Goal: Task Accomplishment & Management: Complete application form

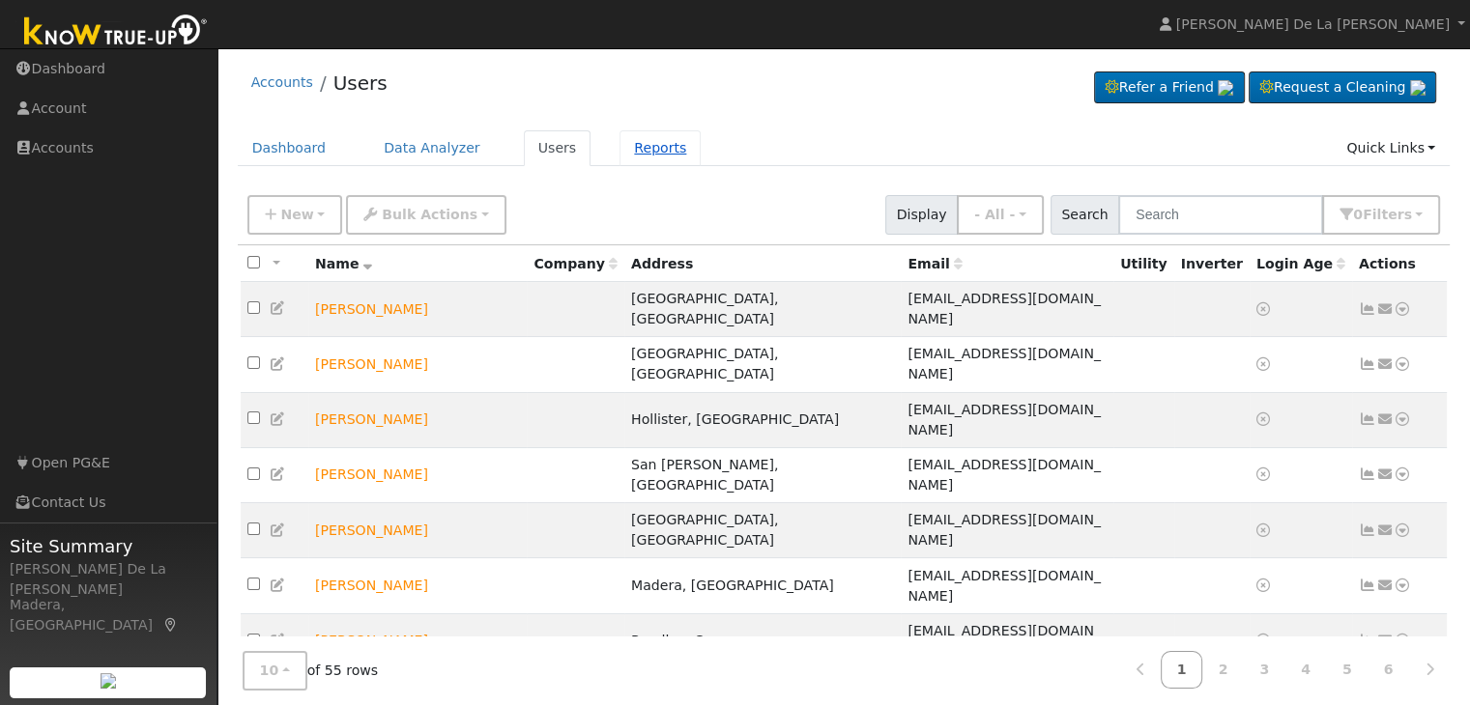
click at [638, 153] on link "Reports" at bounding box center [659, 148] width 81 height 36
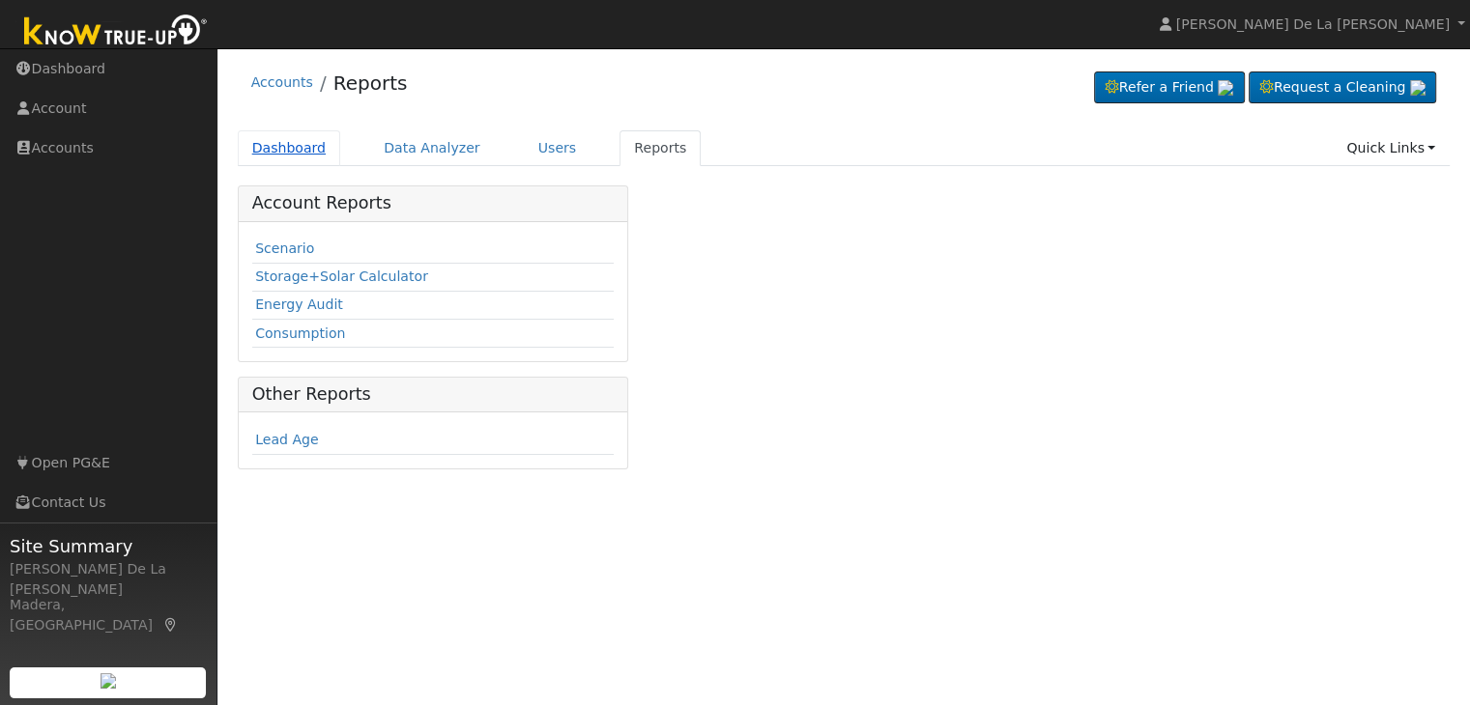
click at [304, 156] on link "Dashboard" at bounding box center [289, 148] width 103 height 36
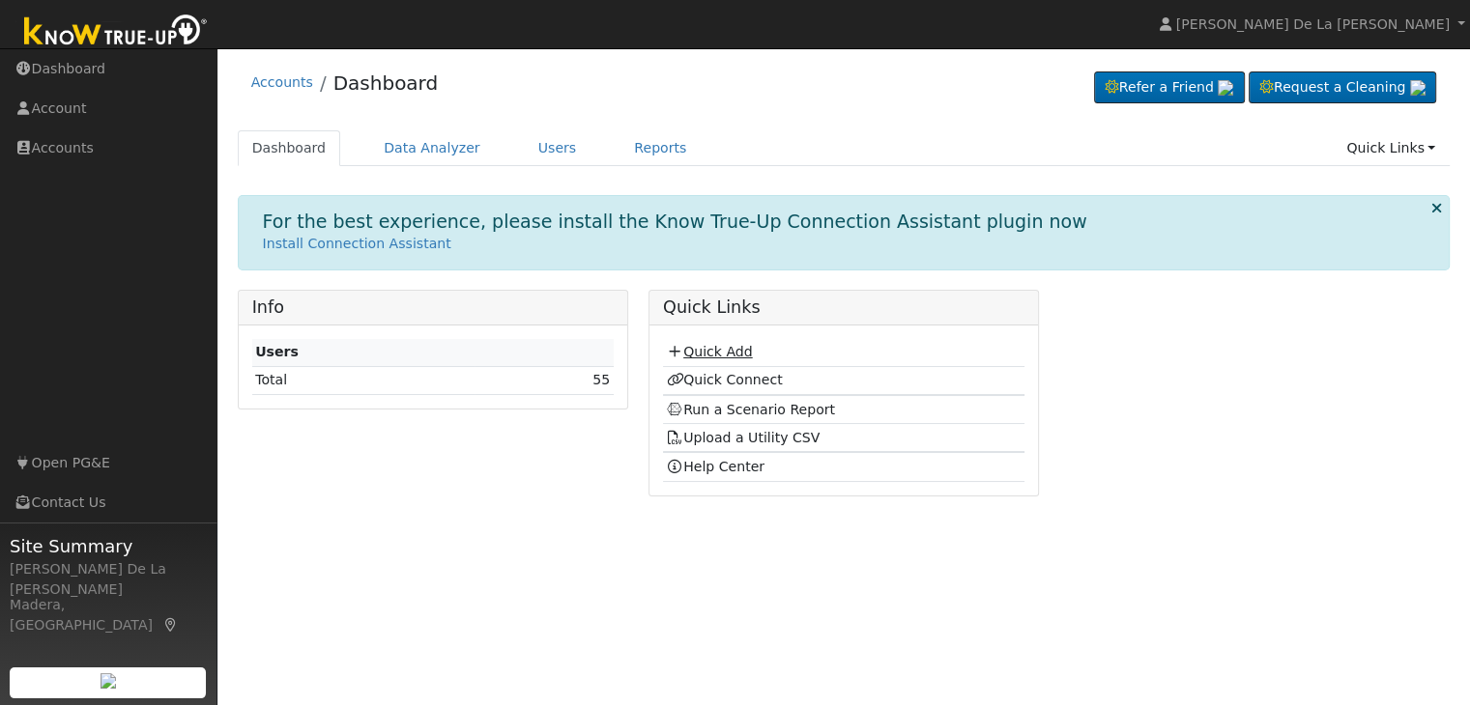
click at [733, 349] on link "Quick Add" at bounding box center [709, 351] width 86 height 15
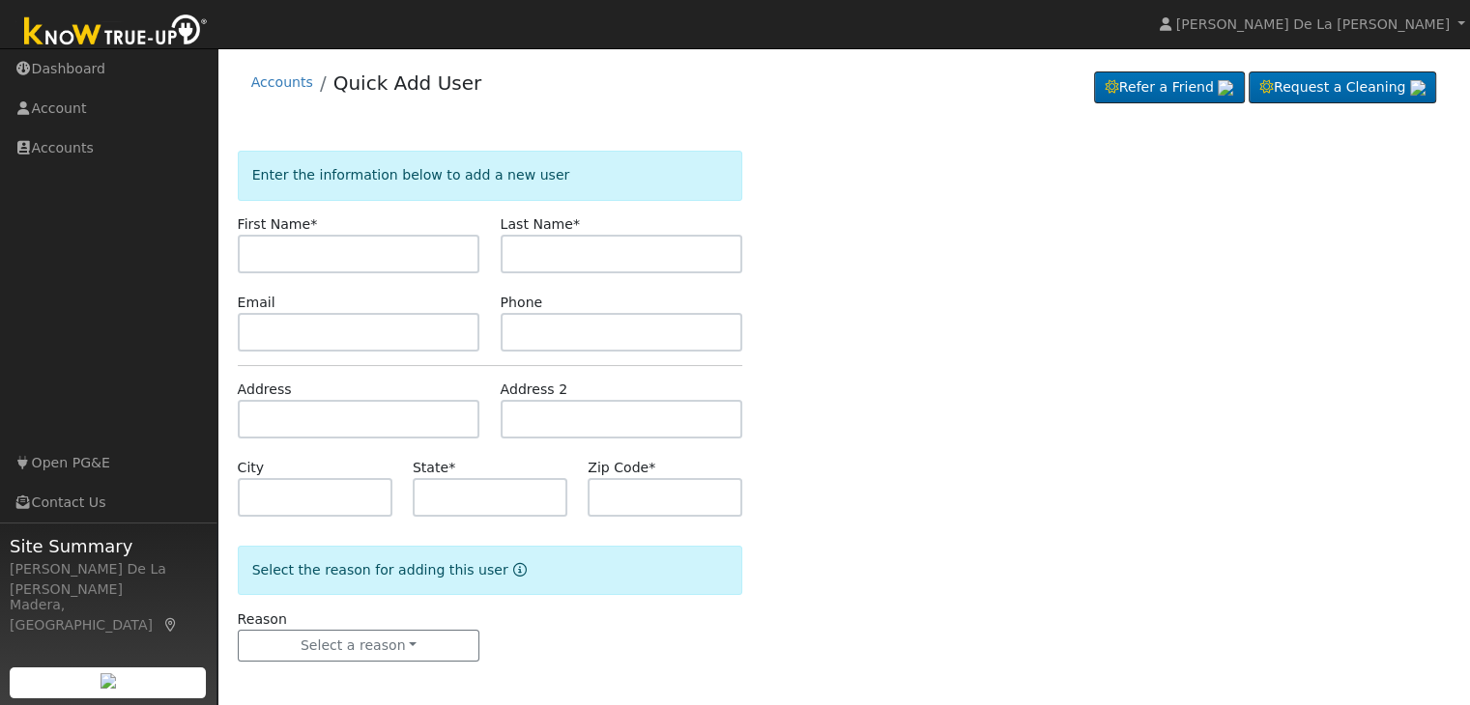
click at [414, 260] on input "text" at bounding box center [359, 254] width 243 height 39
type input "Gerardo"
click at [560, 231] on label "Last Name *" at bounding box center [539, 224] width 79 height 20
click at [557, 243] on input "text" at bounding box center [621, 254] width 243 height 39
type input "cedeno"
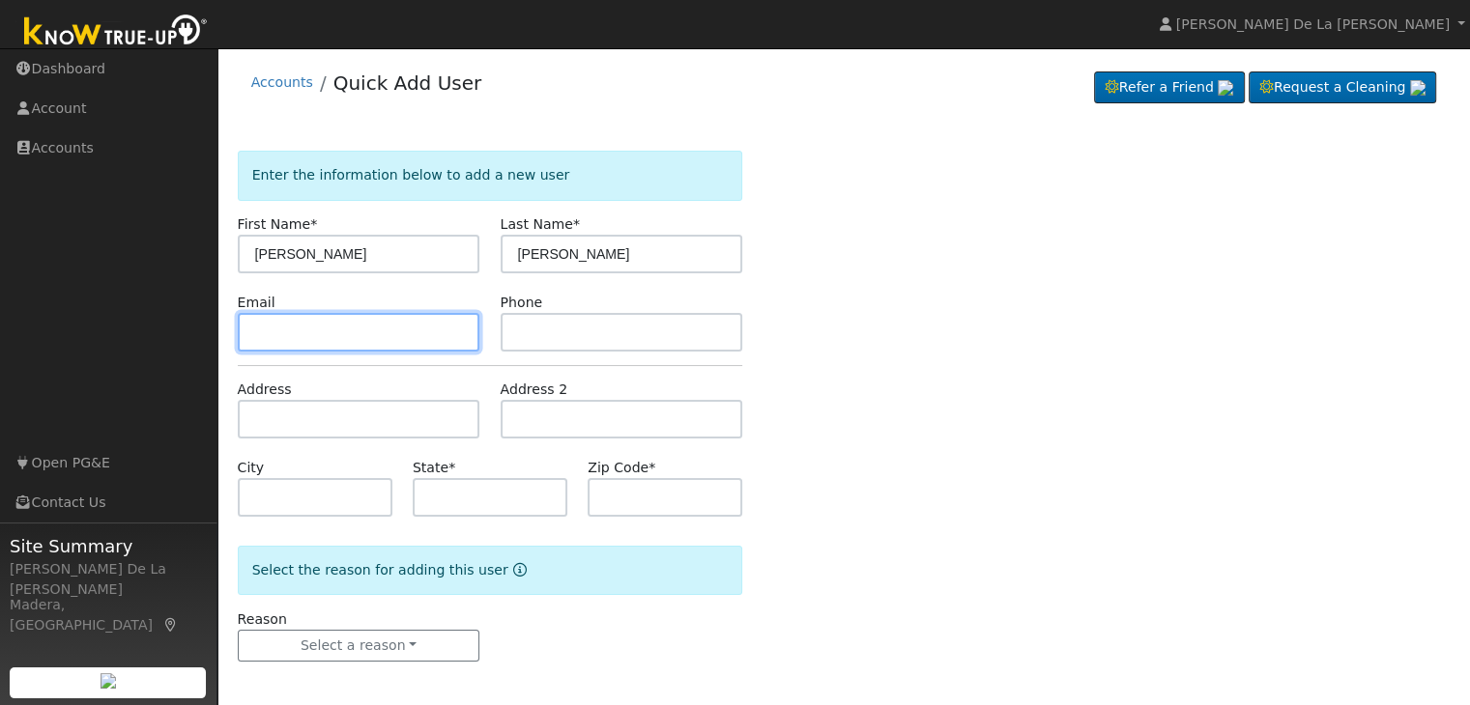
click at [430, 320] on input "text" at bounding box center [359, 332] width 243 height 39
type input "[EMAIL_ADDRESS][DOMAIN_NAME]"
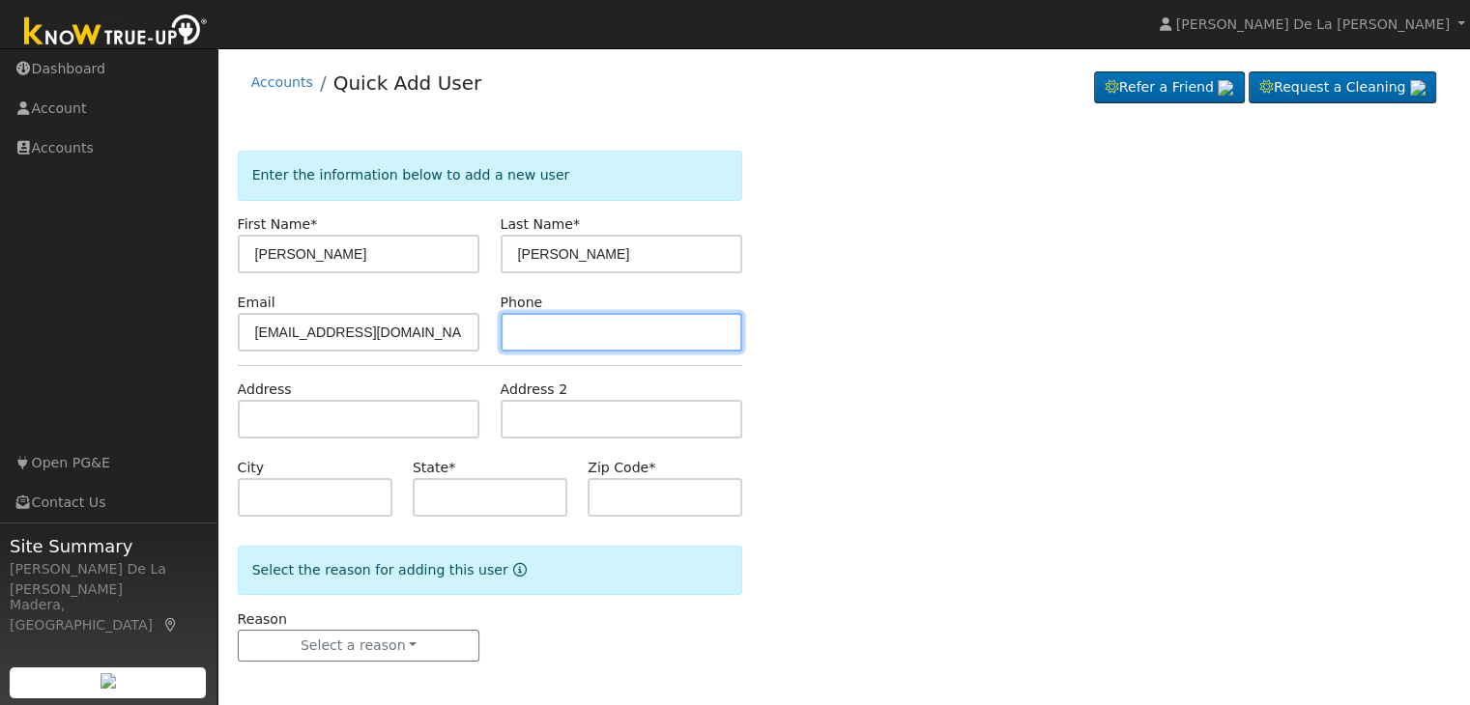
click at [524, 329] on input "text" at bounding box center [621, 332] width 243 height 39
type input "5598595134"
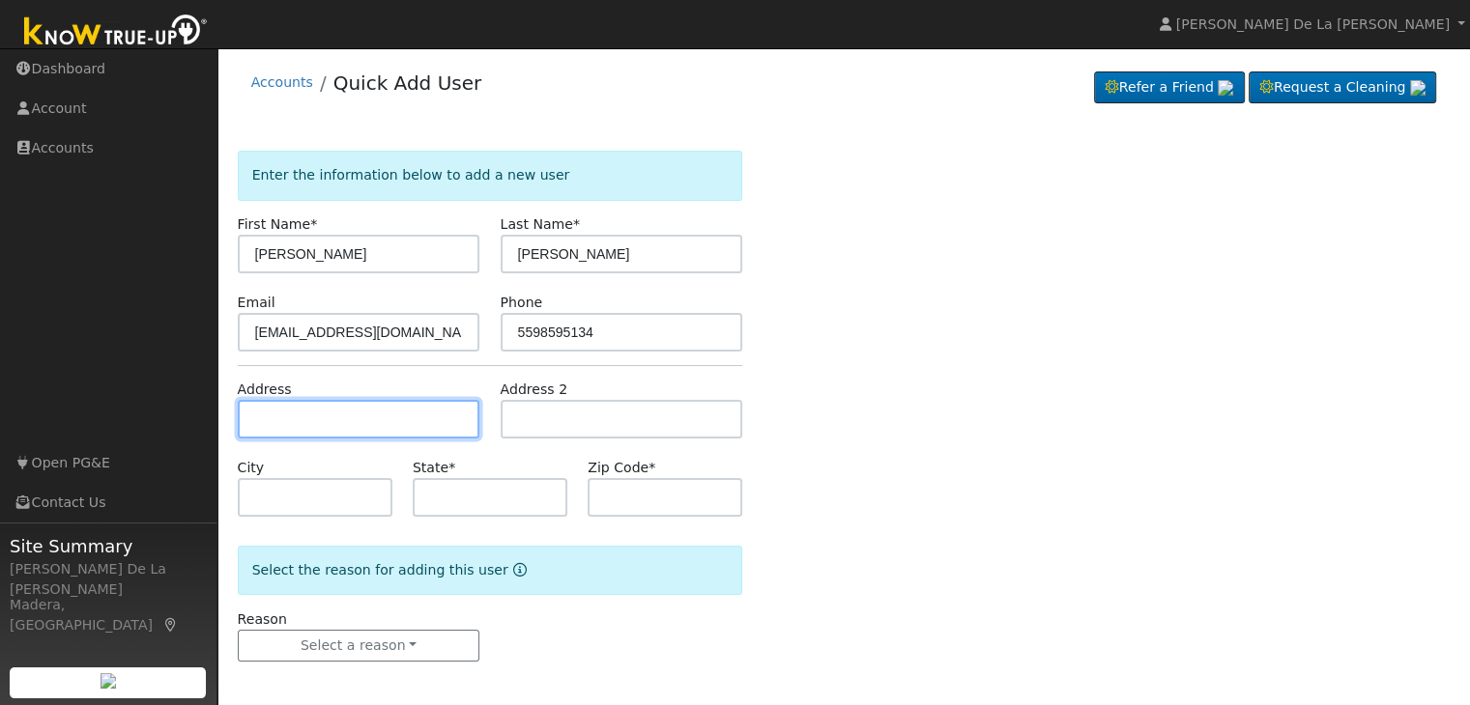
click at [347, 429] on input "text" at bounding box center [359, 419] width 243 height 39
type input "South Alta Avenue"
type input "Dinuba"
type input "CA"
type input "93618"
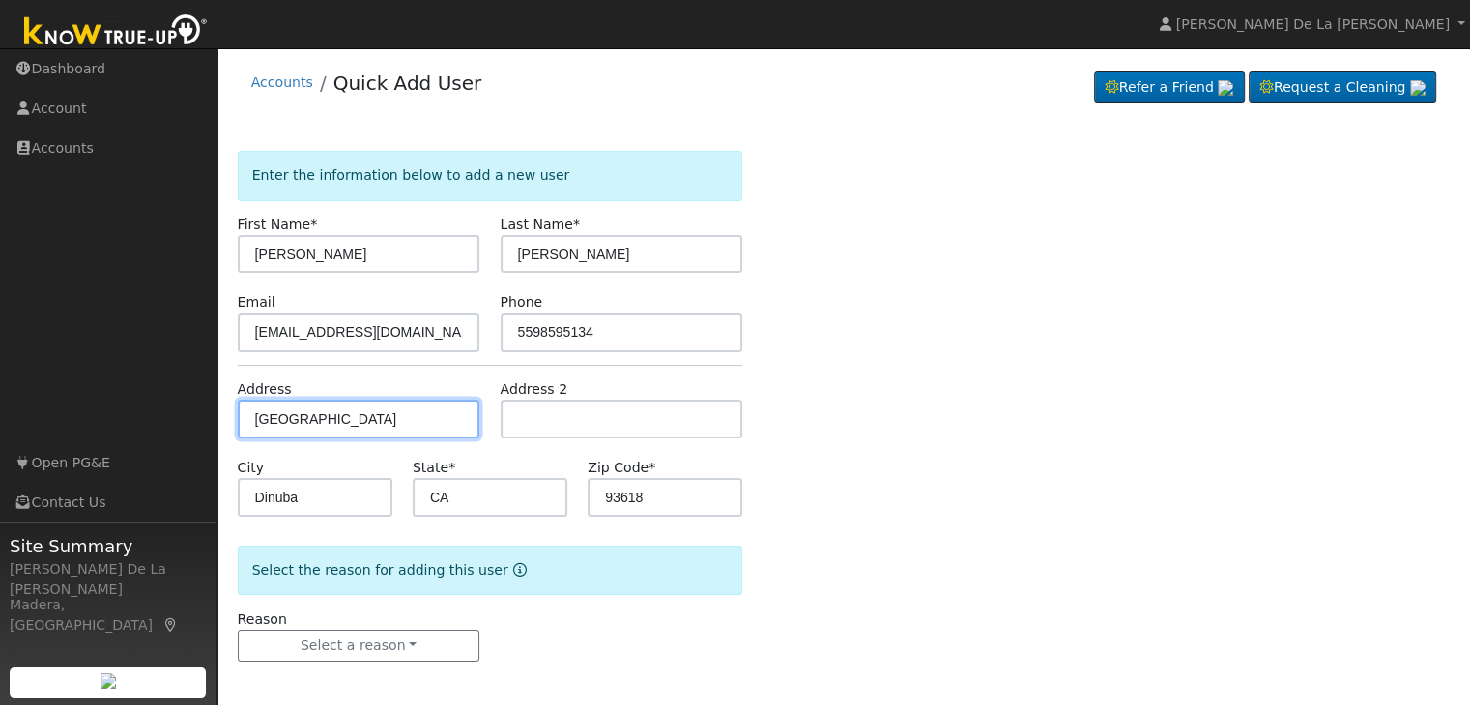
scroll to position [4, 0]
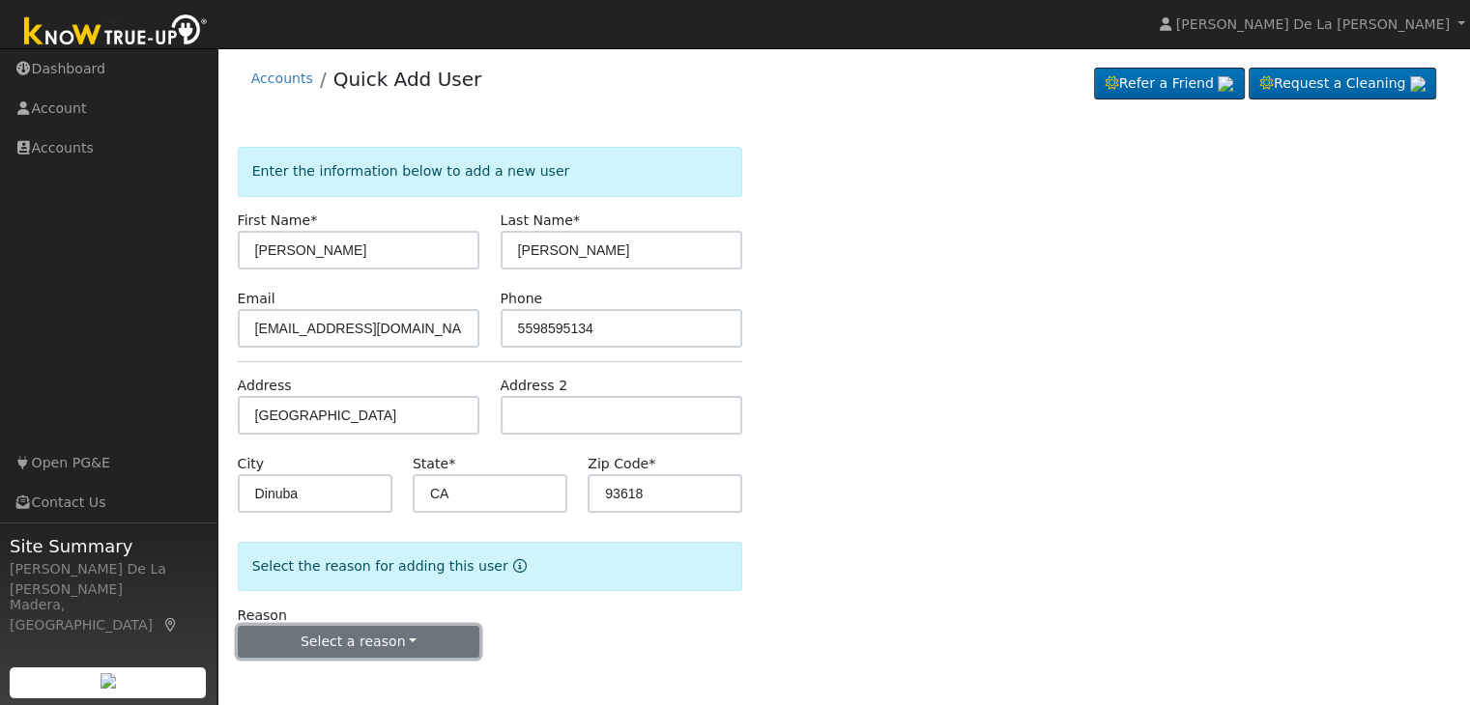
click at [406, 644] on button "Select a reason" at bounding box center [359, 642] width 243 height 33
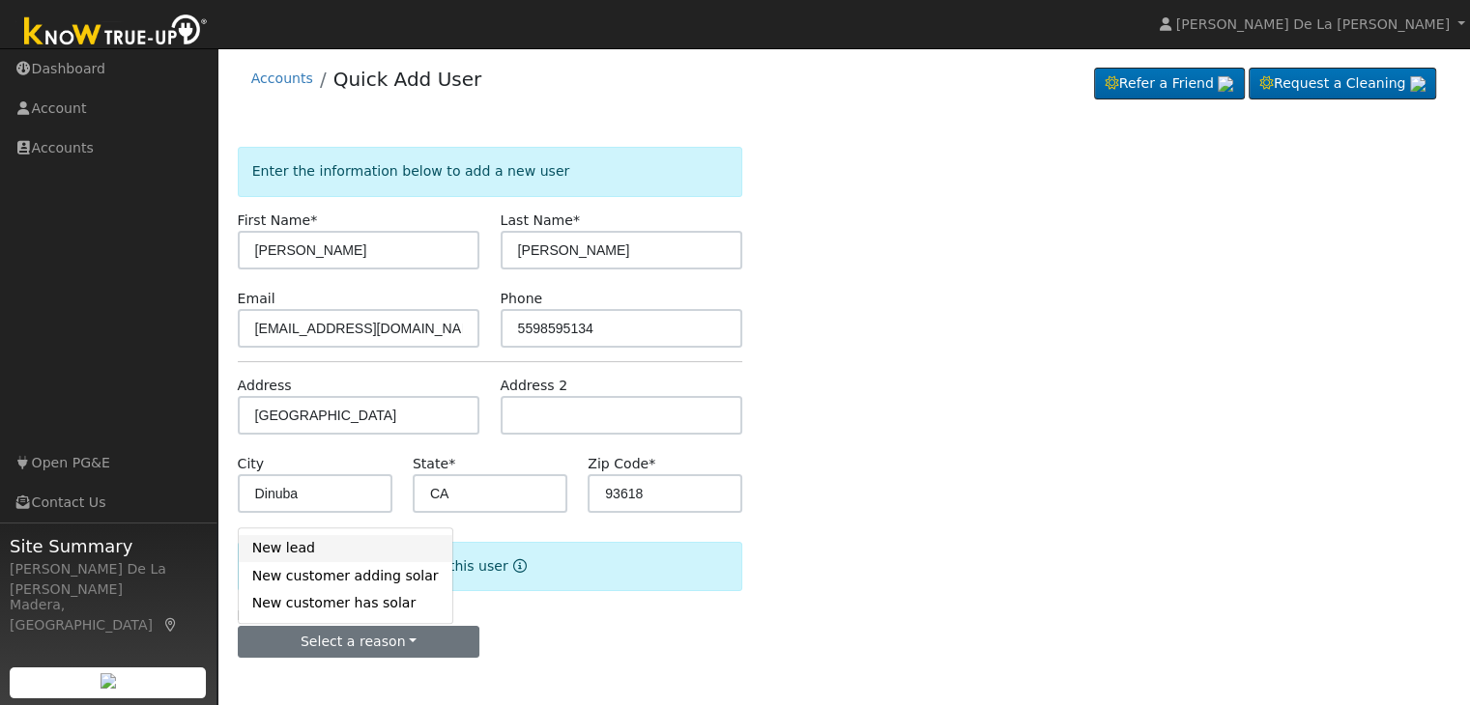
click at [350, 554] on link "New lead" at bounding box center [346, 548] width 214 height 27
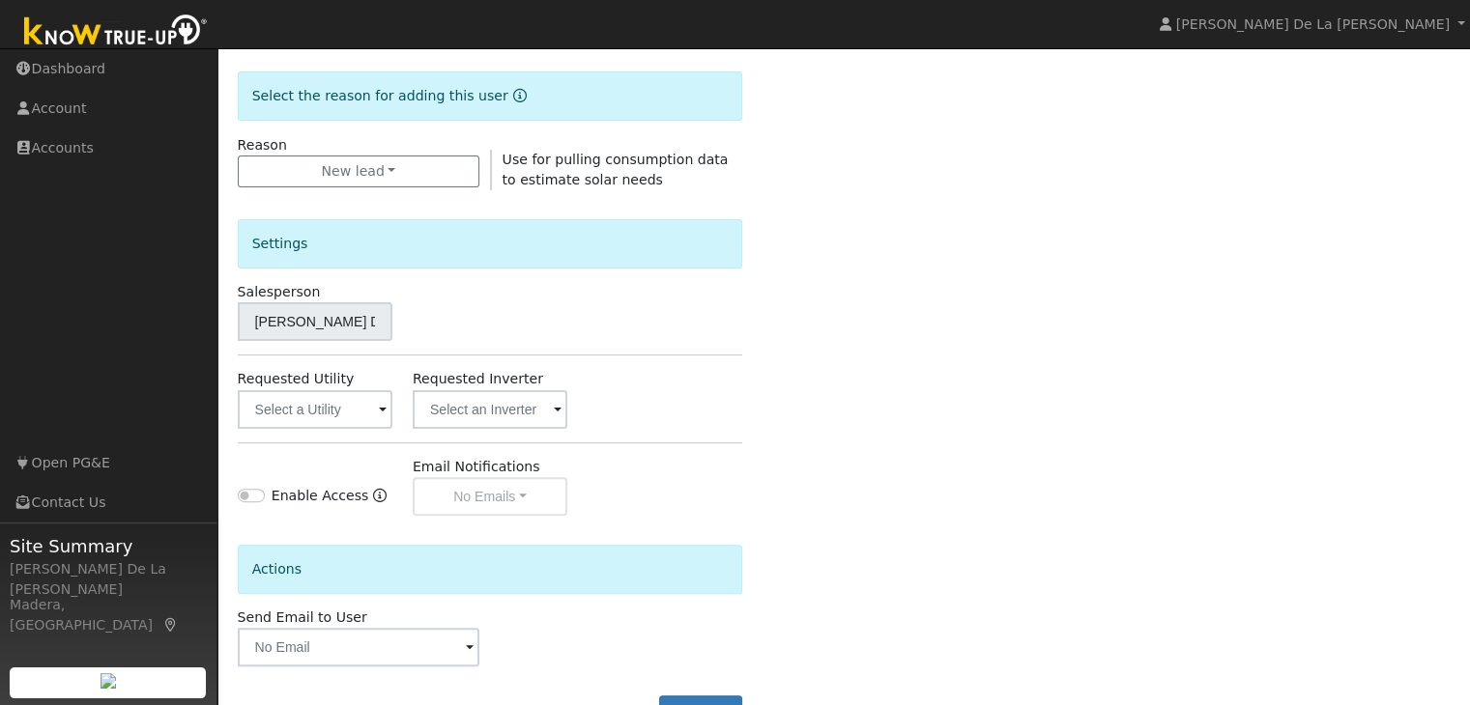
scroll to position [490, 0]
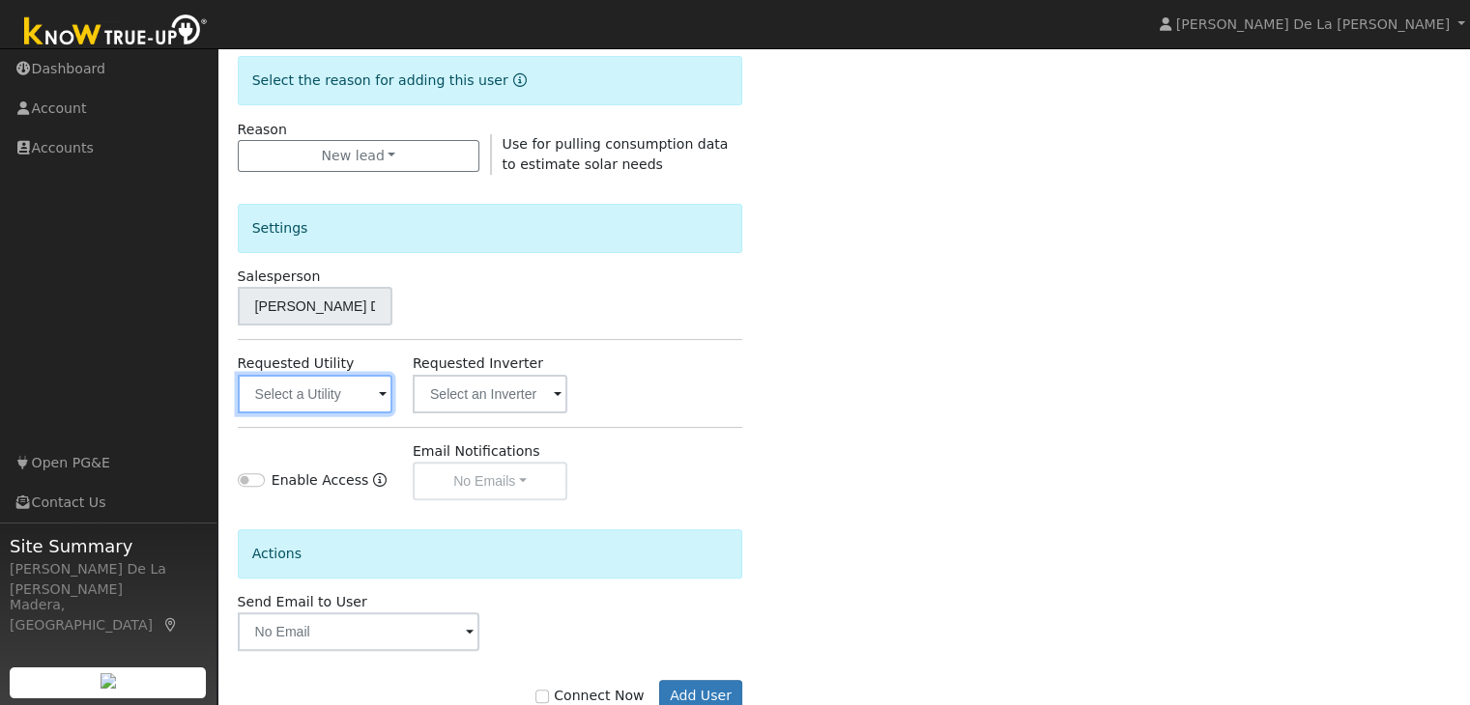
click at [374, 391] on input "text" at bounding box center [315, 394] width 155 height 39
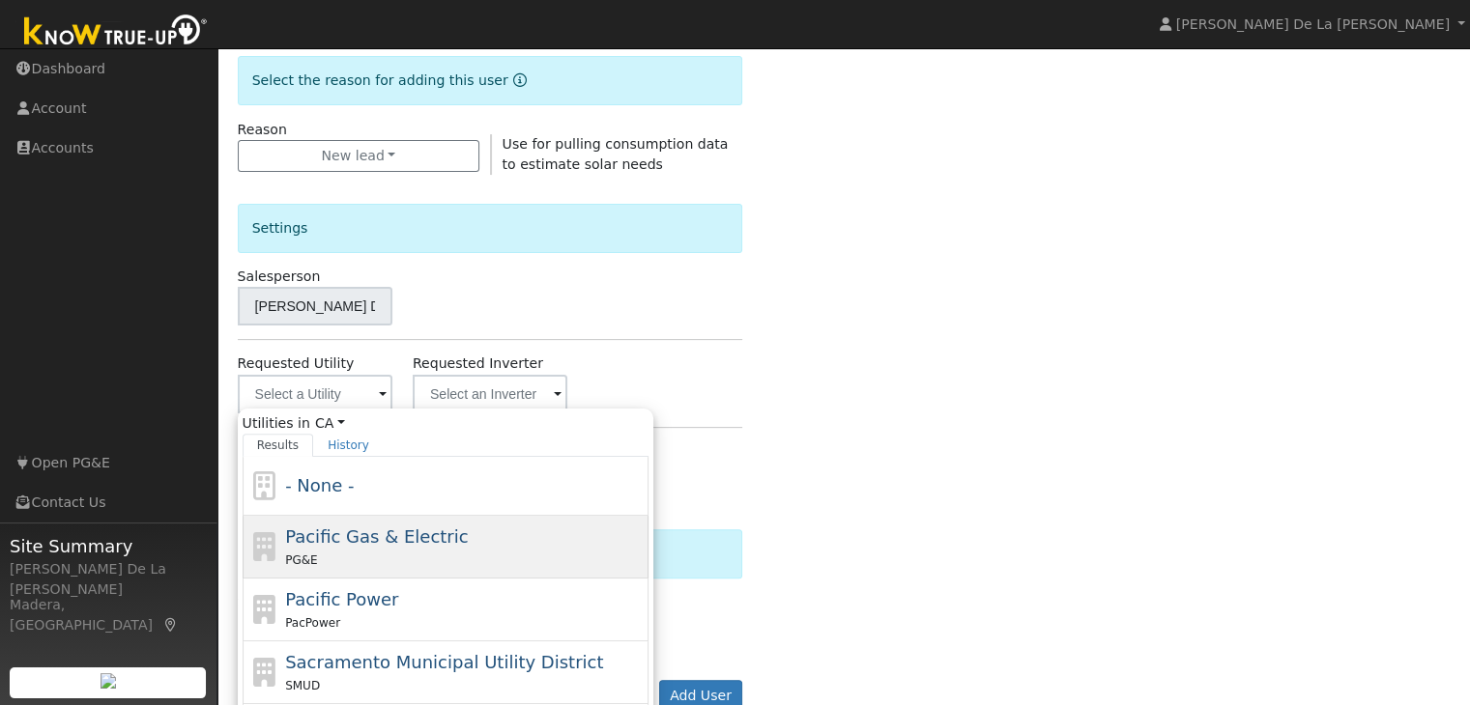
click at [353, 540] on span "Pacific Gas & Electric" at bounding box center [376, 537] width 183 height 20
type input "Pacific Gas & Electric"
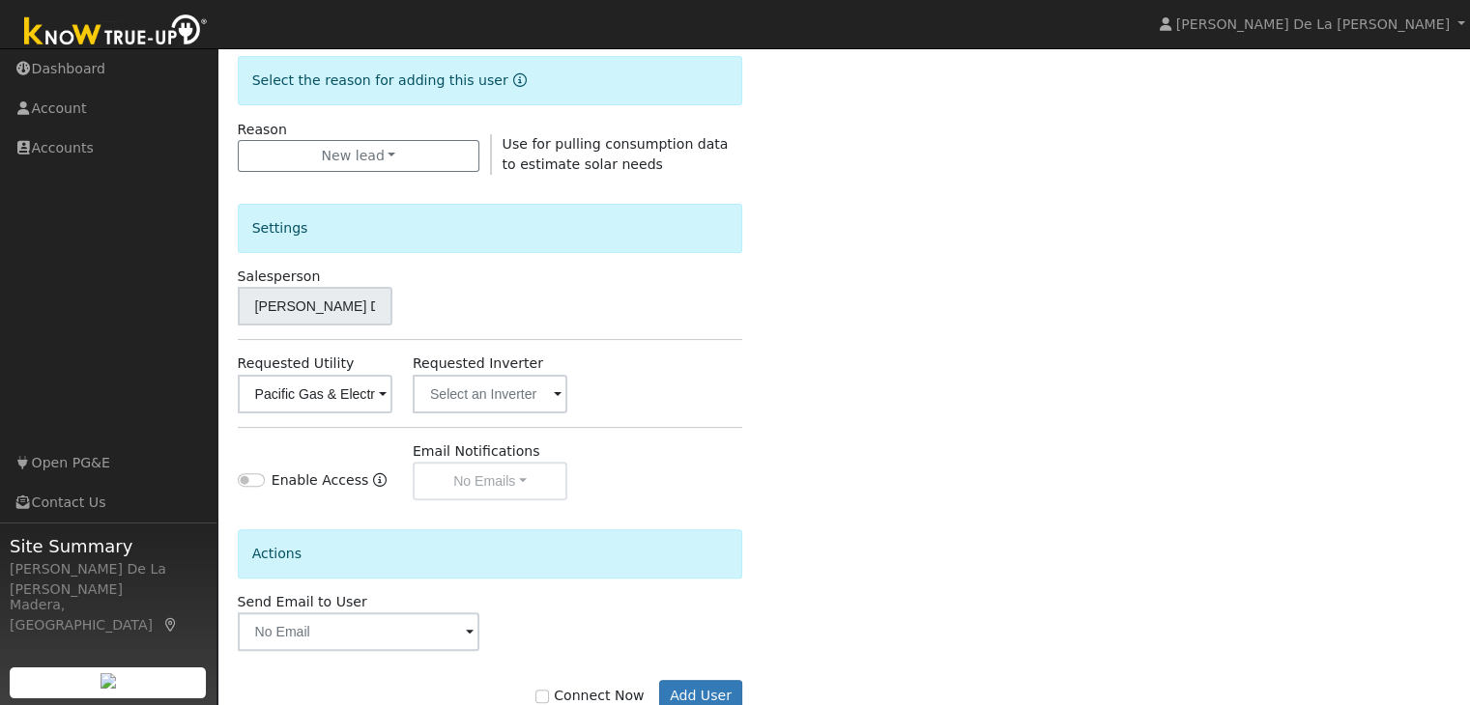
scroll to position [544, 0]
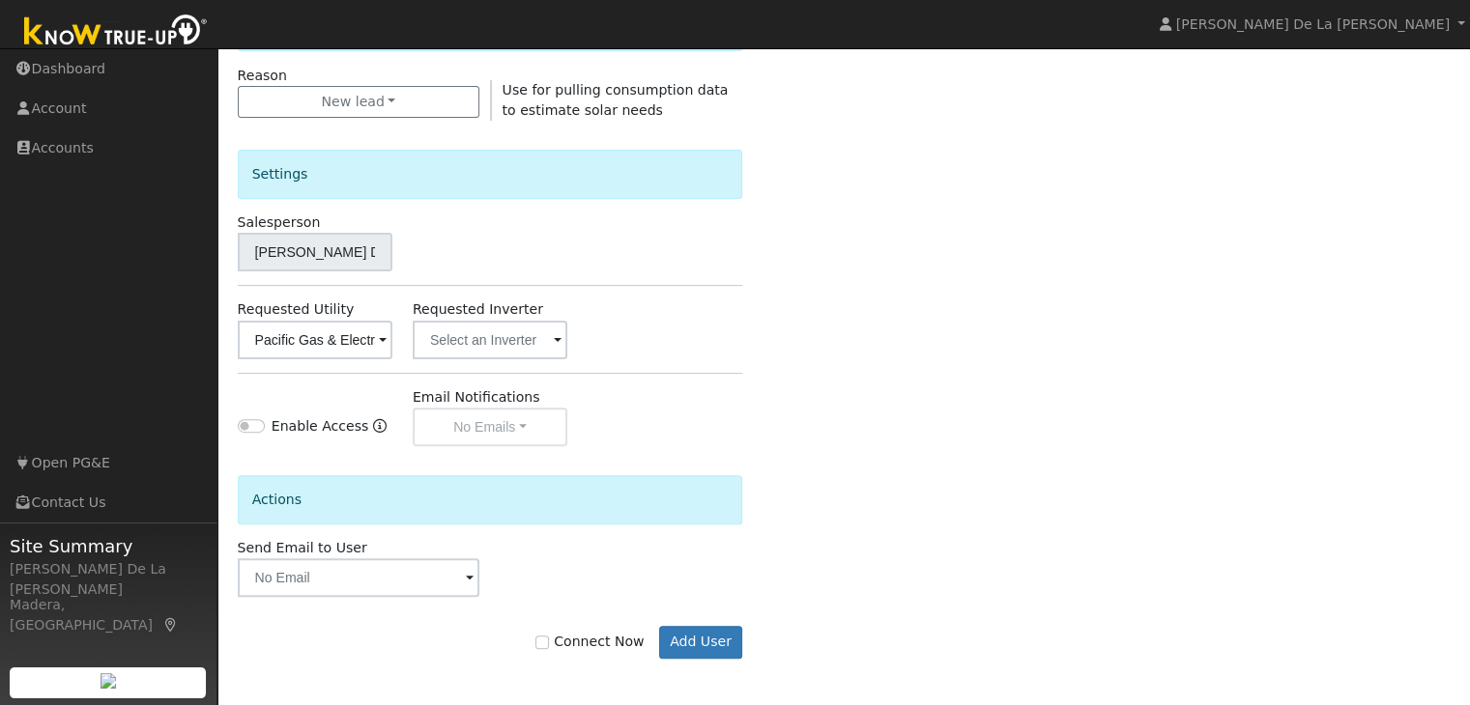
click at [564, 641] on label "Connect Now" at bounding box center [589, 642] width 108 height 20
click at [549, 641] on input "Connect Now" at bounding box center [542, 643] width 14 height 14
checkbox input "true"
click at [687, 653] on button "Add User" at bounding box center [701, 642] width 84 height 33
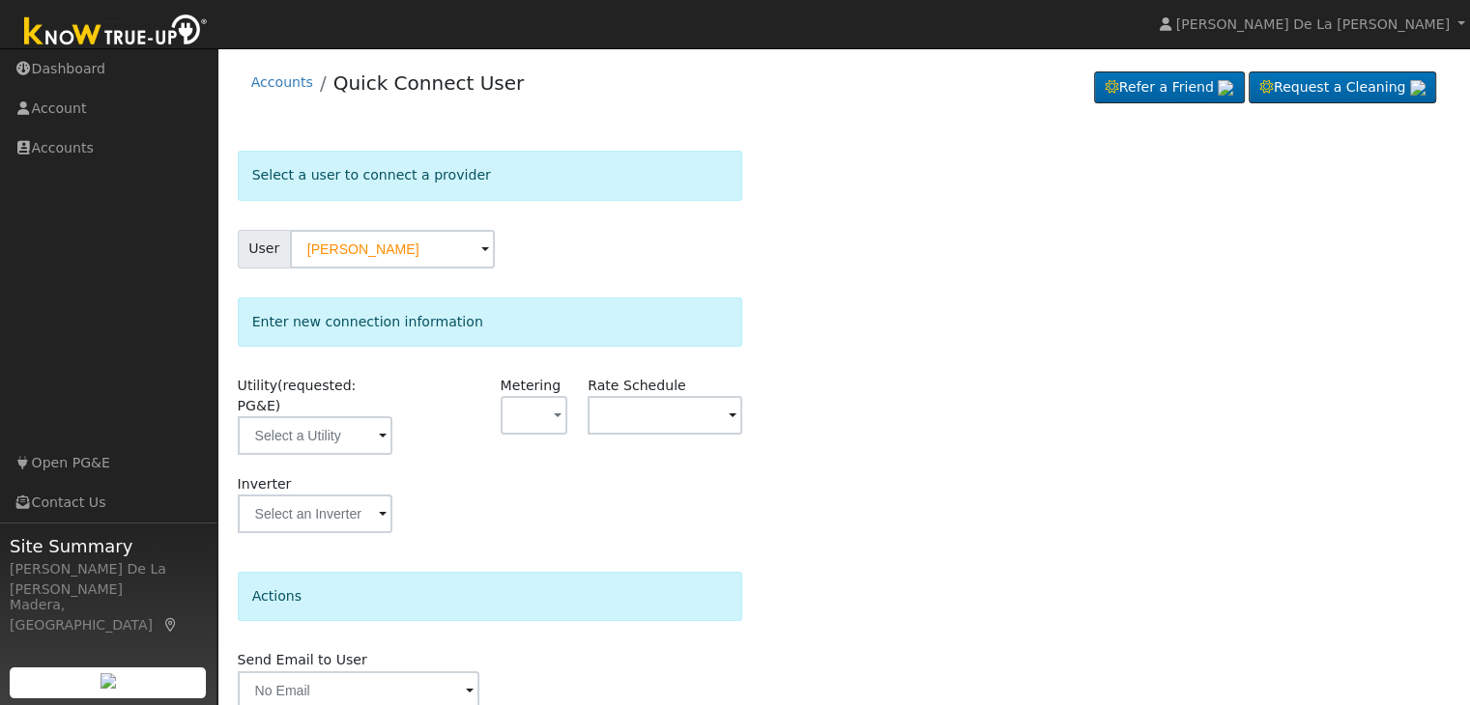
click at [379, 426] on span at bounding box center [383, 437] width 8 height 22
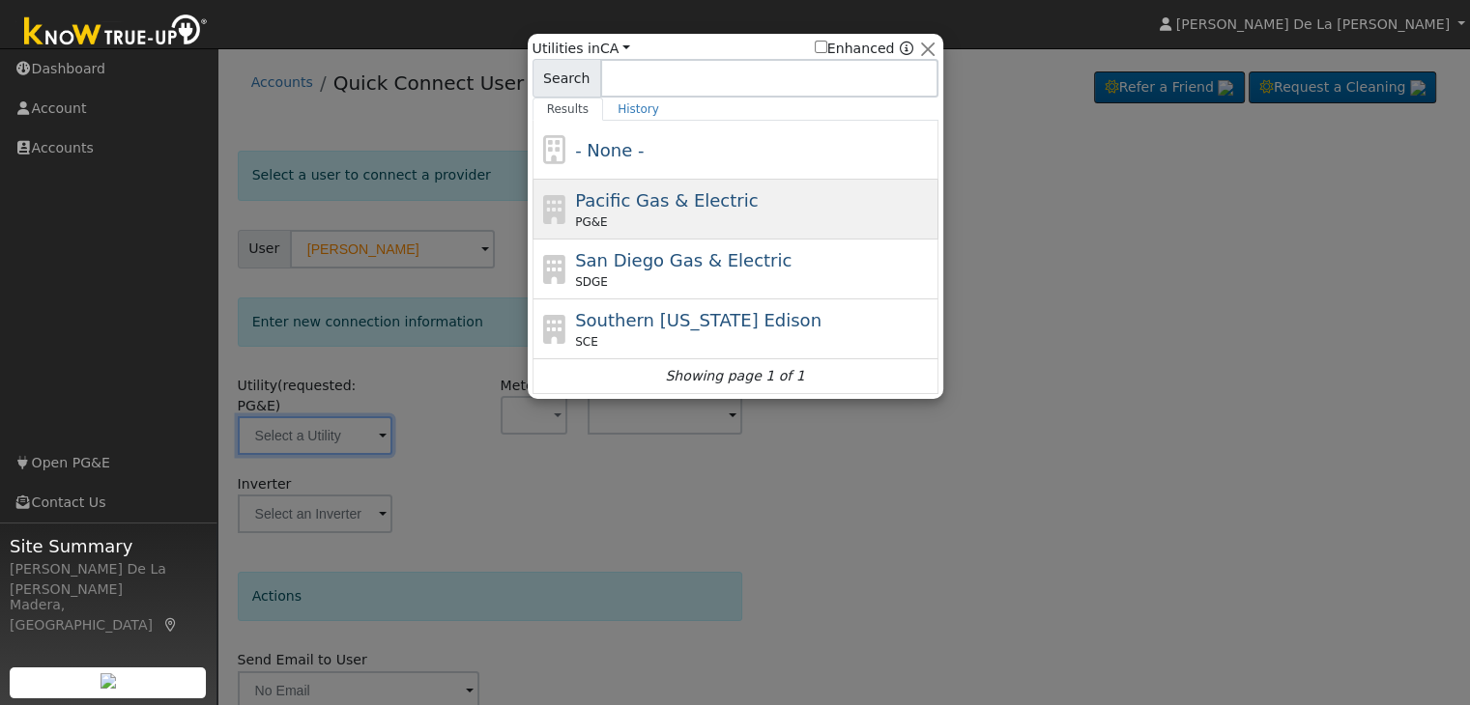
click at [692, 205] on span "Pacific Gas & Electric" at bounding box center [666, 200] width 183 height 20
type input "PG&E"
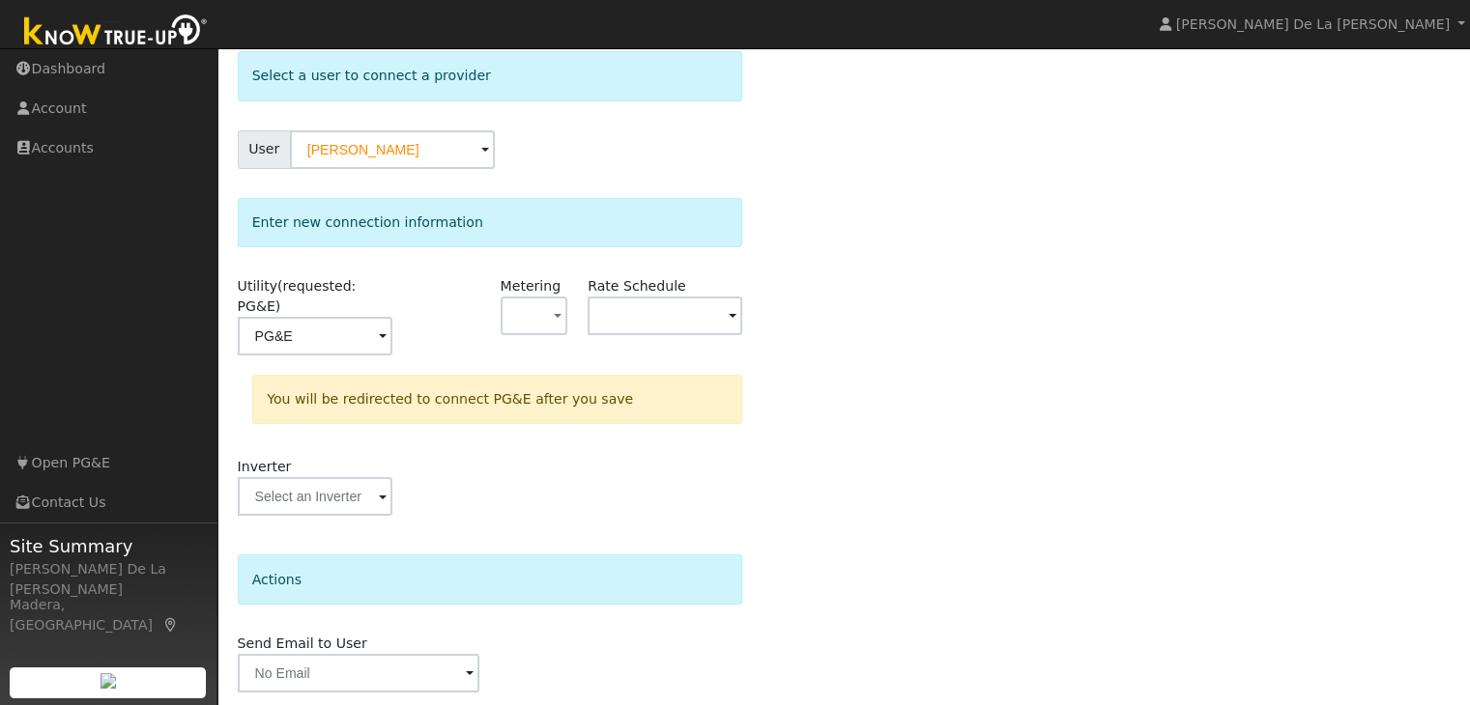
scroll to position [146, 0]
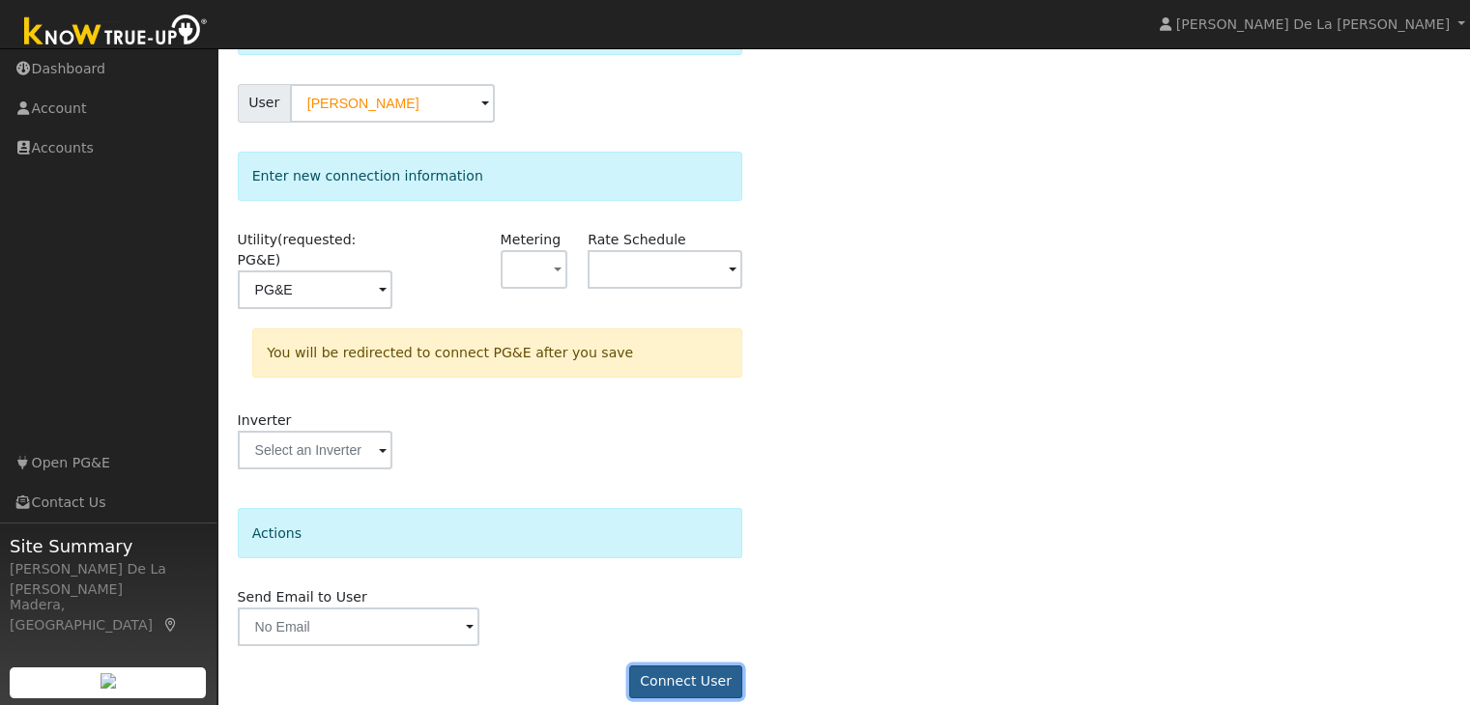
click at [676, 666] on button "Connect User" at bounding box center [686, 682] width 114 height 33
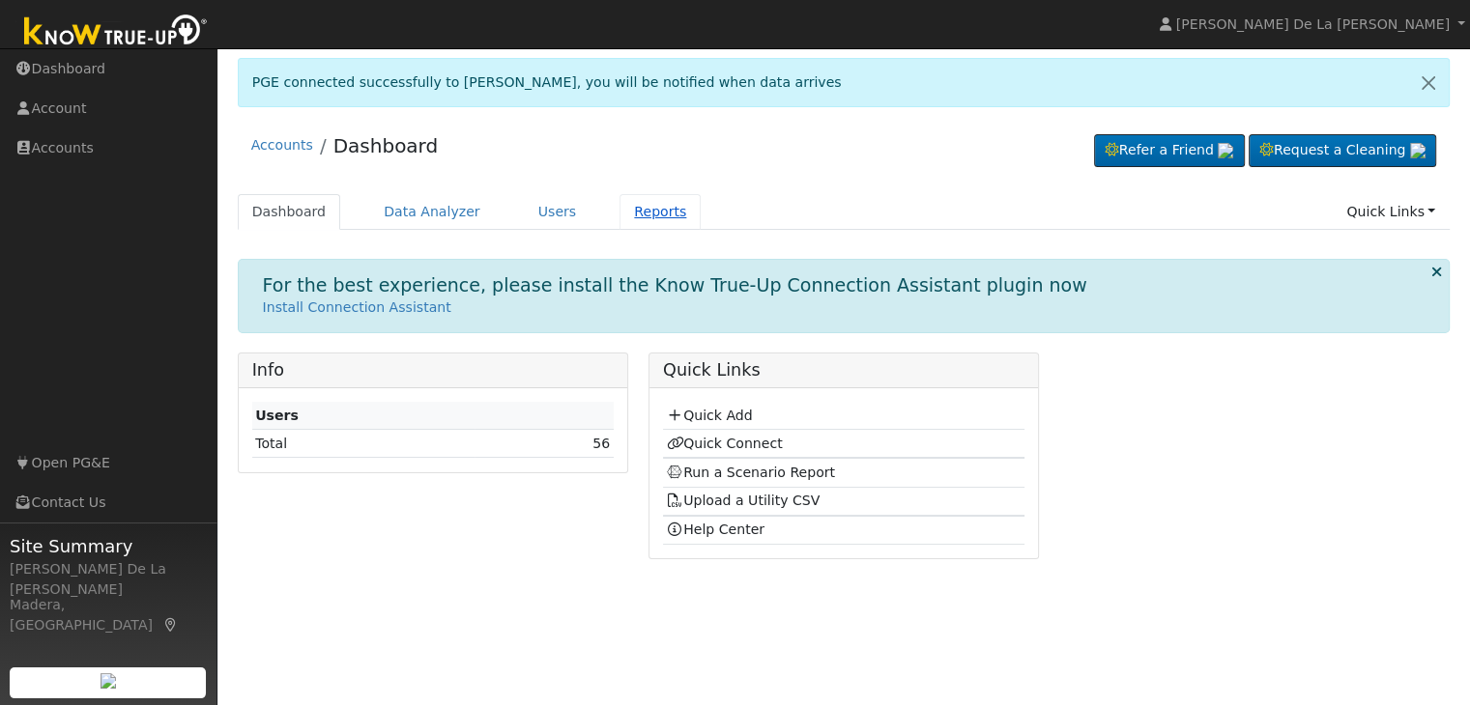
click at [634, 209] on link "Reports" at bounding box center [659, 212] width 81 height 36
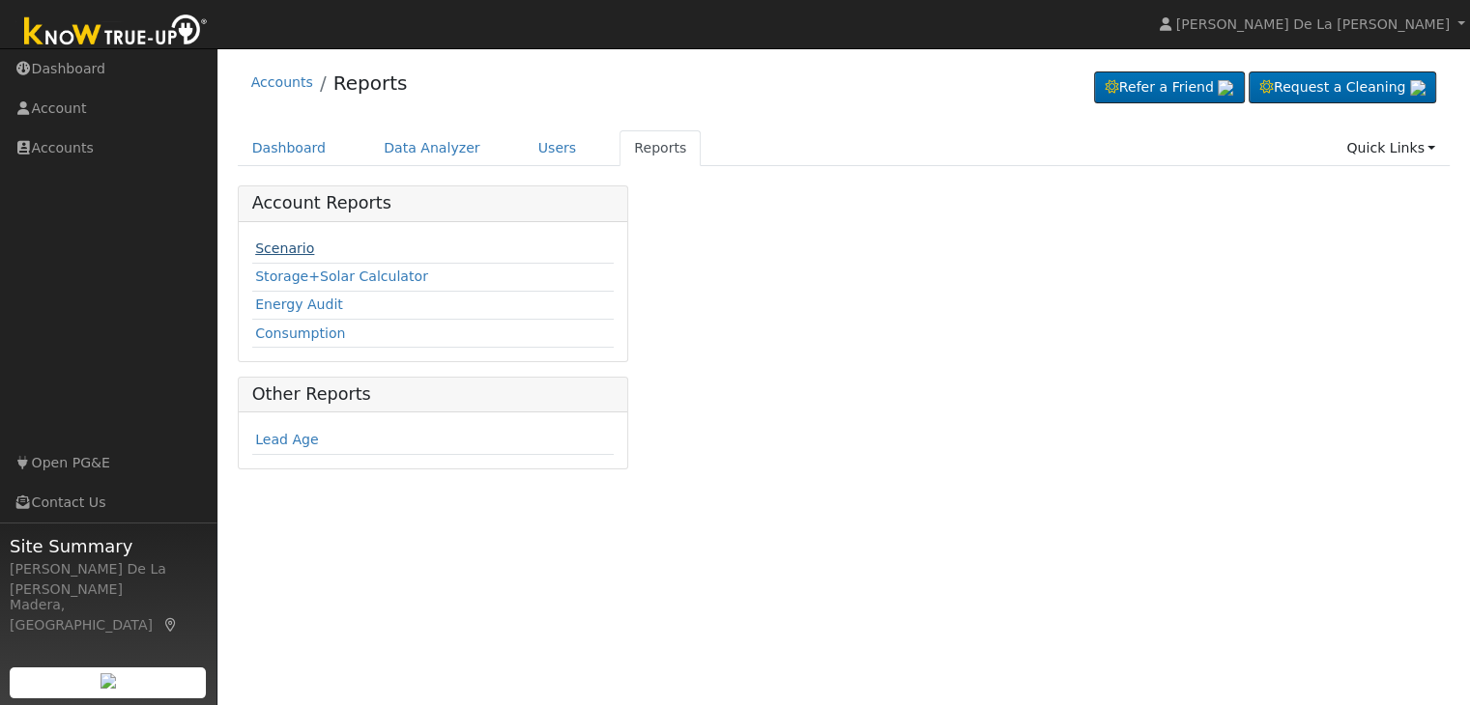
click at [294, 250] on link "Scenario" at bounding box center [284, 248] width 59 height 15
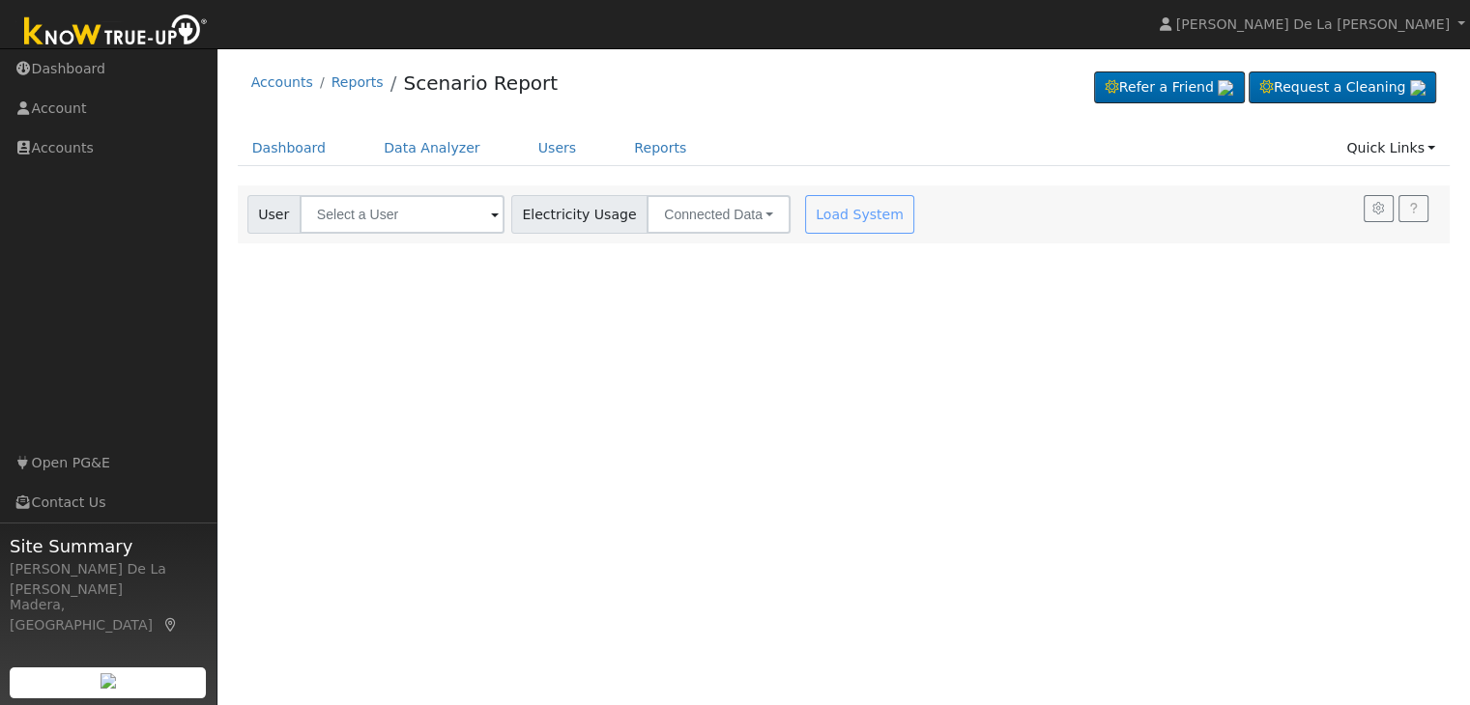
click at [491, 214] on span at bounding box center [495, 216] width 8 height 22
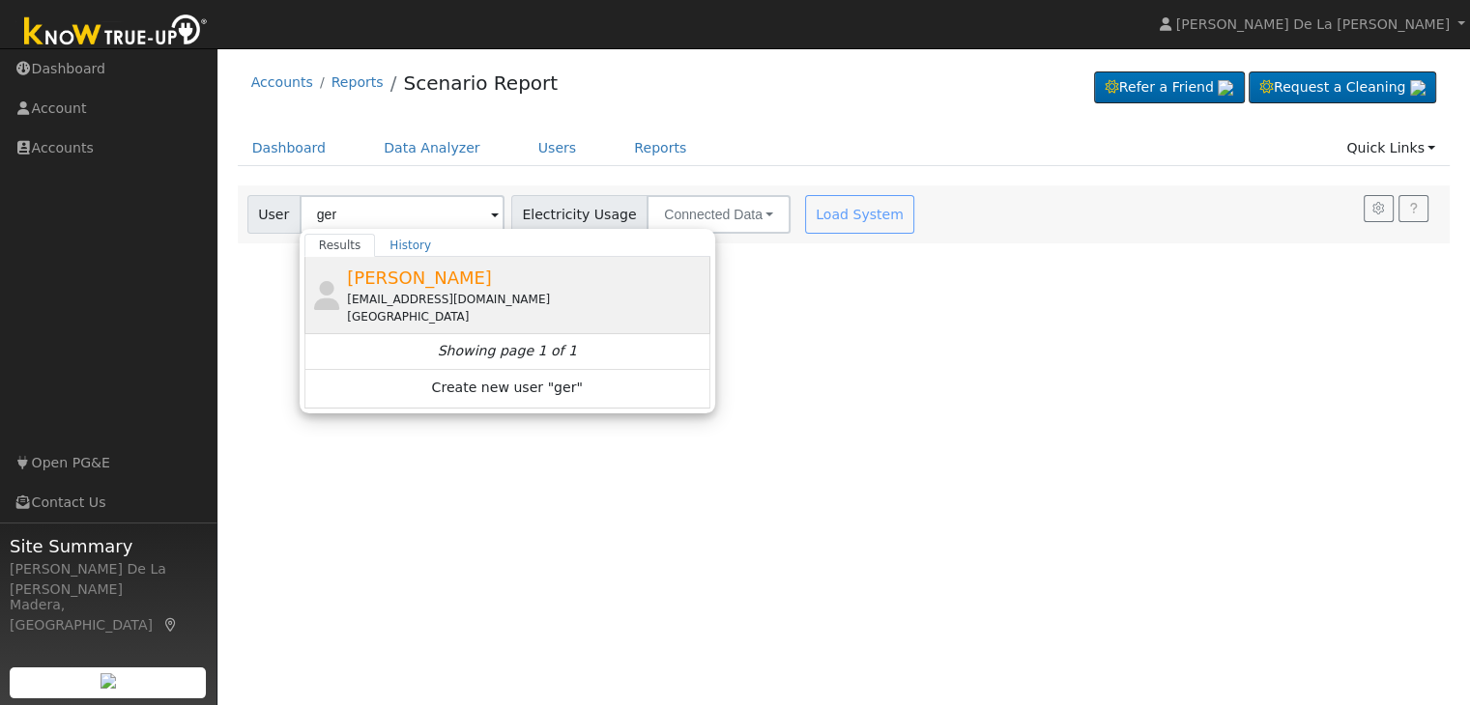
click at [442, 291] on div "geraceda@gmail.com" at bounding box center [526, 299] width 358 height 17
type input "Gerardo cedeno"
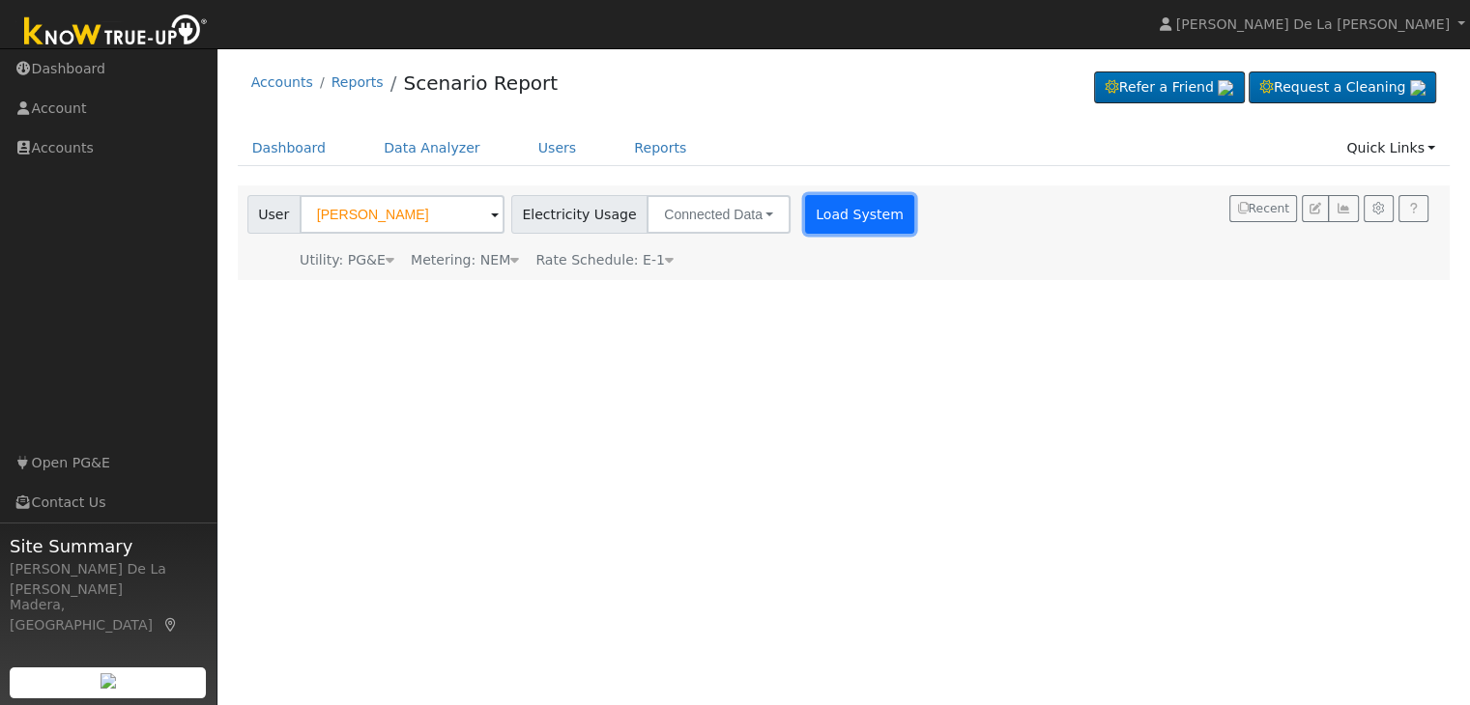
click at [805, 220] on button "Load System" at bounding box center [860, 214] width 110 height 39
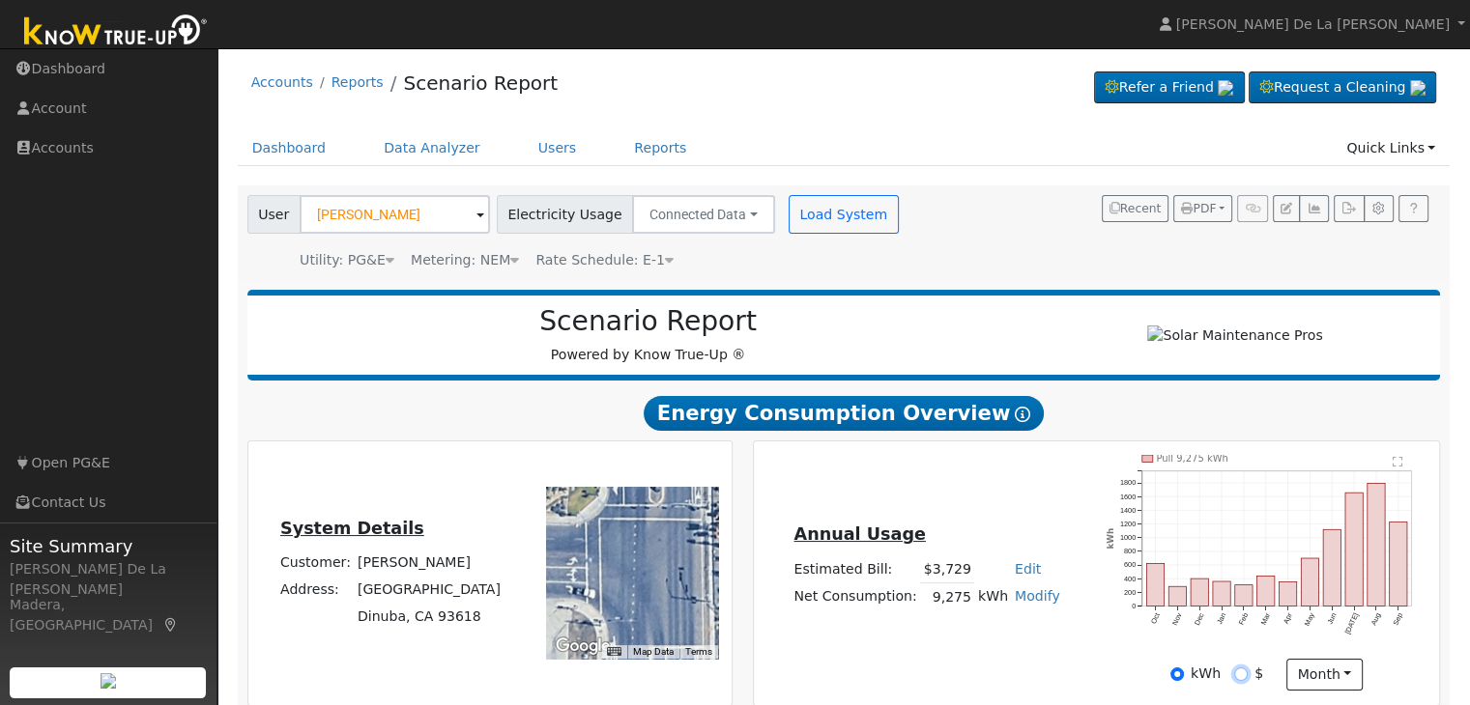
click at [1240, 679] on input "$" at bounding box center [1241, 675] width 14 height 14
radio input "true"
radio input "false"
click at [1240, 679] on input "$" at bounding box center [1241, 675] width 14 height 14
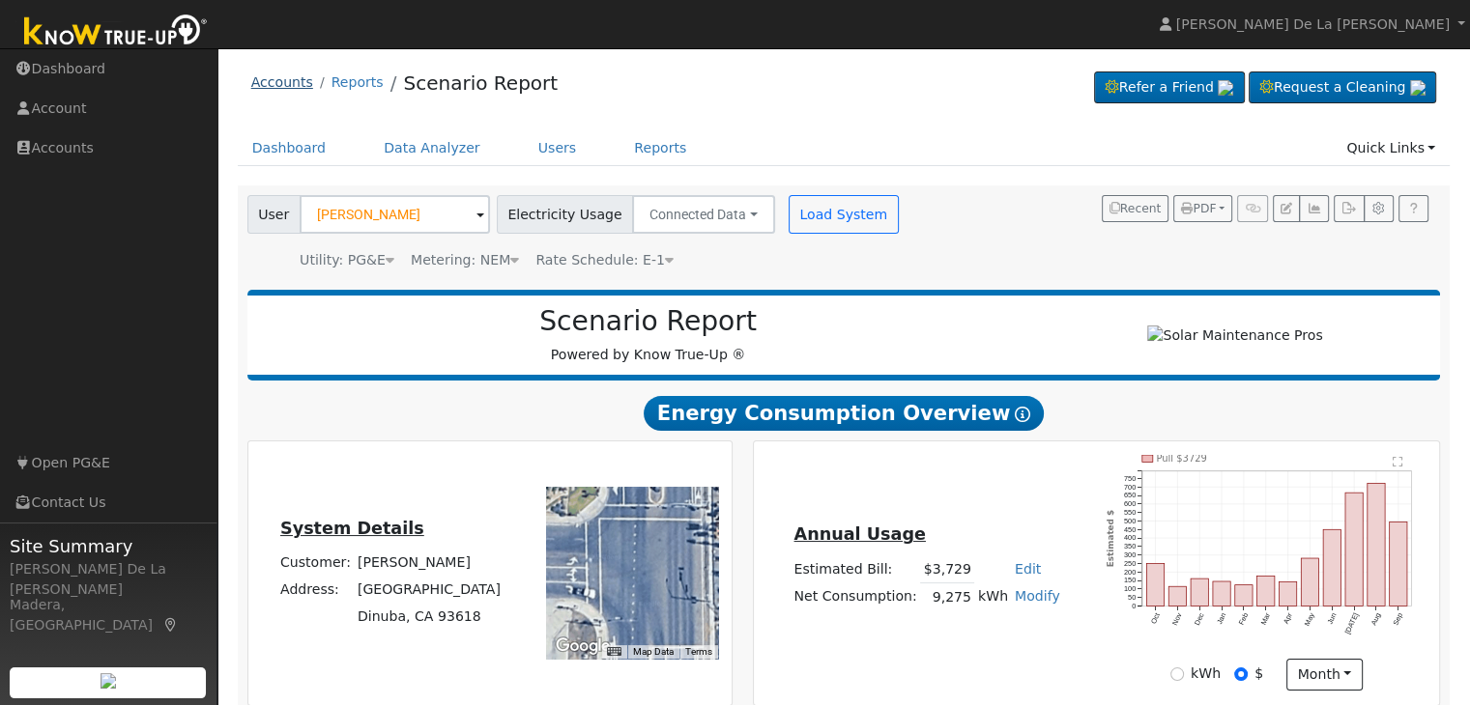
click at [264, 78] on link "Accounts" at bounding box center [282, 81] width 62 height 15
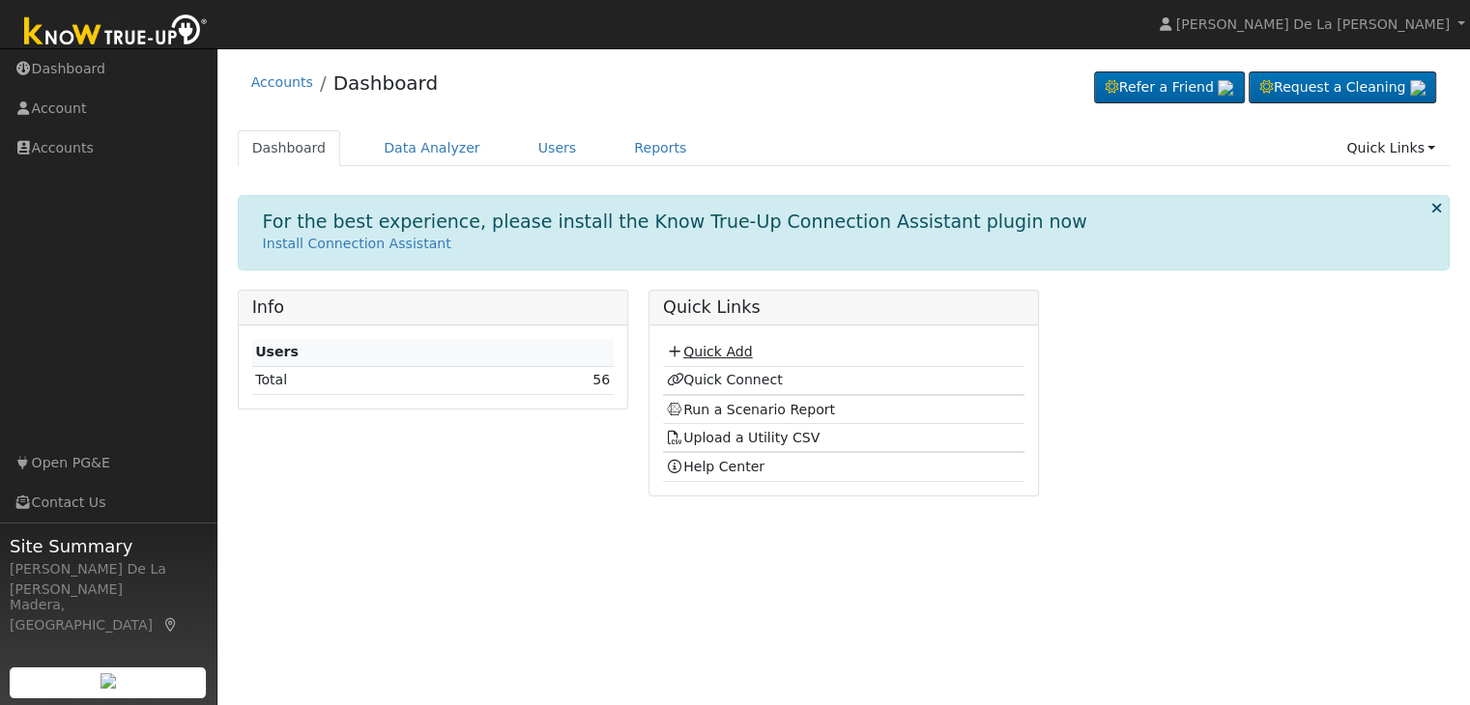
click at [730, 356] on link "Quick Add" at bounding box center [709, 351] width 86 height 15
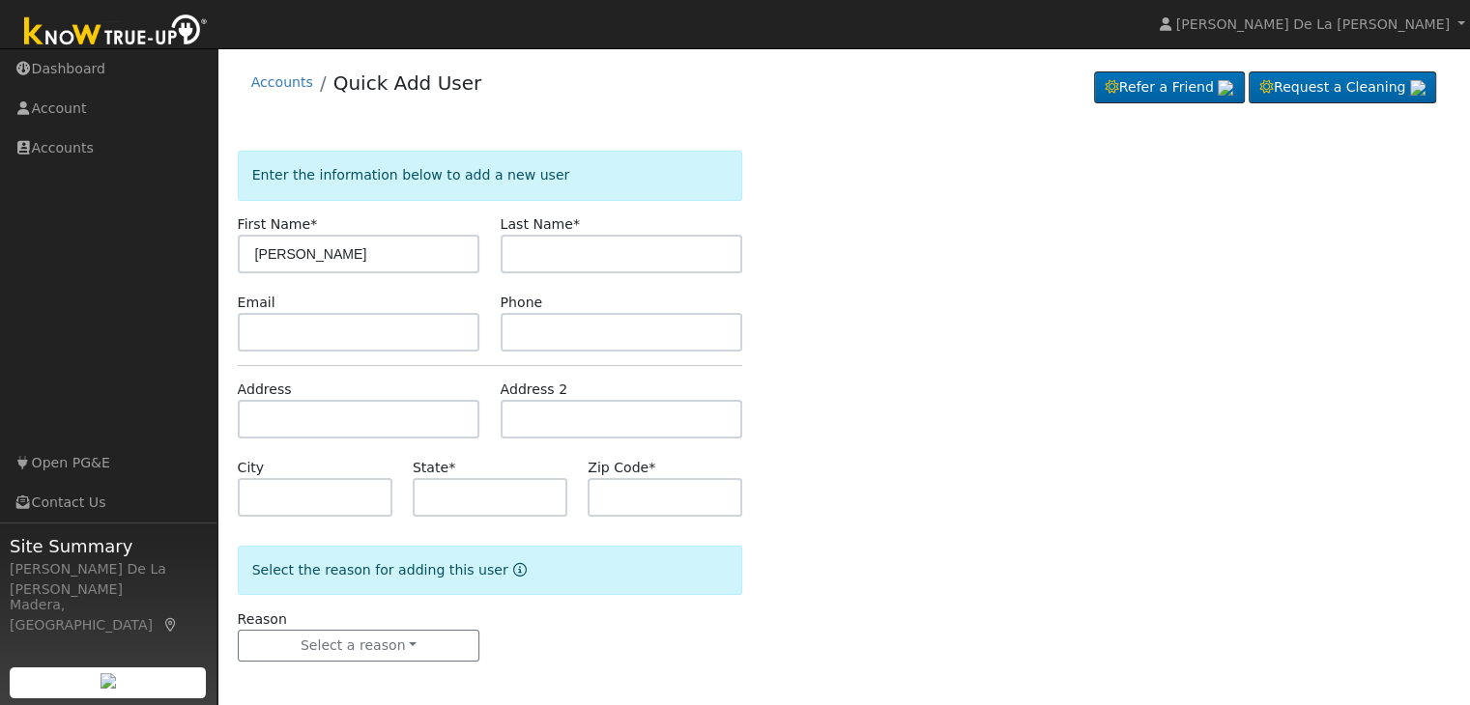
type input "Gerardo"
click at [545, 258] on input "text" at bounding box center [621, 254] width 243 height 39
type input "cedeno"
click at [367, 334] on input "text" at bounding box center [359, 332] width 243 height 39
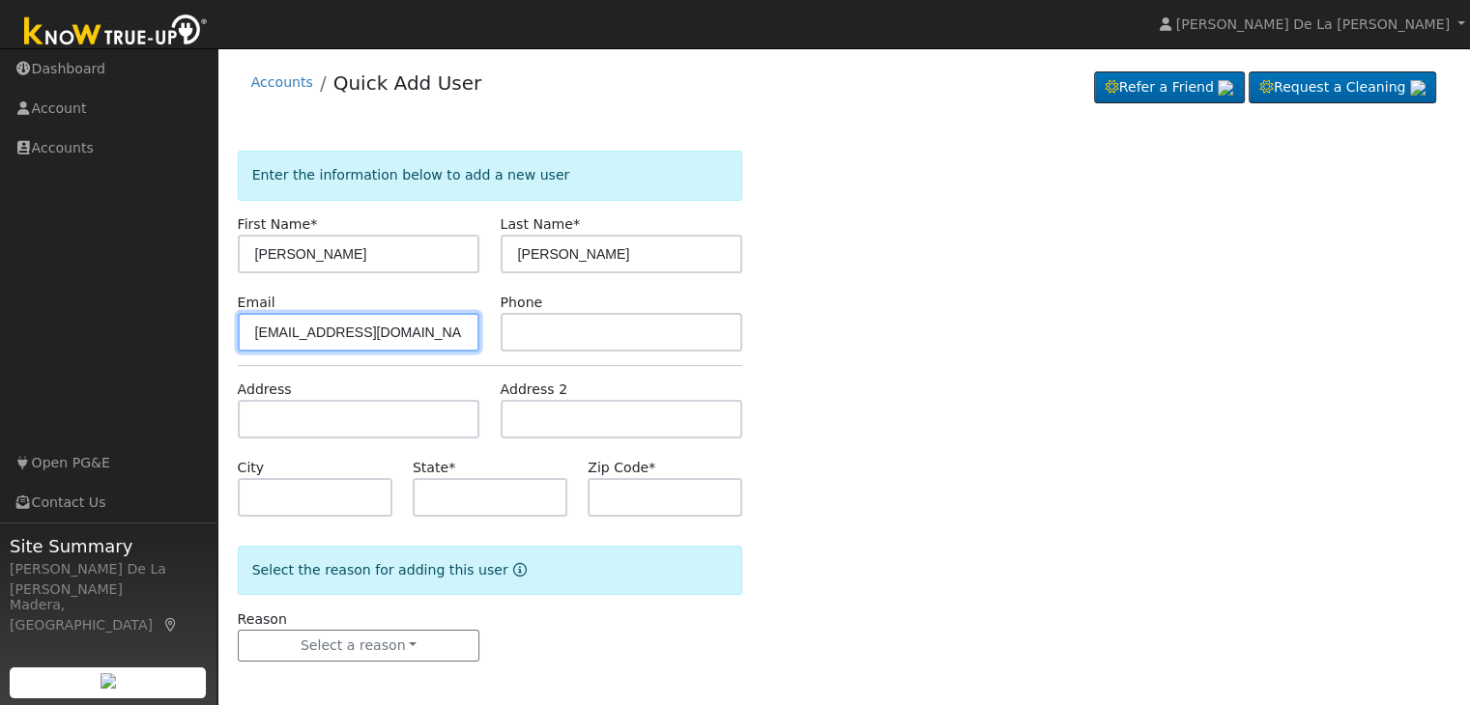
type input "[EMAIL_ADDRESS][DOMAIN_NAME]"
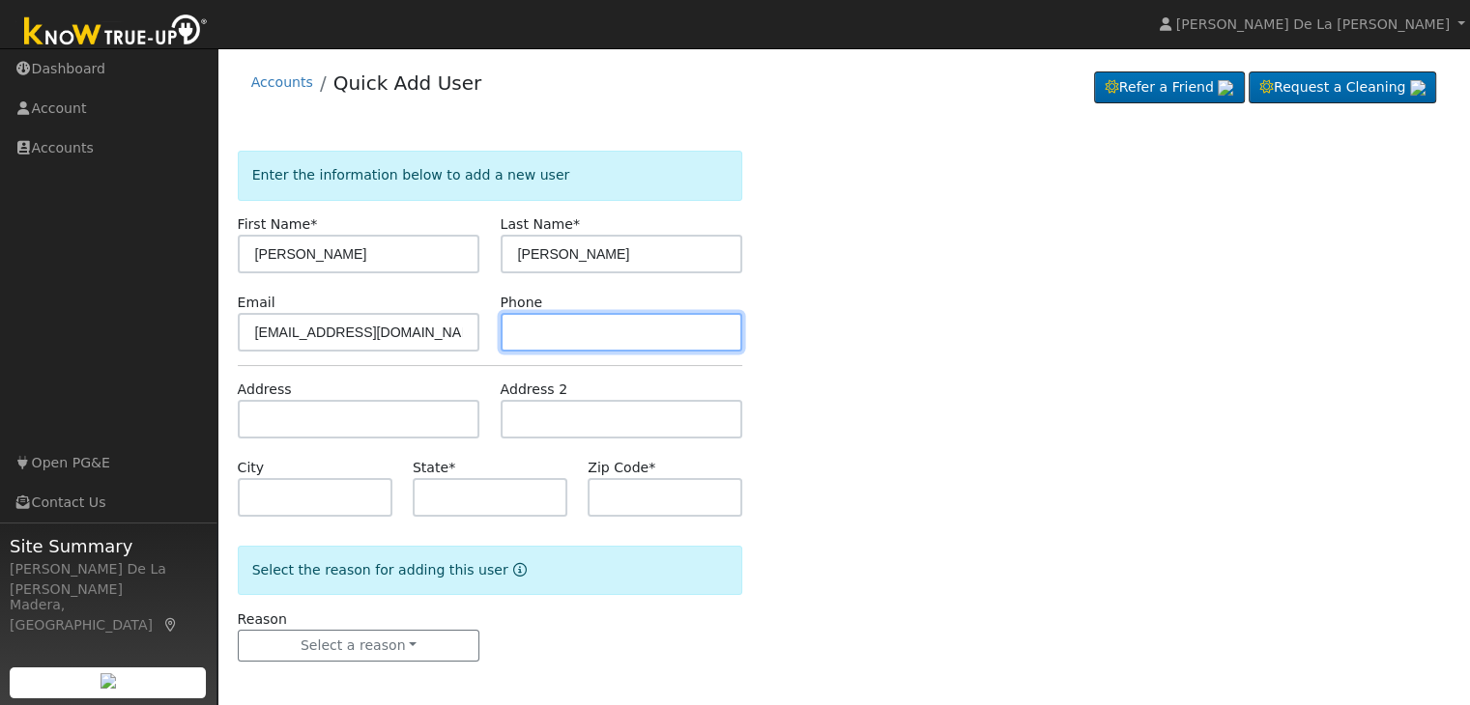
click at [534, 329] on input "text" at bounding box center [621, 332] width 243 height 39
type input "5597896789"
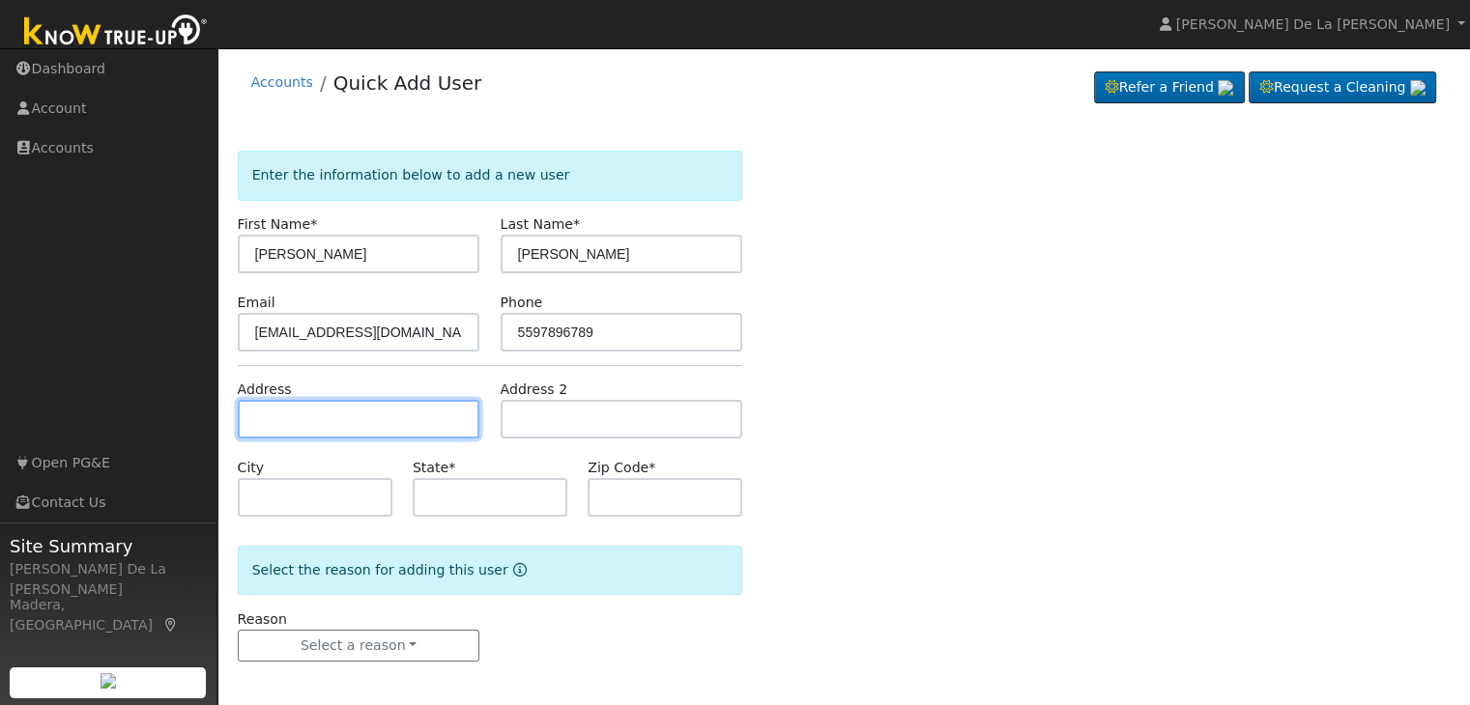
click at [386, 434] on input "text" at bounding box center [359, 419] width 243 height 39
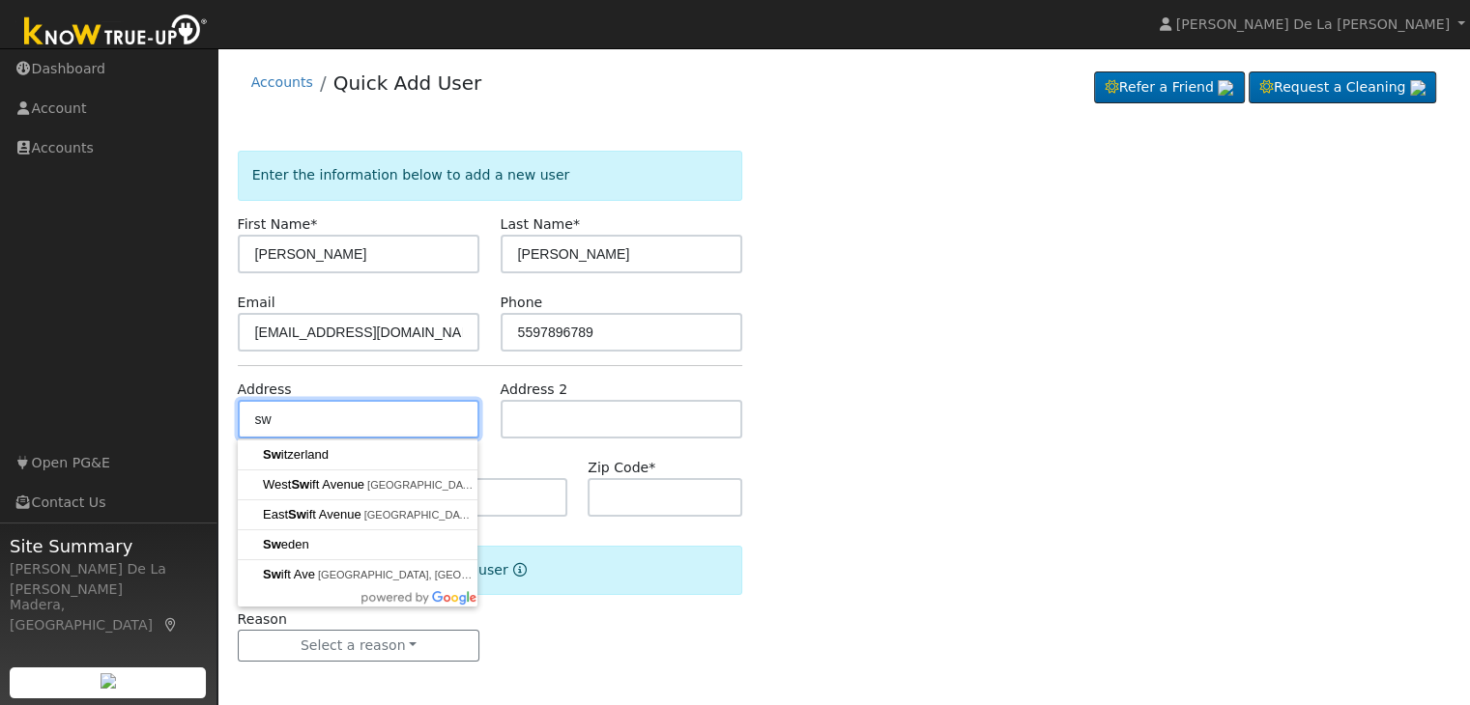
type input "s"
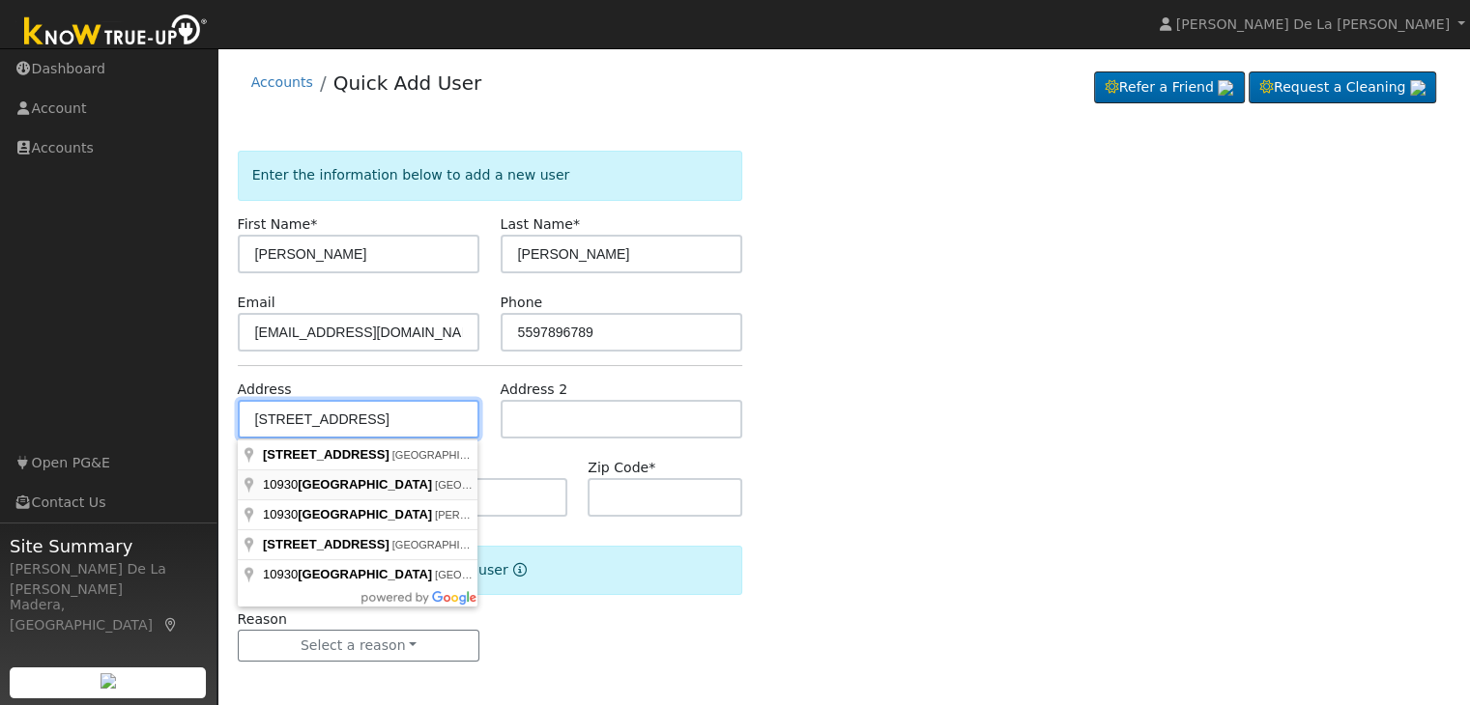
type input "South Alta Avenue"
type input "Dinuba"
type input "CA"
type input "93618"
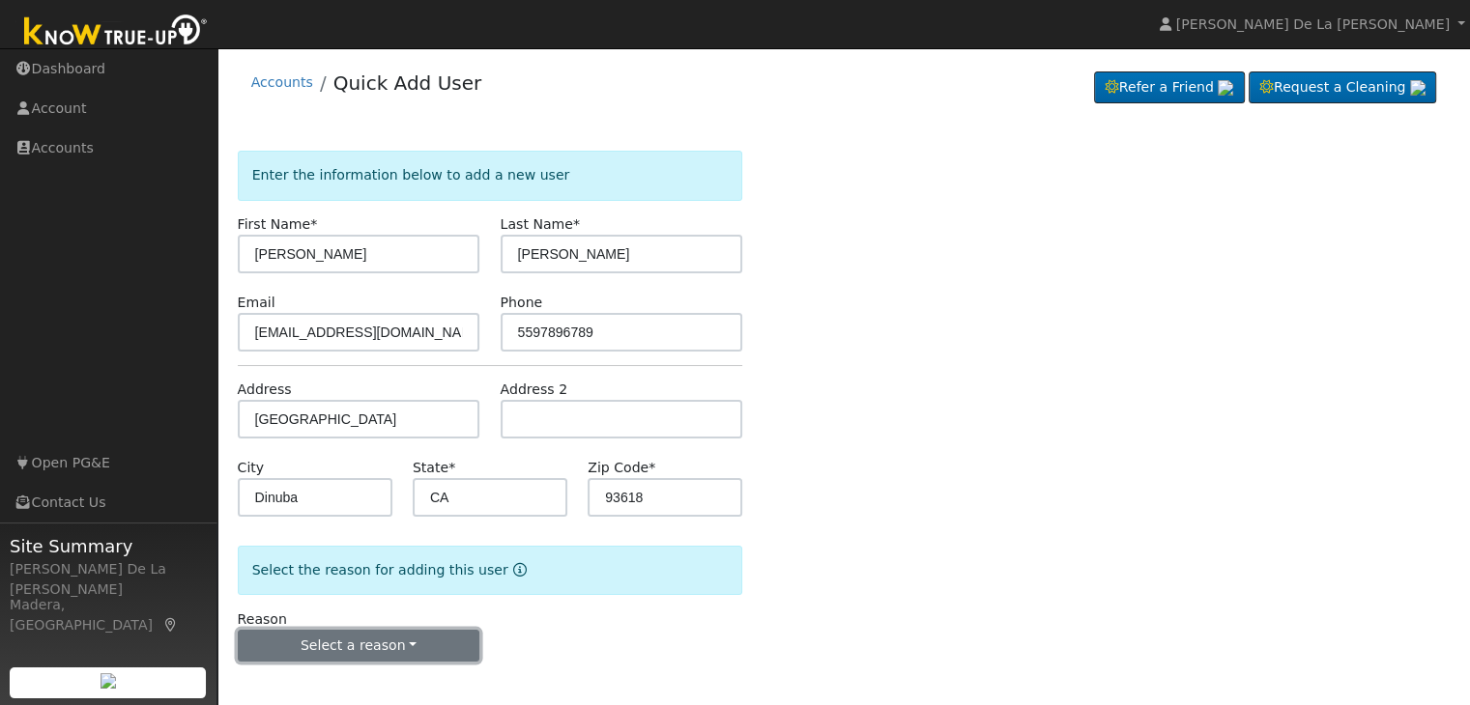
click at [414, 642] on button "Select a reason" at bounding box center [359, 646] width 243 height 33
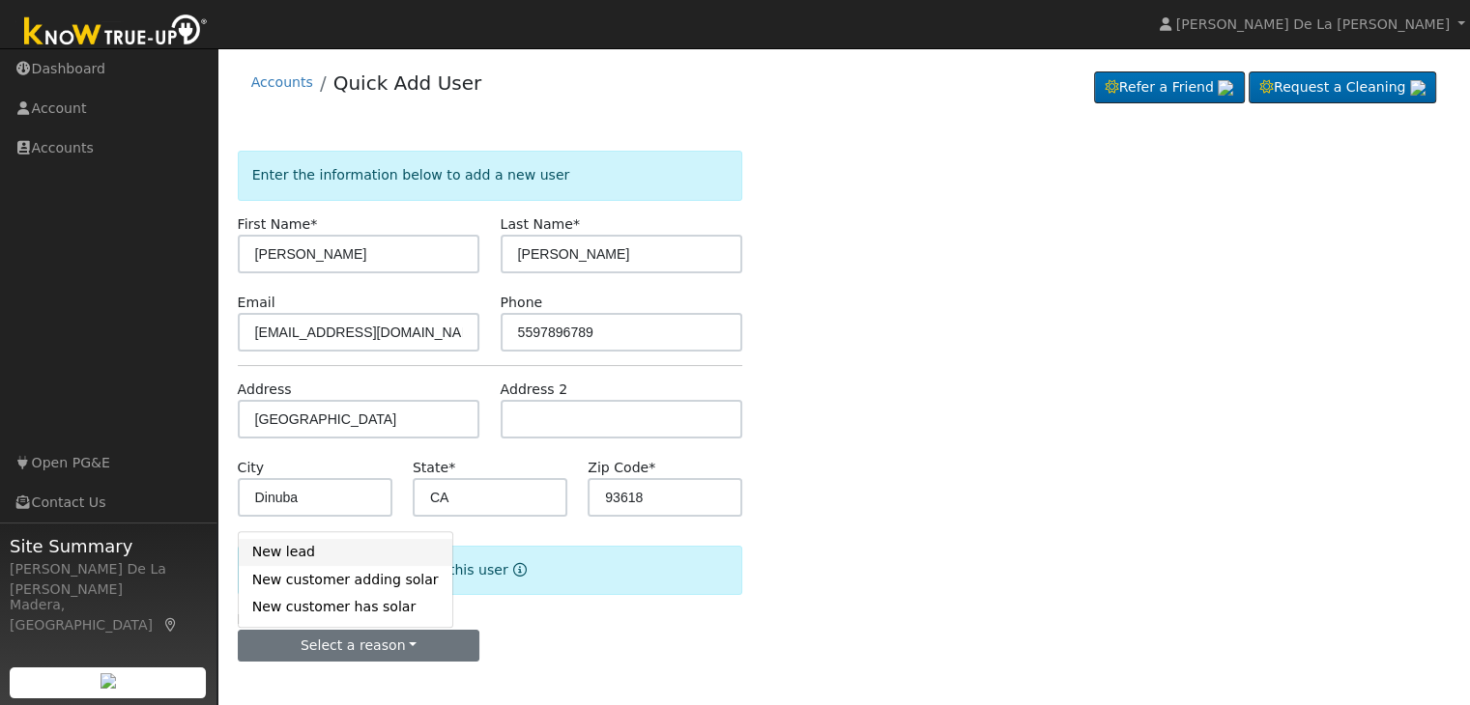
click at [359, 558] on link "New lead" at bounding box center [346, 552] width 214 height 27
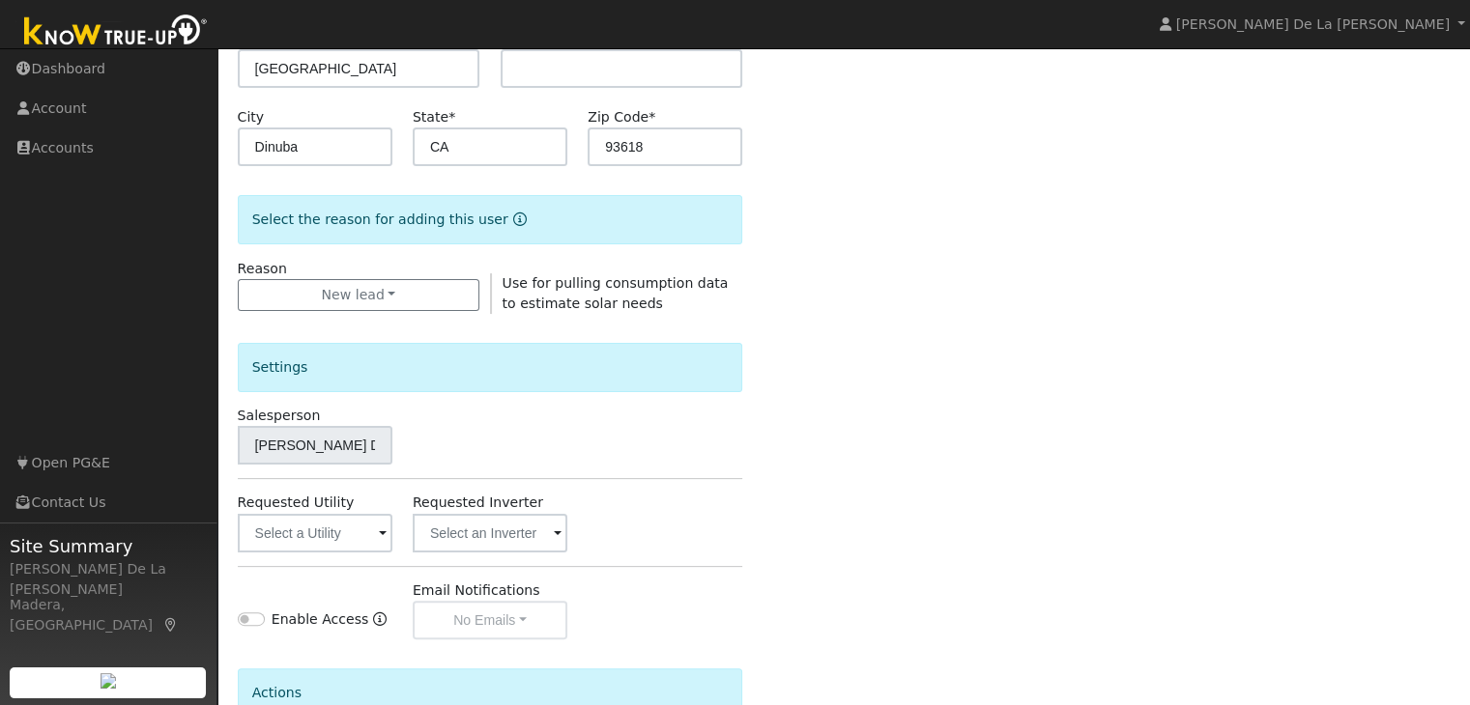
scroll to position [352, 0]
click at [385, 534] on span at bounding box center [383, 534] width 8 height 22
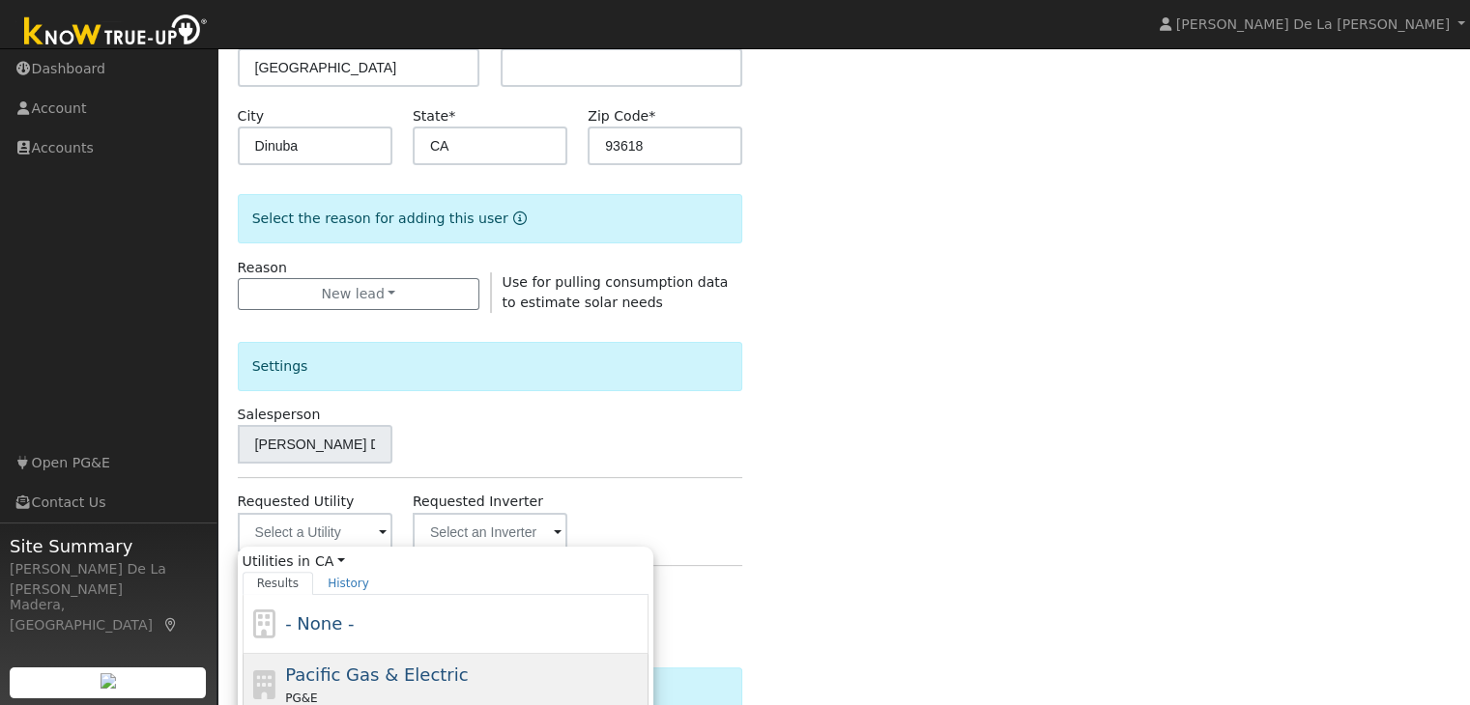
click at [358, 679] on span "Pacific Gas & Electric" at bounding box center [376, 675] width 183 height 20
type input "Pacific Gas & Electric"
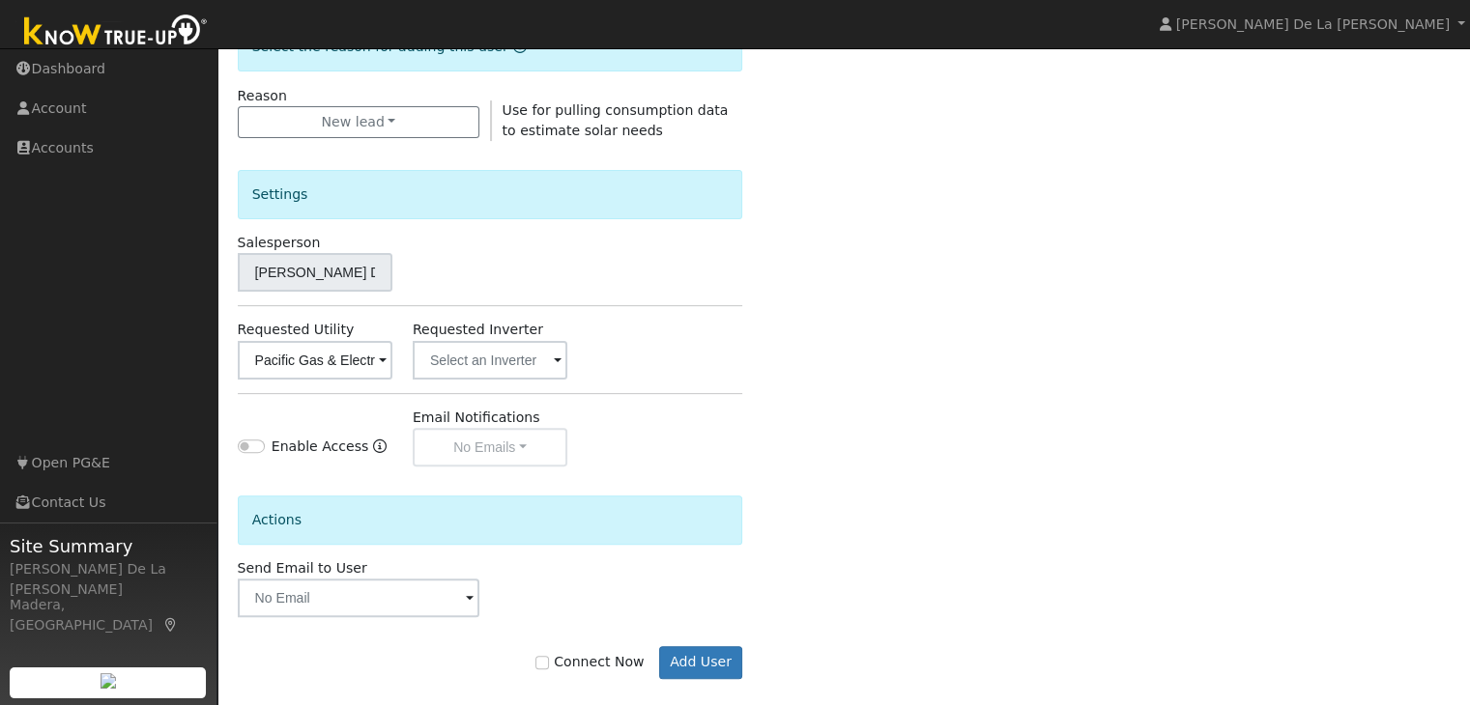
scroll to position [525, 0]
click at [564, 663] on label "Connect Now" at bounding box center [589, 661] width 108 height 20
click at [549, 663] on input "Connect Now" at bounding box center [542, 662] width 14 height 14
checkbox input "true"
click at [679, 665] on button "Add User" at bounding box center [701, 661] width 84 height 33
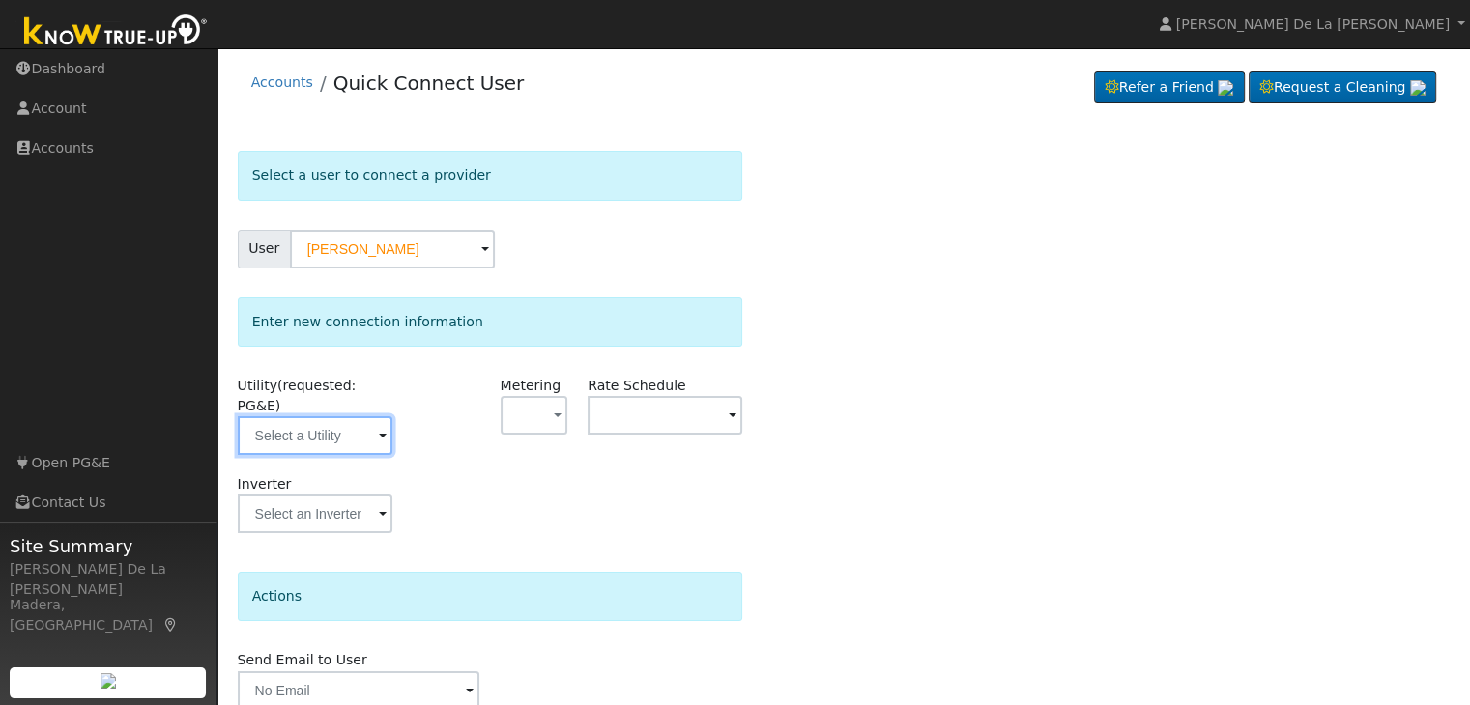
click at [376, 417] on input "text" at bounding box center [315, 435] width 155 height 39
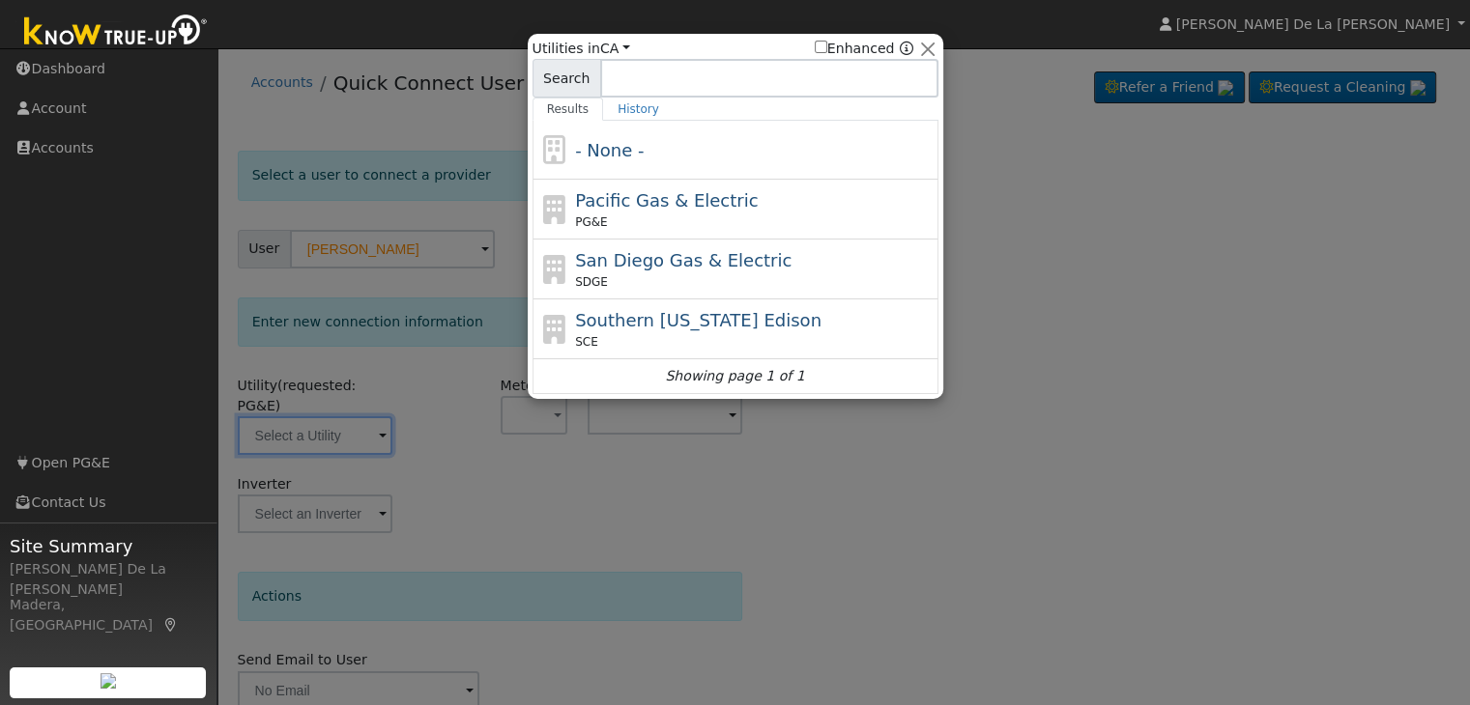
click at [448, 311] on div at bounding box center [735, 352] width 1470 height 705
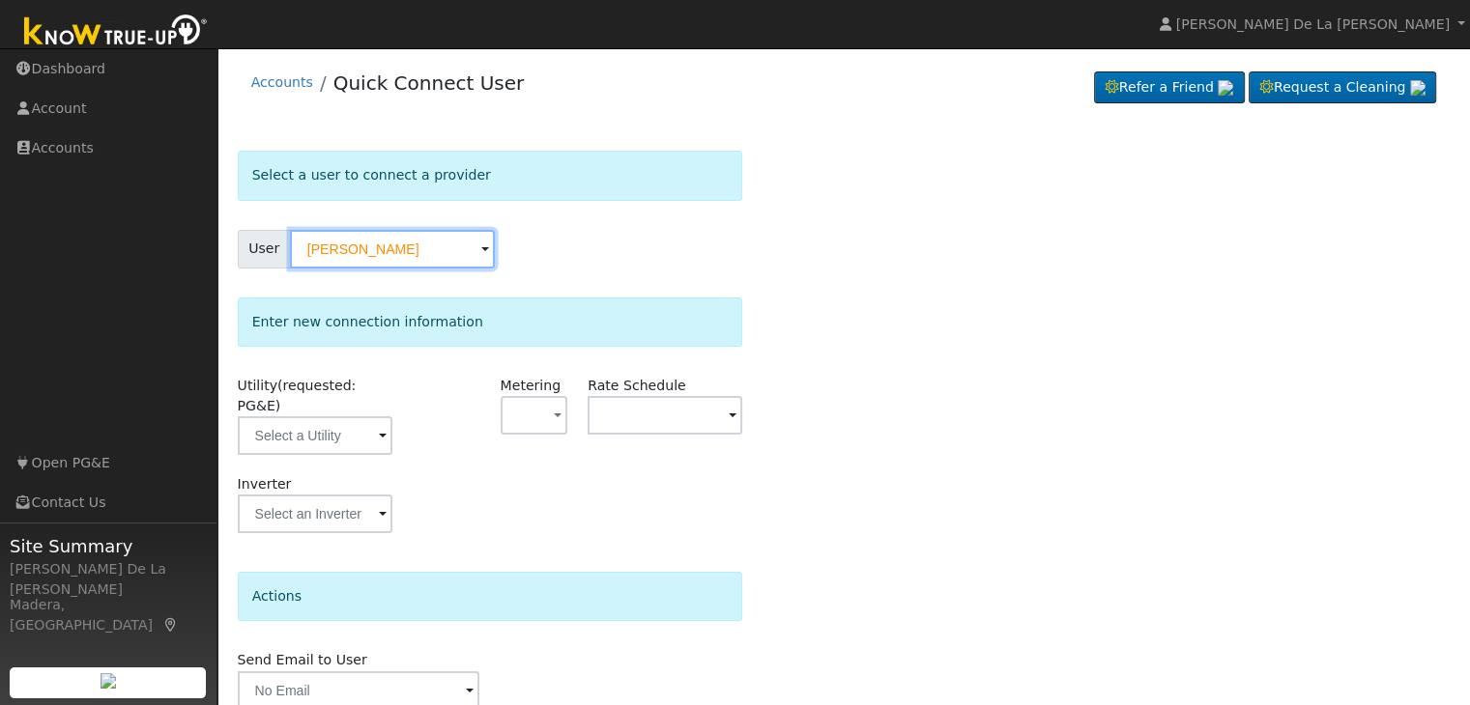
click at [433, 240] on input "[PERSON_NAME]" at bounding box center [392, 249] width 205 height 39
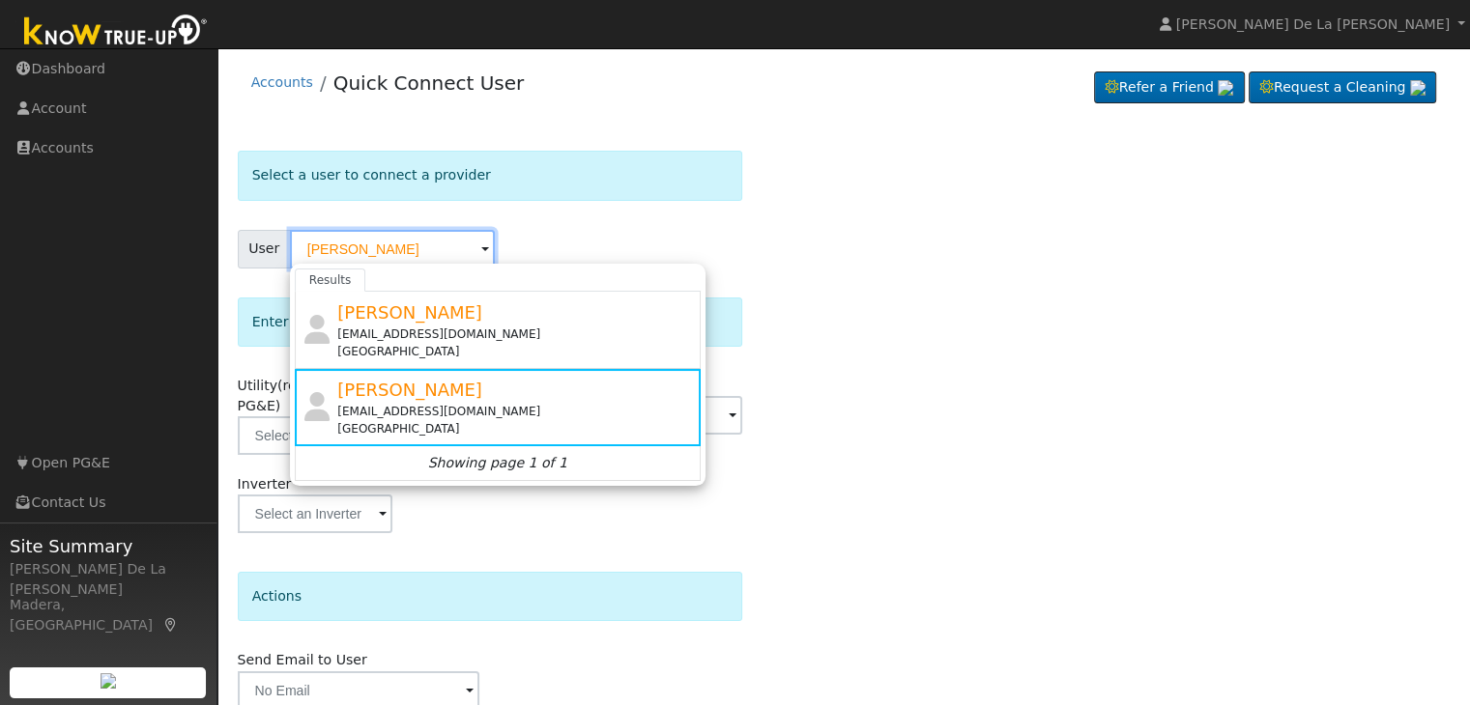
click at [433, 240] on input "[PERSON_NAME]" at bounding box center [392, 249] width 205 height 39
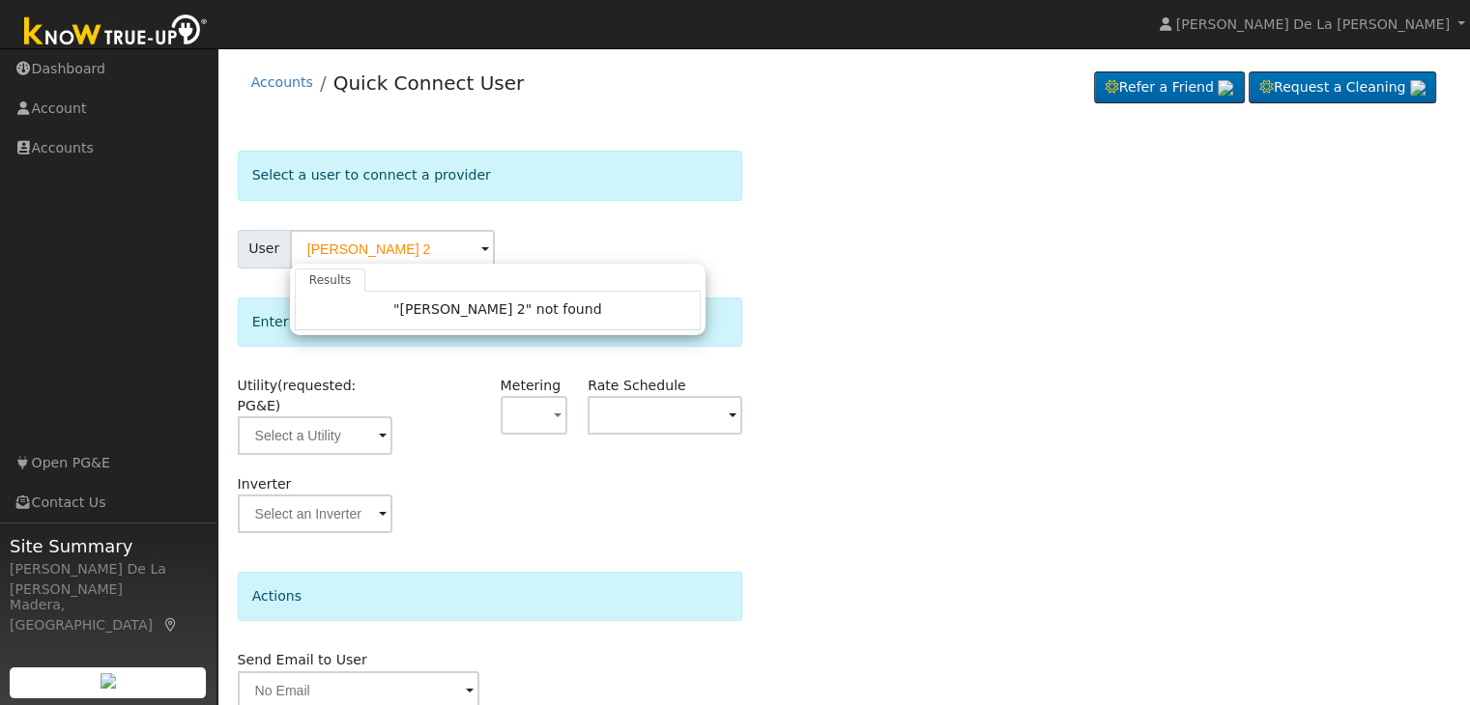
click at [540, 228] on form "Select a user to connect a provider User [PERSON_NAME] 2 Results "[PERSON_NAME]…" at bounding box center [490, 466] width 505 height 630
type input "[PERSON_NAME]"
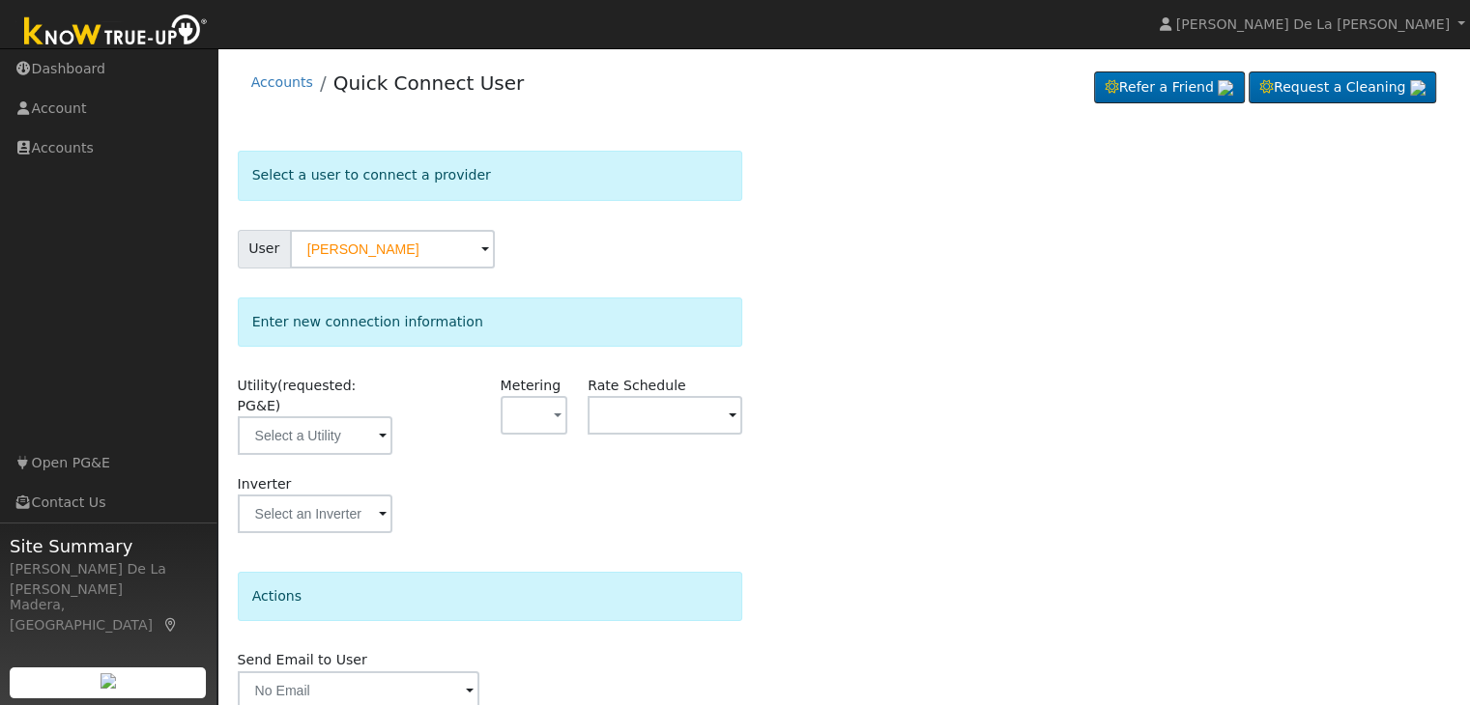
click at [381, 426] on span at bounding box center [383, 437] width 8 height 22
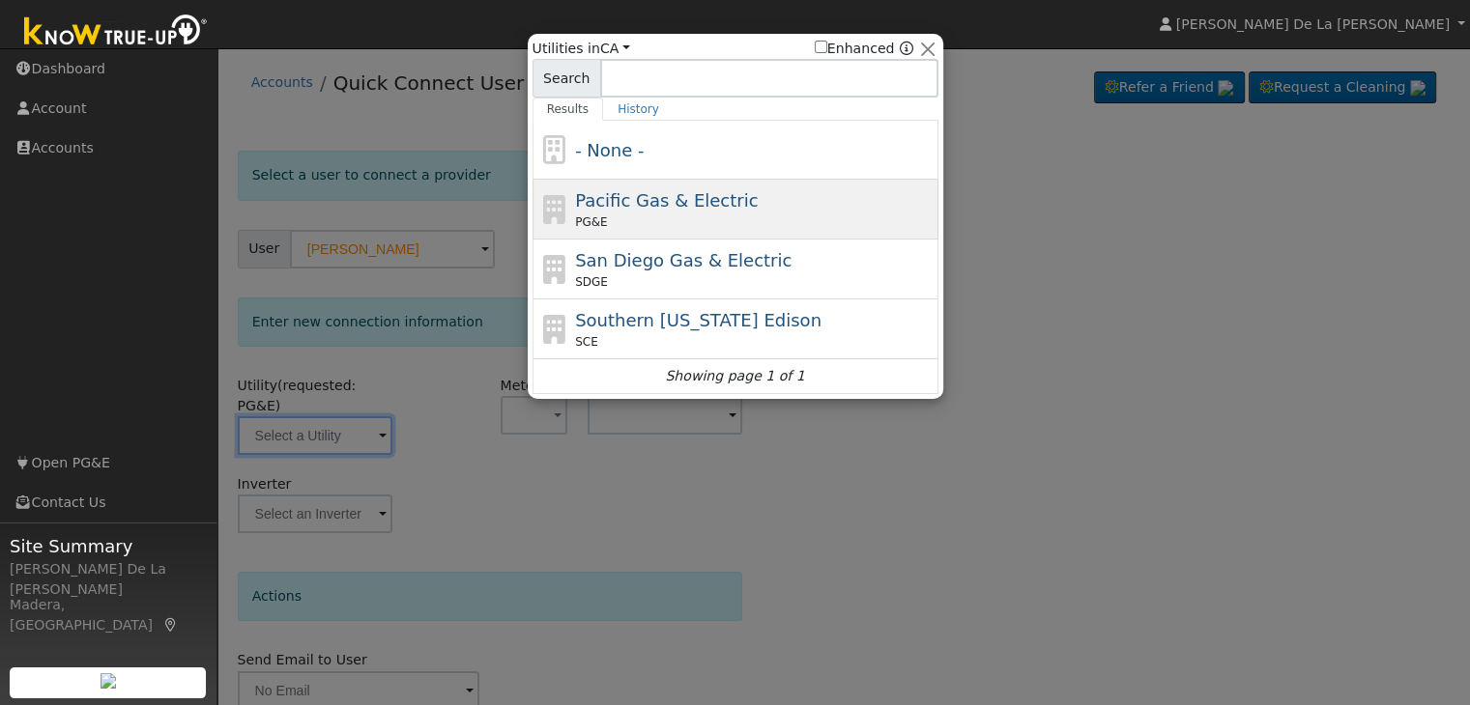
click at [668, 202] on span "Pacific Gas & Electric" at bounding box center [666, 200] width 183 height 20
type input "PG&E"
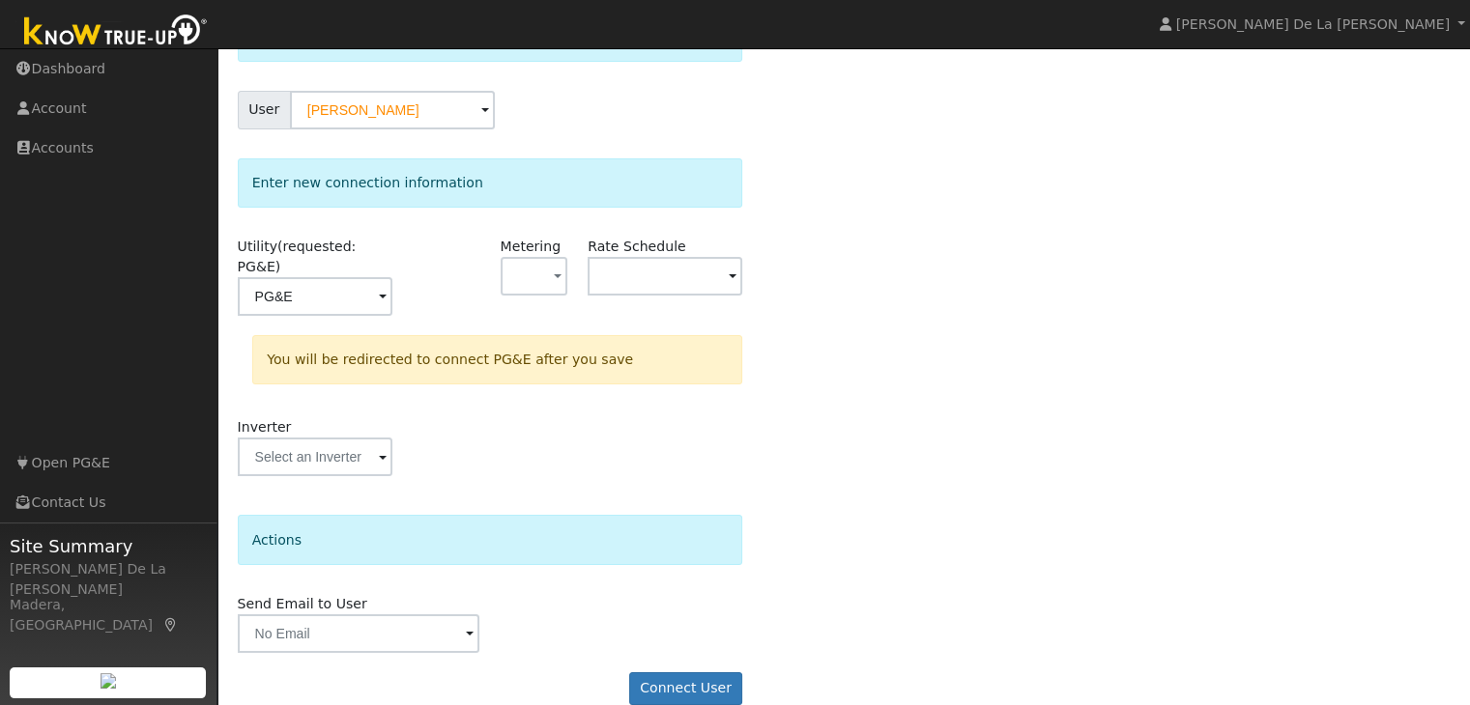
scroll to position [146, 0]
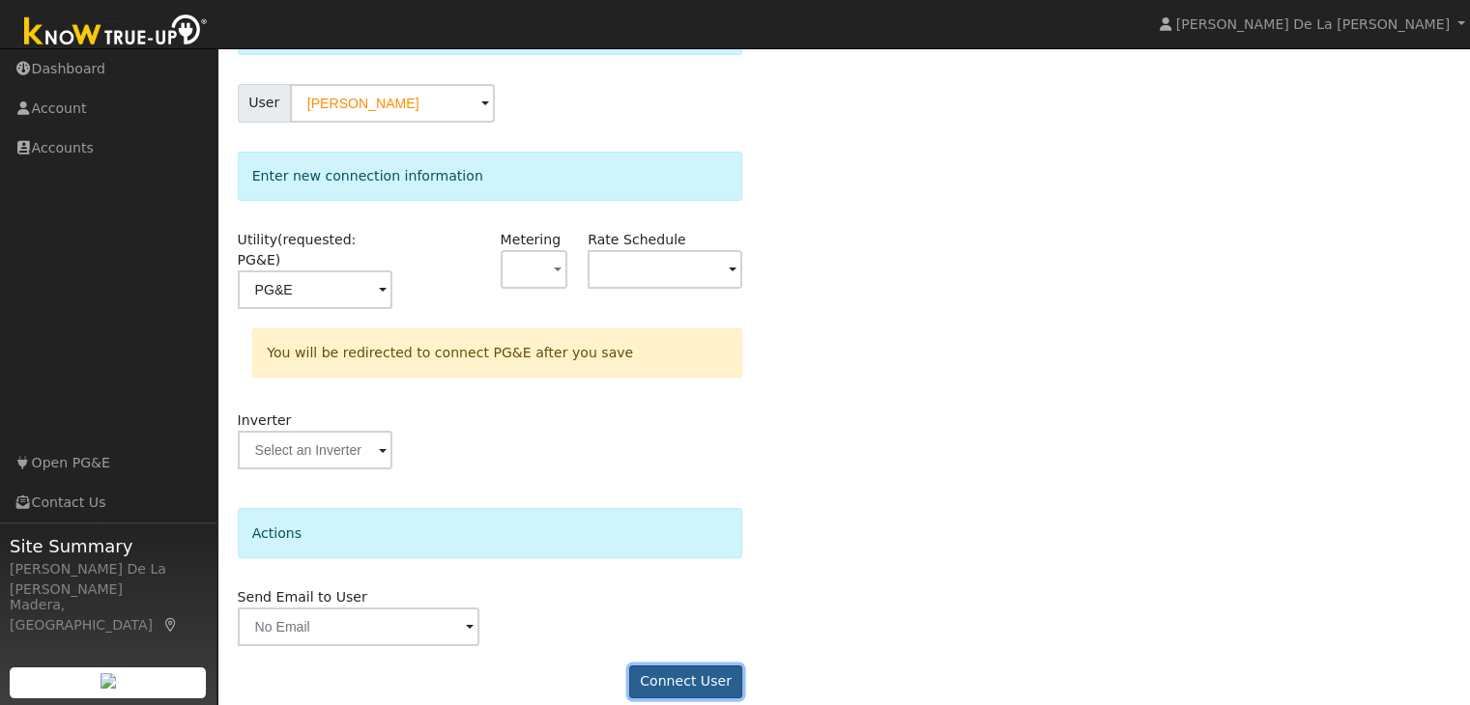
click at [677, 666] on button "Connect User" at bounding box center [686, 682] width 114 height 33
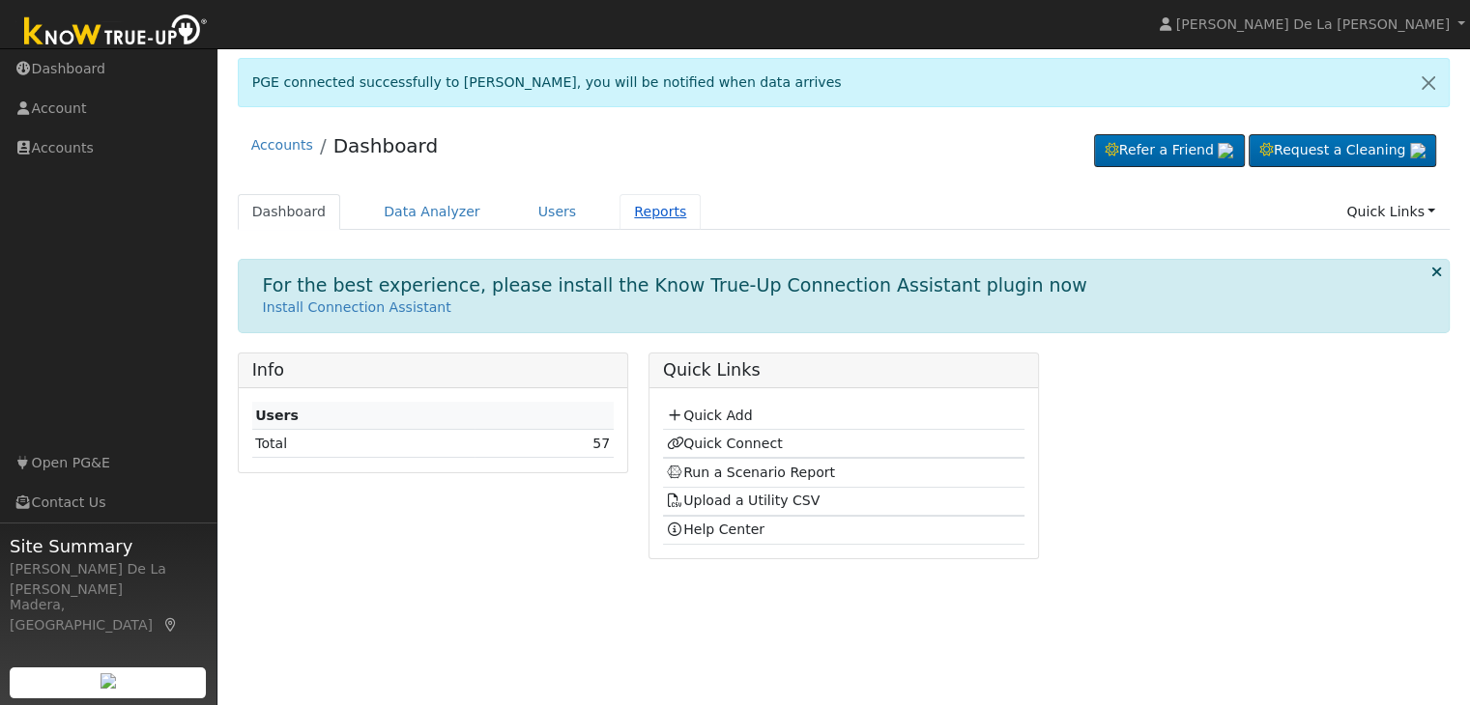
click at [629, 221] on link "Reports" at bounding box center [659, 212] width 81 height 36
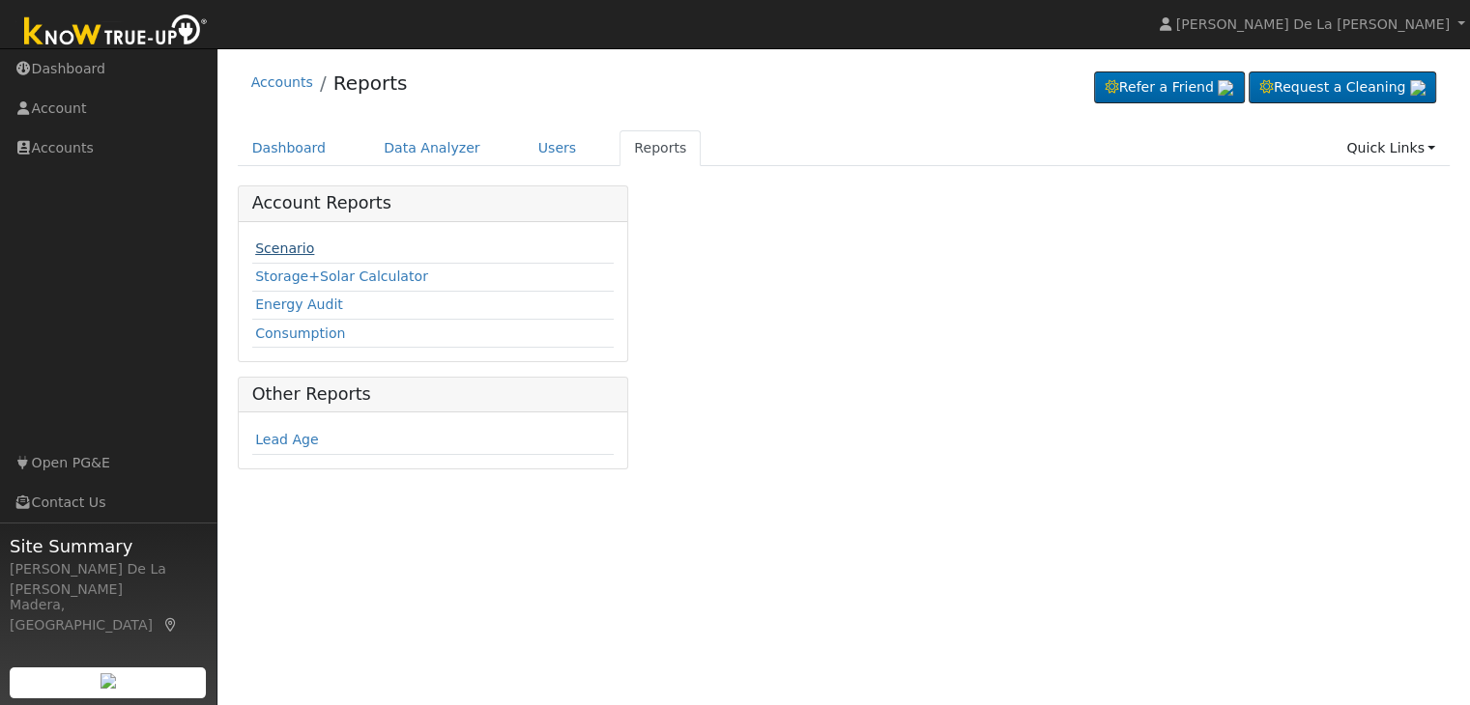
click at [286, 251] on link "Scenario" at bounding box center [284, 248] width 59 height 15
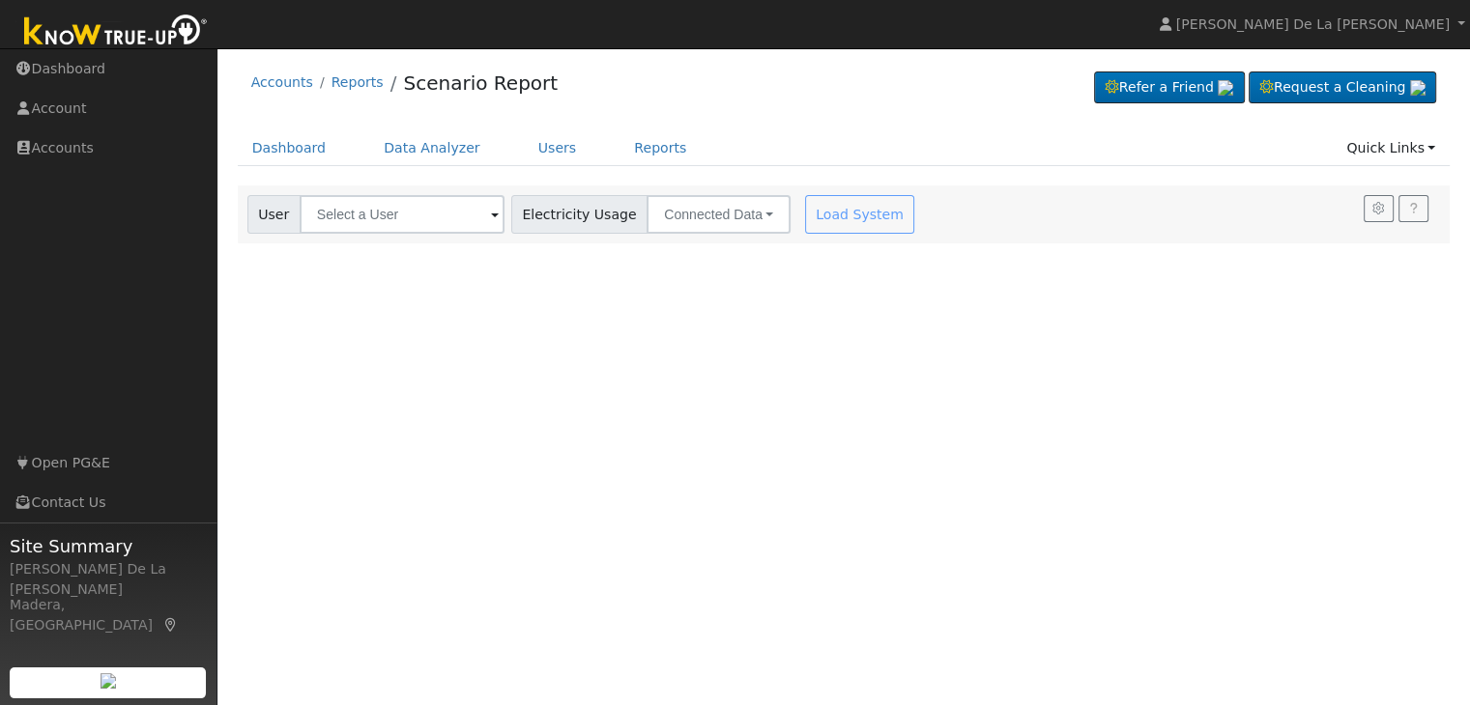
click at [491, 213] on span at bounding box center [495, 216] width 8 height 22
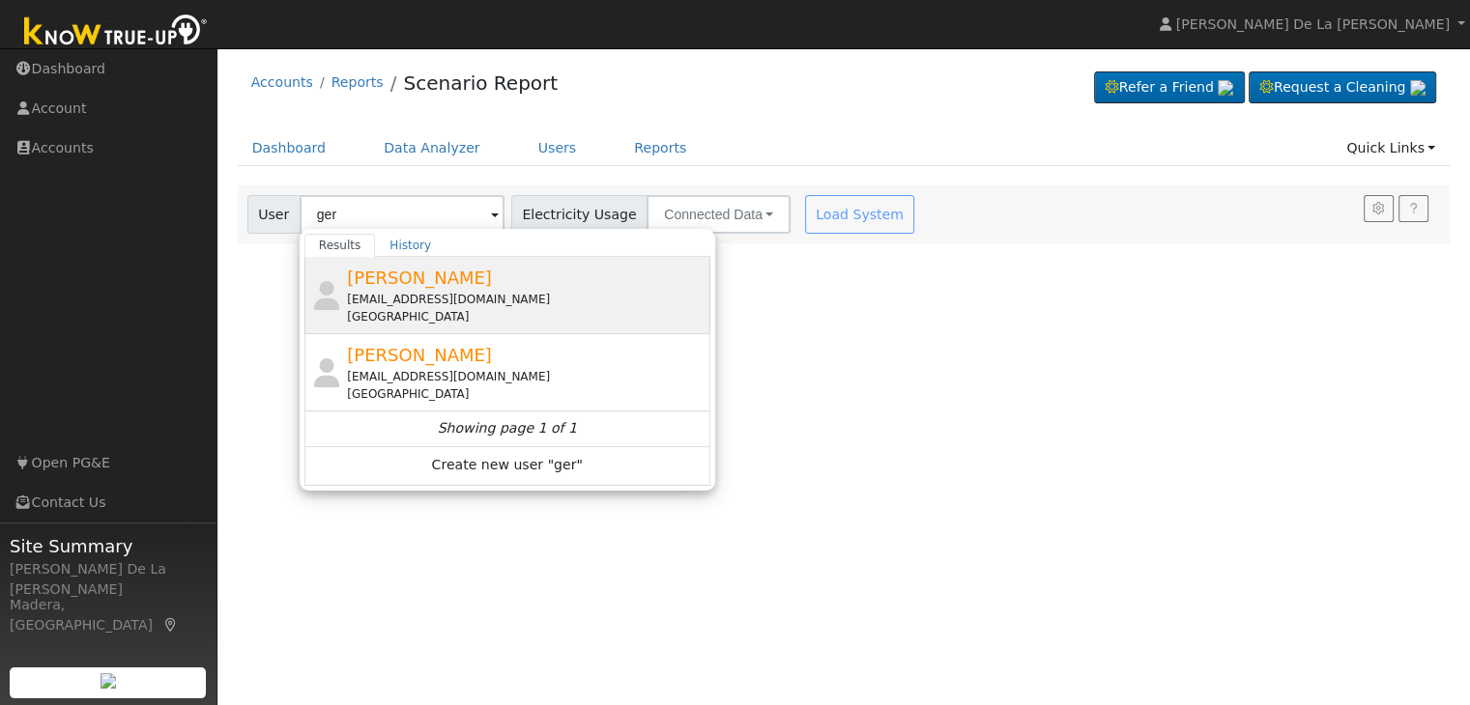
click at [468, 295] on div "geraceda@gmail.com" at bounding box center [526, 299] width 358 height 17
type input "[PERSON_NAME]"
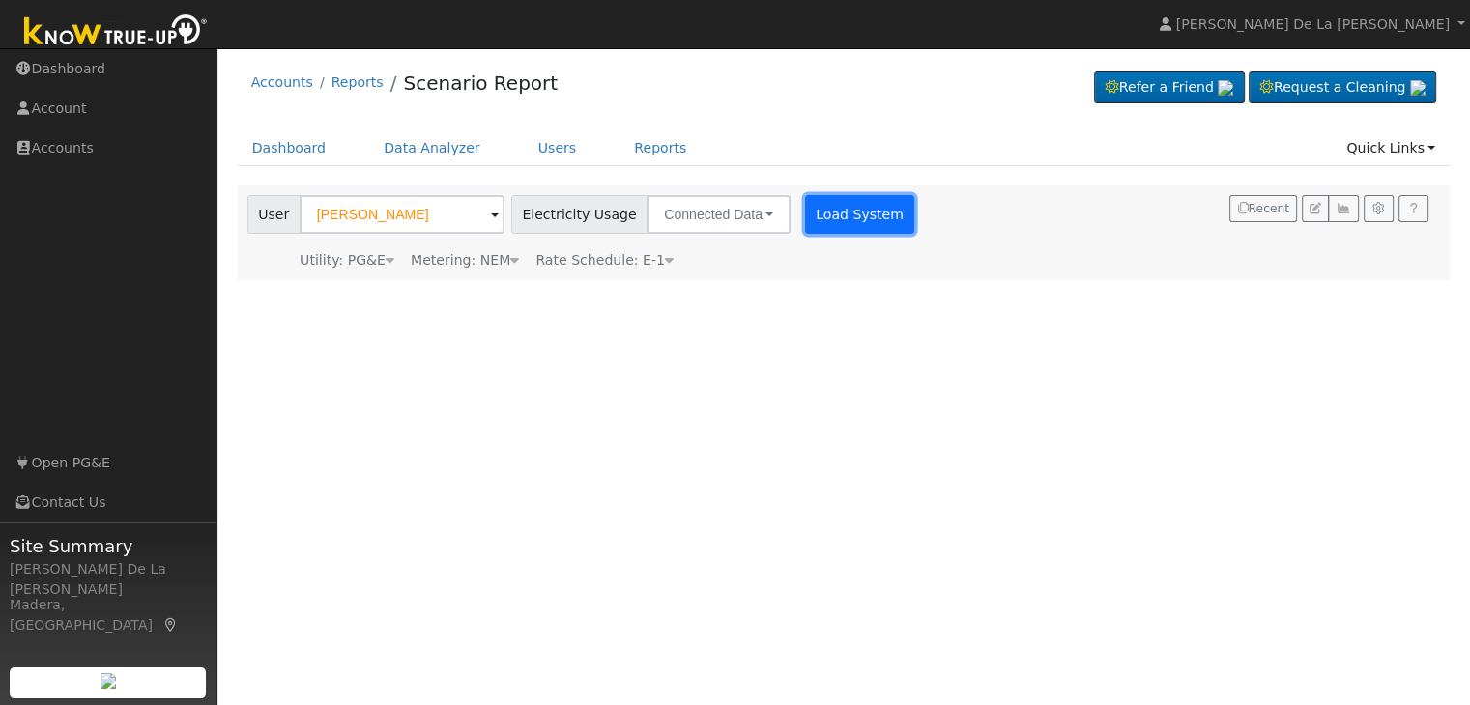
click at [842, 210] on button "Load System" at bounding box center [860, 214] width 110 height 39
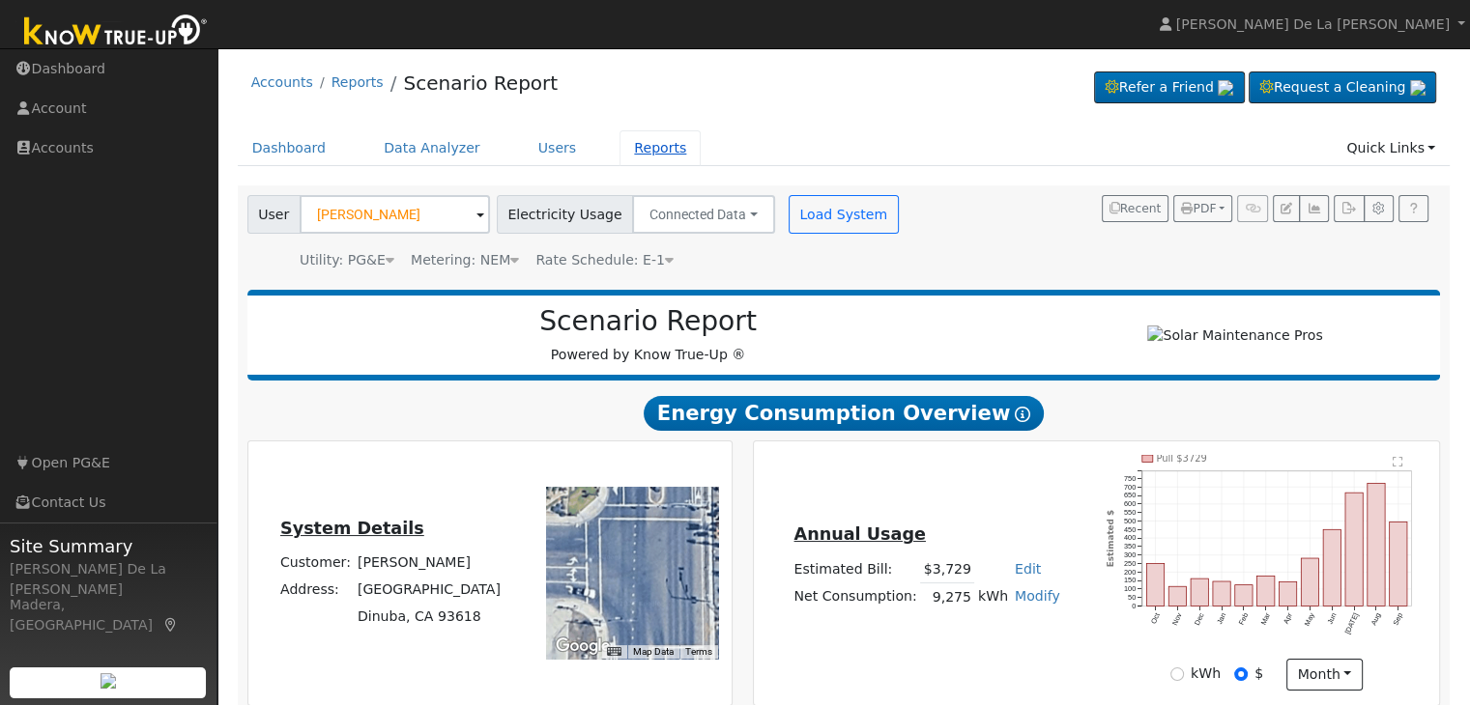
click at [641, 159] on link "Reports" at bounding box center [659, 148] width 81 height 36
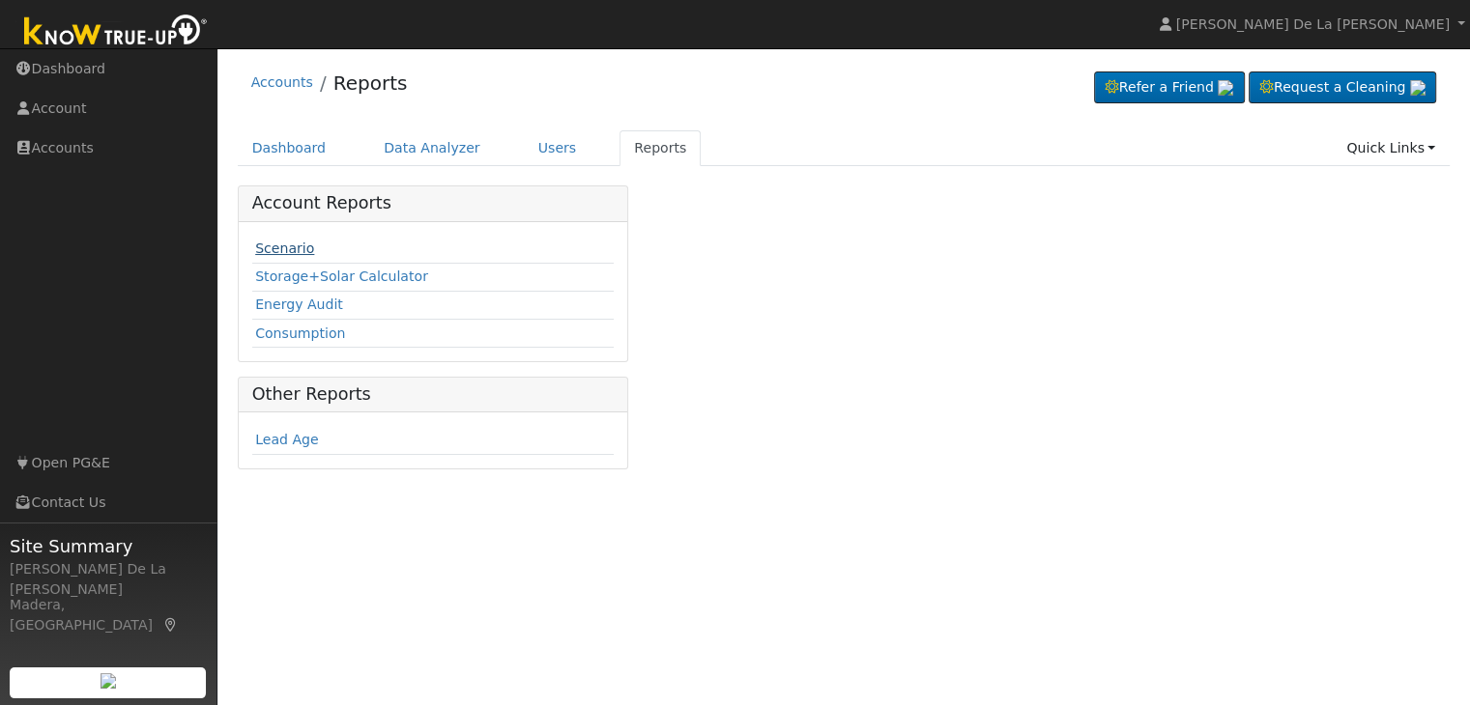
click at [277, 244] on link "Scenario" at bounding box center [284, 248] width 59 height 15
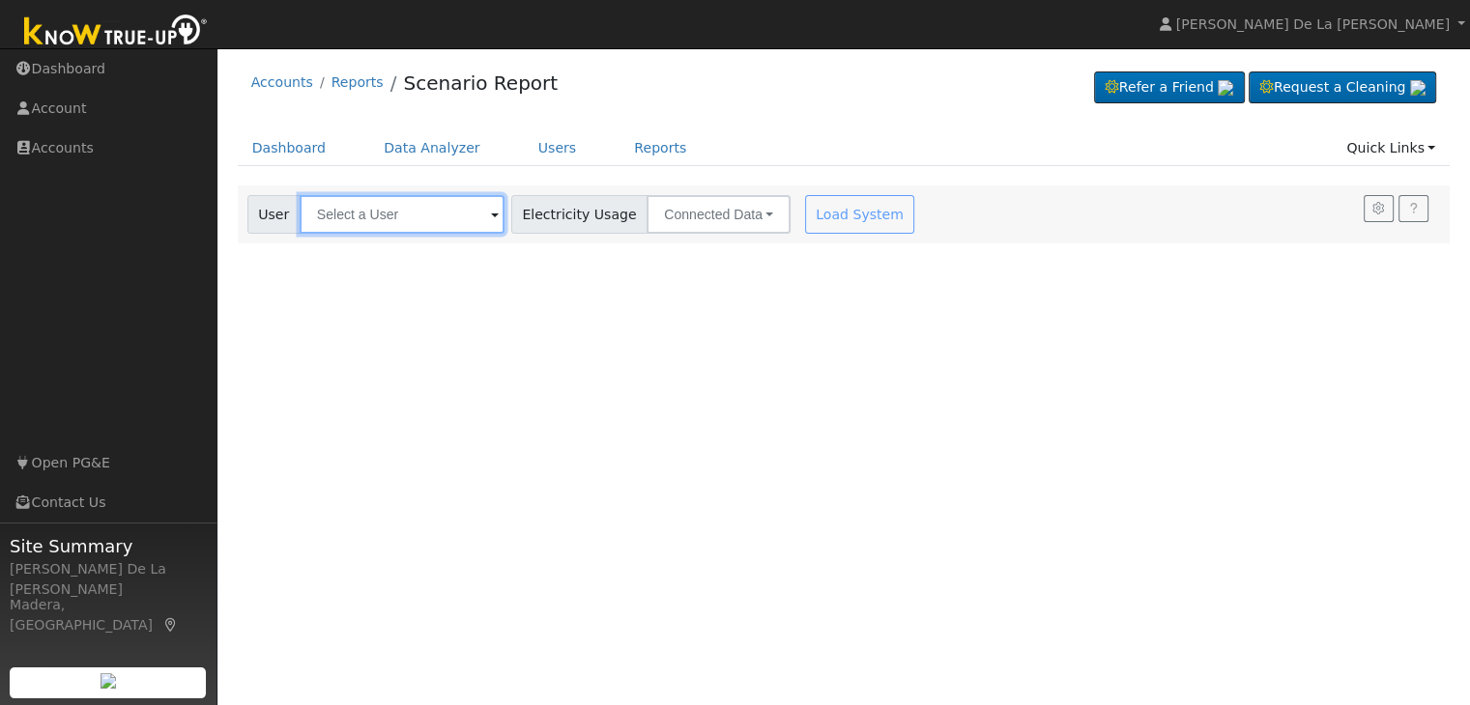
click at [480, 219] on input "text" at bounding box center [402, 214] width 205 height 39
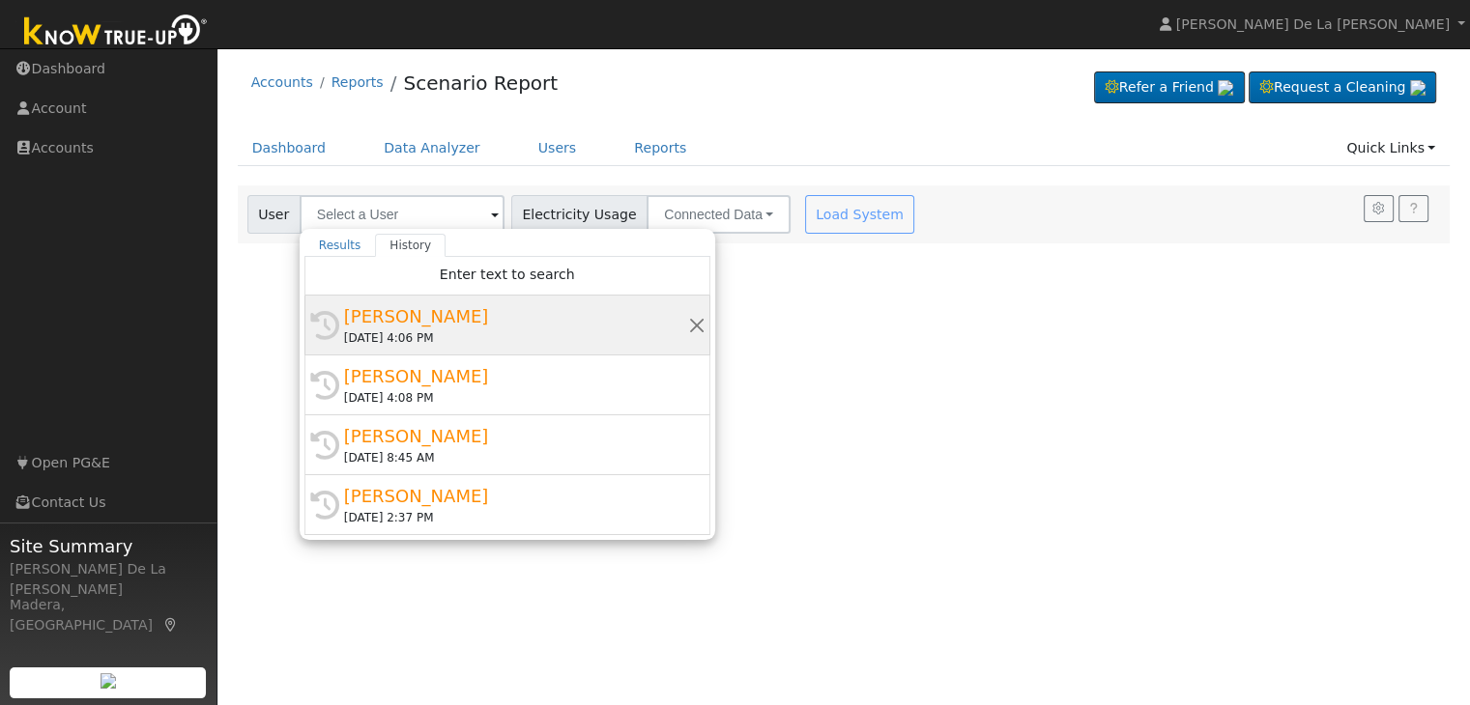
click at [390, 341] on div "10/09/2025 4:06 PM" at bounding box center [516, 337] width 344 height 17
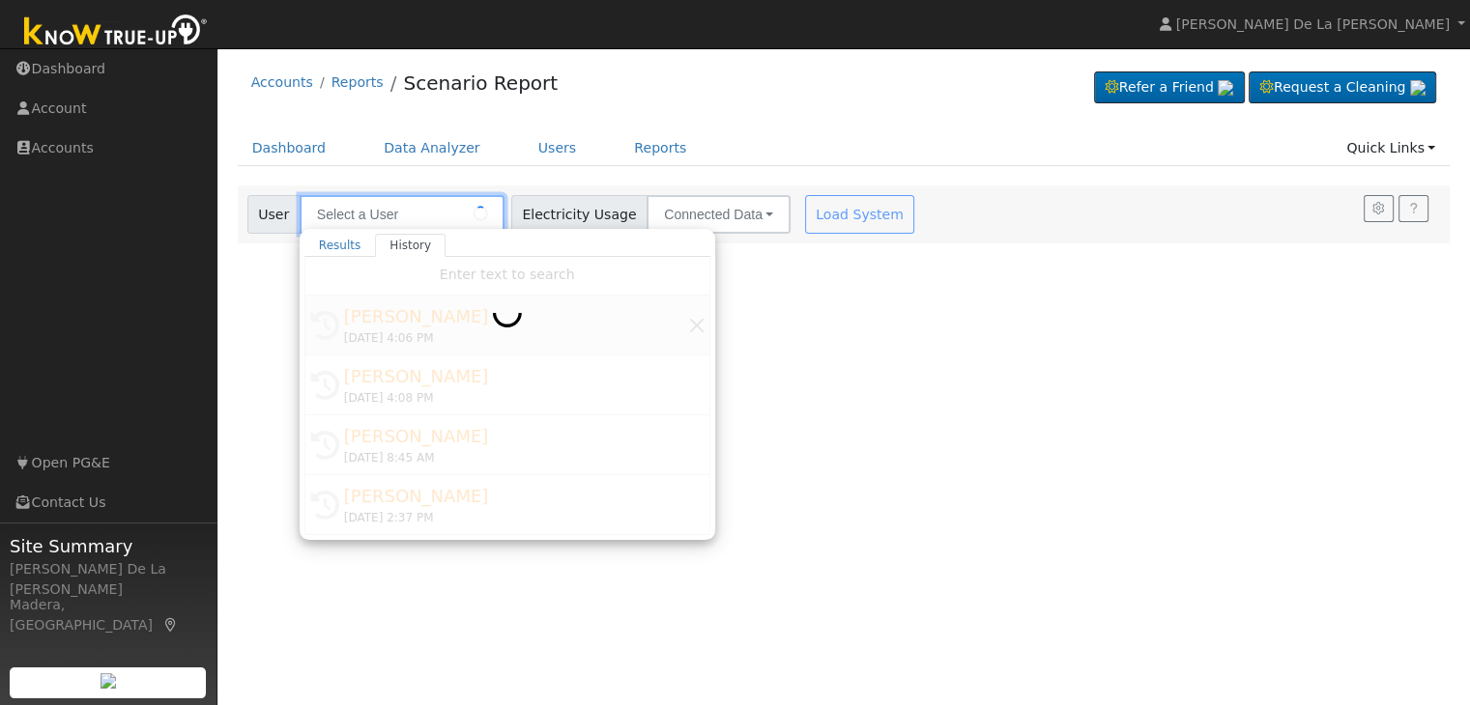
type input "Gerardo cedeno"
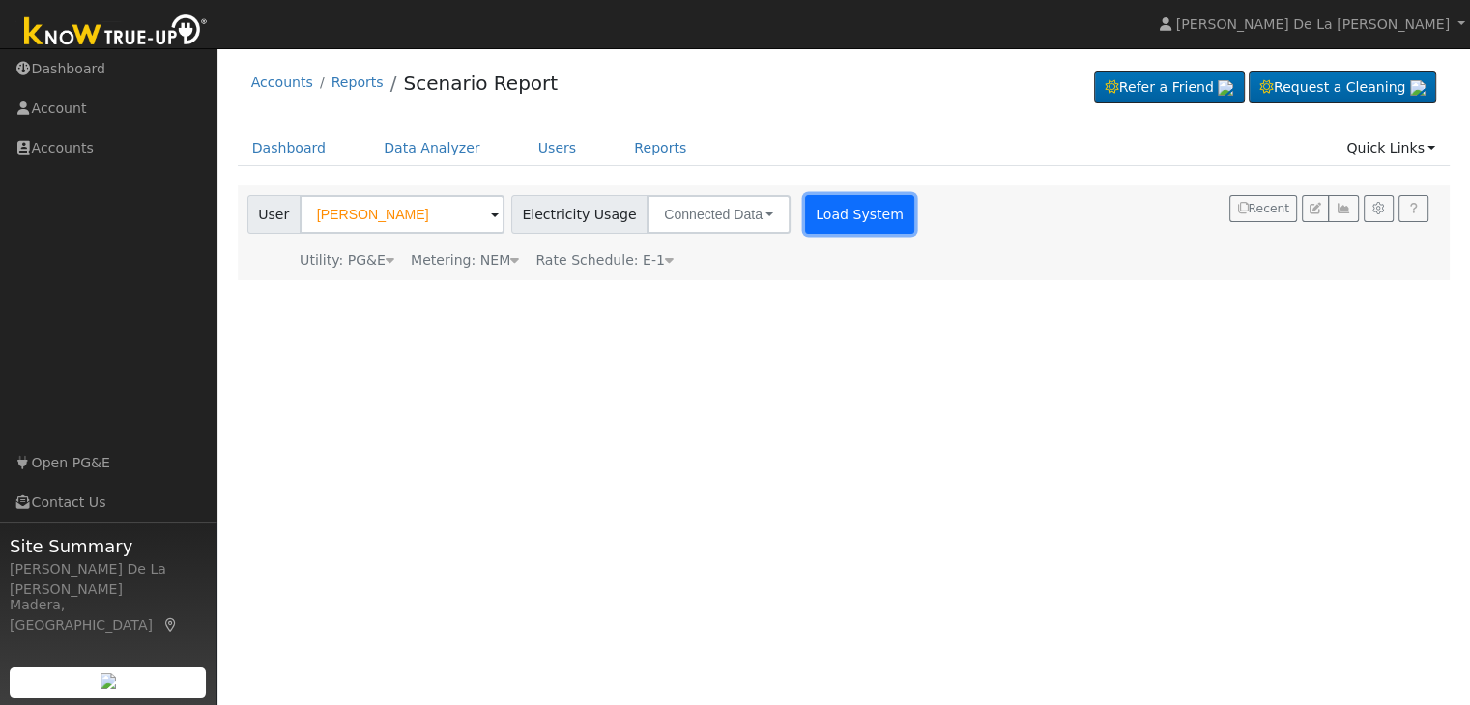
click at [816, 216] on button "Load System" at bounding box center [860, 214] width 110 height 39
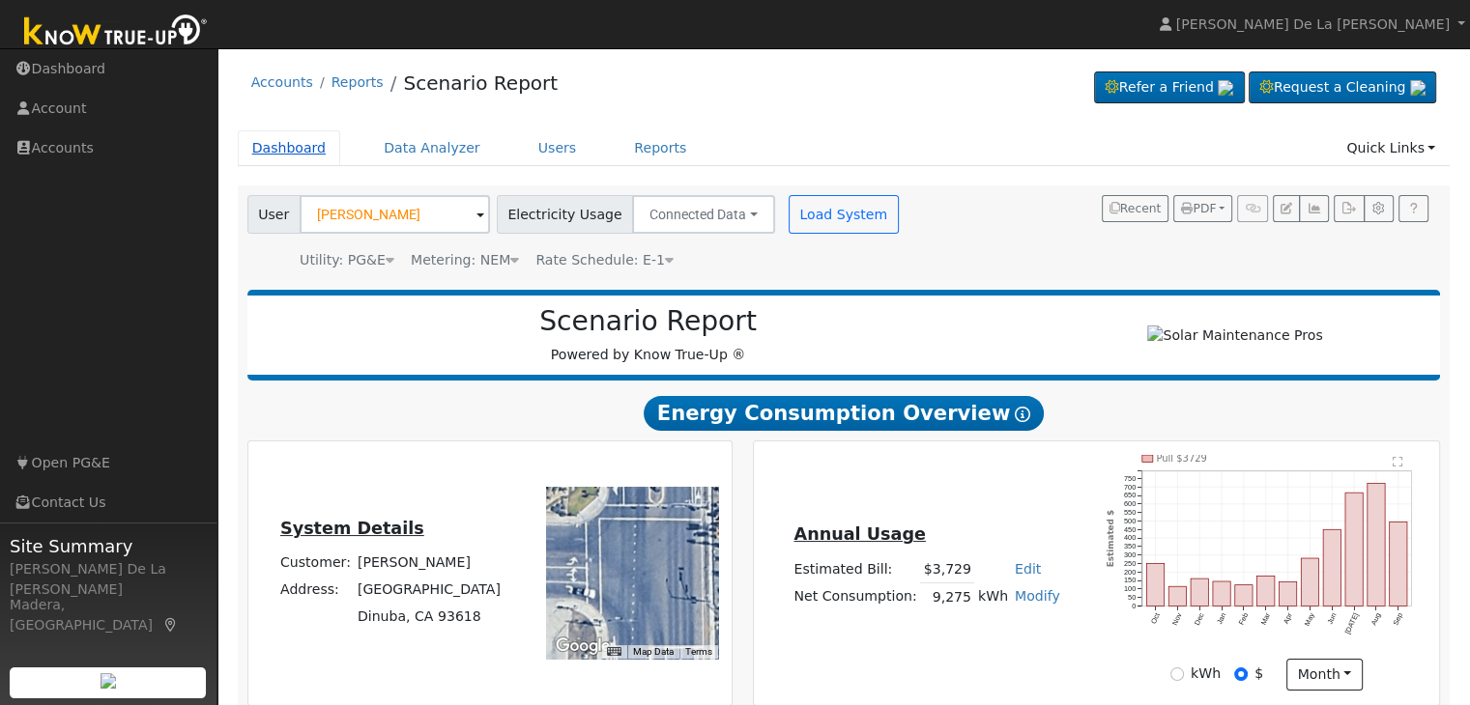
click at [308, 149] on link "Dashboard" at bounding box center [289, 148] width 103 height 36
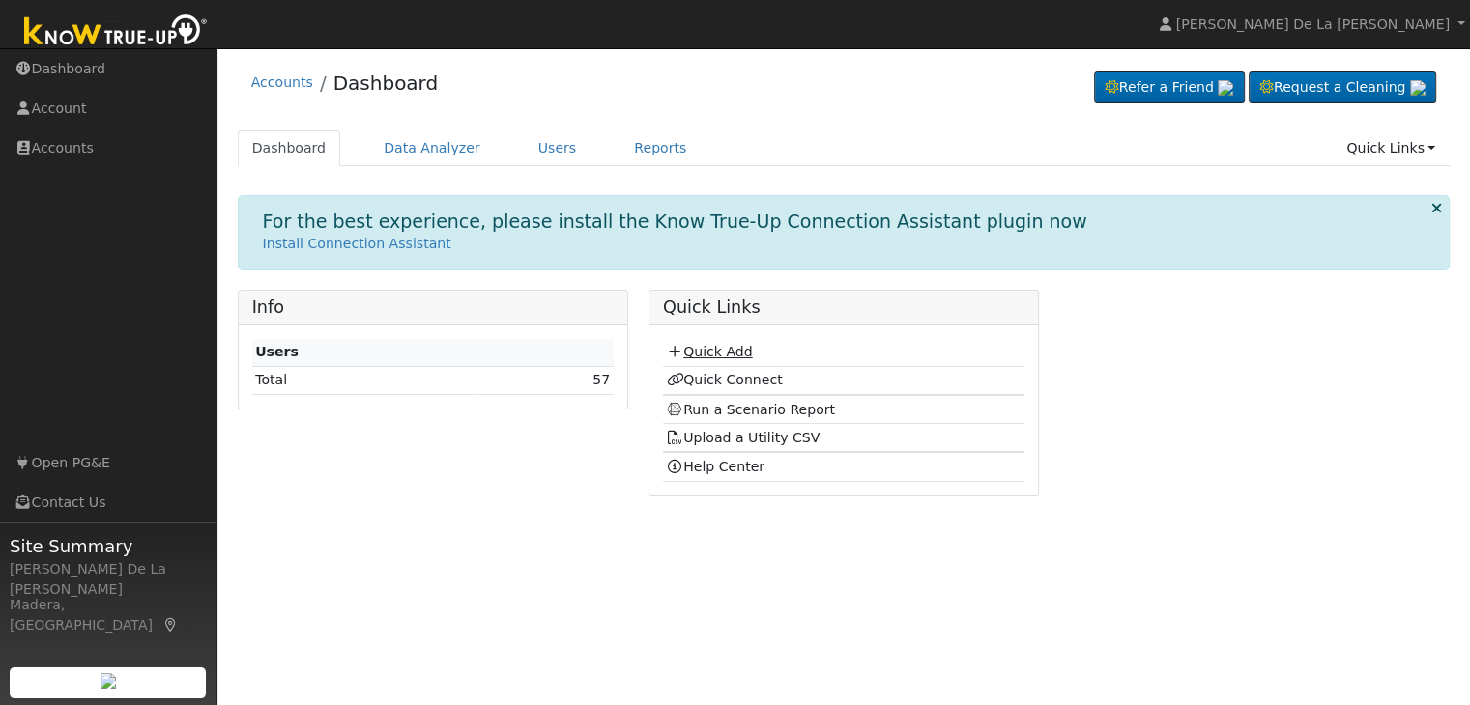
click at [725, 344] on link "Quick Add" at bounding box center [709, 351] width 86 height 15
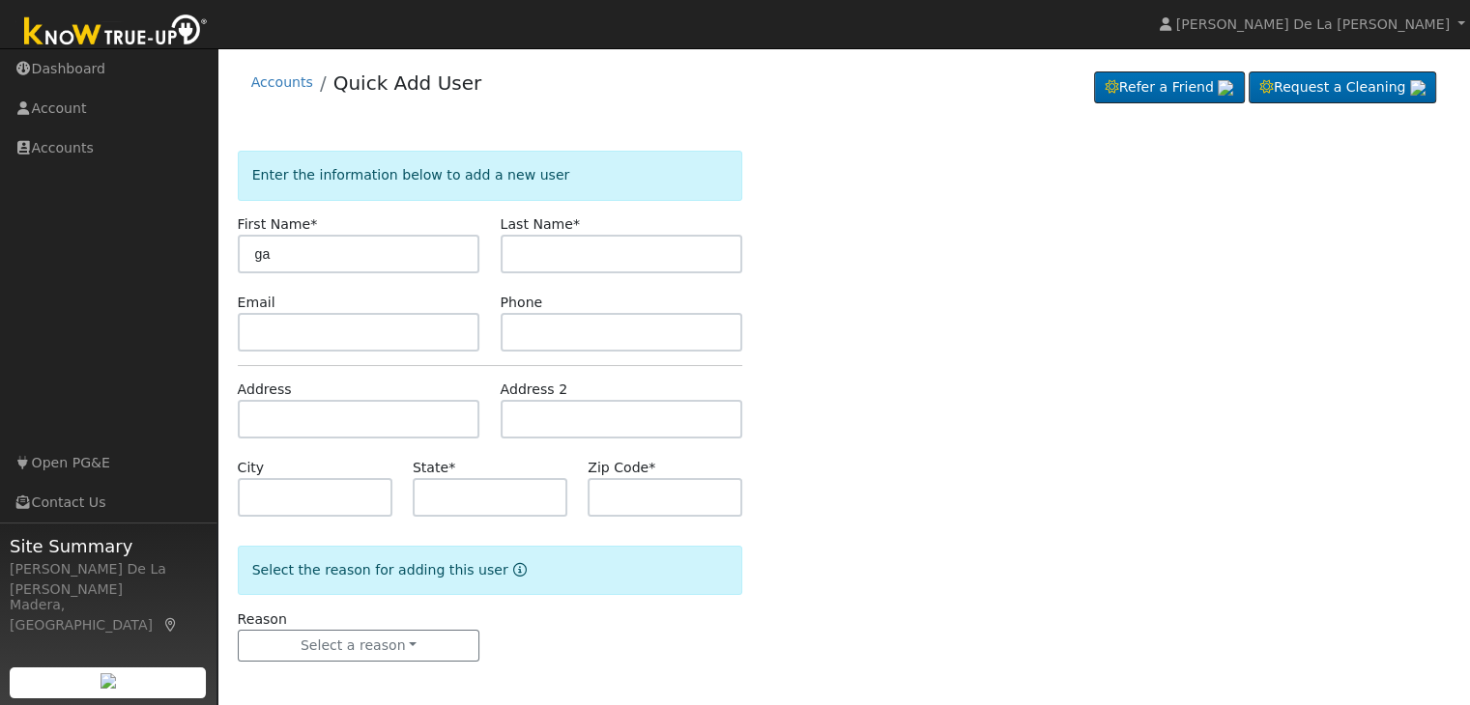
type input "g"
type input "[PERSON_NAME]"
click at [526, 256] on input "text" at bounding box center [621, 254] width 243 height 39
type input "[PERSON_NAME]"
click at [382, 325] on input "text" at bounding box center [359, 332] width 243 height 39
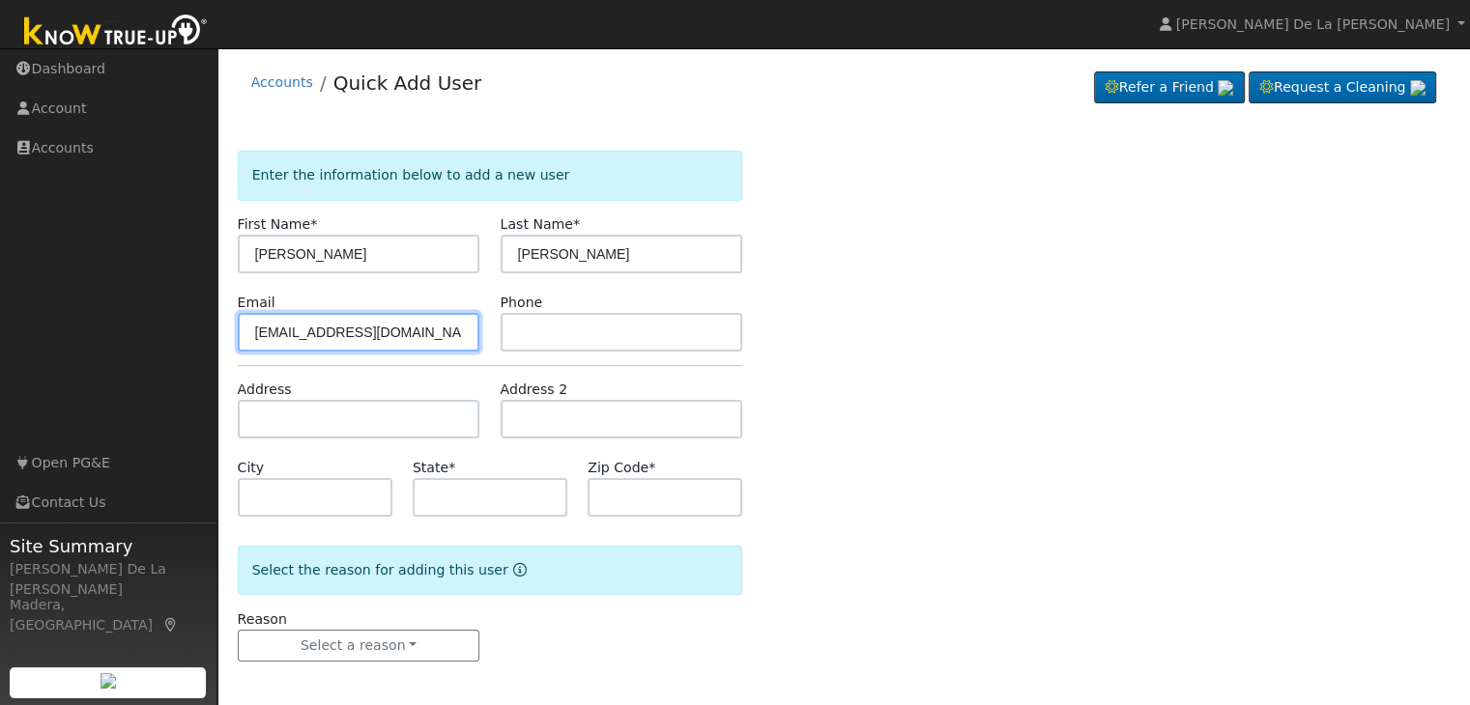
type input "[EMAIL_ADDRESS][DOMAIN_NAME]"
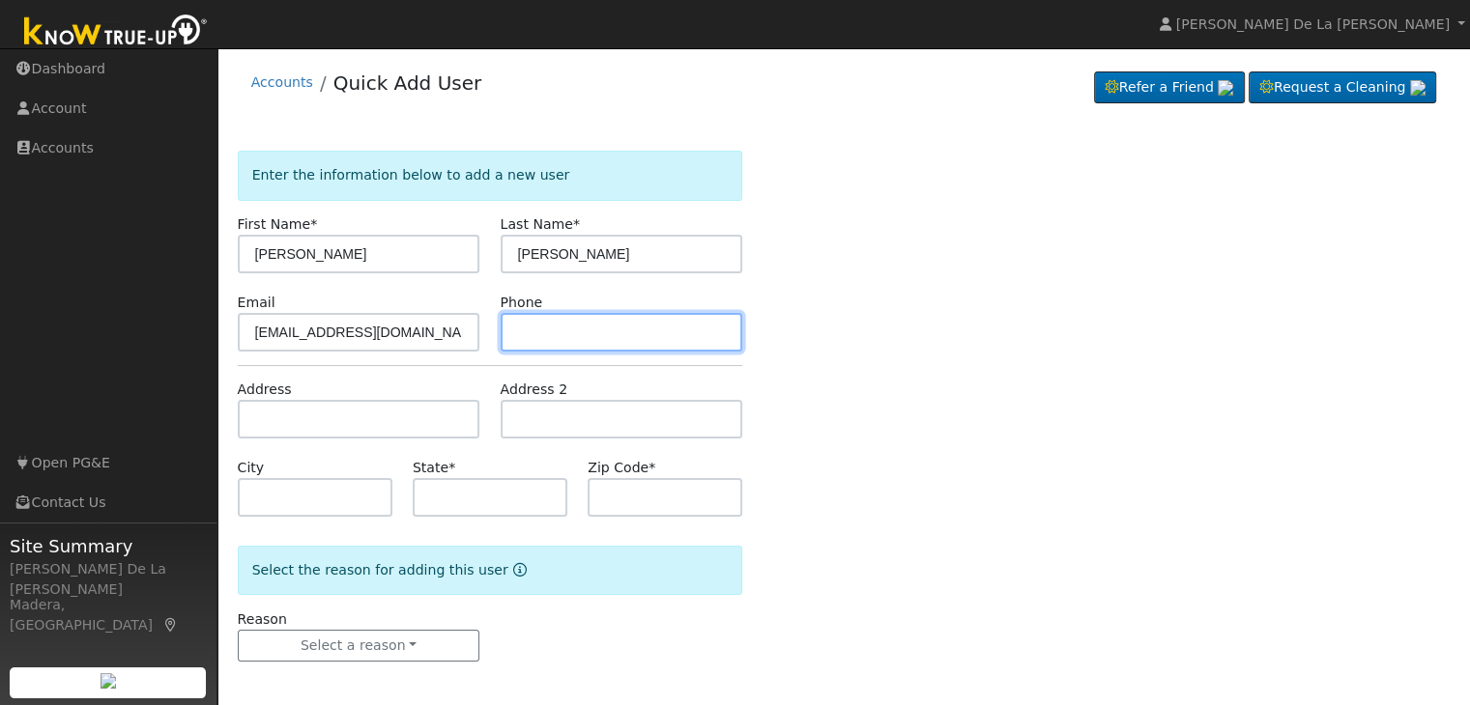
click at [577, 328] on input "text" at bounding box center [621, 332] width 243 height 39
type input "5598070089"
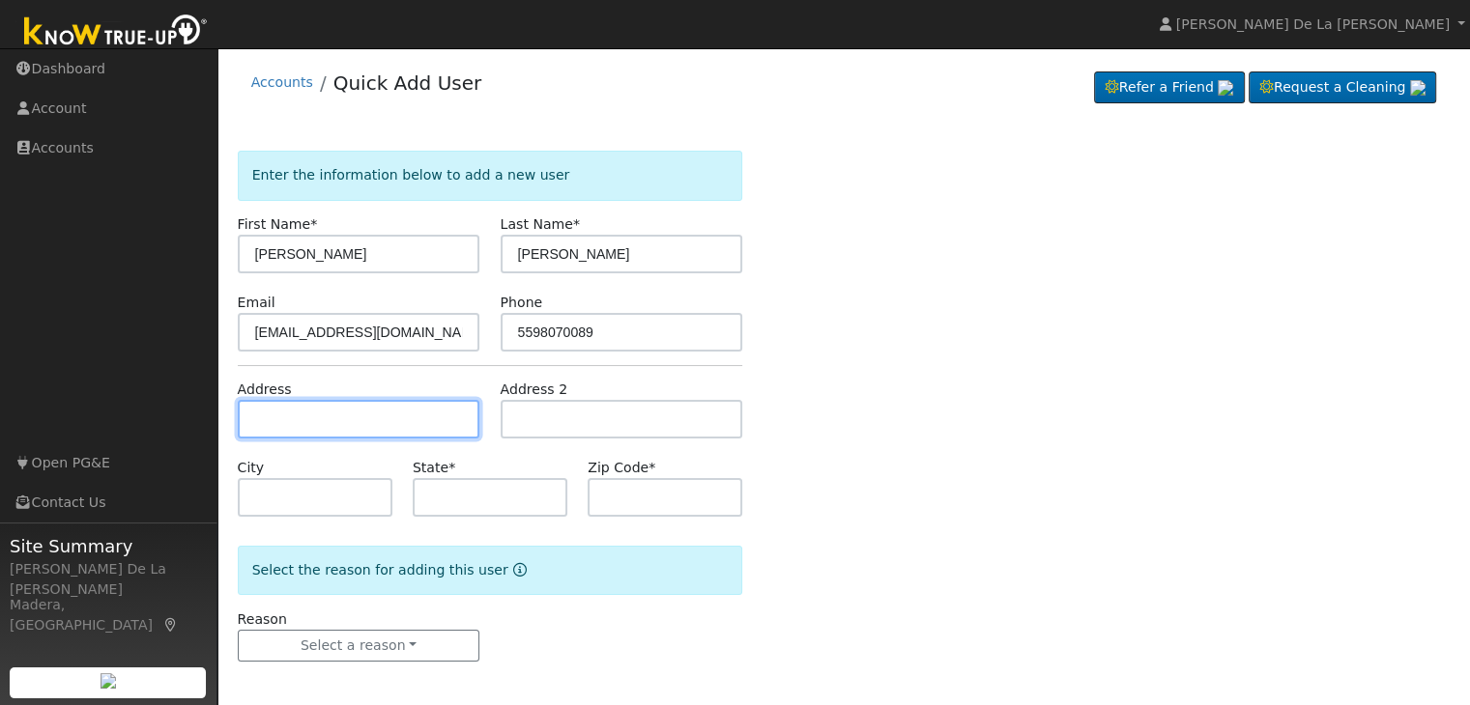
click at [367, 408] on input "text" at bounding box center [359, 419] width 243 height 39
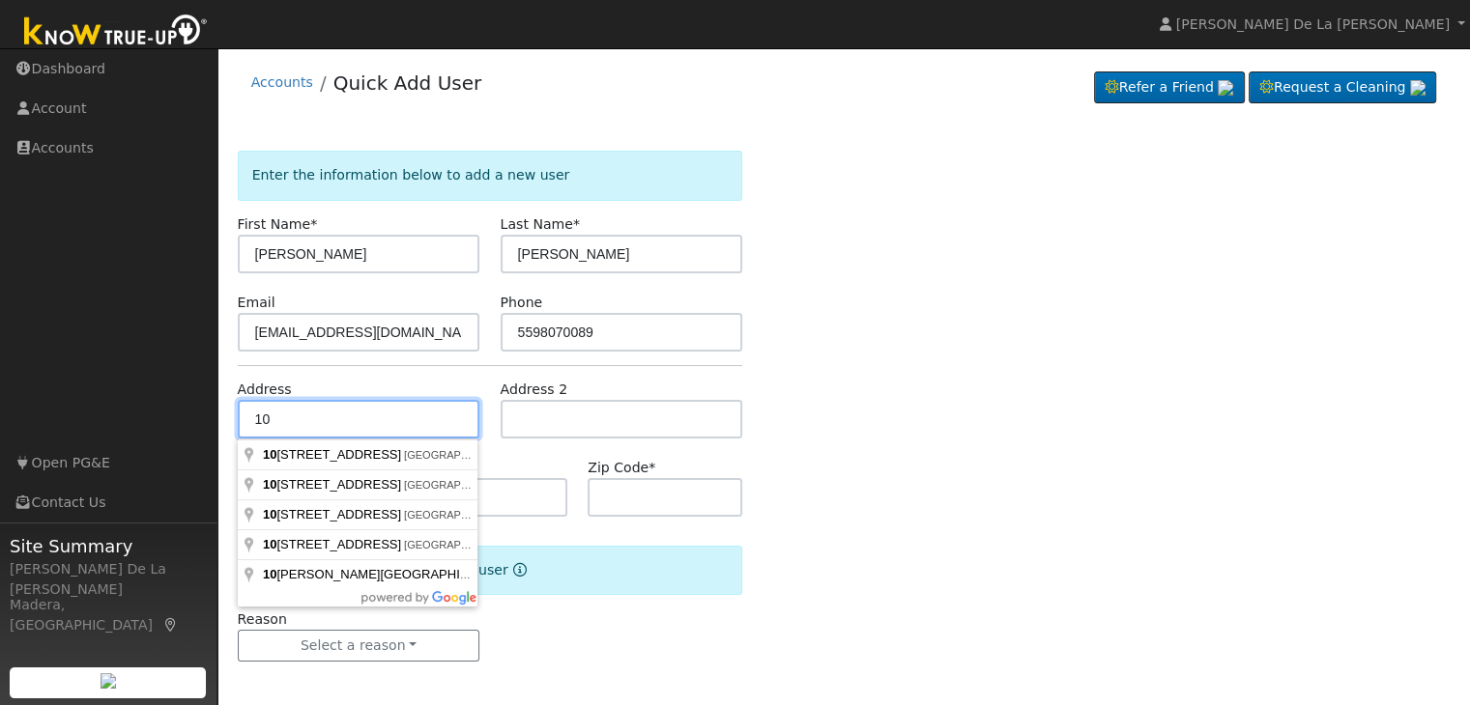
type input "1"
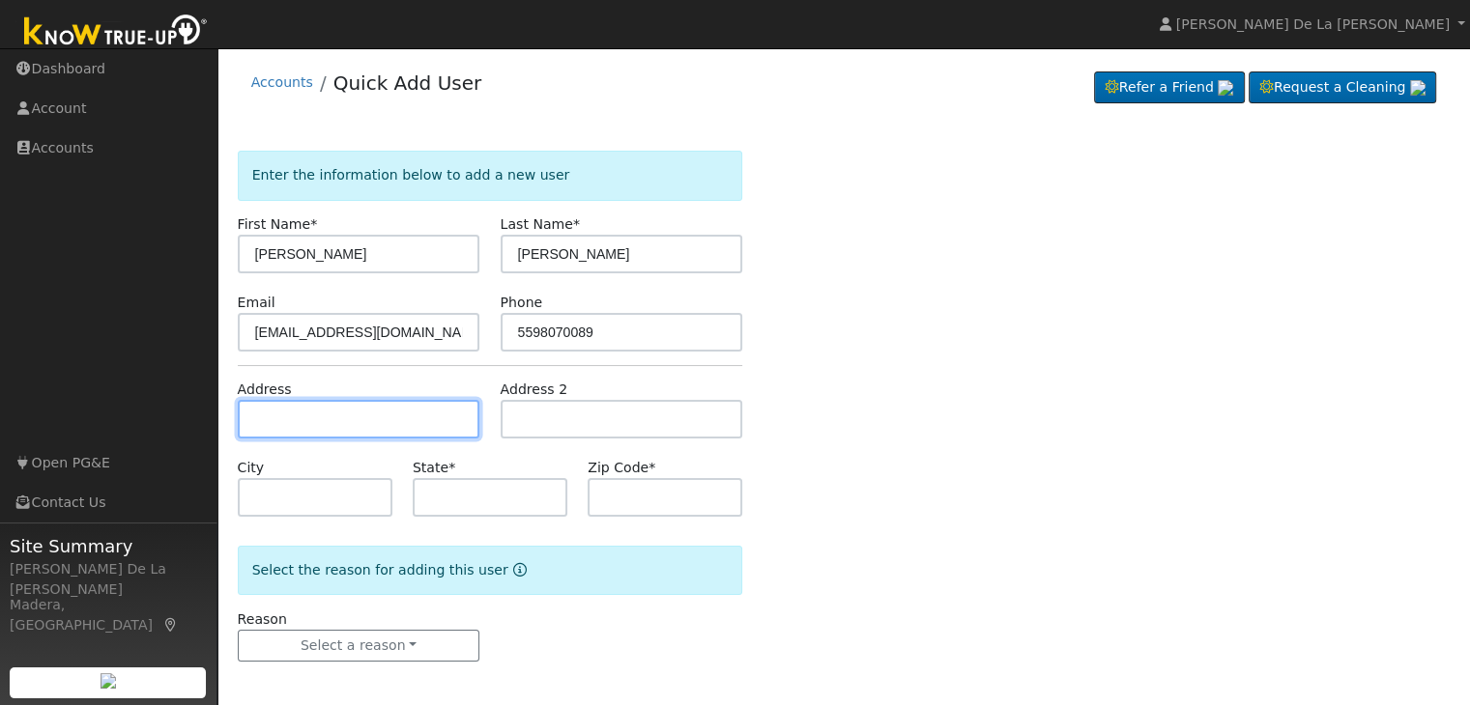
type input "n"
type input "N Floral E/RD 80"
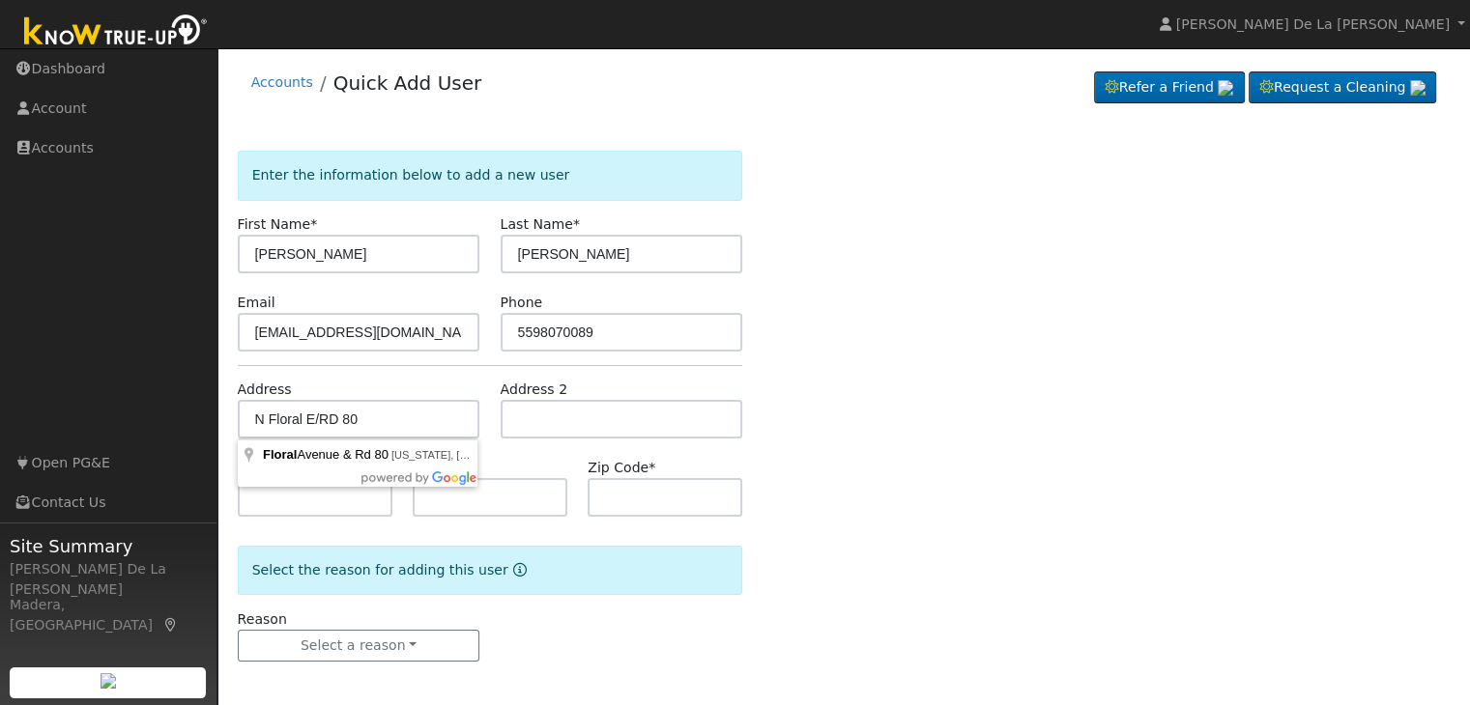
click at [861, 351] on div "Enter the information below to add a new user First Name * [PERSON_NAME] Last N…" at bounding box center [844, 426] width 1213 height 550
click at [331, 501] on input "text" at bounding box center [315, 497] width 155 height 39
type input "Dinuba"
click at [451, 496] on input "text" at bounding box center [490, 497] width 155 height 39
type input "CA"
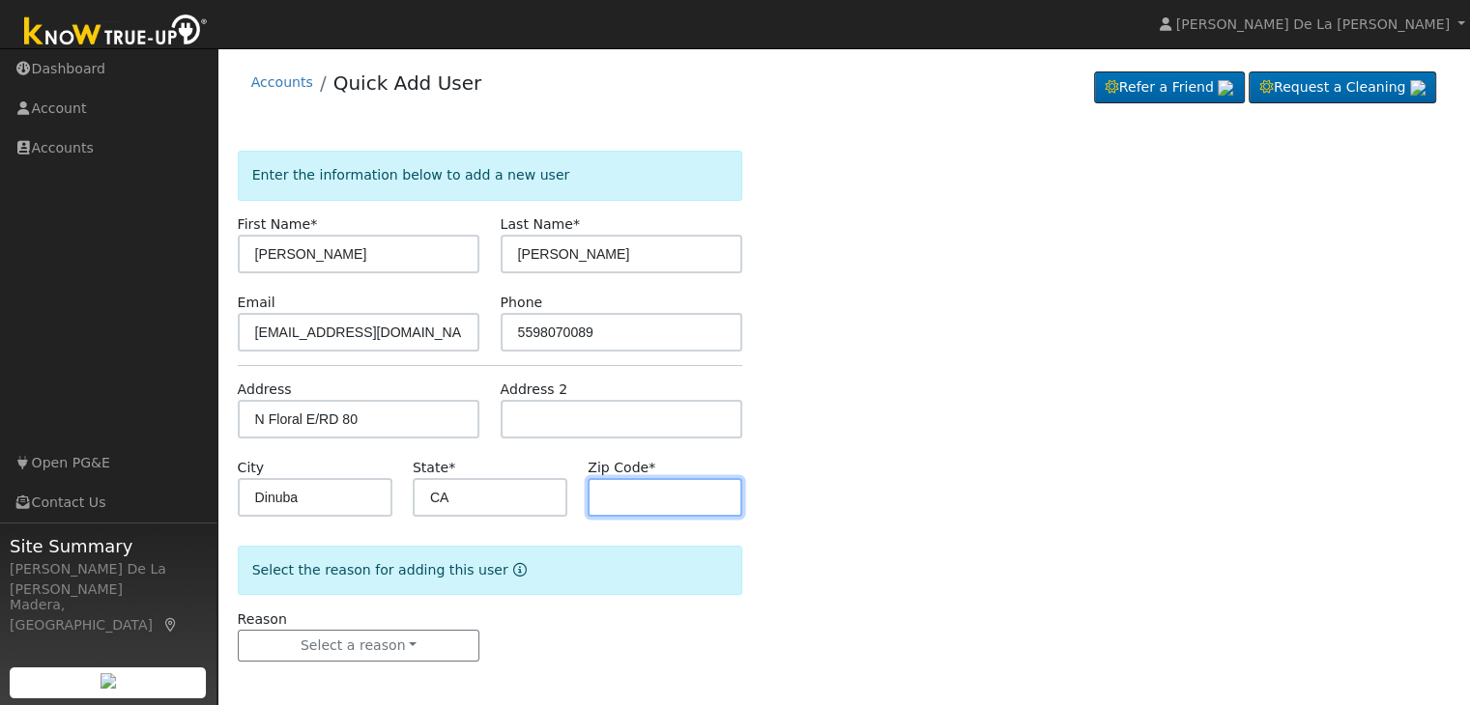
click at [622, 481] on input "text" at bounding box center [664, 497] width 155 height 39
type input "("
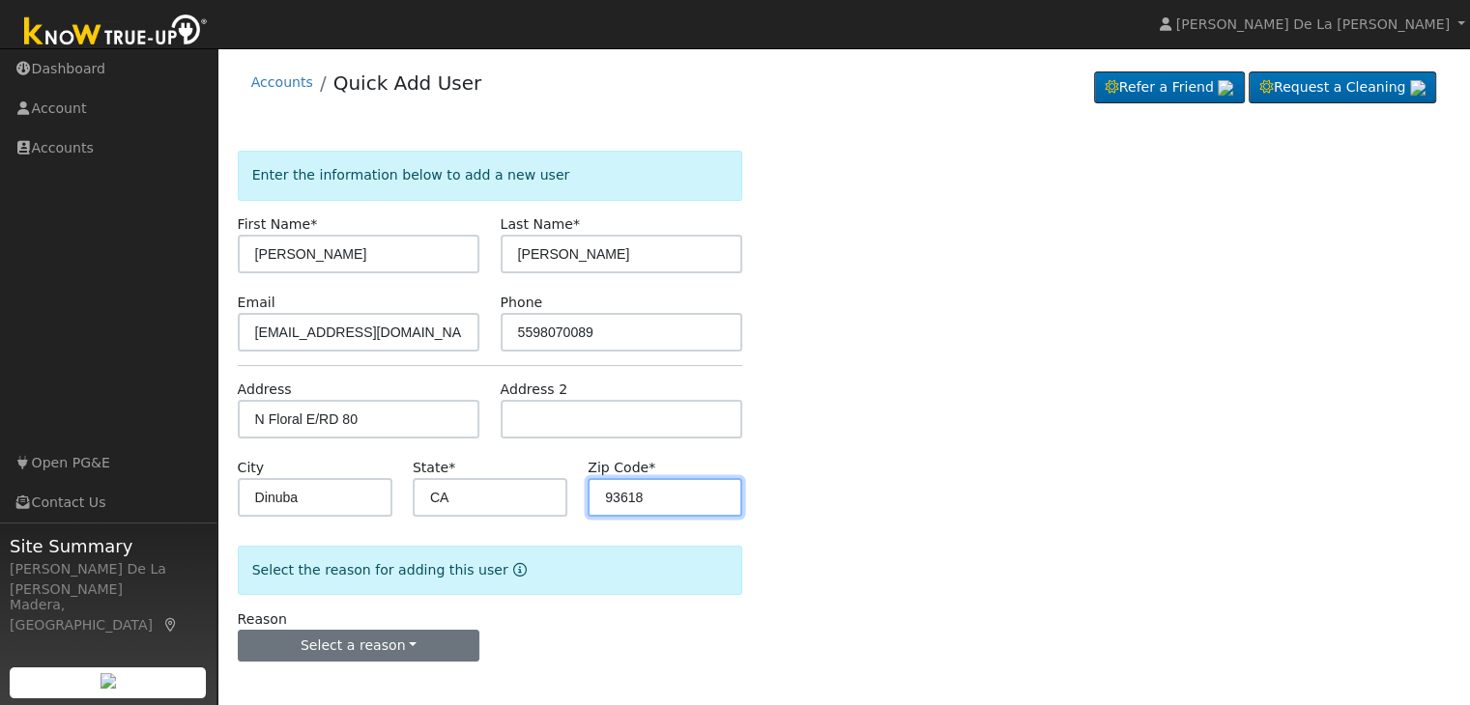
type input "93618"
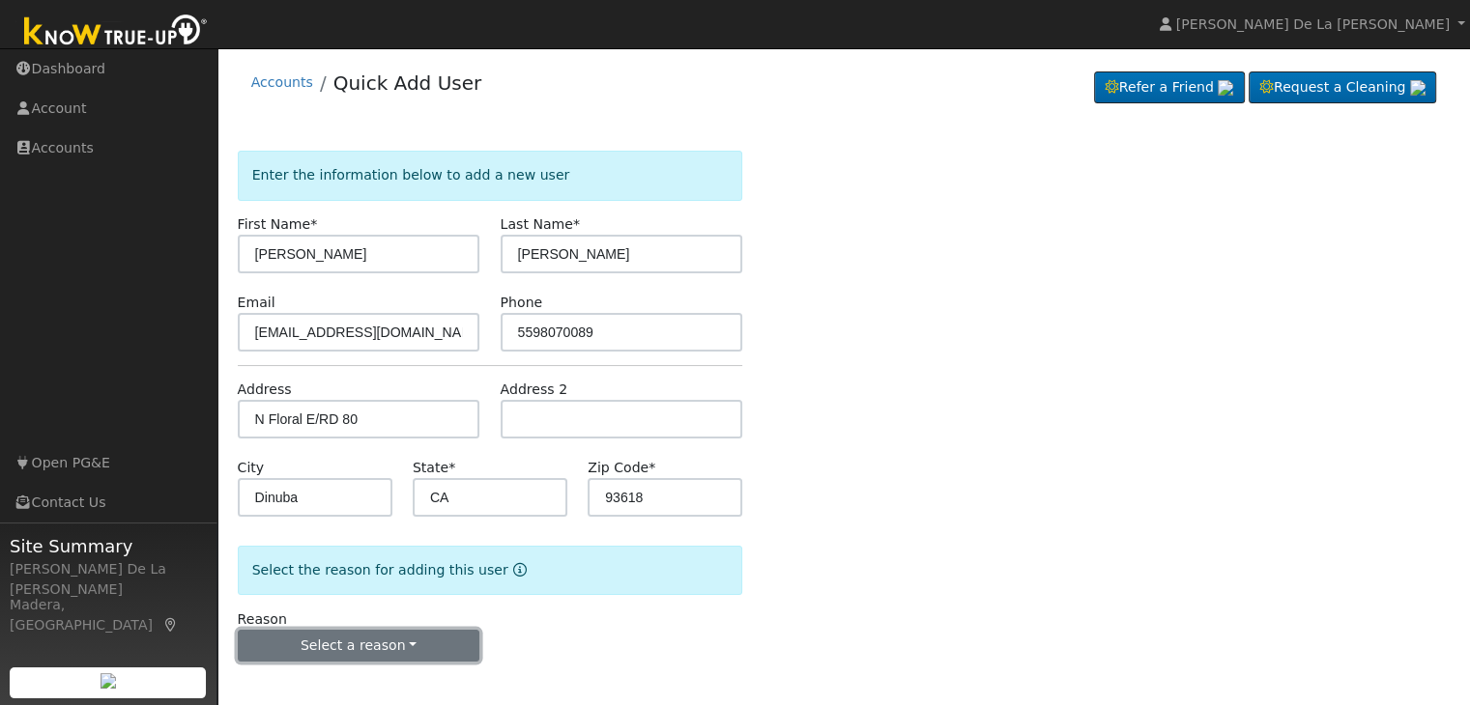
click at [427, 652] on button "Select a reason" at bounding box center [359, 646] width 243 height 33
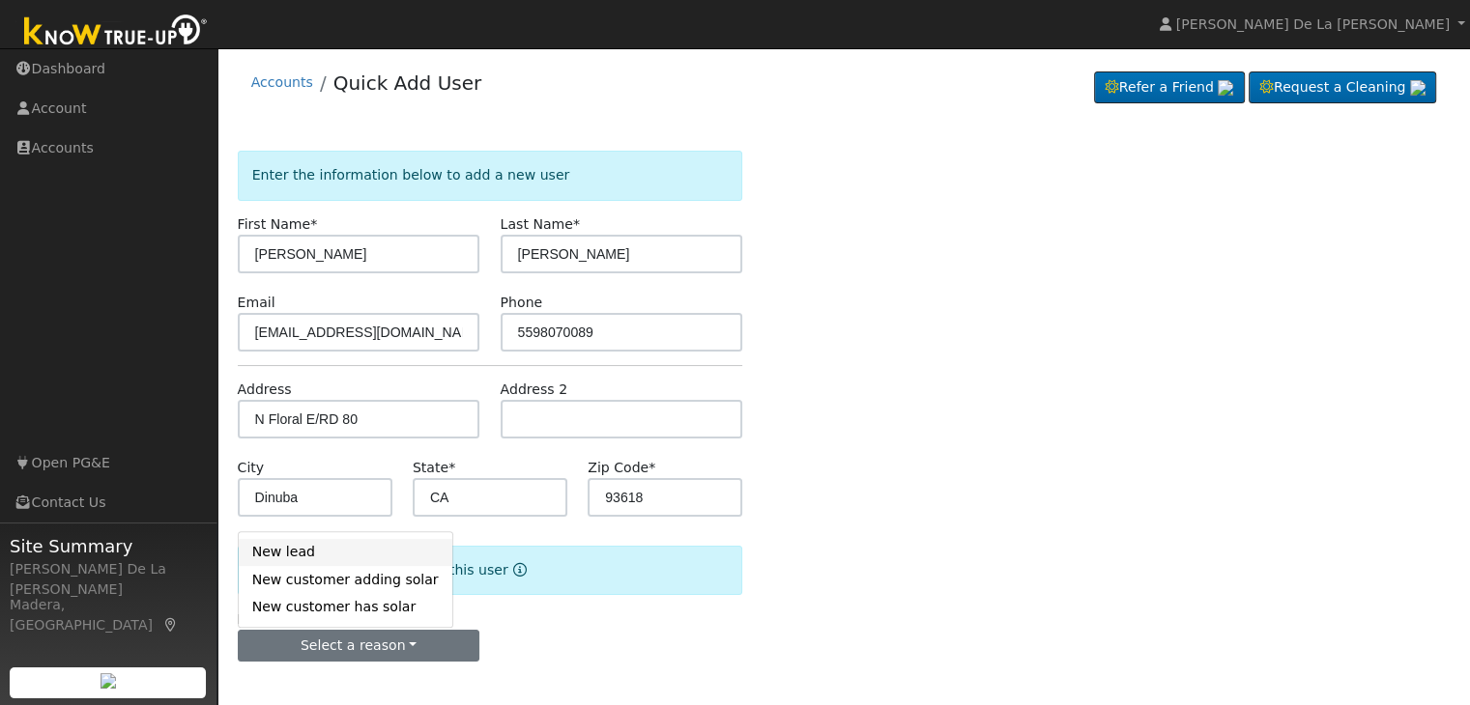
click at [318, 557] on link "New lead" at bounding box center [346, 552] width 214 height 27
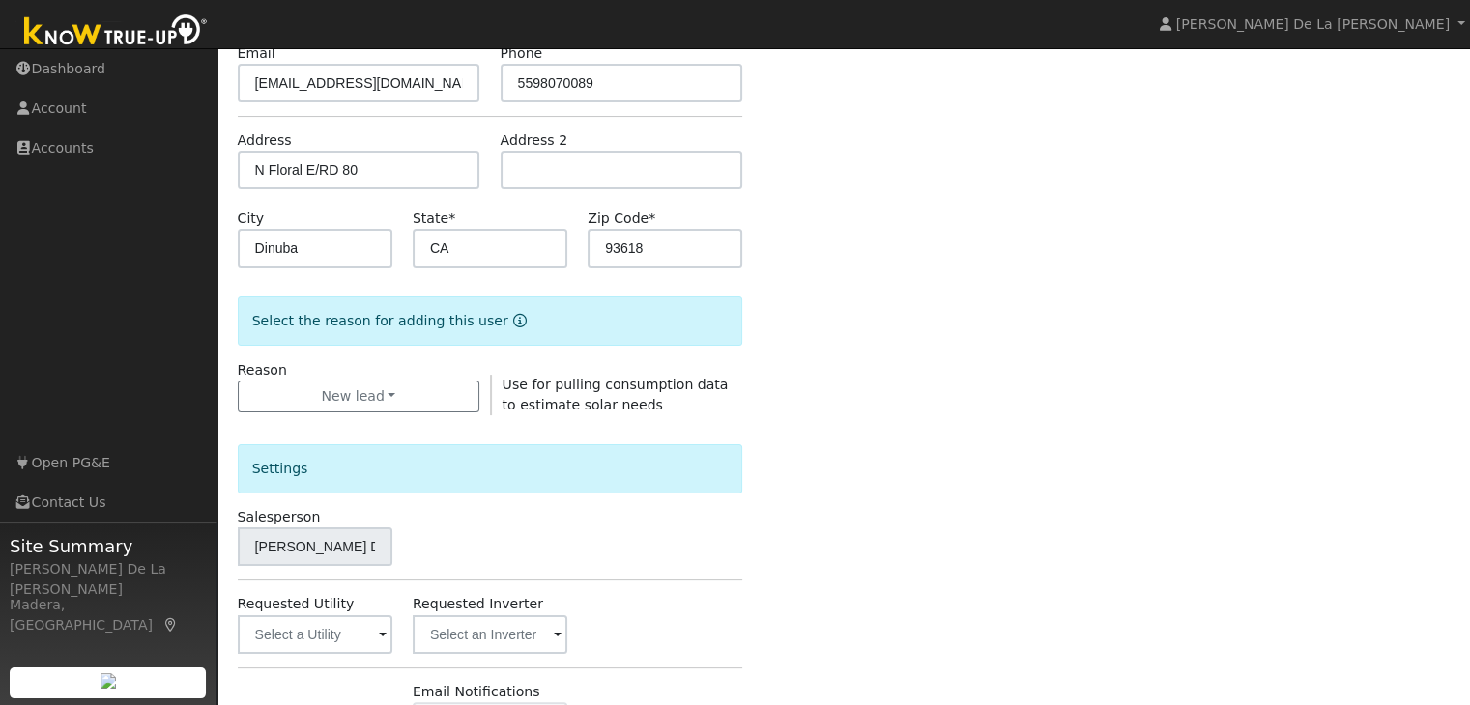
scroll to position [250, 0]
click at [377, 640] on input "text" at bounding box center [315, 633] width 155 height 39
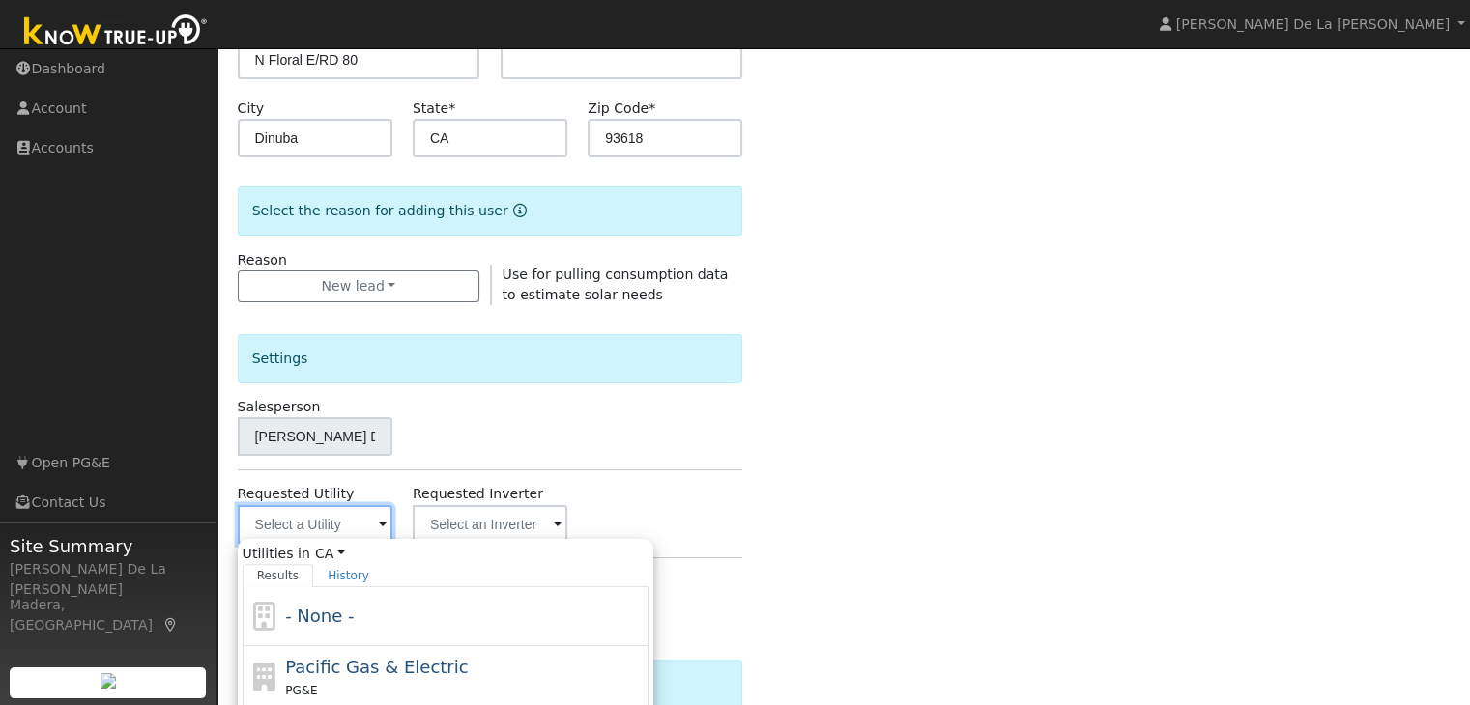
scroll to position [366, 0]
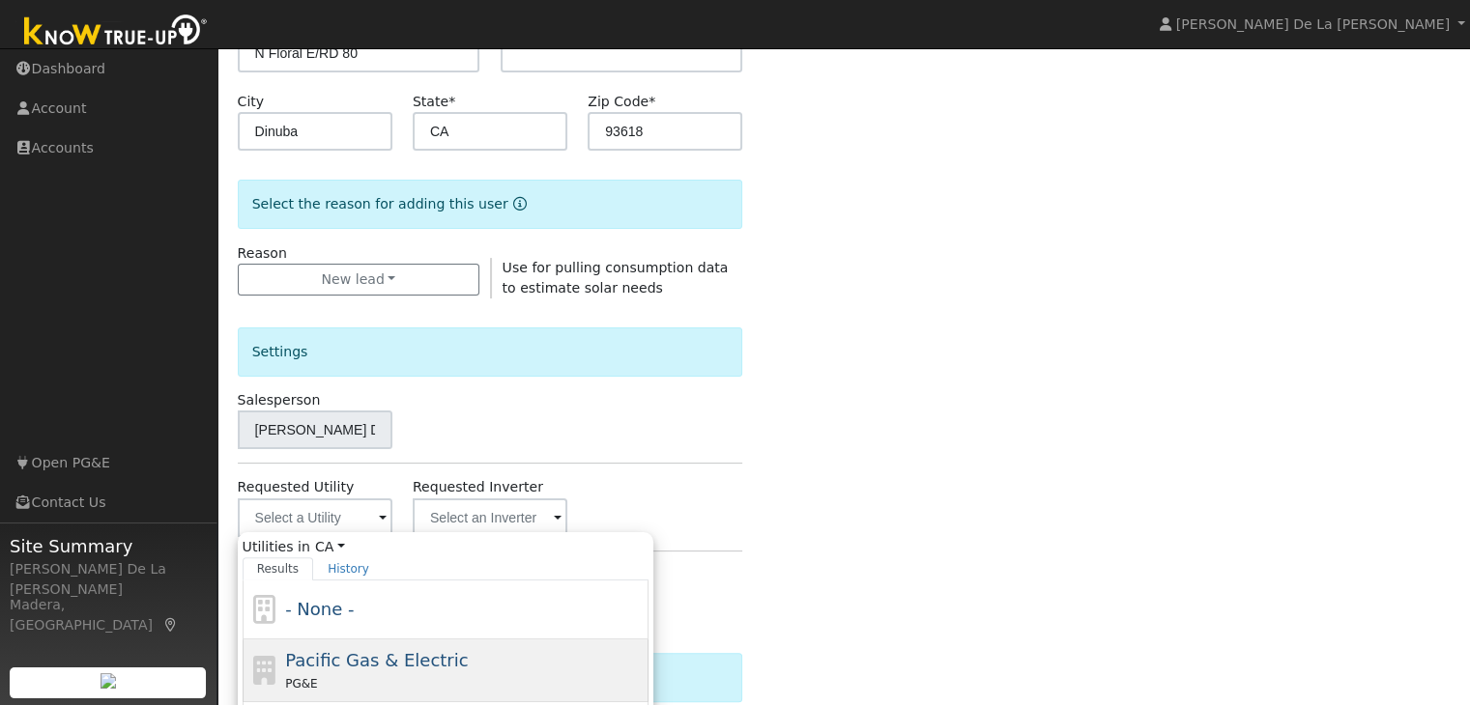
click at [375, 662] on span "Pacific Gas & Electric" at bounding box center [376, 660] width 183 height 20
type input "Pacific Gas & Electric"
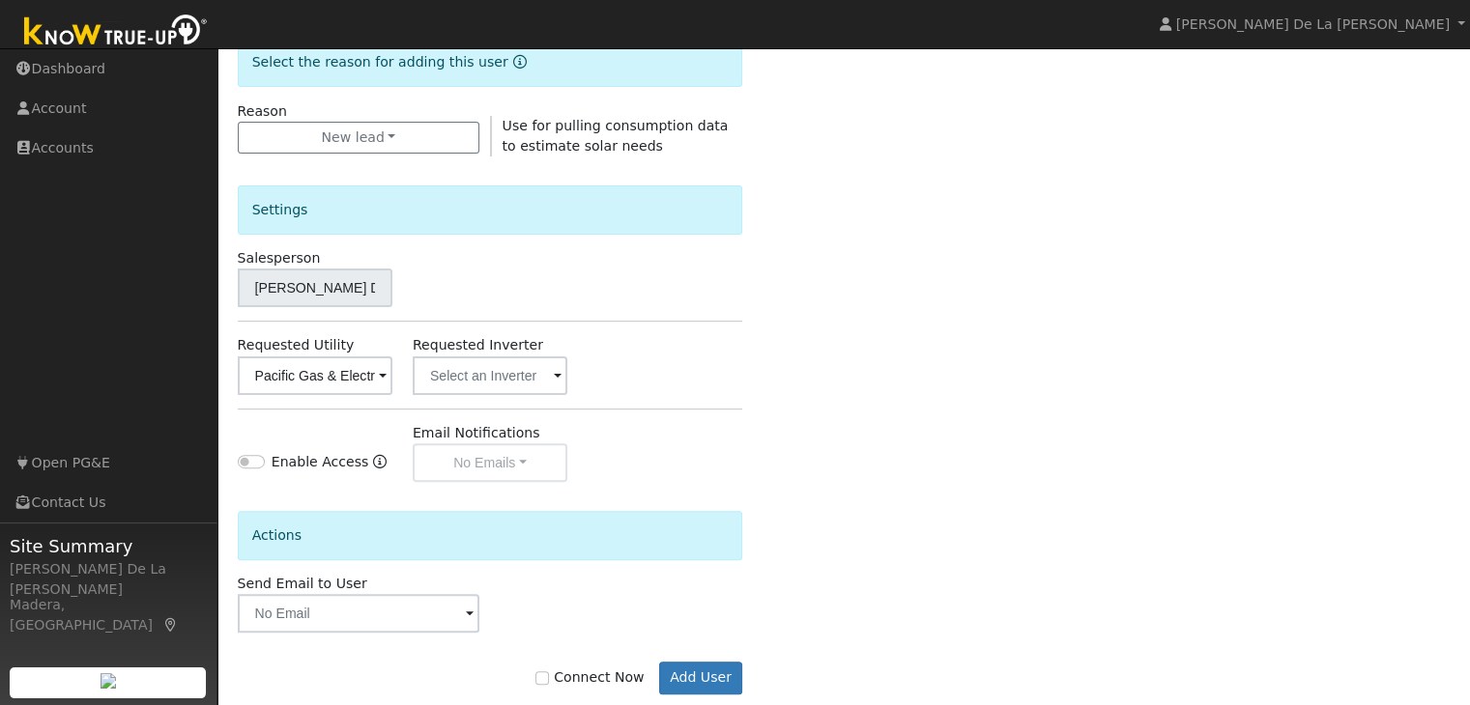
scroll to position [544, 0]
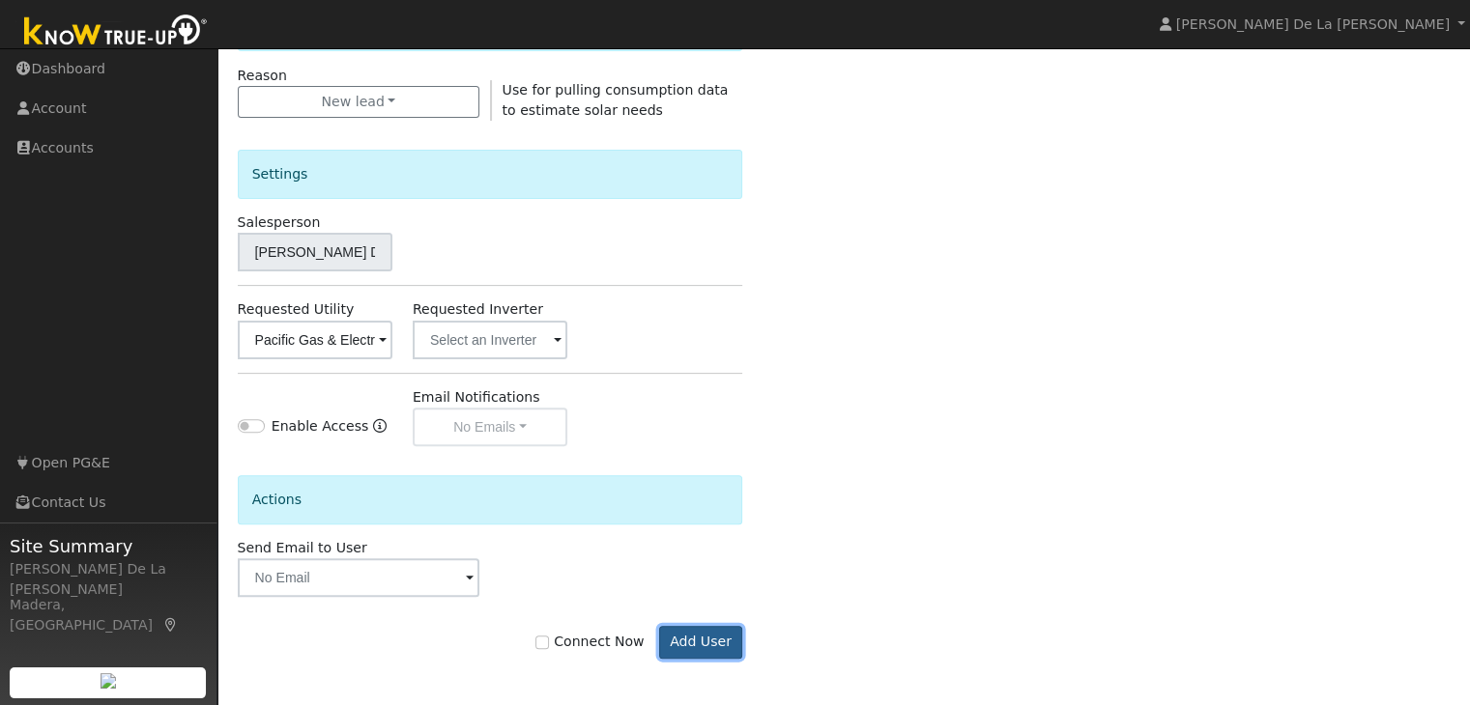
click at [693, 635] on button "Add User" at bounding box center [701, 642] width 84 height 33
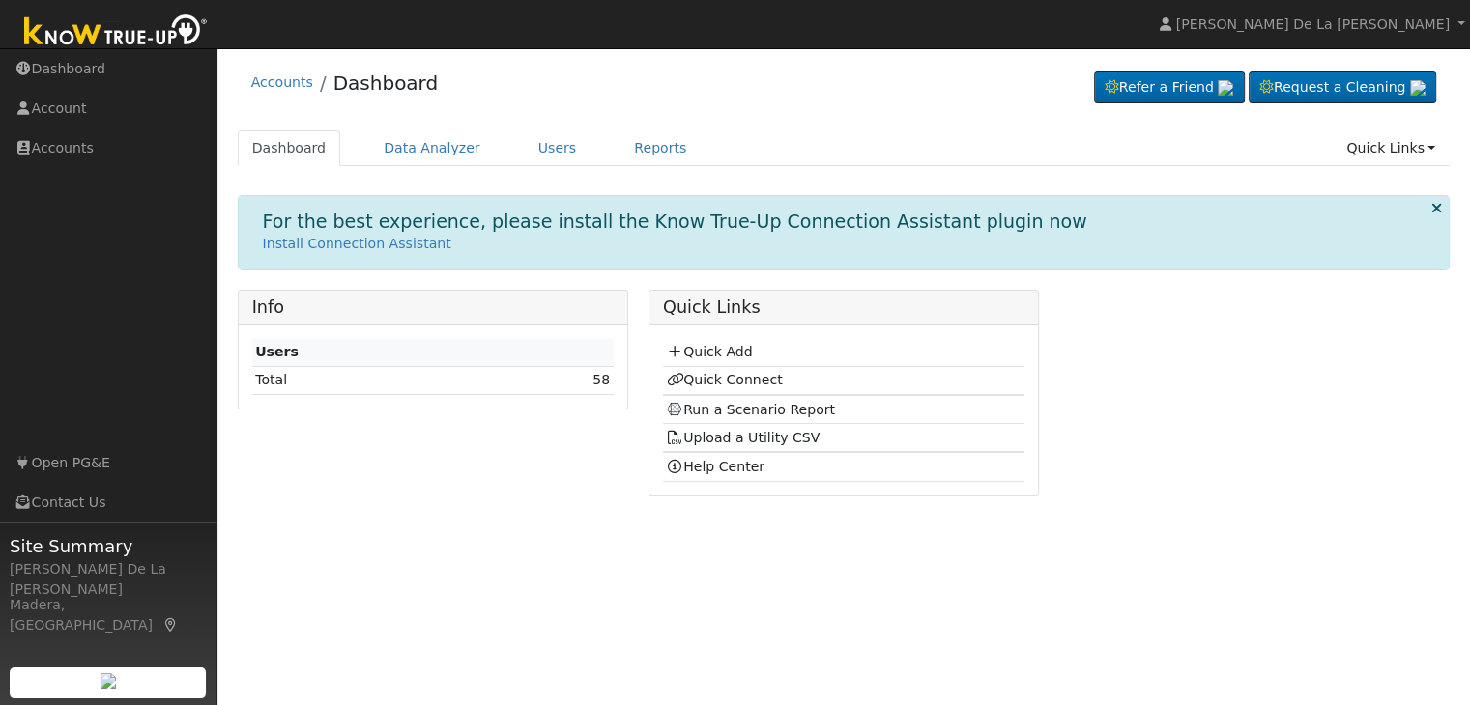
click at [719, 598] on div "User Profile First name Last name Email Email Notifications No Emails No Emails…" at bounding box center [843, 376] width 1252 height 657
click at [728, 386] on link "Quick Connect" at bounding box center [724, 379] width 116 height 15
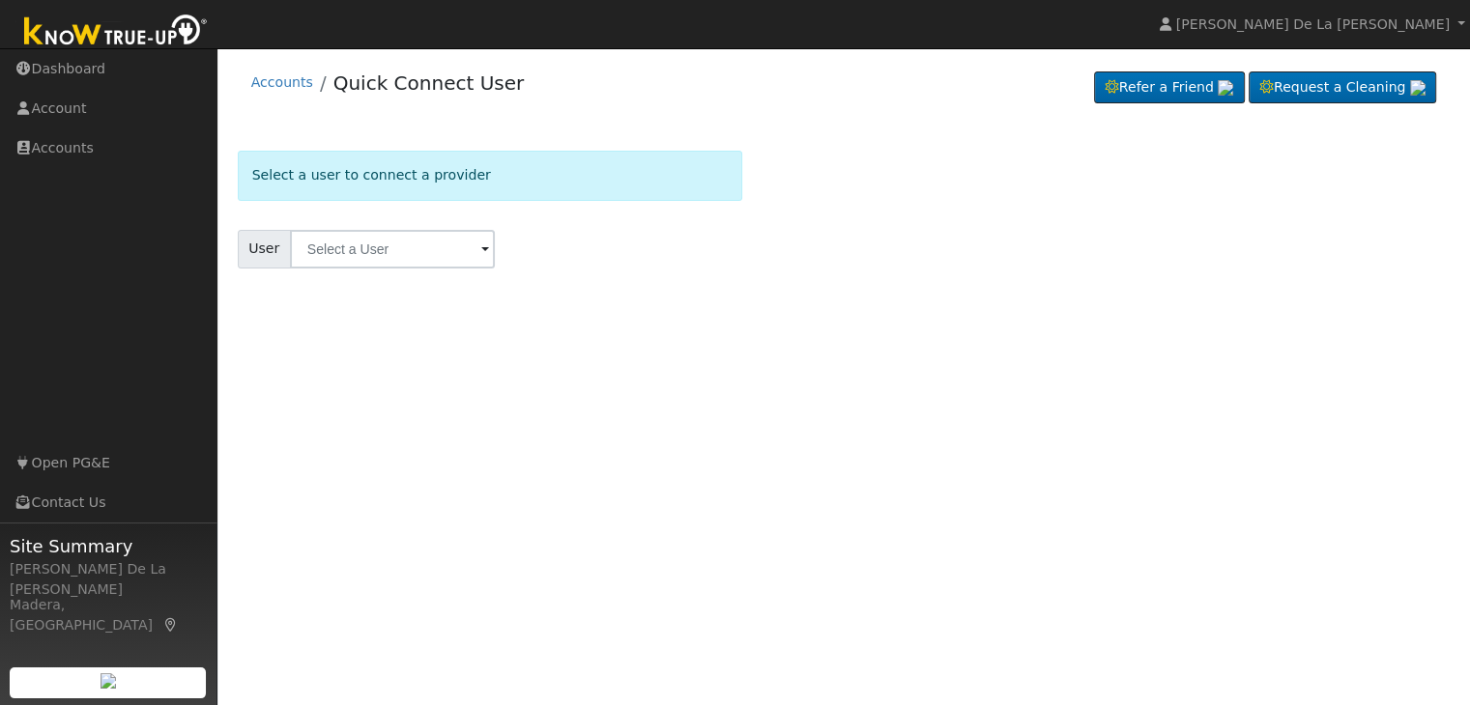
click at [481, 245] on span at bounding box center [485, 251] width 8 height 22
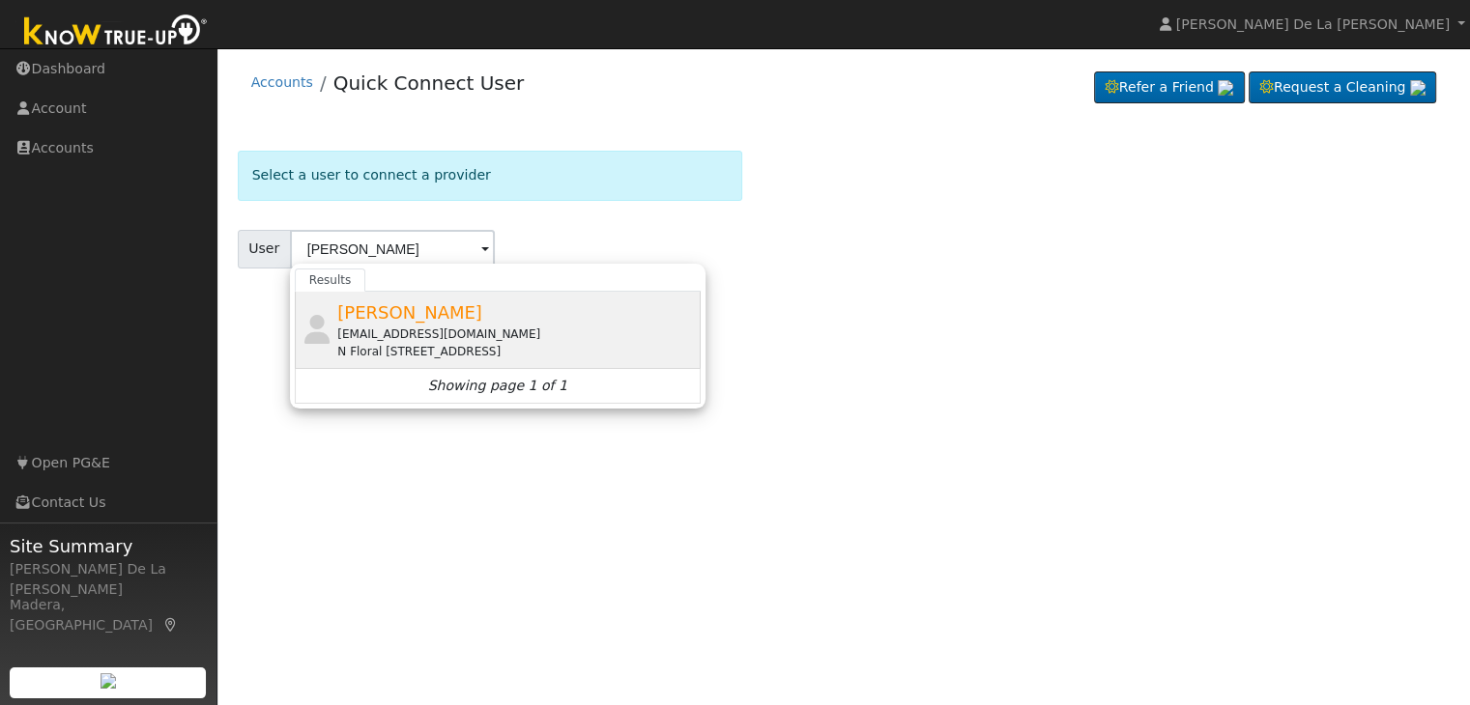
click at [403, 326] on div "[EMAIL_ADDRESS][DOMAIN_NAME]" at bounding box center [516, 334] width 358 height 17
type input "[PERSON_NAME]"
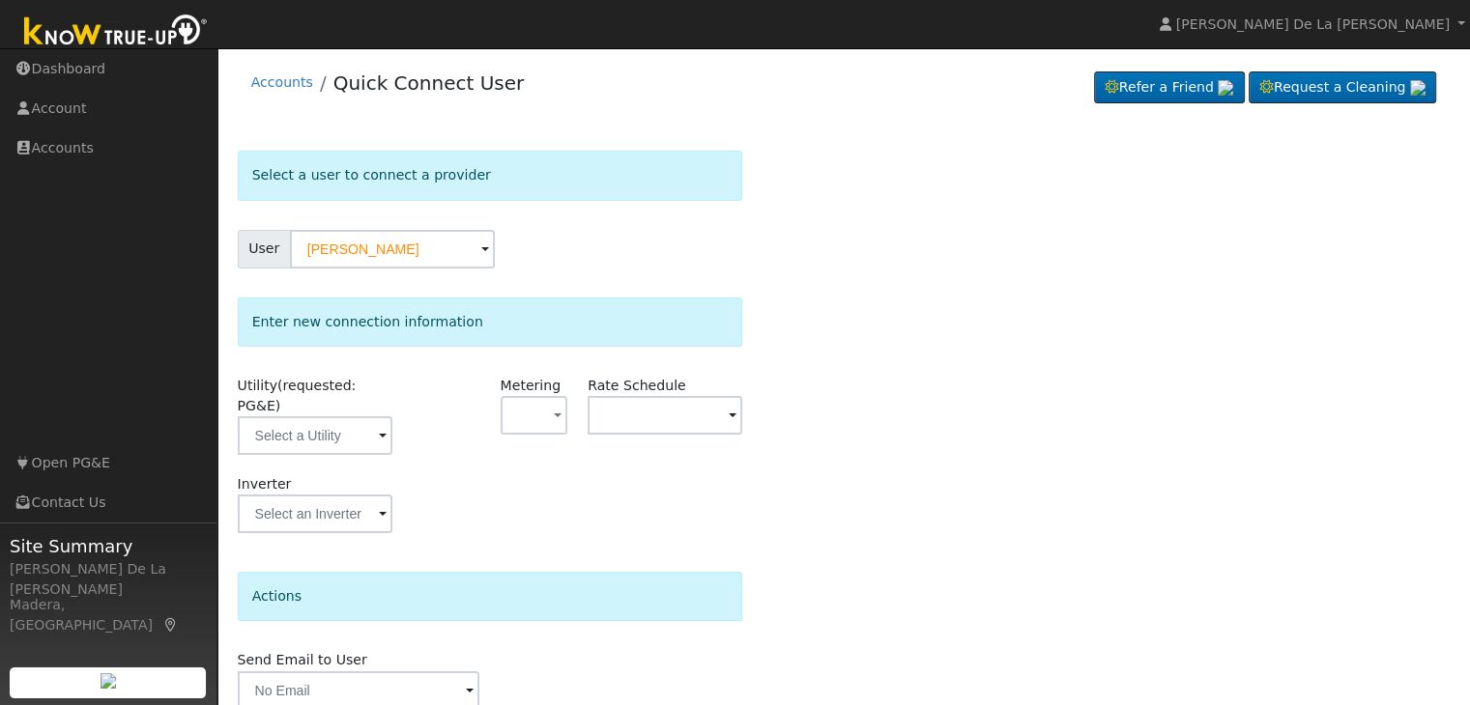
click at [379, 426] on span at bounding box center [383, 437] width 8 height 22
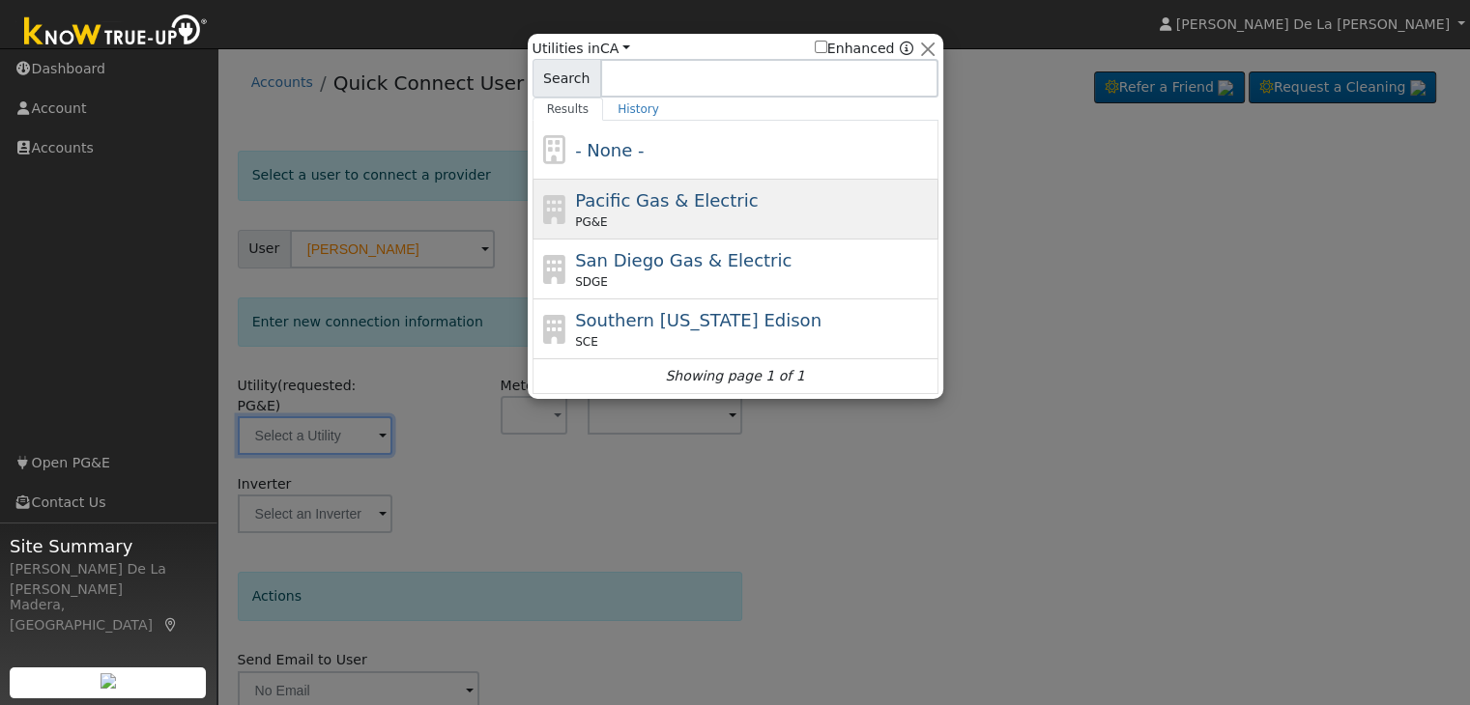
click at [692, 209] on span "Pacific Gas & Electric" at bounding box center [666, 200] width 183 height 20
type input "PG&E"
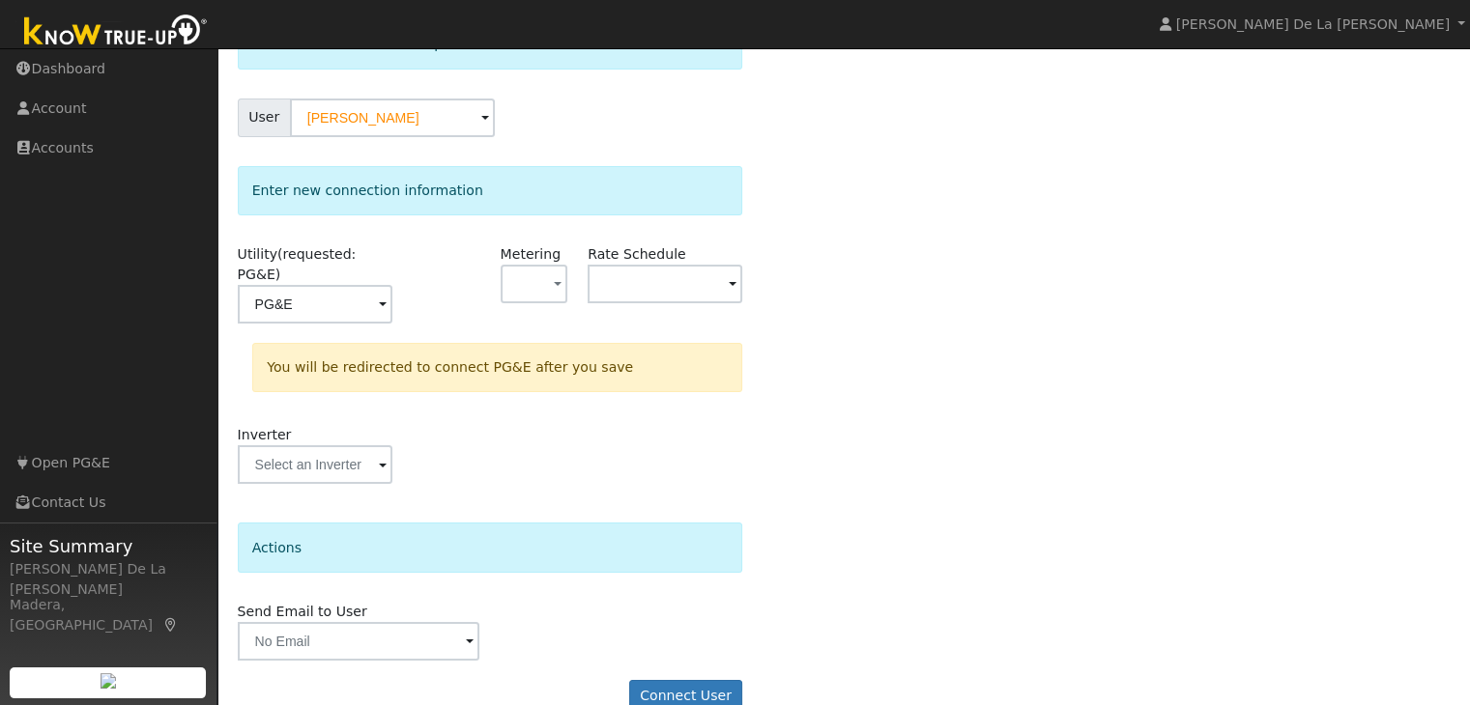
scroll to position [146, 0]
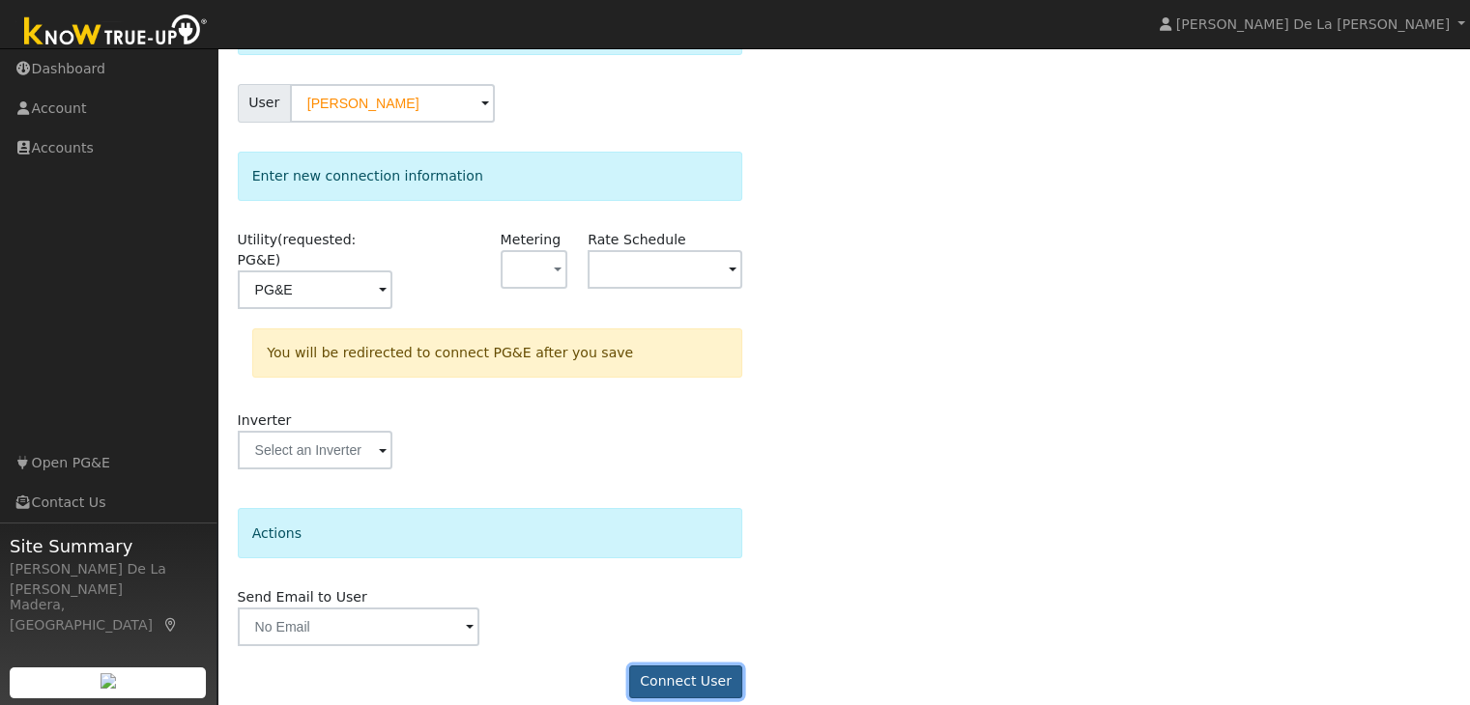
click at [707, 666] on button "Connect User" at bounding box center [686, 682] width 114 height 33
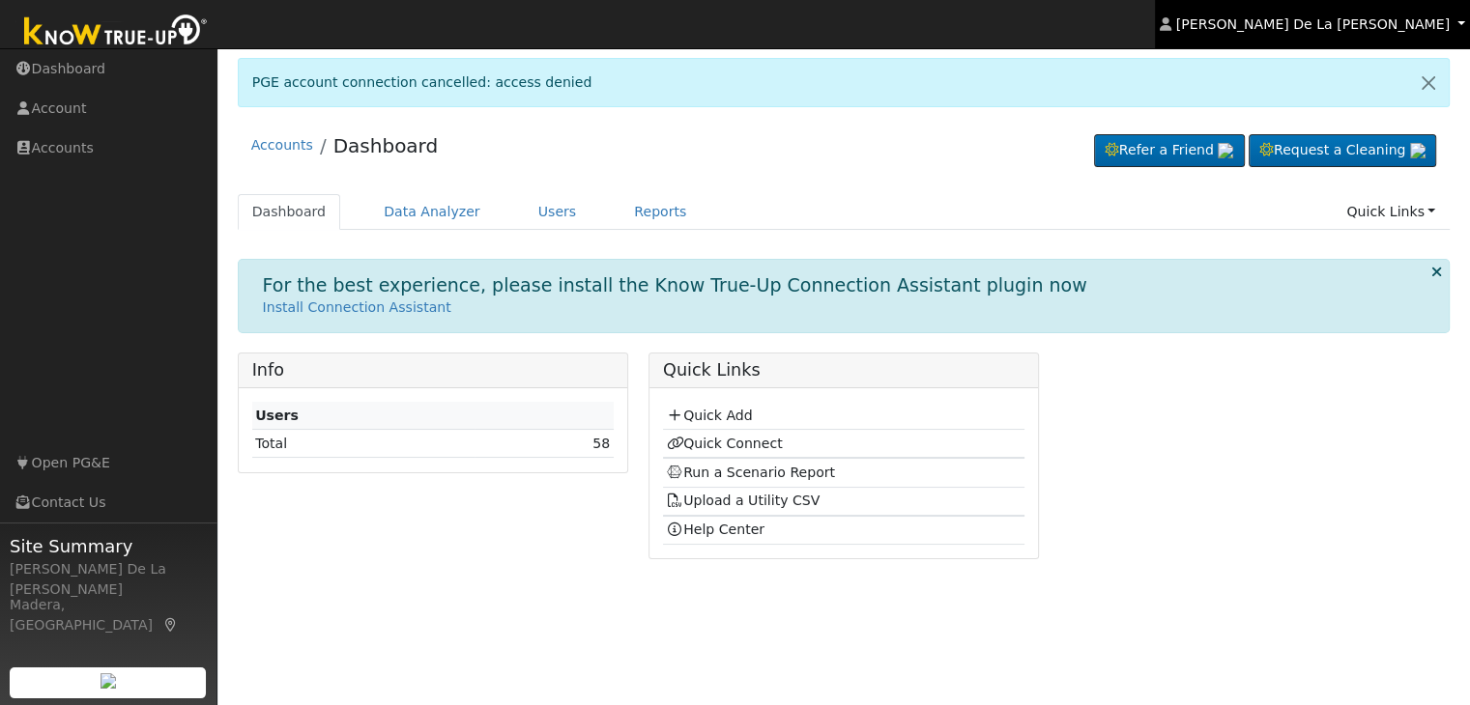
click at [1457, 25] on link "[PERSON_NAME] De La [PERSON_NAME]" at bounding box center [1312, 24] width 315 height 48
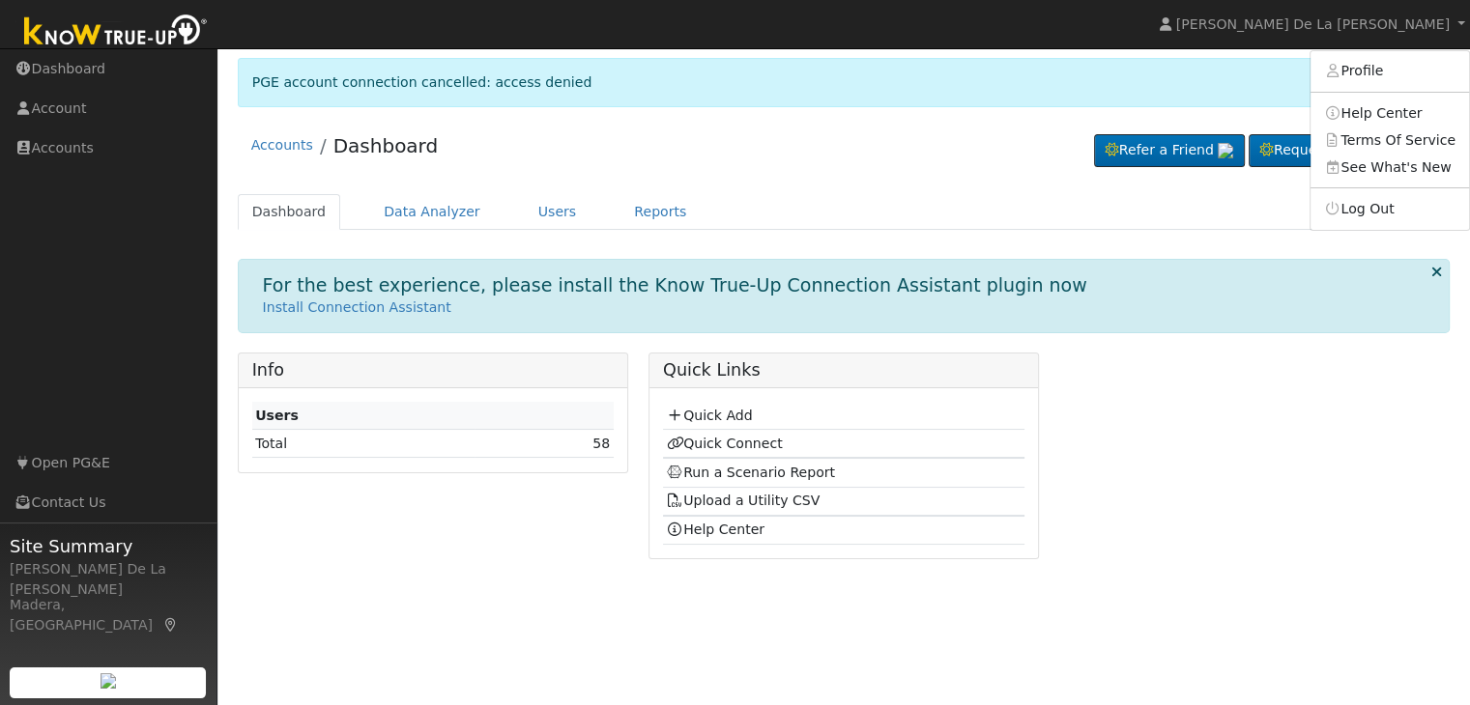
click at [1156, 29] on nav "Jose De La Torre Jose De La Torre Profile Help Center Terms Of Service See What…" at bounding box center [735, 24] width 1470 height 49
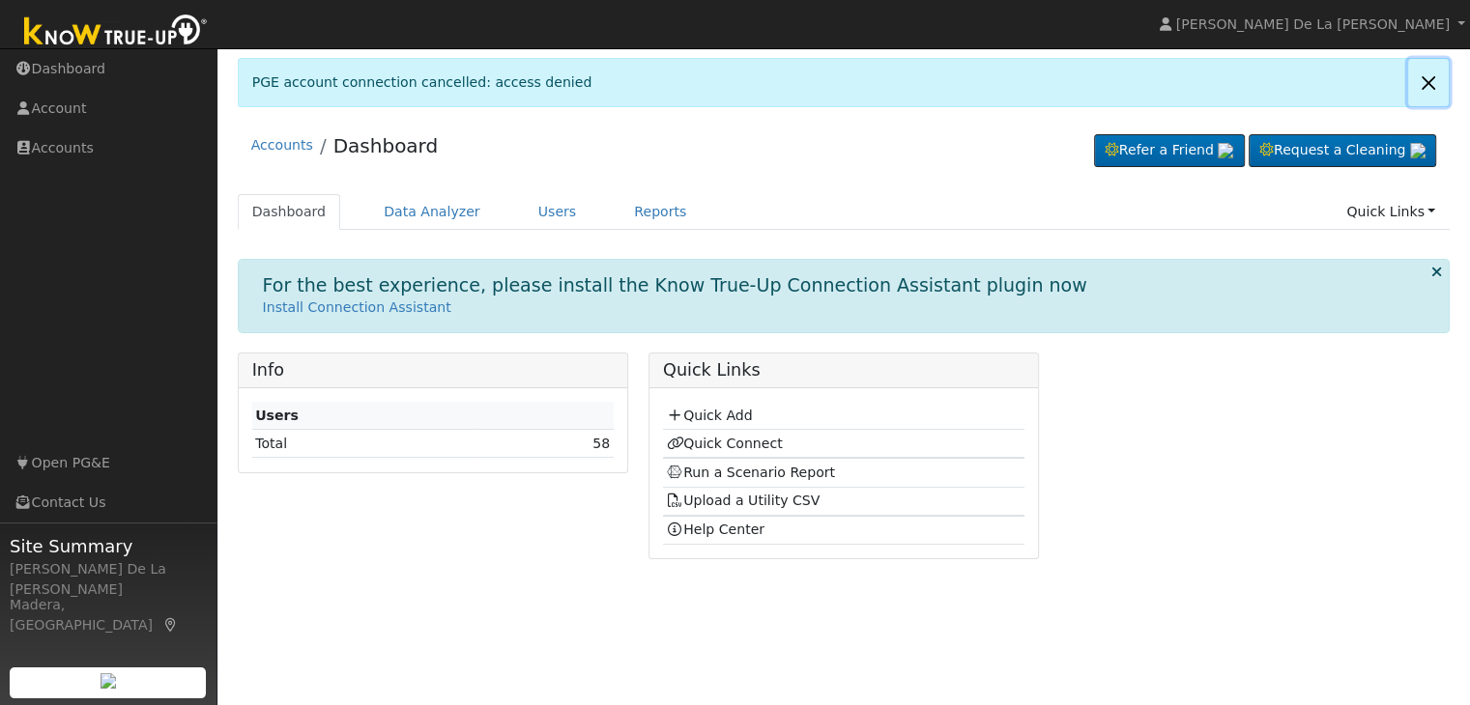
click at [1423, 86] on link at bounding box center [1428, 82] width 41 height 47
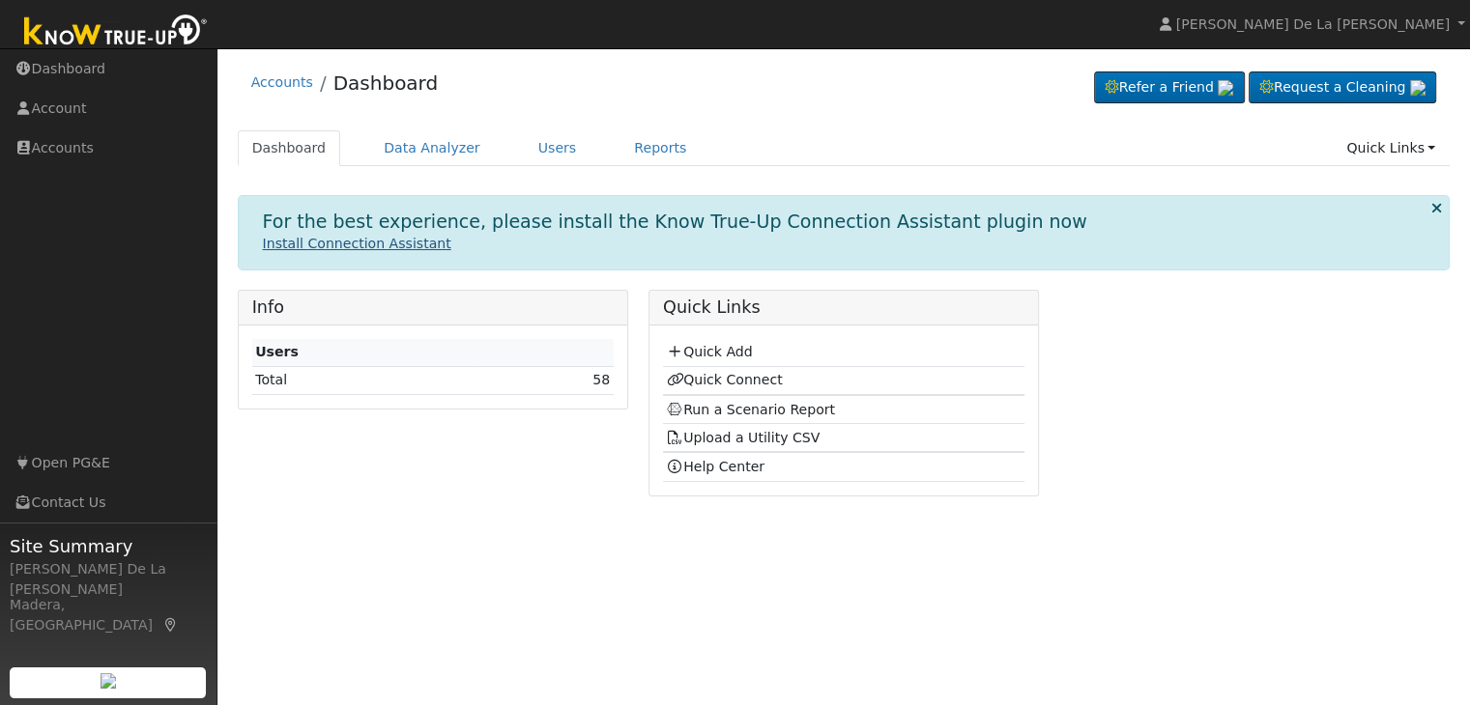
click at [400, 245] on link "Install Connection Assistant" at bounding box center [357, 243] width 188 height 15
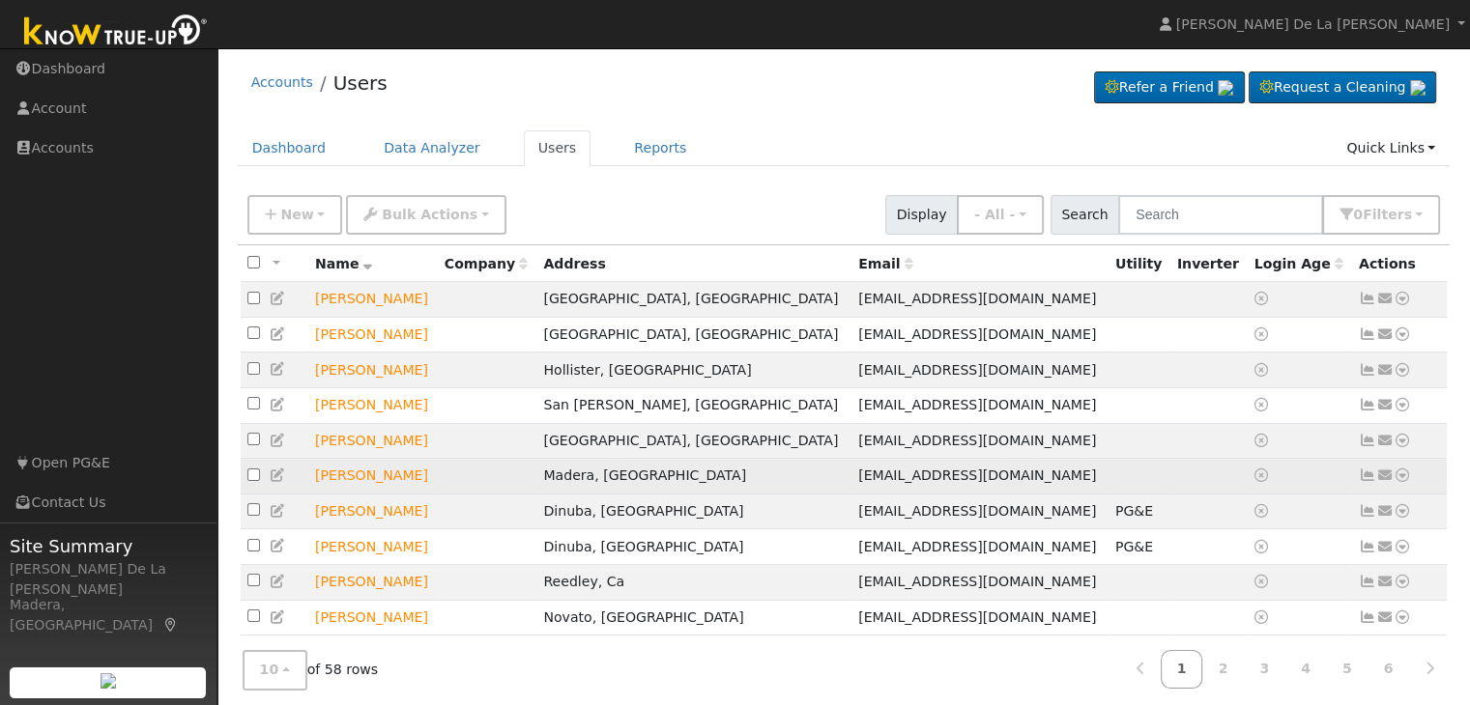
scroll to position [40, 0]
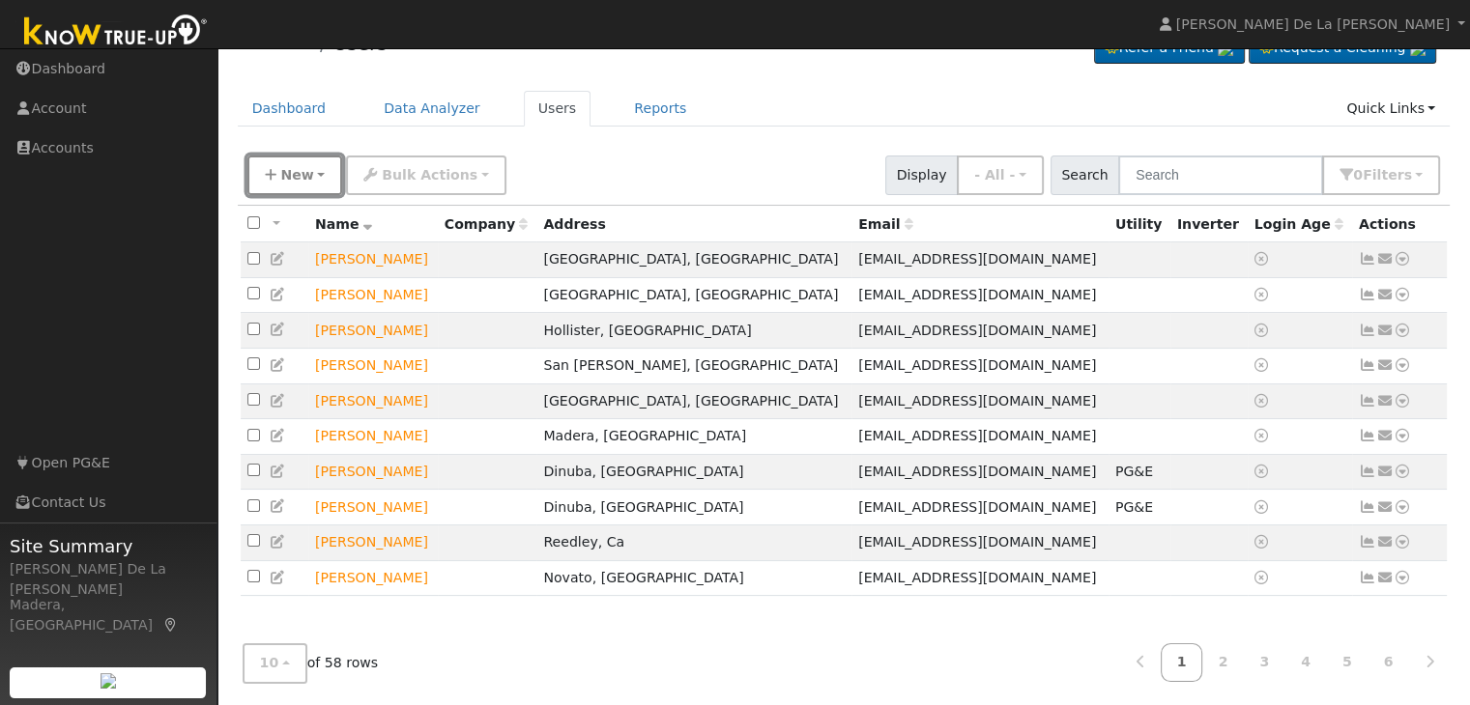
click at [324, 162] on button "New" at bounding box center [295, 176] width 96 height 40
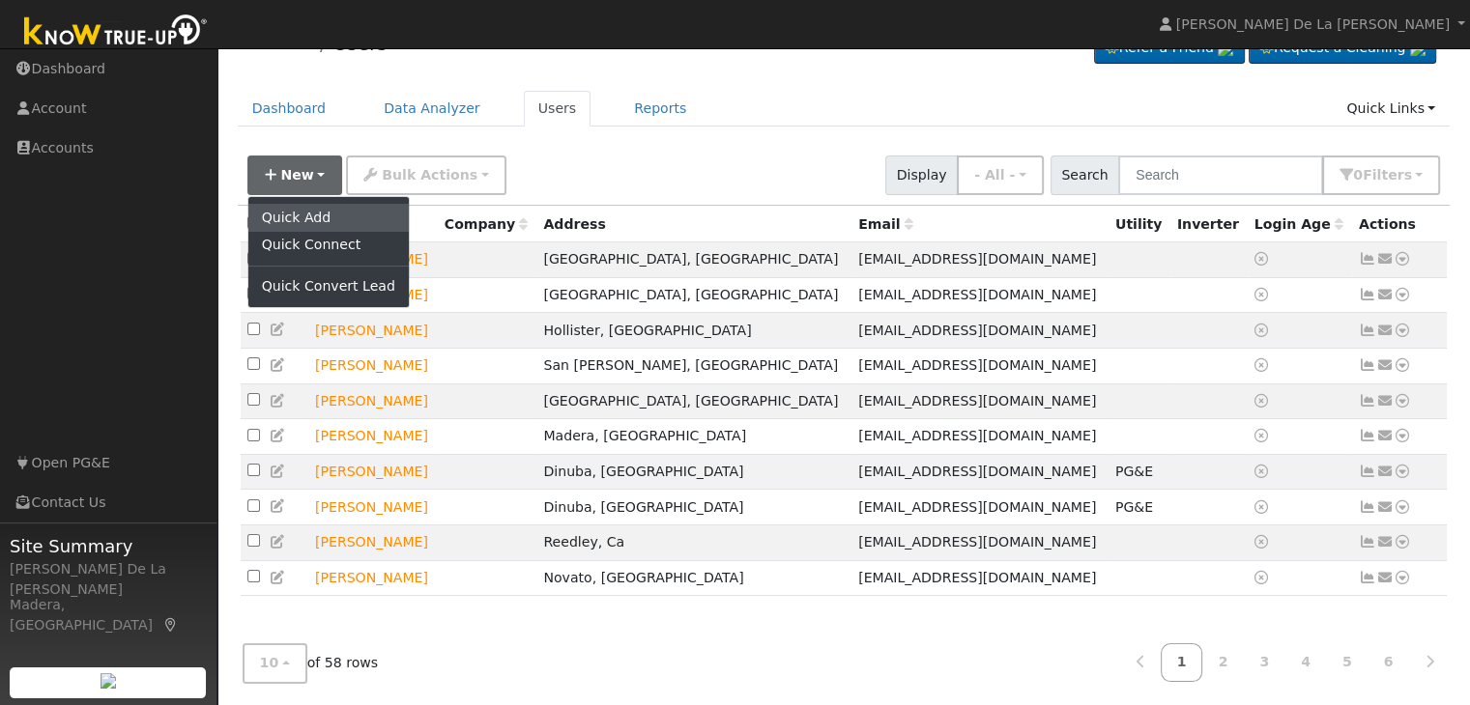
click at [323, 207] on link "Quick Add" at bounding box center [328, 217] width 160 height 27
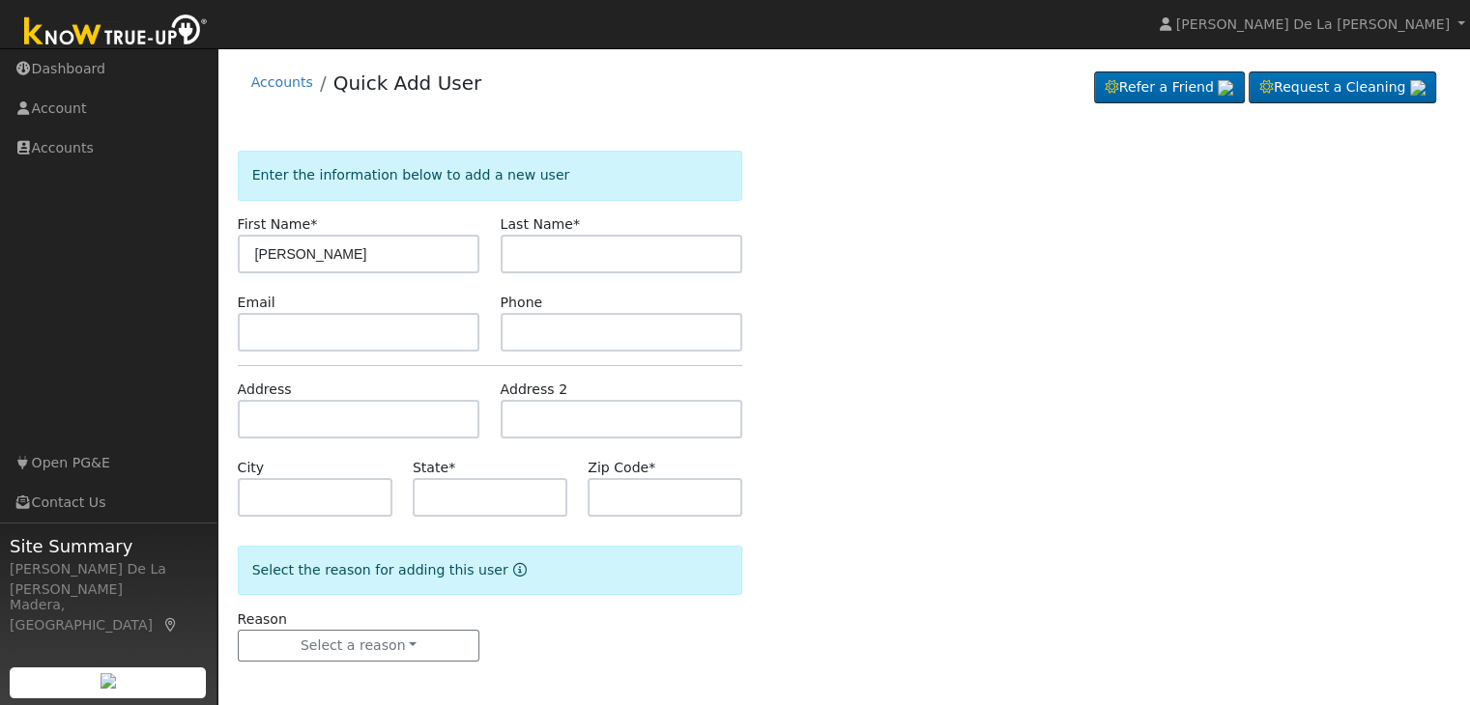
type input "raul"
click at [558, 245] on input "text" at bounding box center [621, 254] width 243 height 39
type input "vidal"
click at [394, 345] on input "text" at bounding box center [359, 332] width 243 height 39
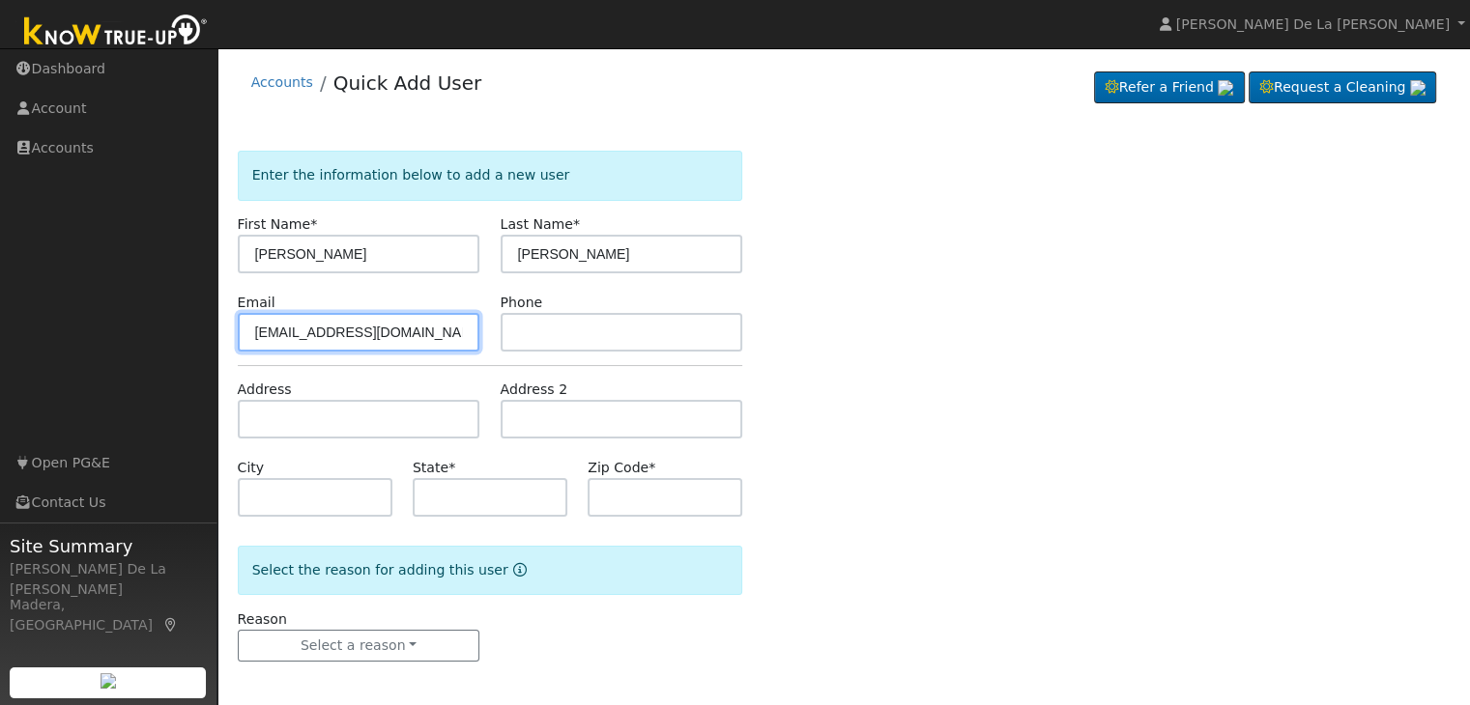
type input "10930gera@gmail.com"
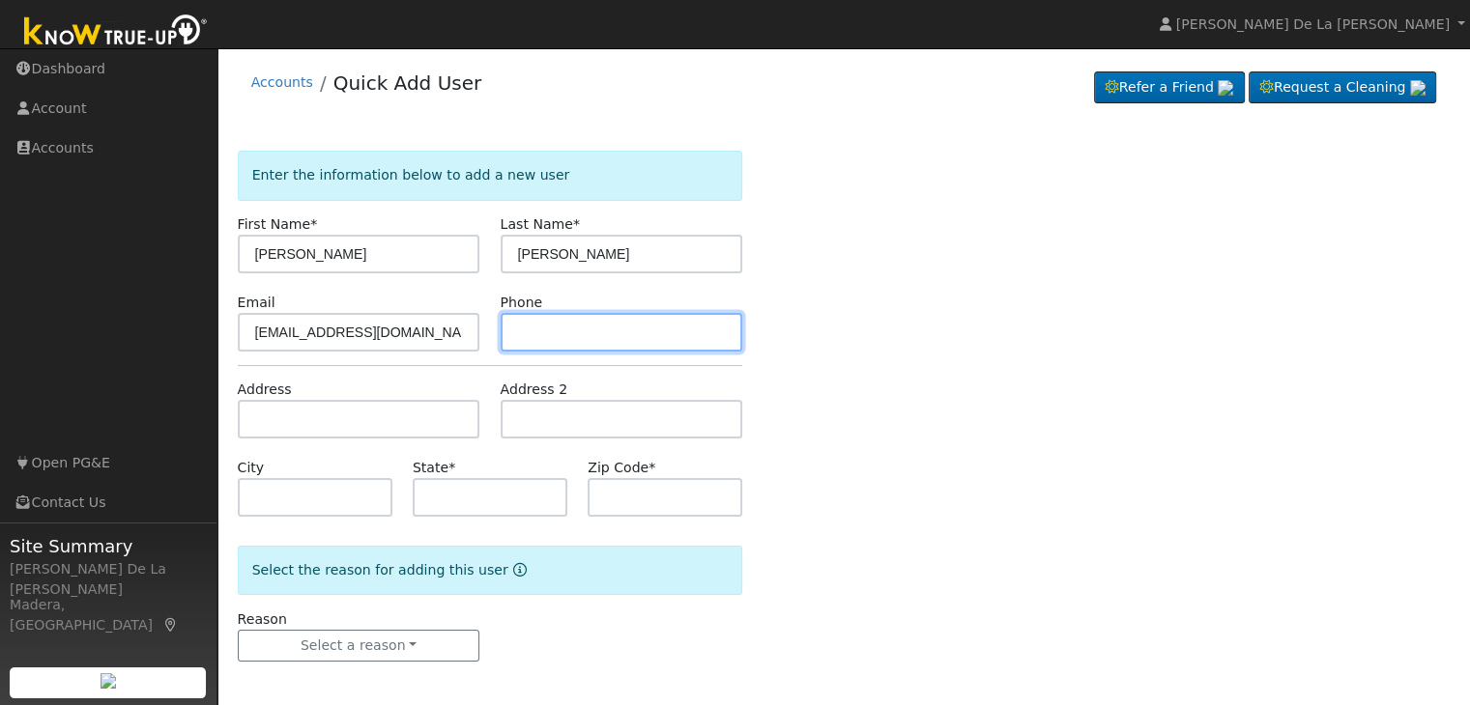
click at [549, 330] on input "text" at bounding box center [621, 332] width 243 height 39
type input "3234567890"
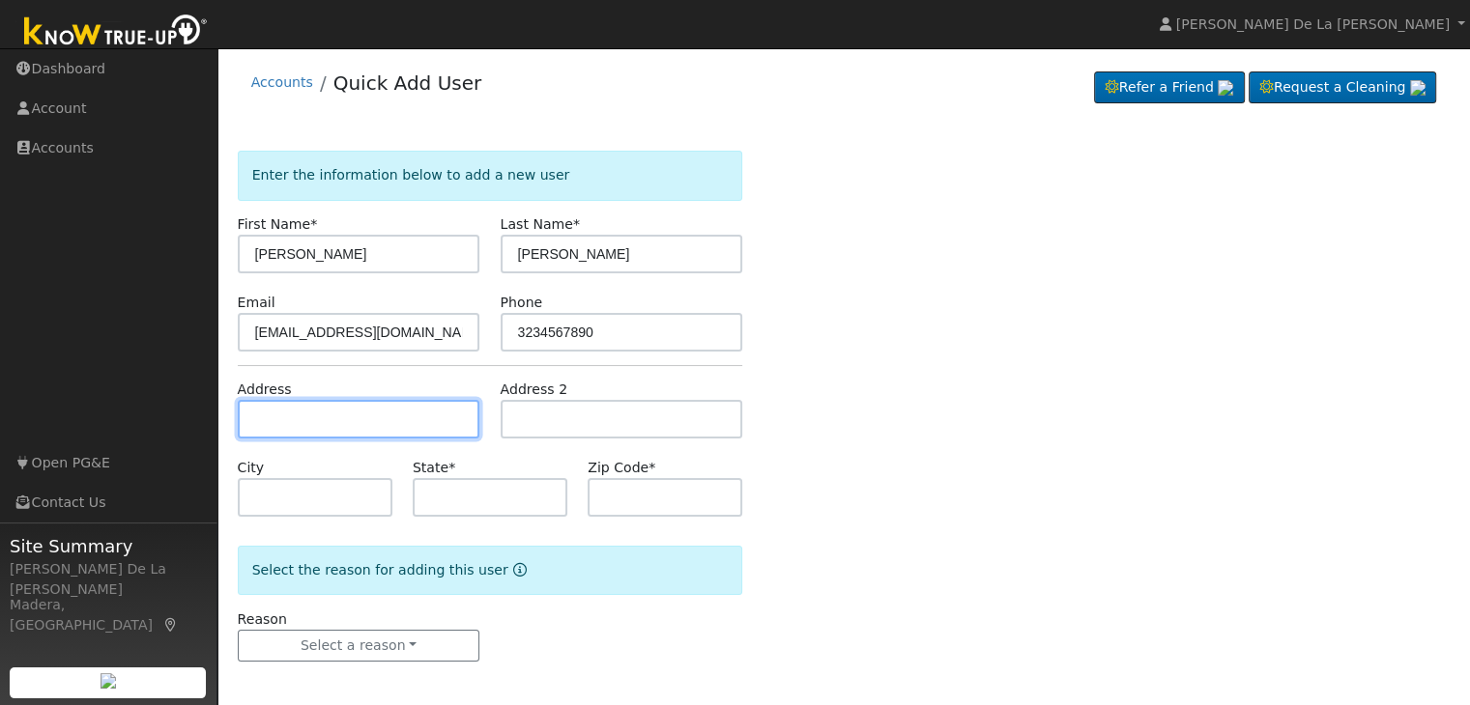
click at [421, 405] on input "text" at bounding box center [359, 419] width 243 height 39
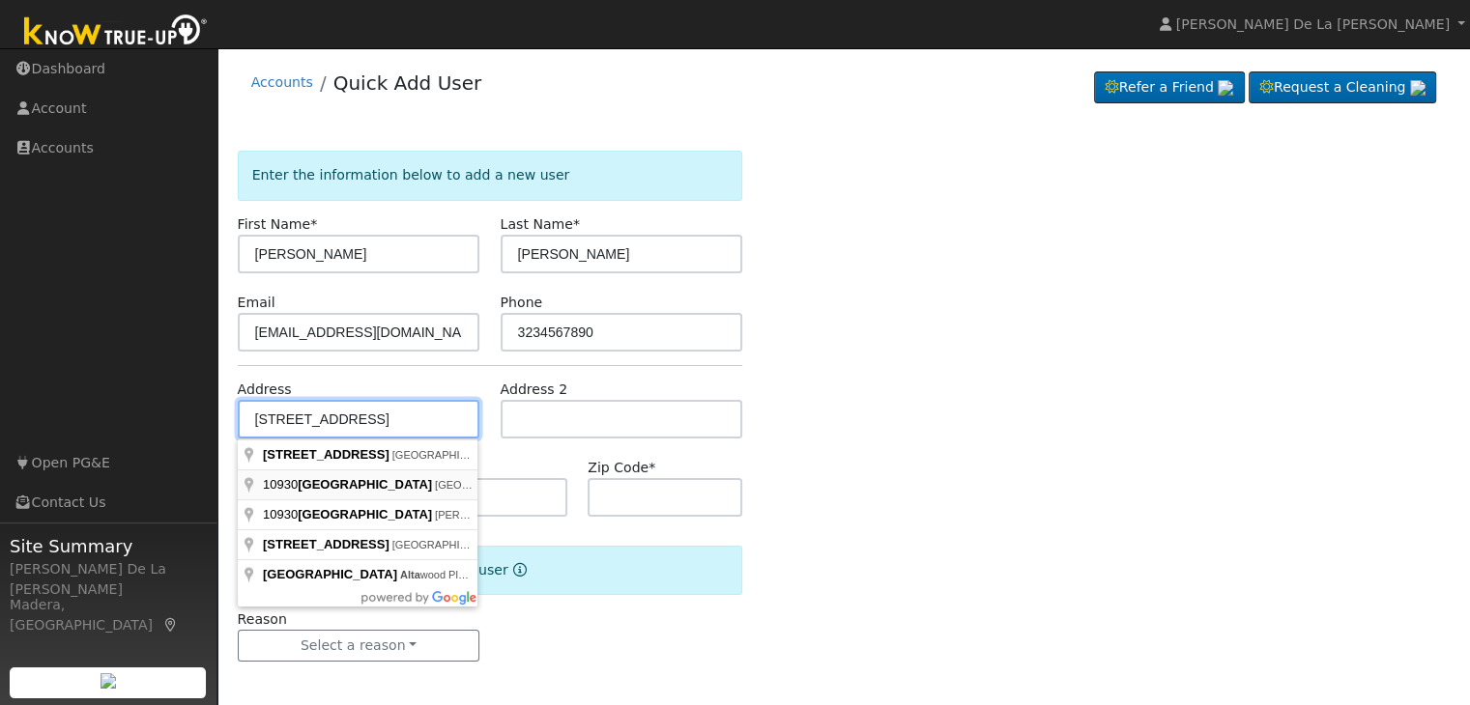
type input "South Alta Avenue"
type input "Dinuba"
type input "CA"
type input "93618"
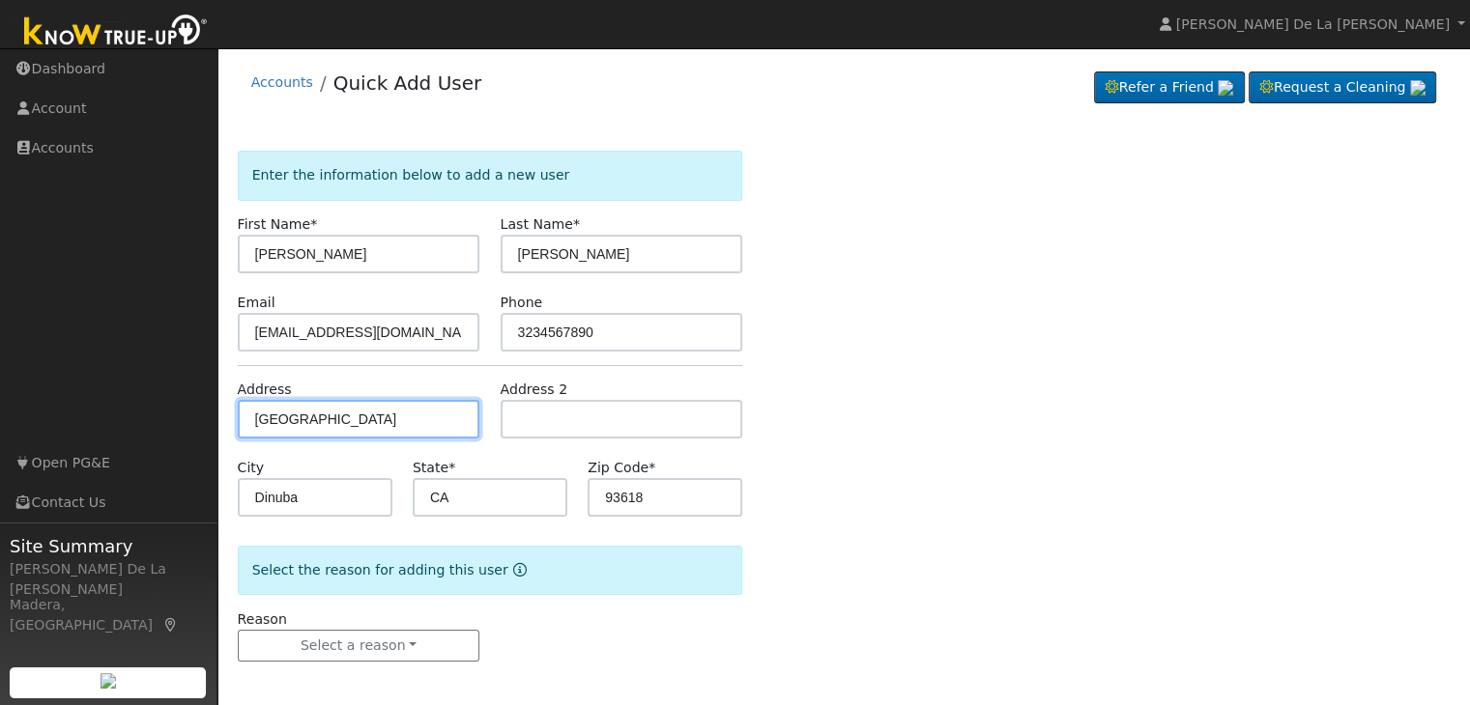
scroll to position [4, 0]
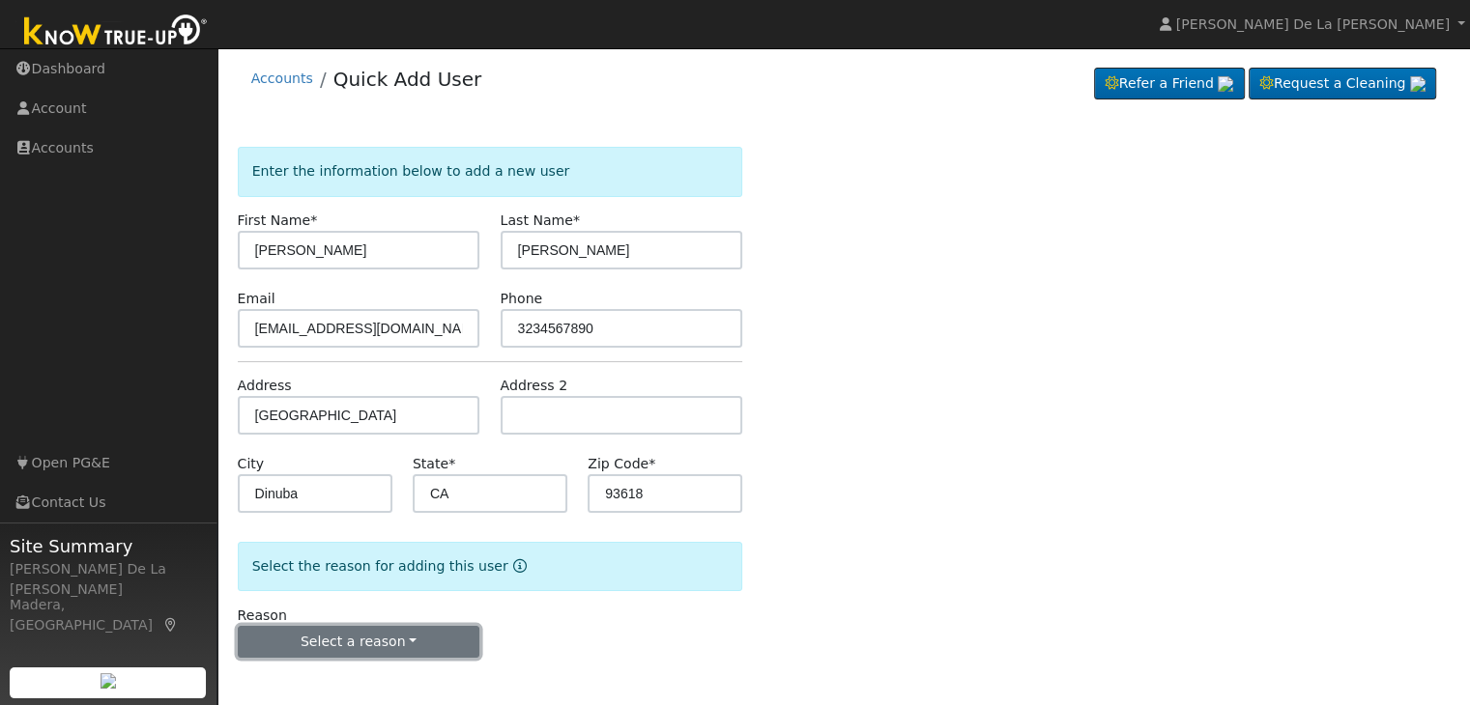
click at [415, 650] on button "Select a reason" at bounding box center [359, 642] width 243 height 33
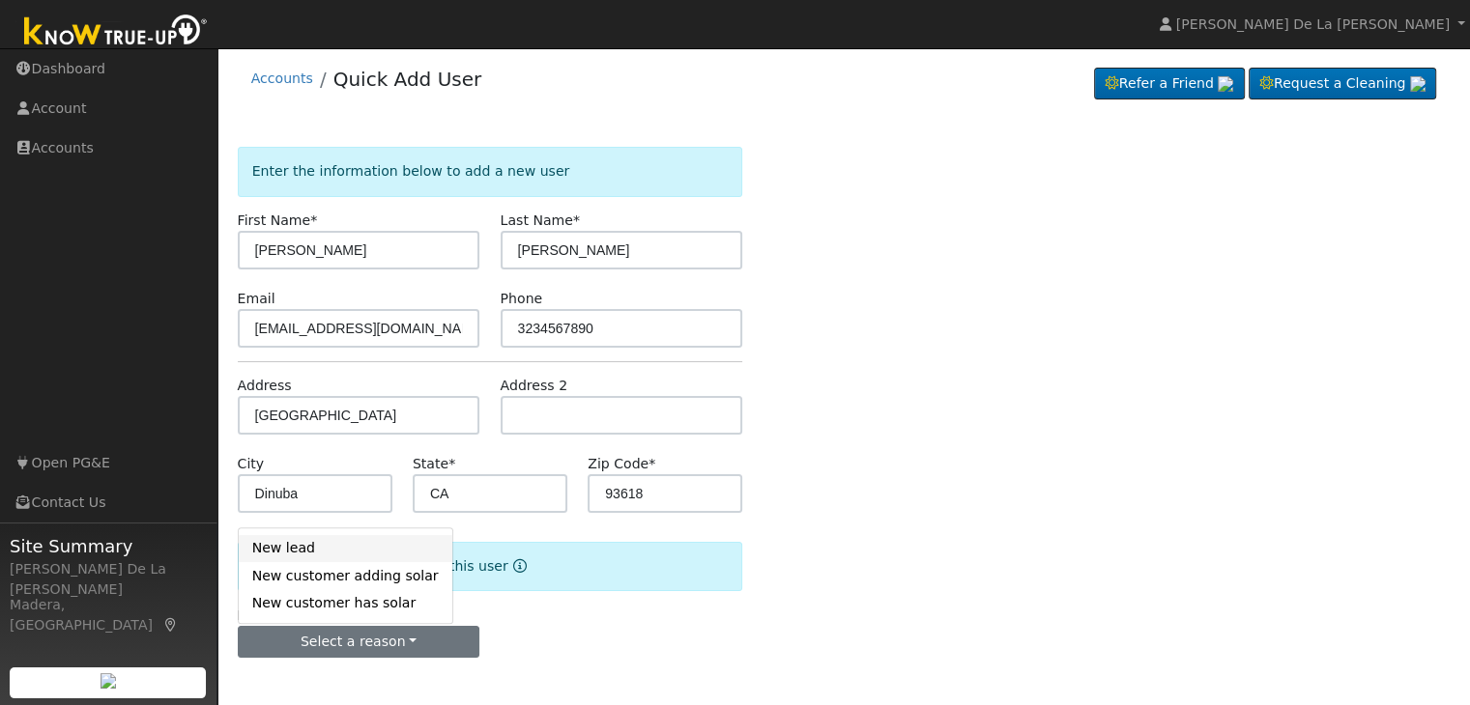
click at [313, 546] on link "New lead" at bounding box center [346, 548] width 214 height 27
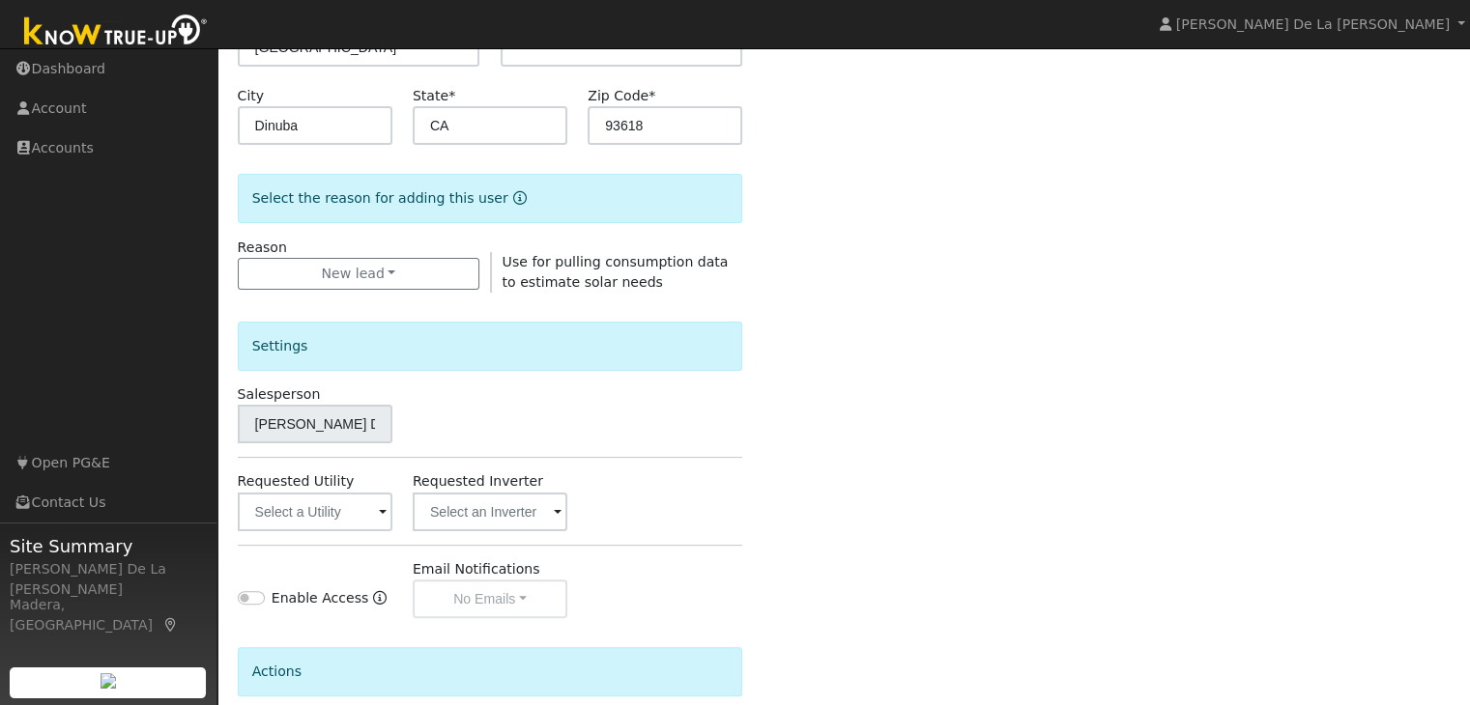
scroll to position [375, 0]
click at [379, 512] on span at bounding box center [383, 511] width 8 height 22
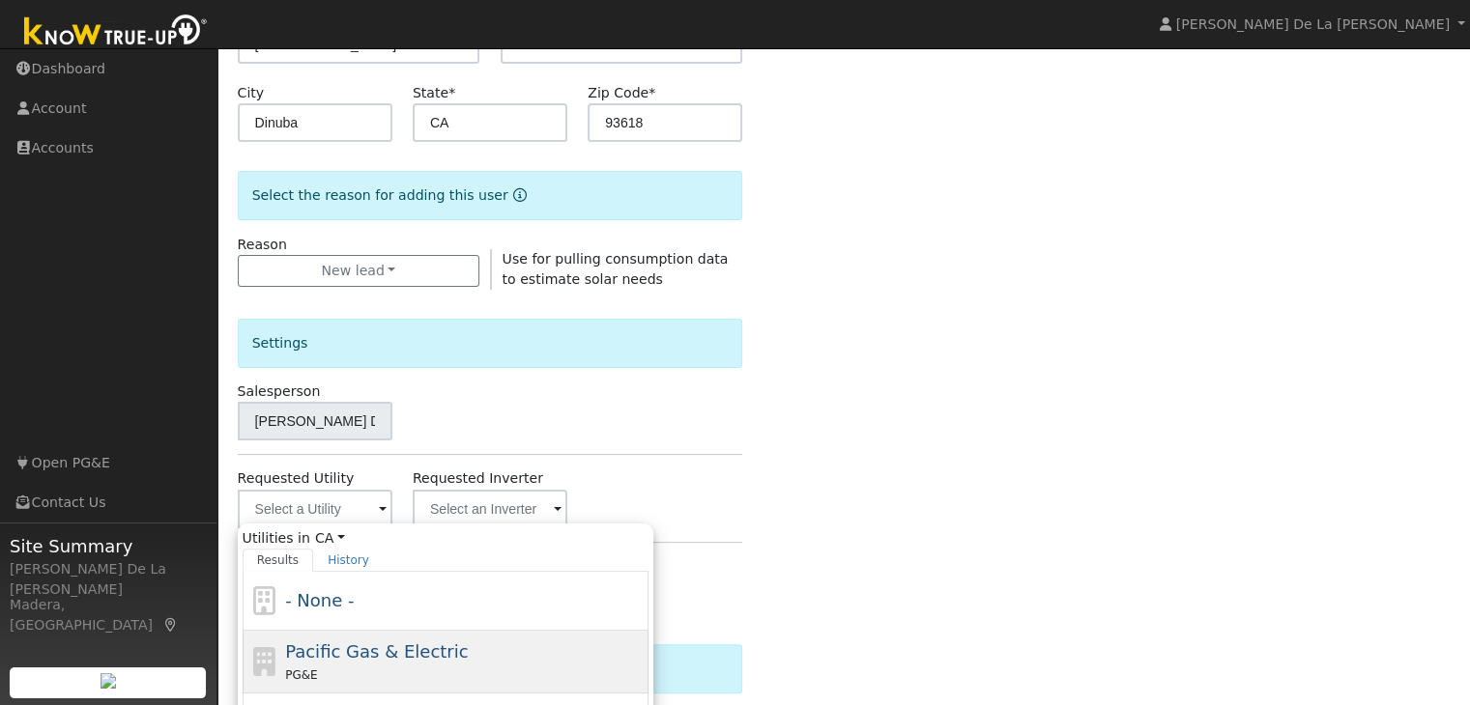
click at [359, 656] on span "Pacific Gas & Electric" at bounding box center [376, 652] width 183 height 20
type input "Pacific Gas & Electric"
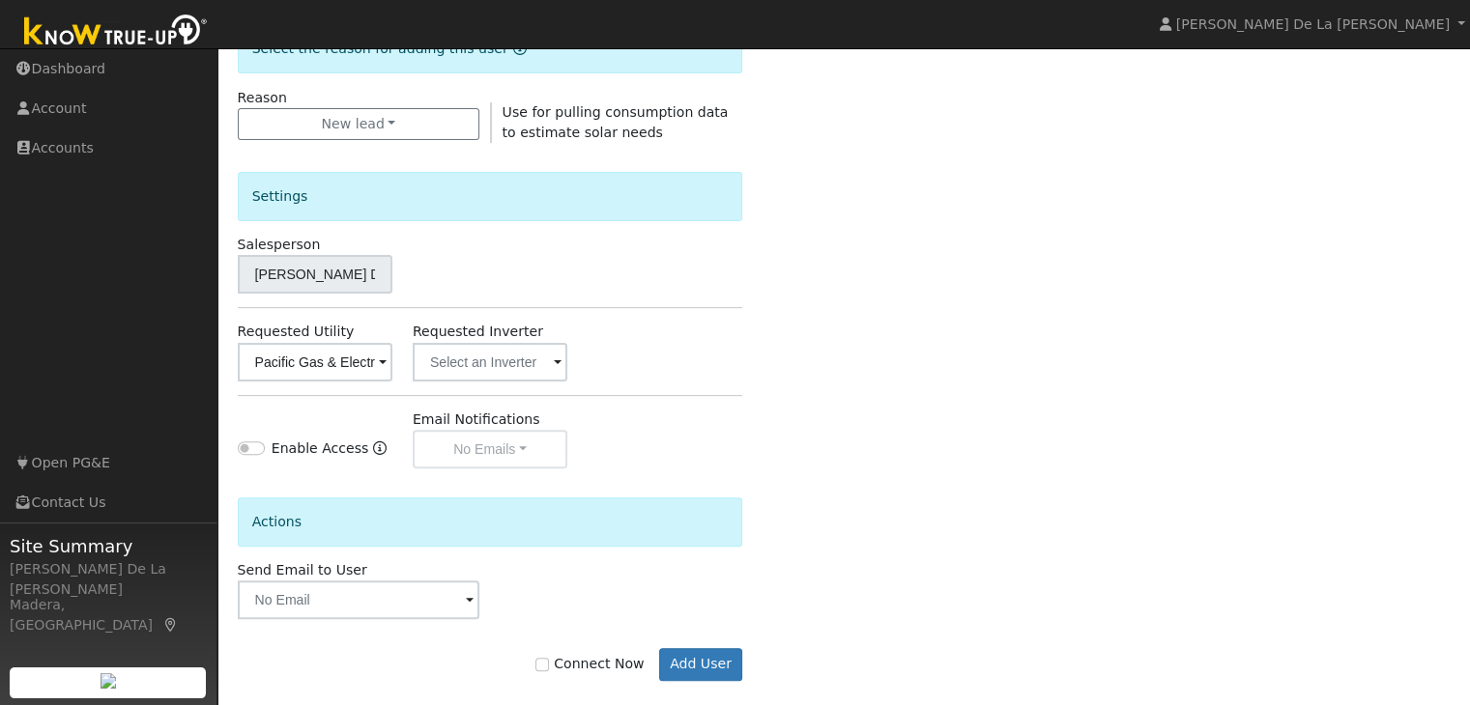
scroll to position [544, 0]
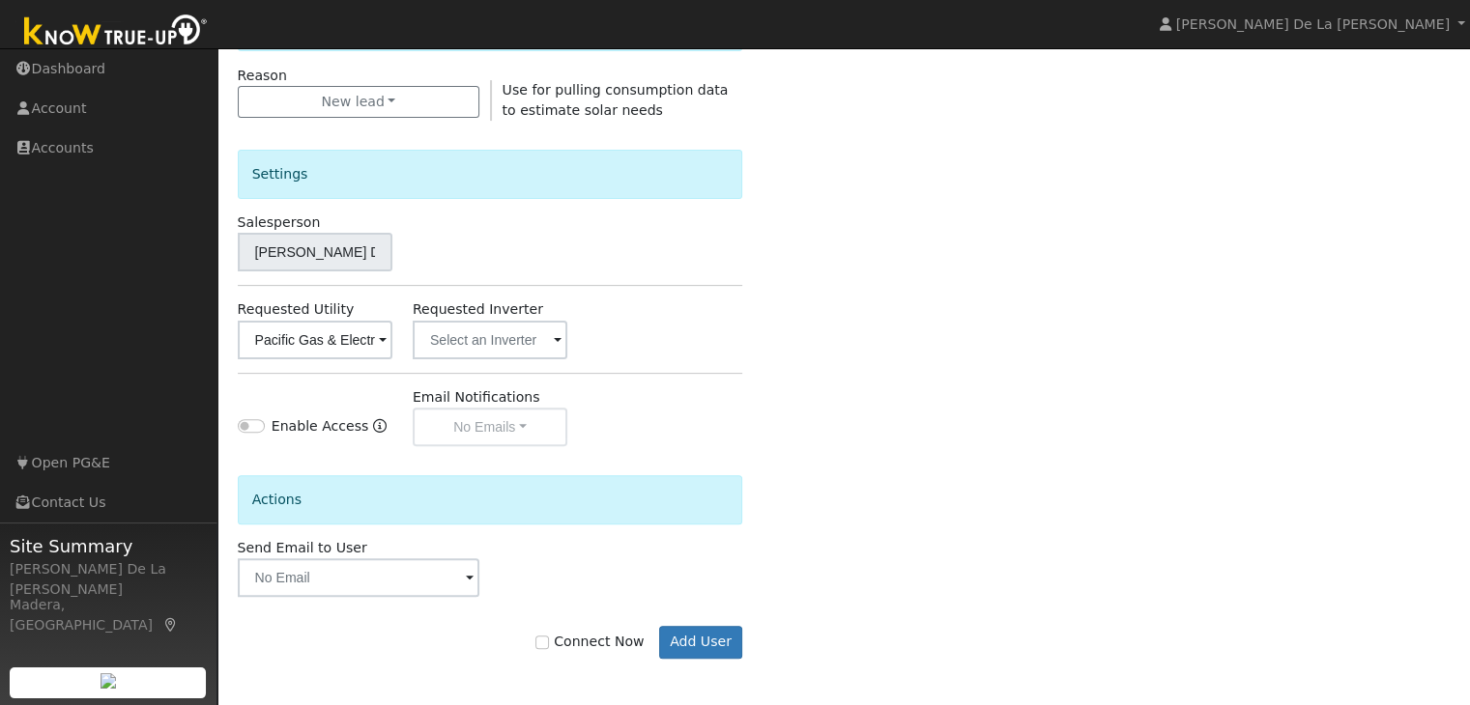
click at [558, 647] on label "Connect Now" at bounding box center [589, 642] width 108 height 20
click at [549, 647] on input "Connect Now" at bounding box center [542, 643] width 14 height 14
checkbox input "true"
click at [688, 634] on button "Add User" at bounding box center [701, 642] width 84 height 33
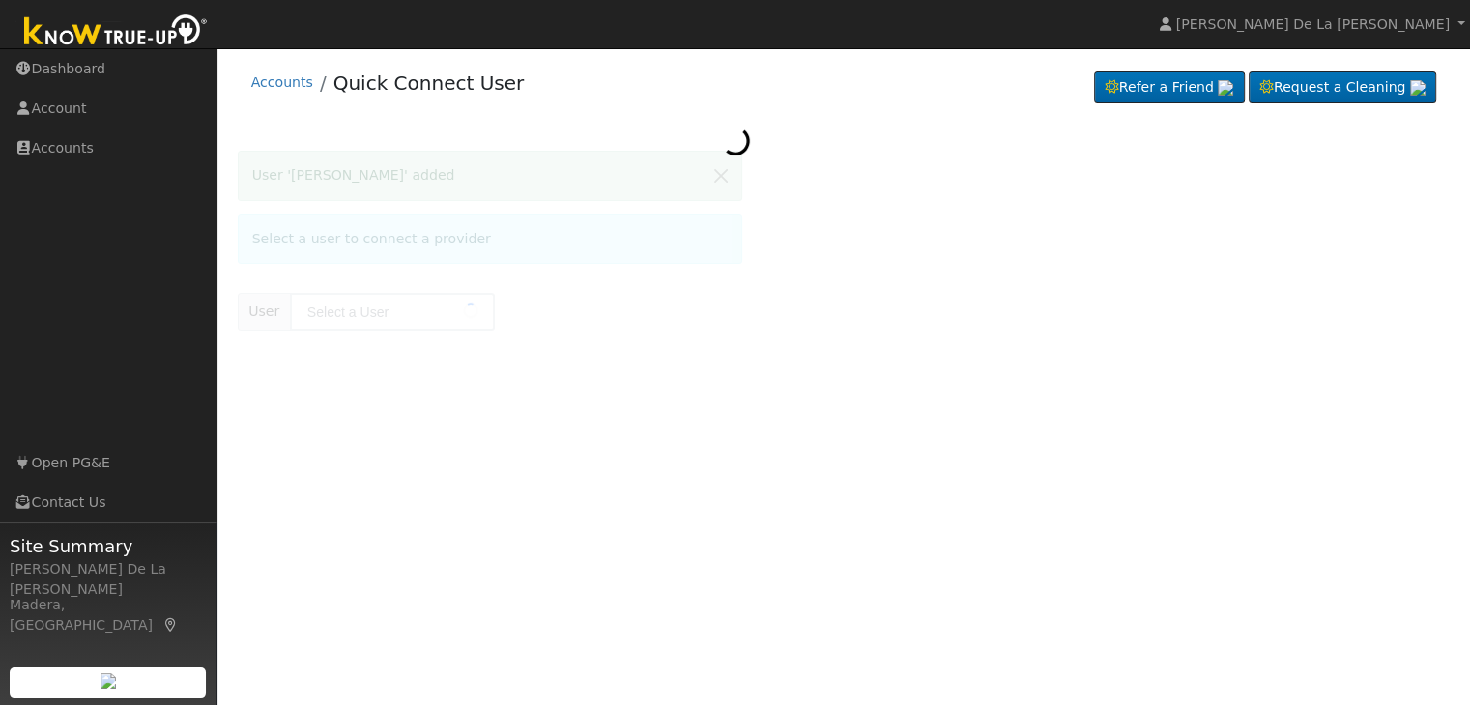
type input "[PERSON_NAME]"
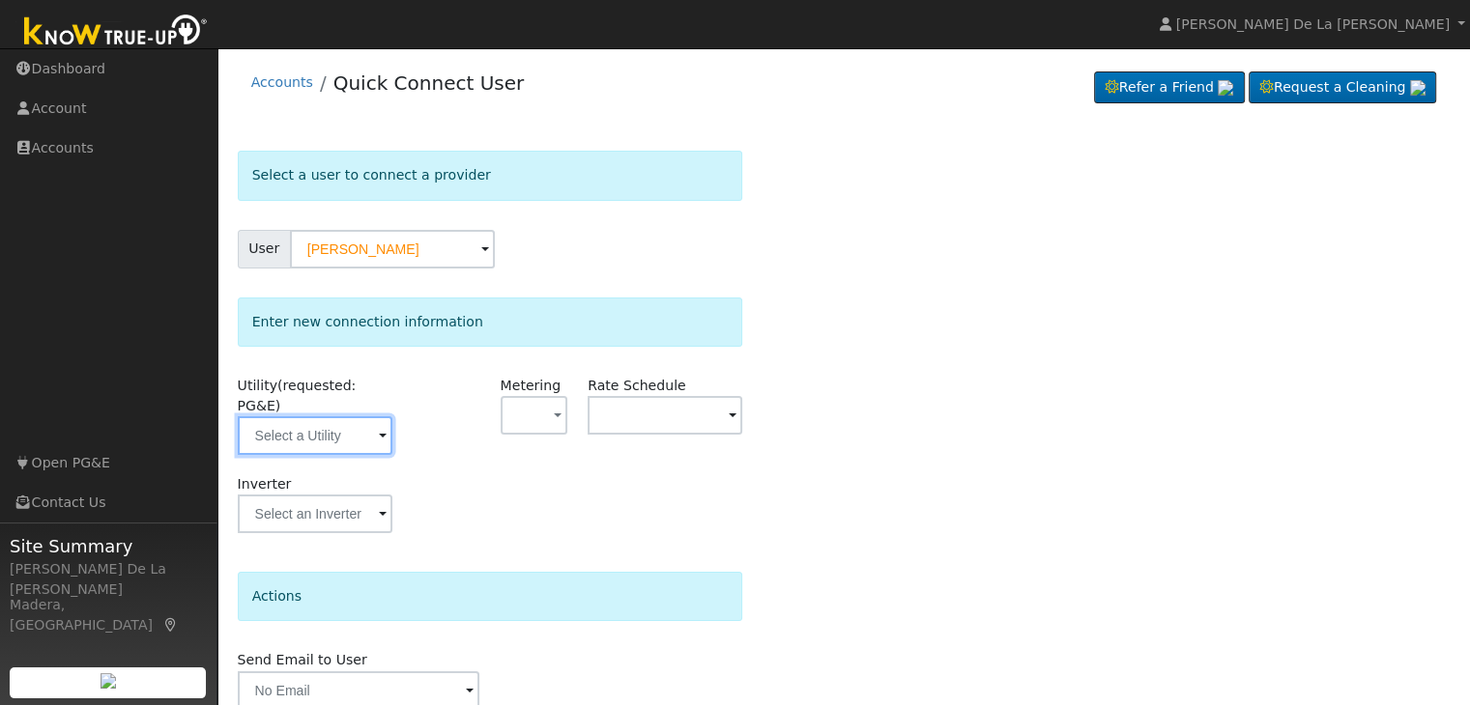
click at [371, 416] on input "text" at bounding box center [315, 435] width 155 height 39
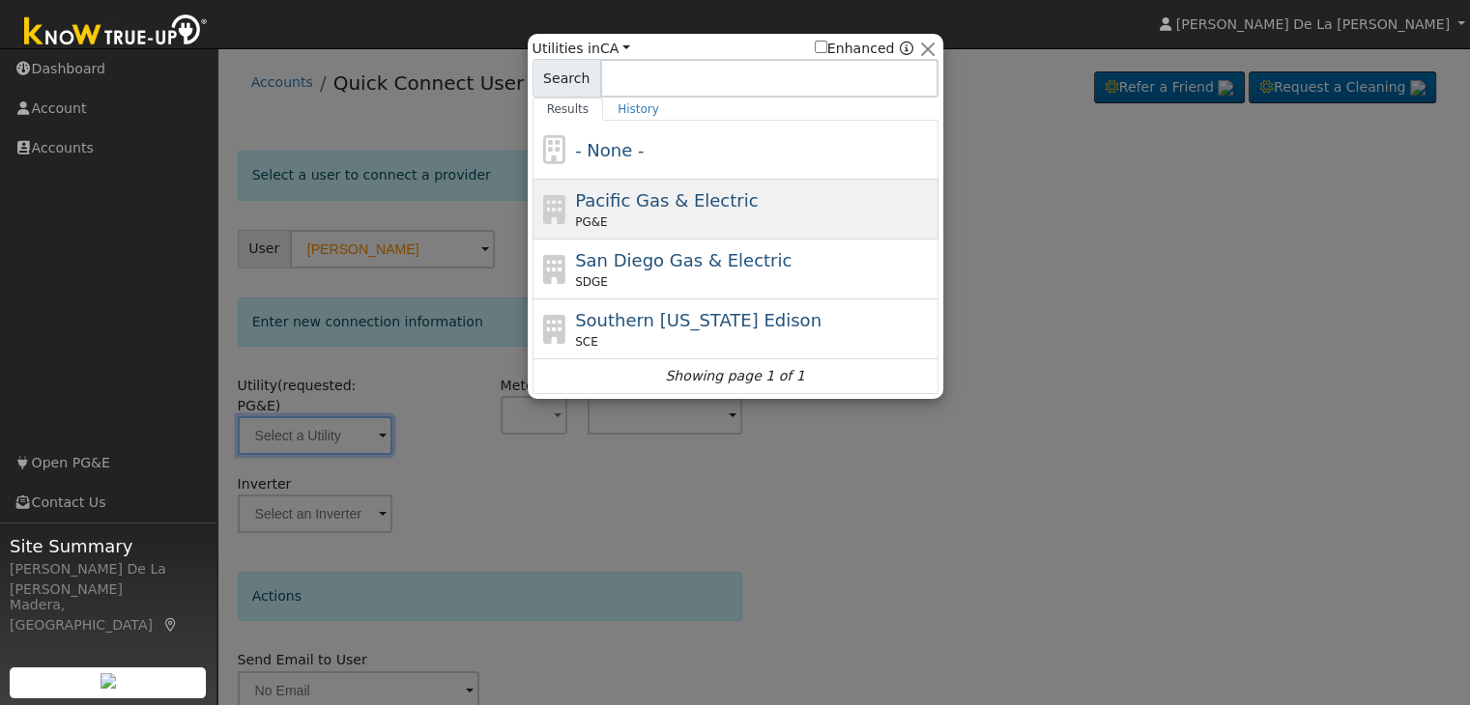
click at [658, 217] on div "PG&E" at bounding box center [754, 222] width 358 height 17
type input "PG&E"
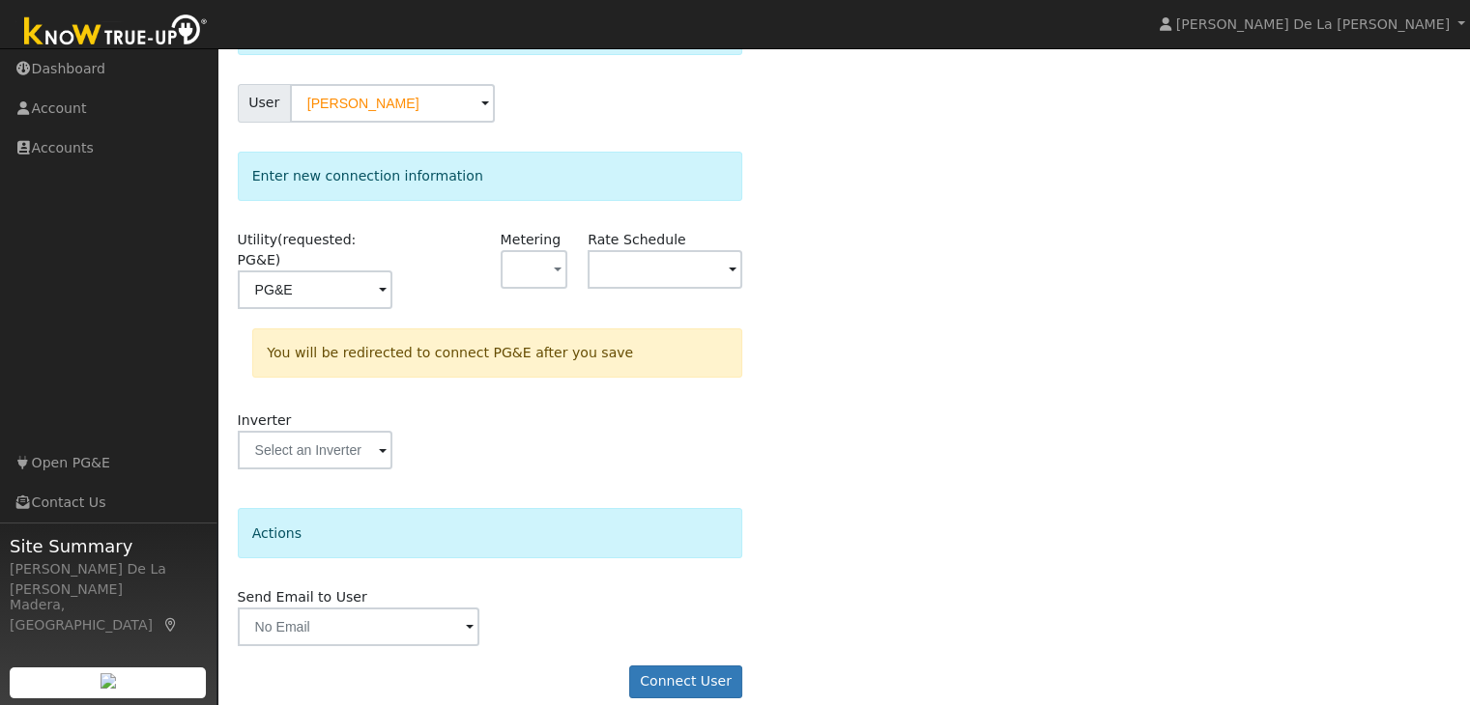
scroll to position [145, 0]
click at [676, 667] on button "Connect User" at bounding box center [686, 683] width 114 height 33
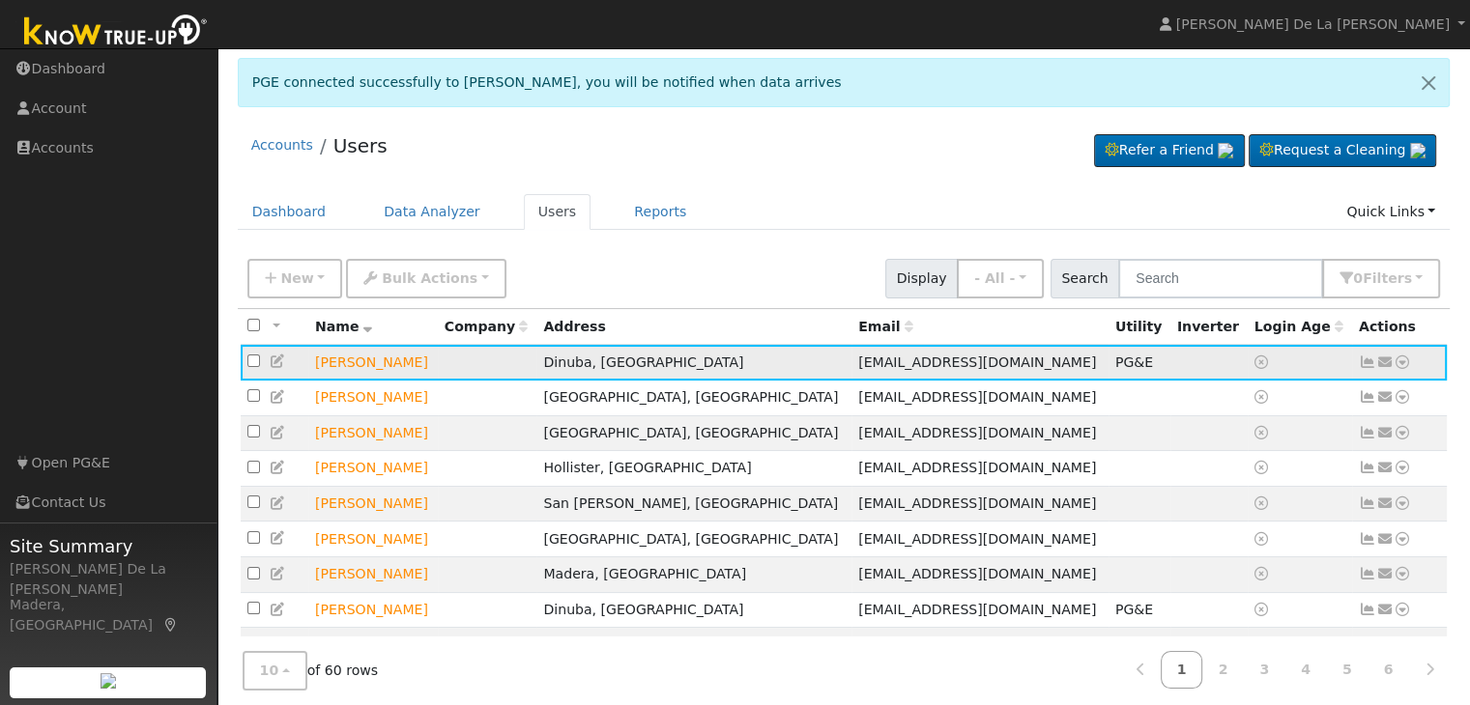
click at [351, 361] on td "[PERSON_NAME]" at bounding box center [372, 363] width 129 height 36
click at [624, 217] on link "Reports" at bounding box center [659, 212] width 81 height 36
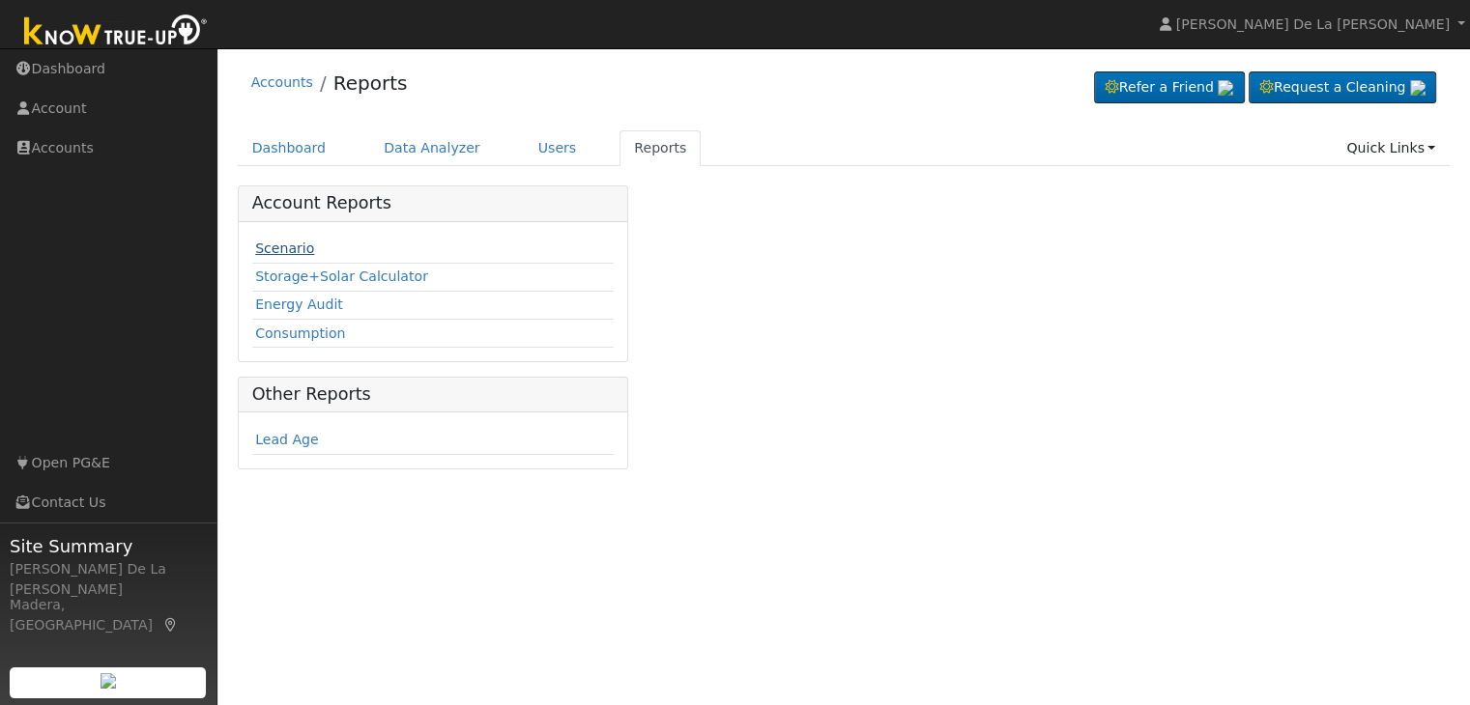
click at [280, 243] on link "Scenario" at bounding box center [284, 248] width 59 height 15
click at [299, 245] on link "Scenario" at bounding box center [284, 248] width 59 height 15
click at [291, 248] on link "Scenario" at bounding box center [284, 248] width 59 height 15
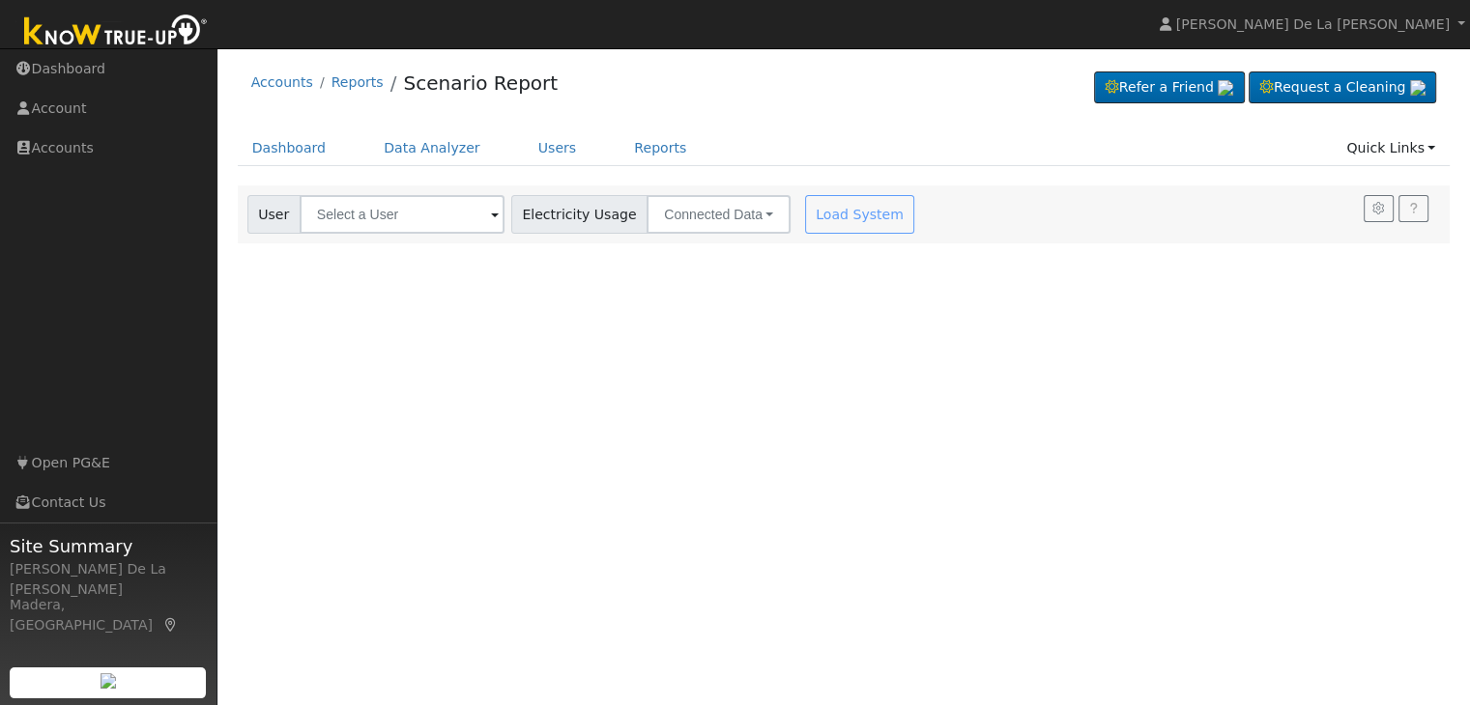
click at [491, 214] on span at bounding box center [495, 216] width 8 height 22
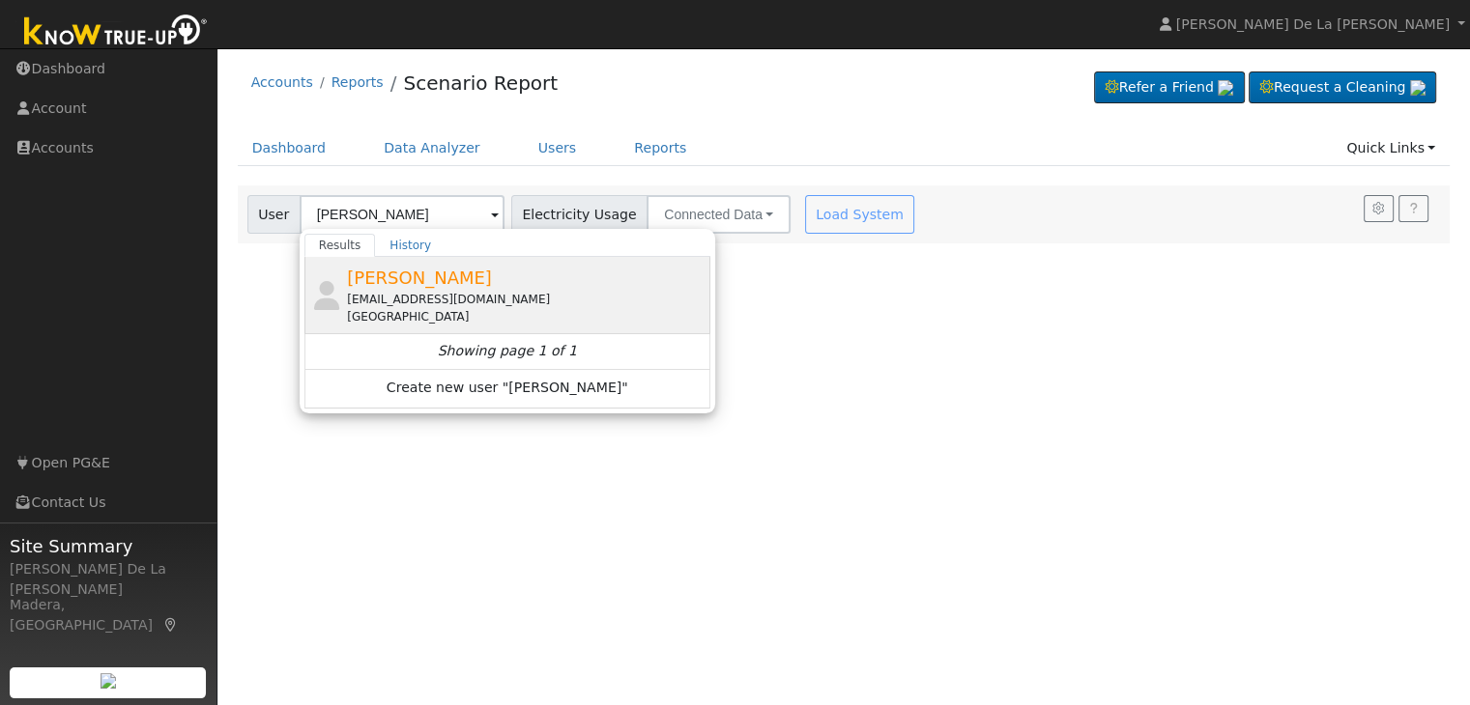
click at [441, 280] on div "[PERSON_NAME] [EMAIL_ADDRESS][DOMAIN_NAME] [STREET_ADDRESS]" at bounding box center [526, 295] width 358 height 61
type input "[PERSON_NAME]"
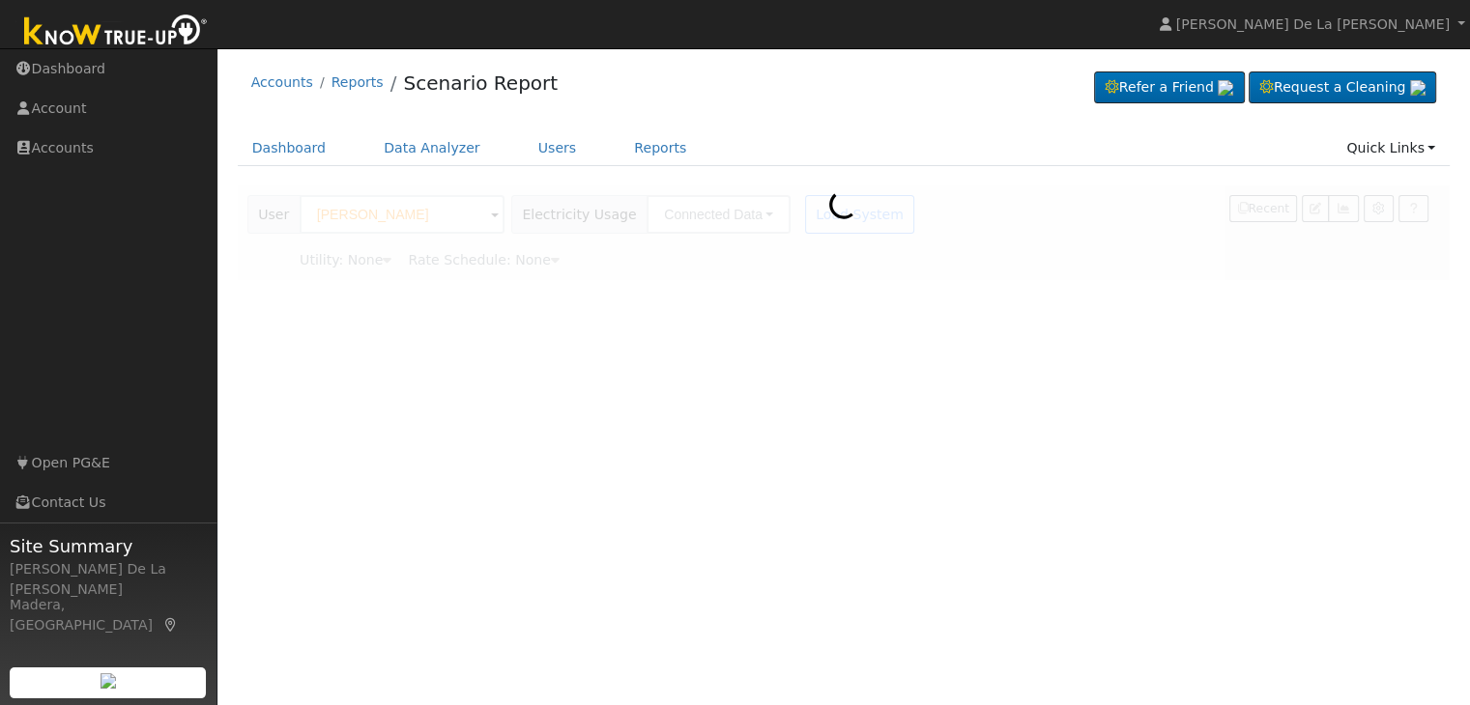
type input "Pacific Gas & Electric"
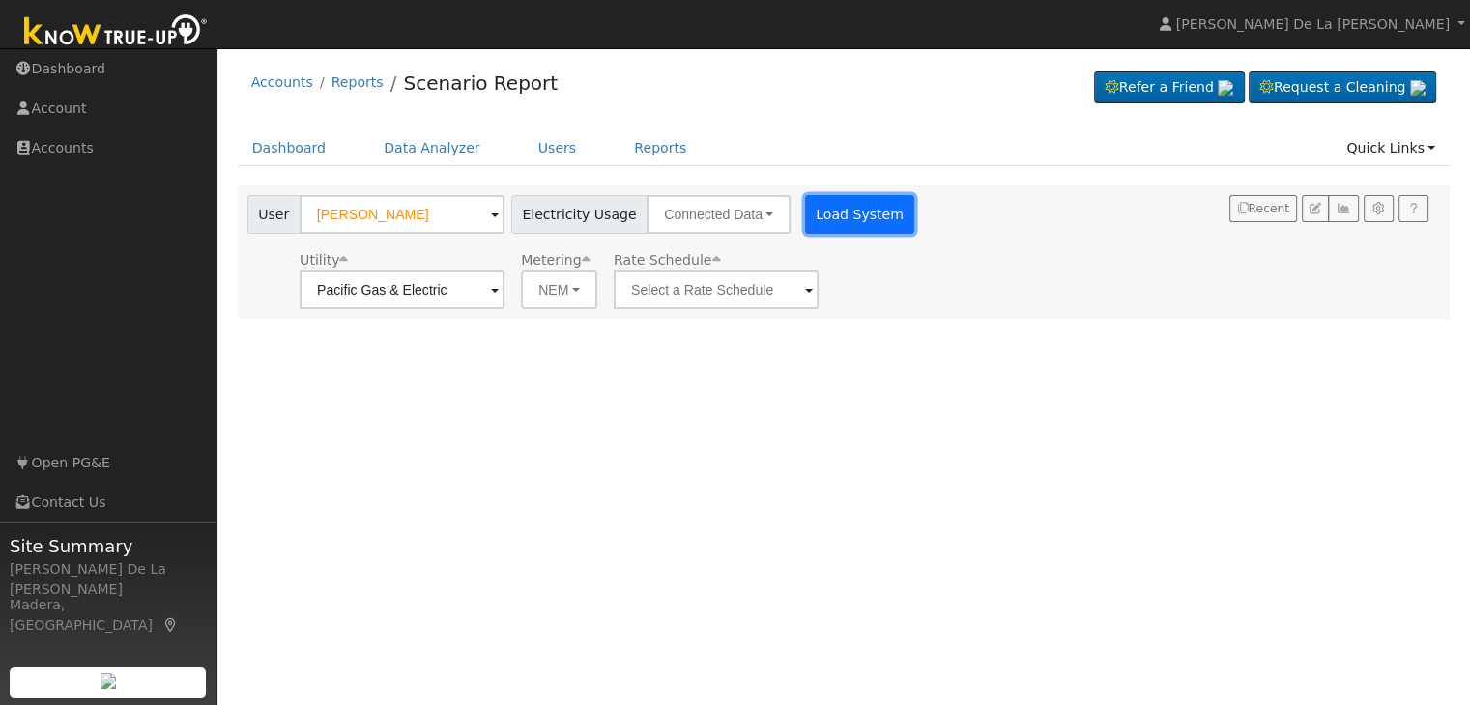
click at [805, 219] on button "Load System" at bounding box center [860, 214] width 110 height 39
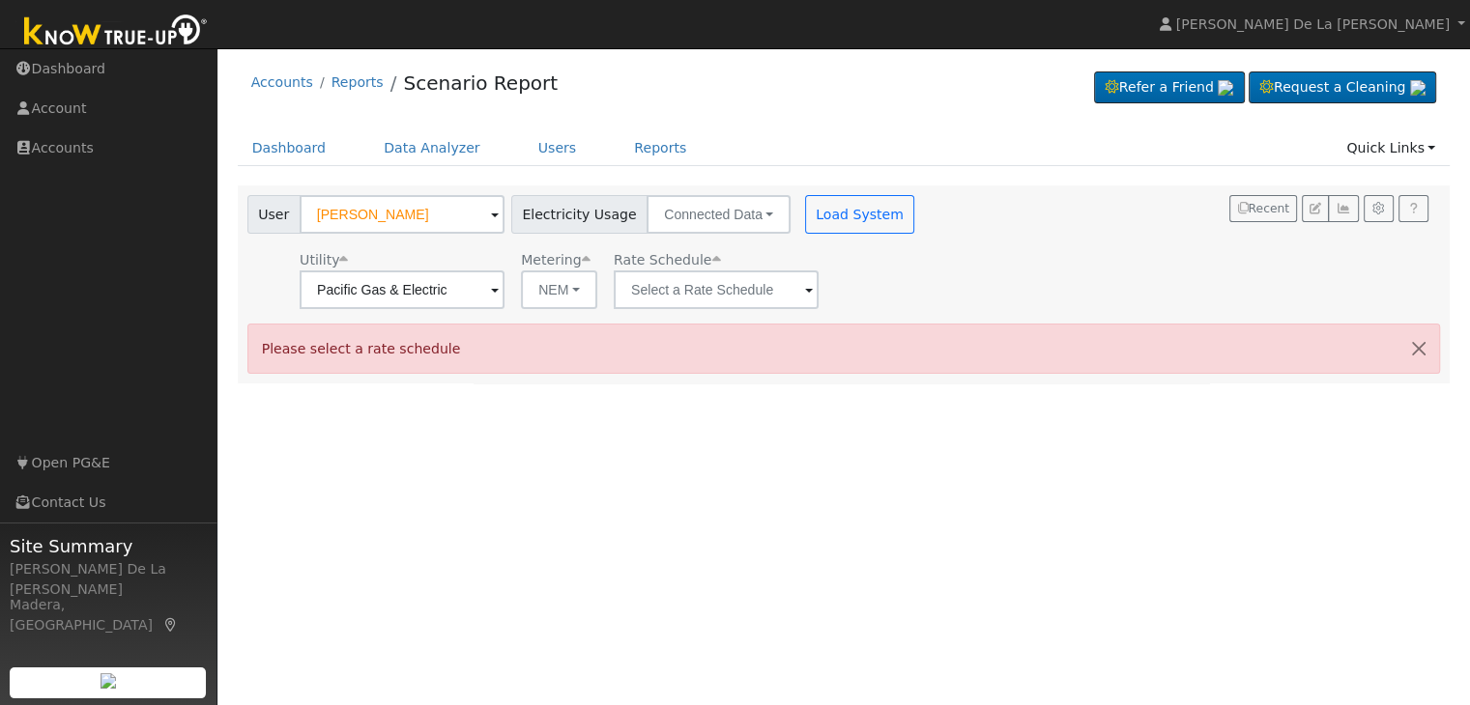
click at [805, 295] on span at bounding box center [809, 291] width 8 height 22
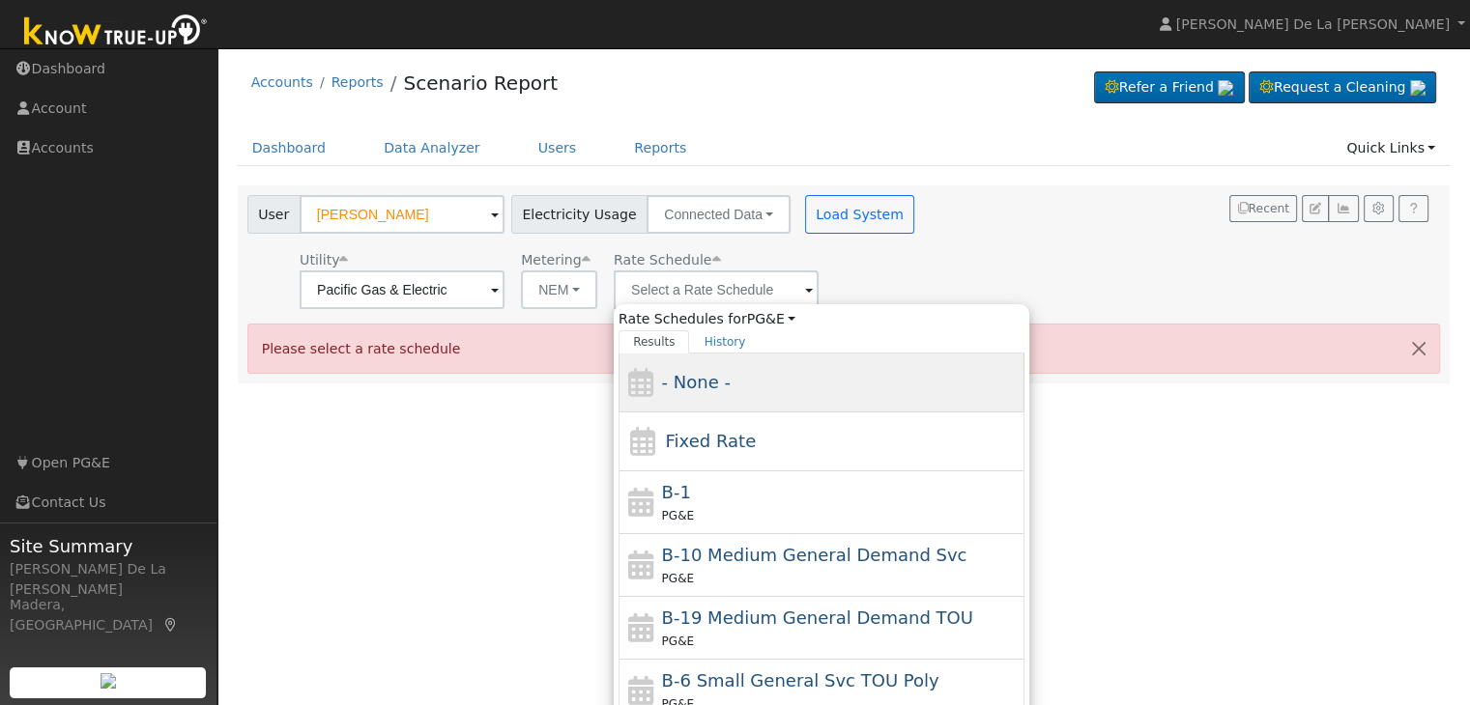
click at [785, 385] on div "- None -" at bounding box center [841, 382] width 358 height 26
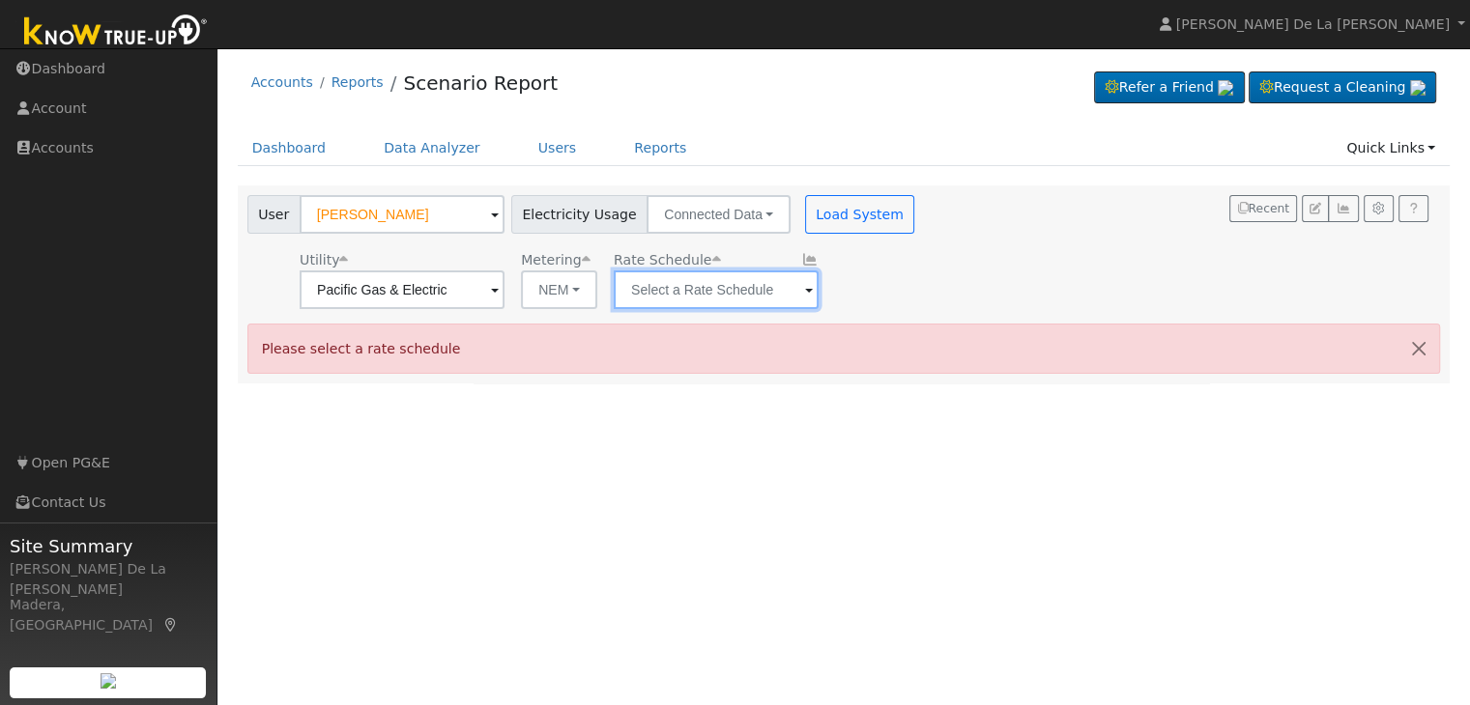
click at [797, 289] on input "text" at bounding box center [716, 290] width 205 height 39
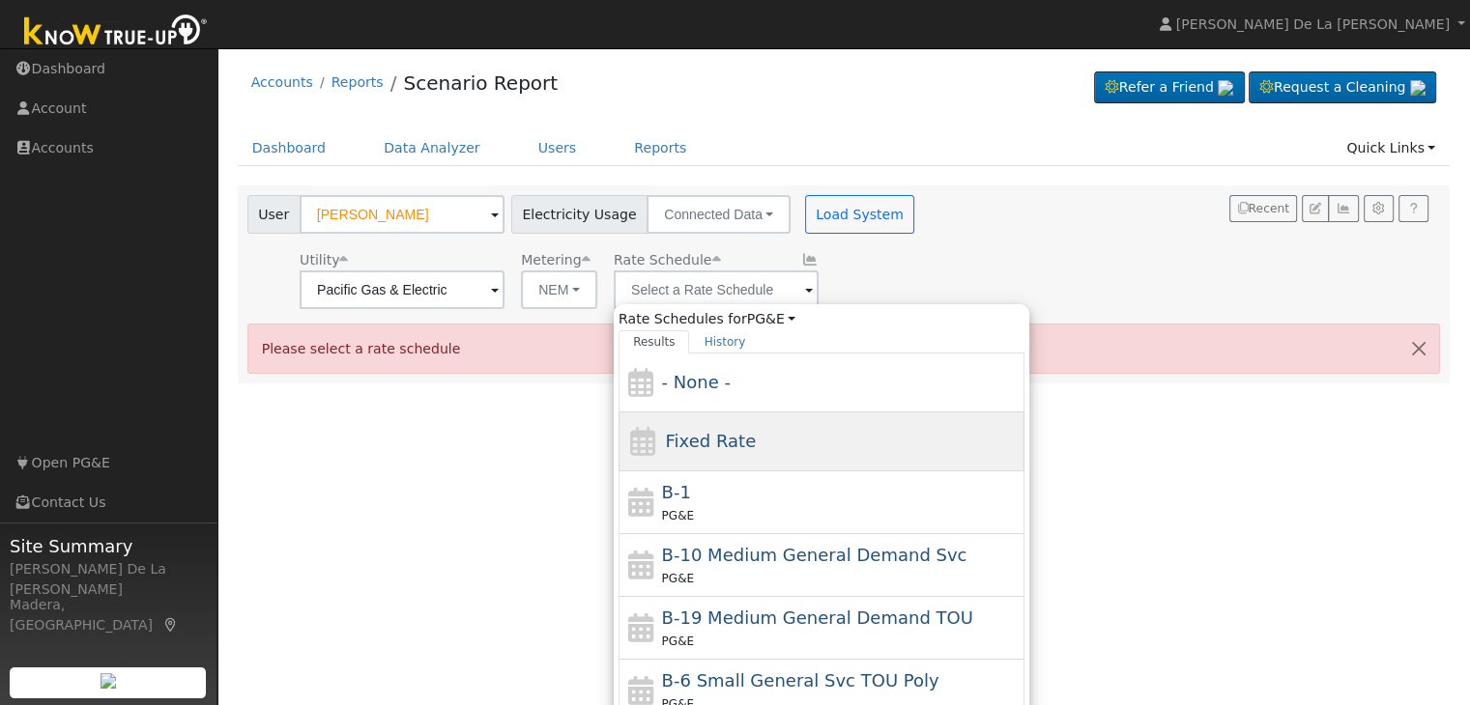
click at [732, 438] on span "Fixed Rate" at bounding box center [710, 441] width 91 height 20
type input "Fixed Rate"
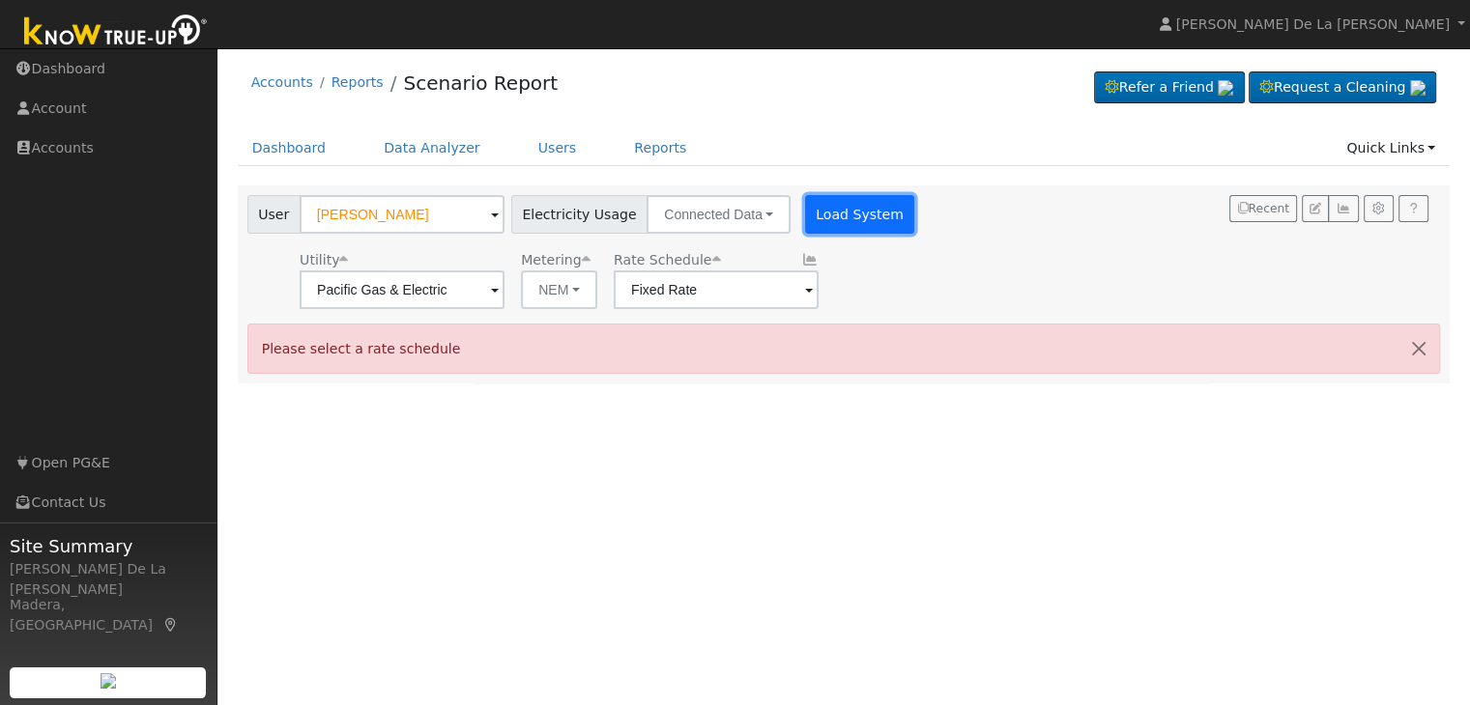
click at [851, 214] on button "Load System" at bounding box center [860, 214] width 110 height 39
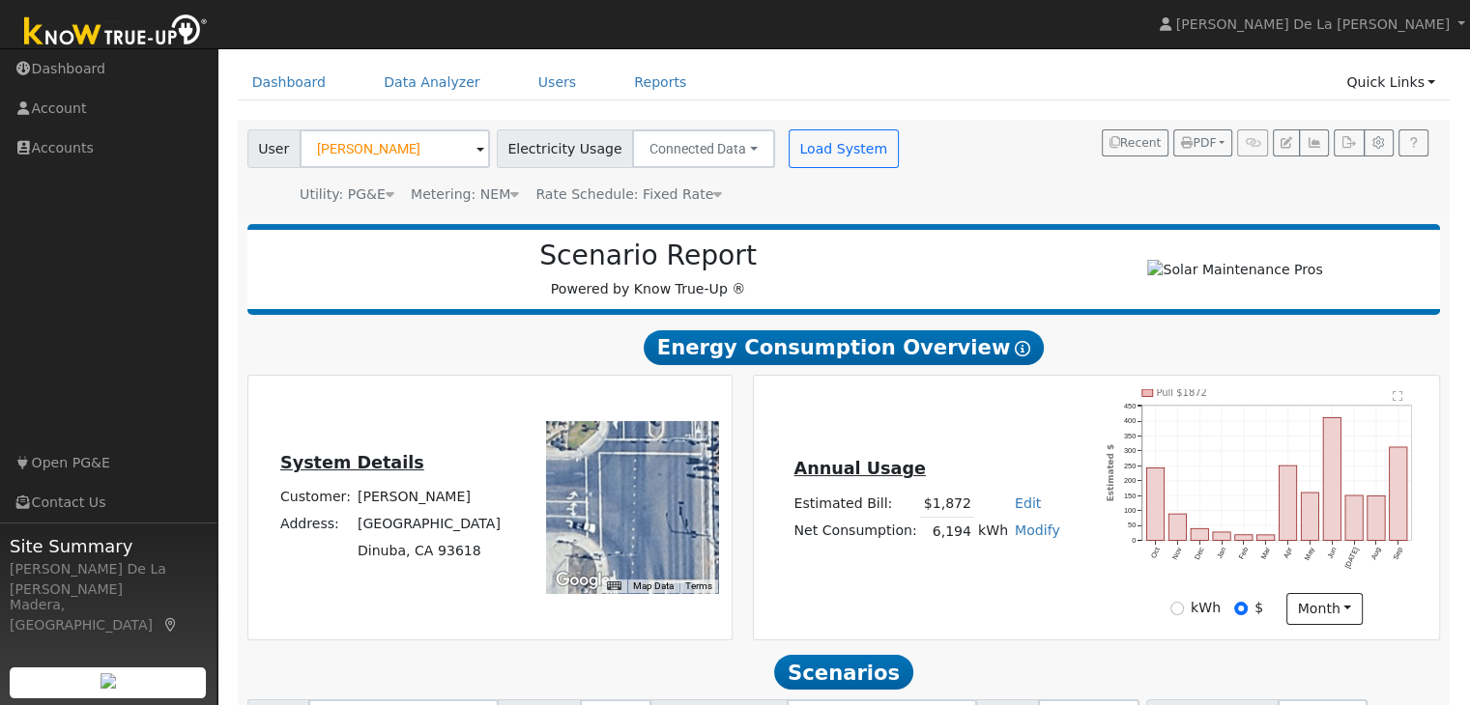
scroll to position [69, 0]
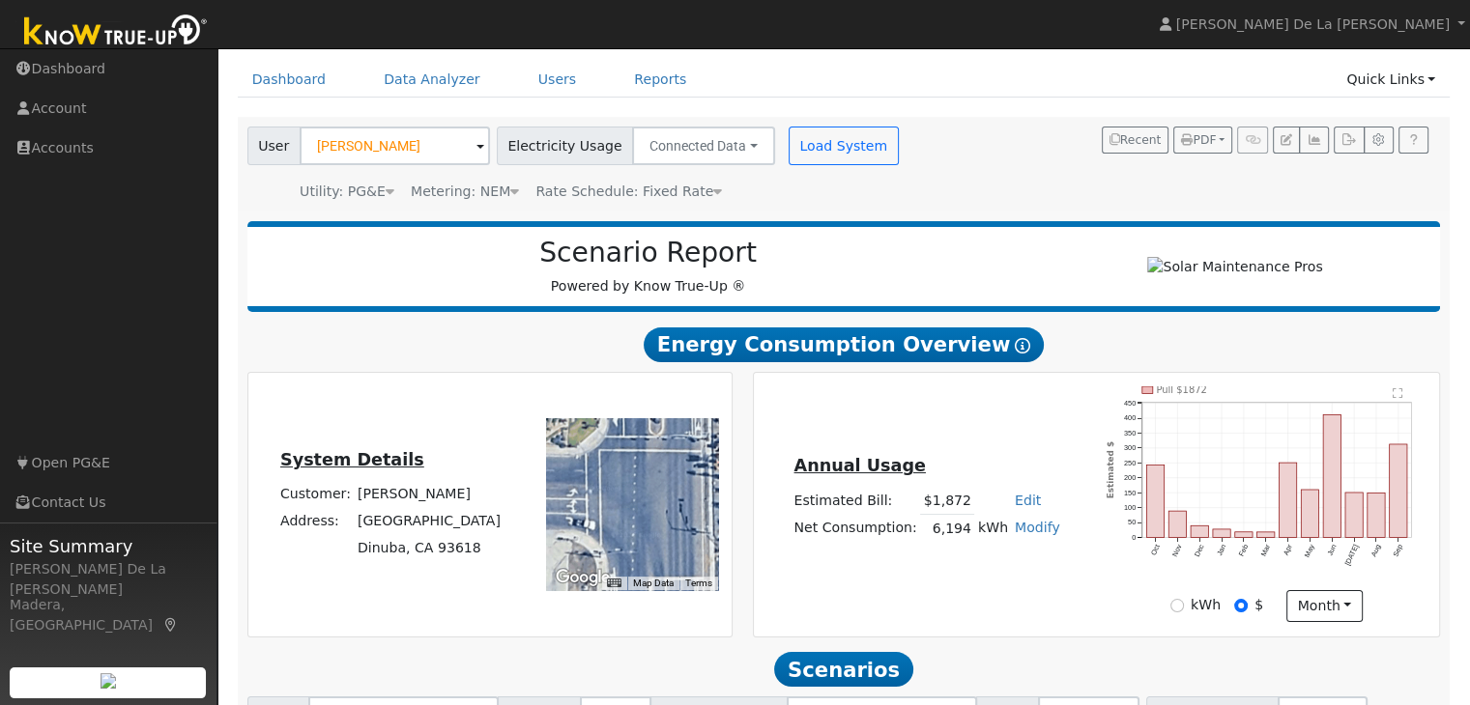
click at [1051, 257] on div at bounding box center [1234, 267] width 391 height 21
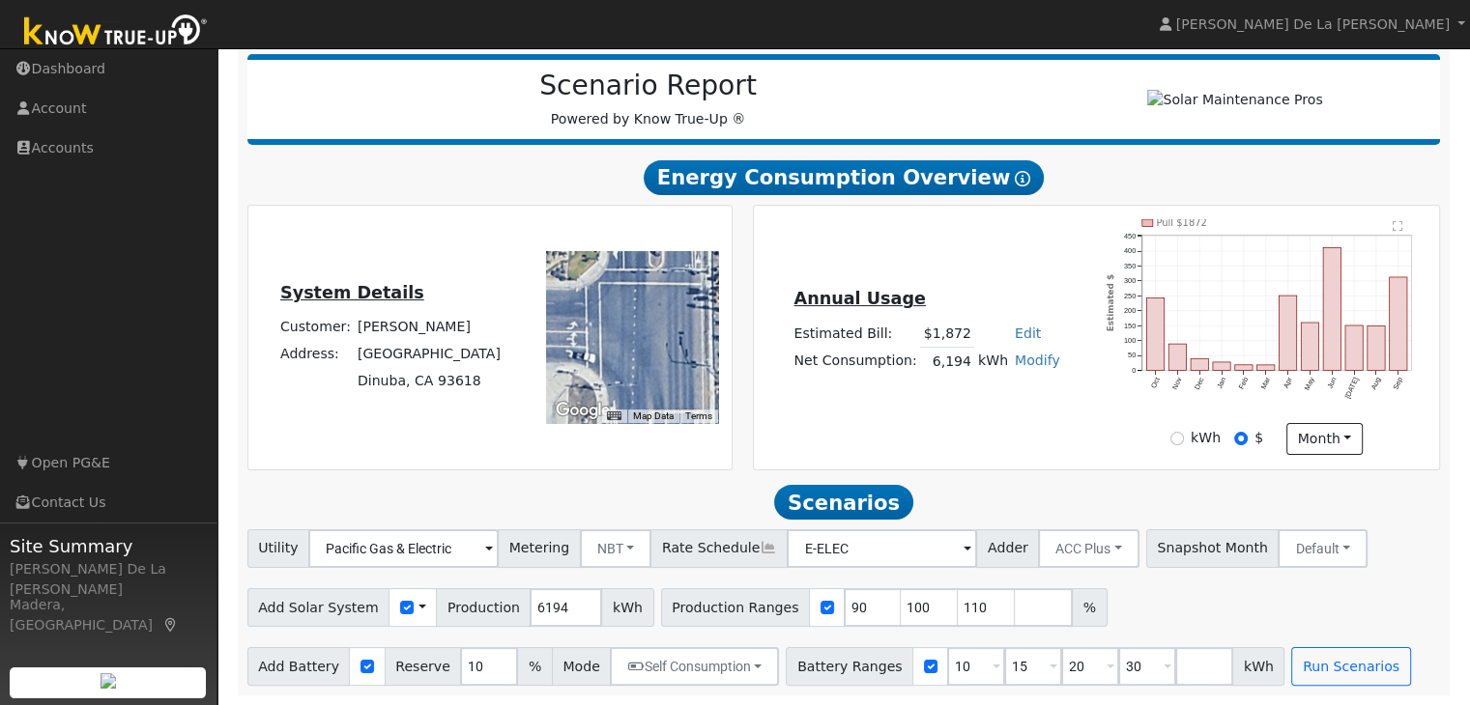
scroll to position [243, 0]
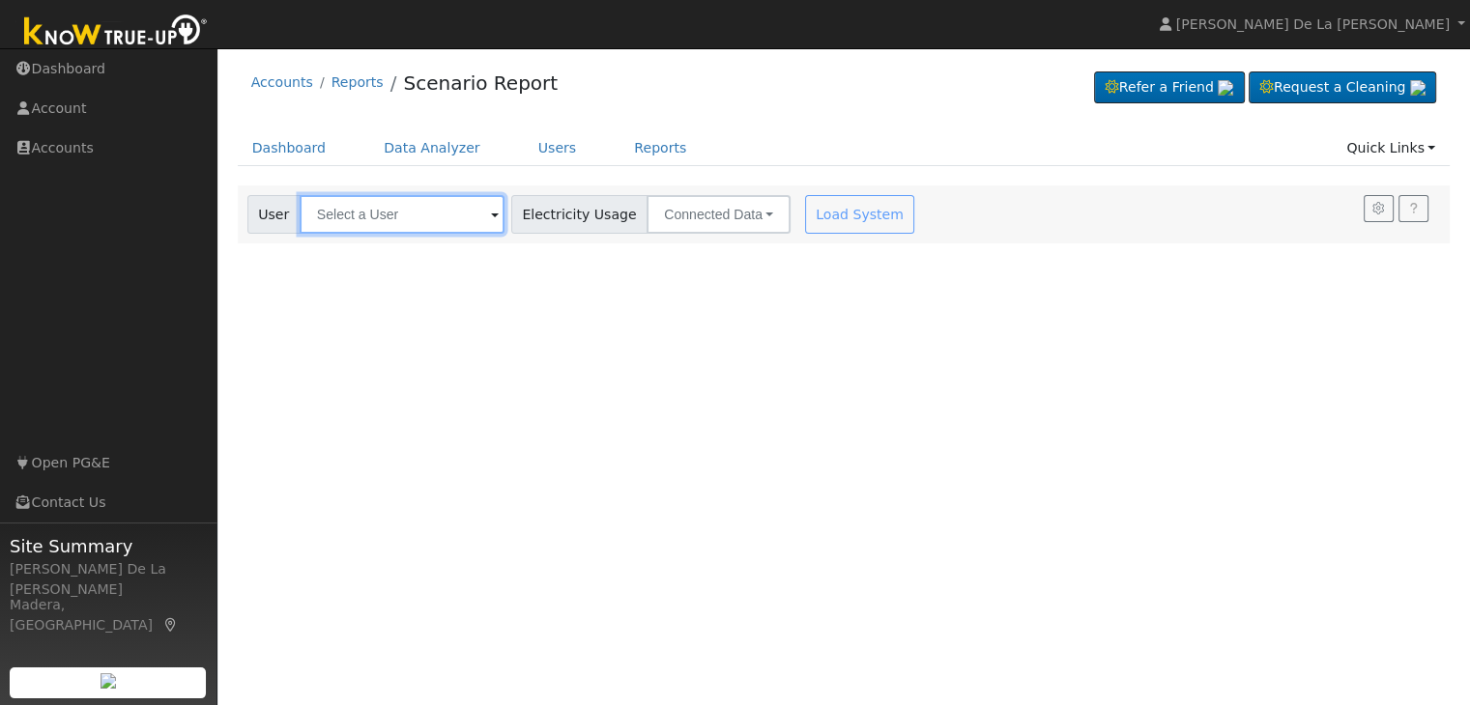
click at [477, 214] on input "text" at bounding box center [402, 214] width 205 height 39
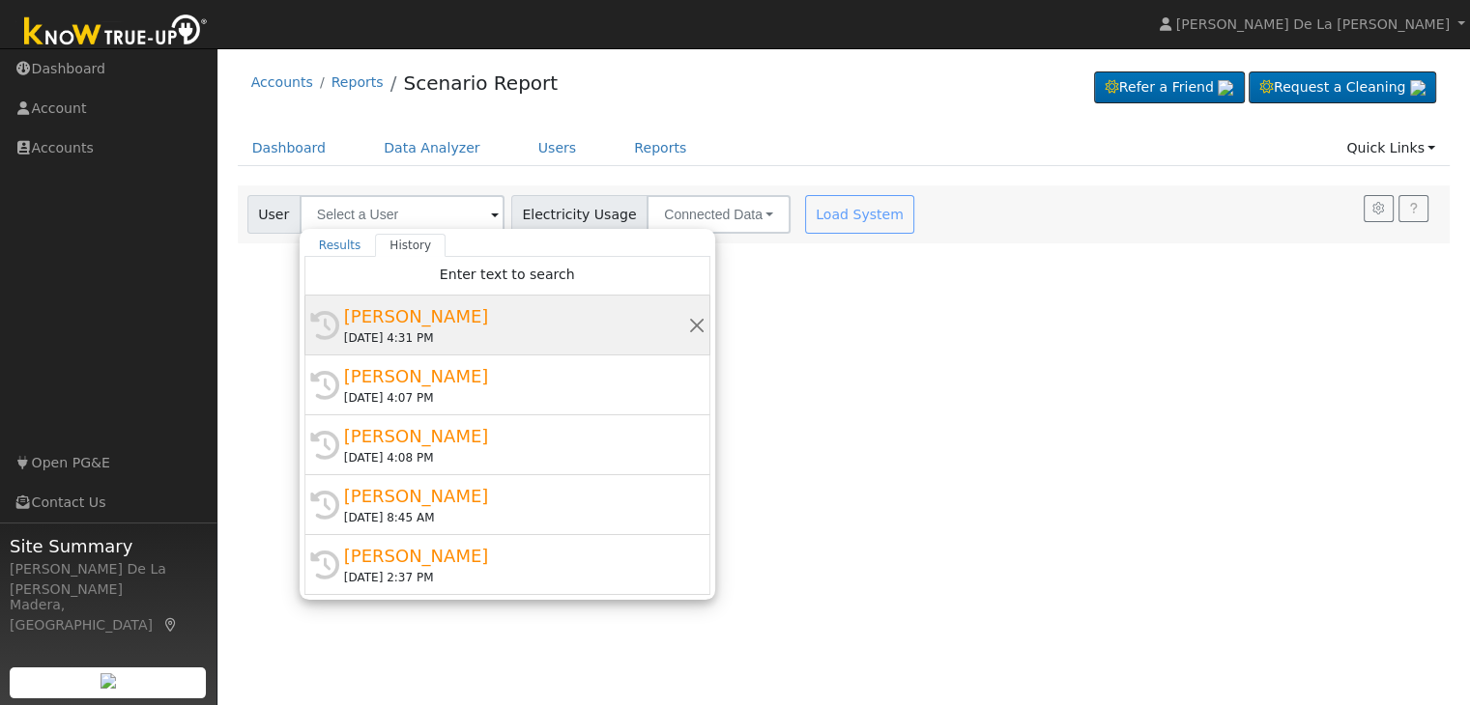
click at [414, 319] on div "[PERSON_NAME]" at bounding box center [516, 316] width 344 height 26
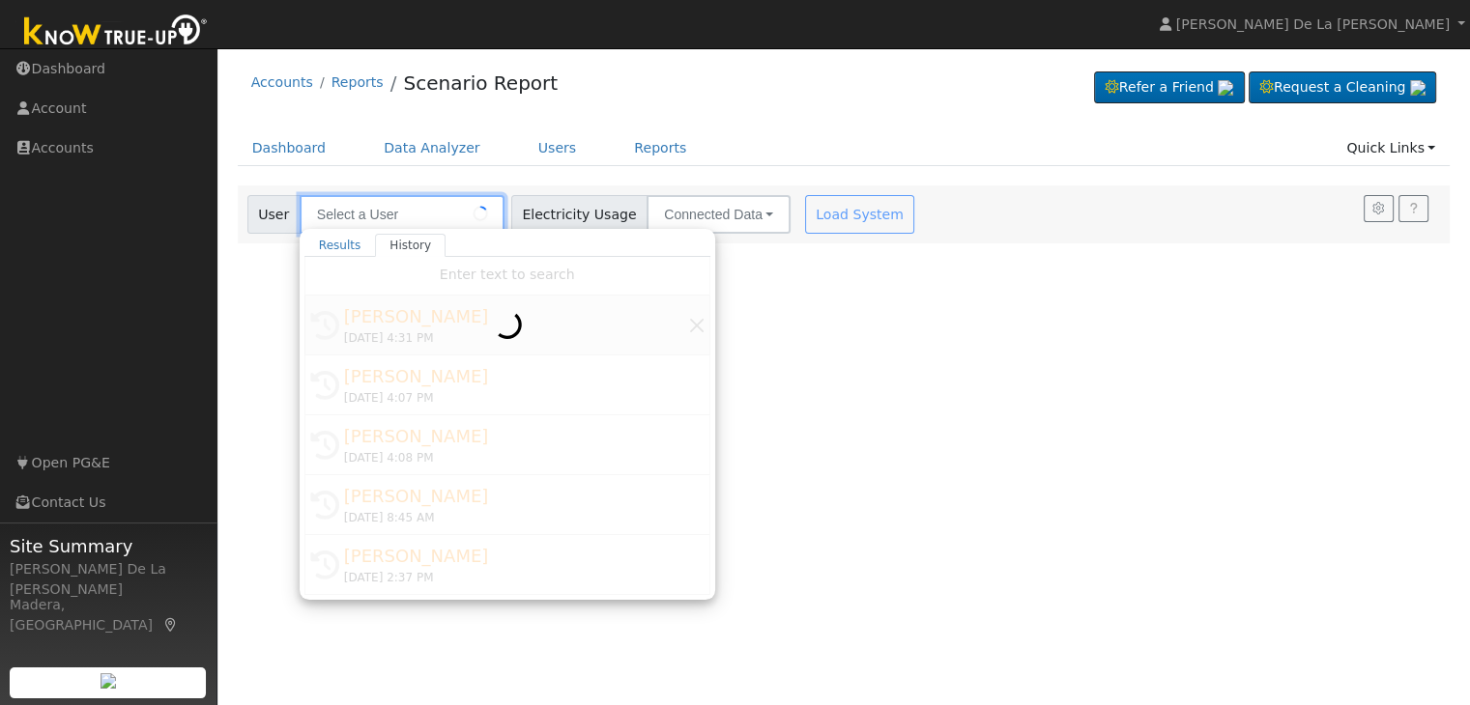
type input "[PERSON_NAME]"
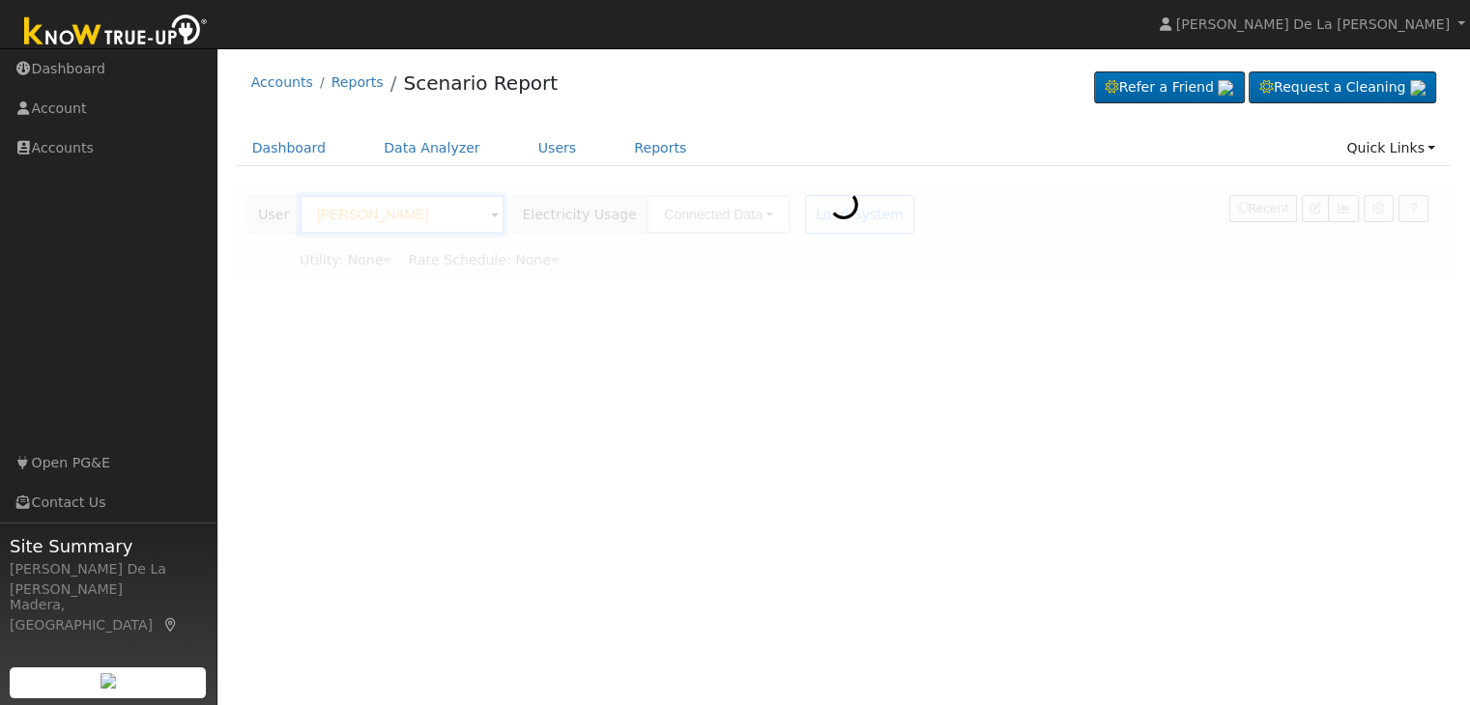
type input "Pacific Gas & Electric"
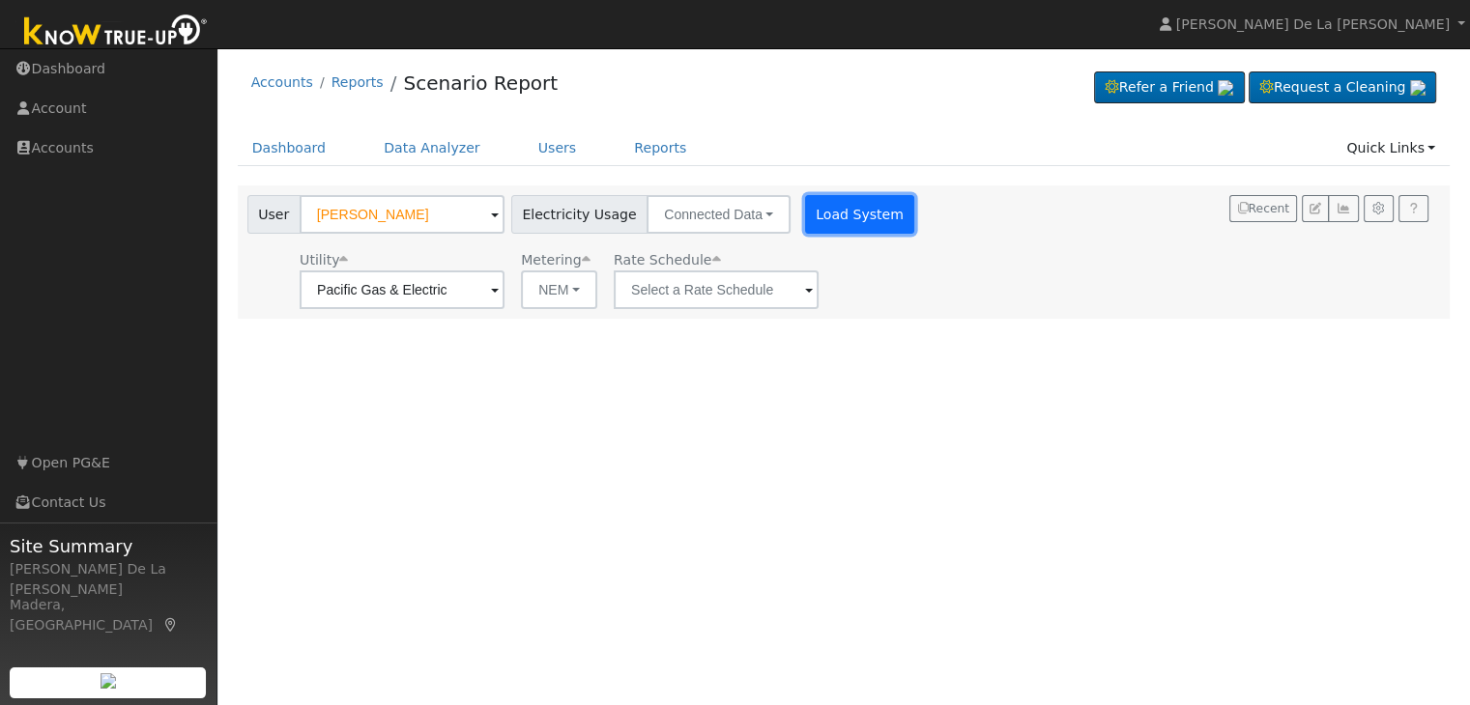
click at [835, 225] on button "Load System" at bounding box center [860, 214] width 110 height 39
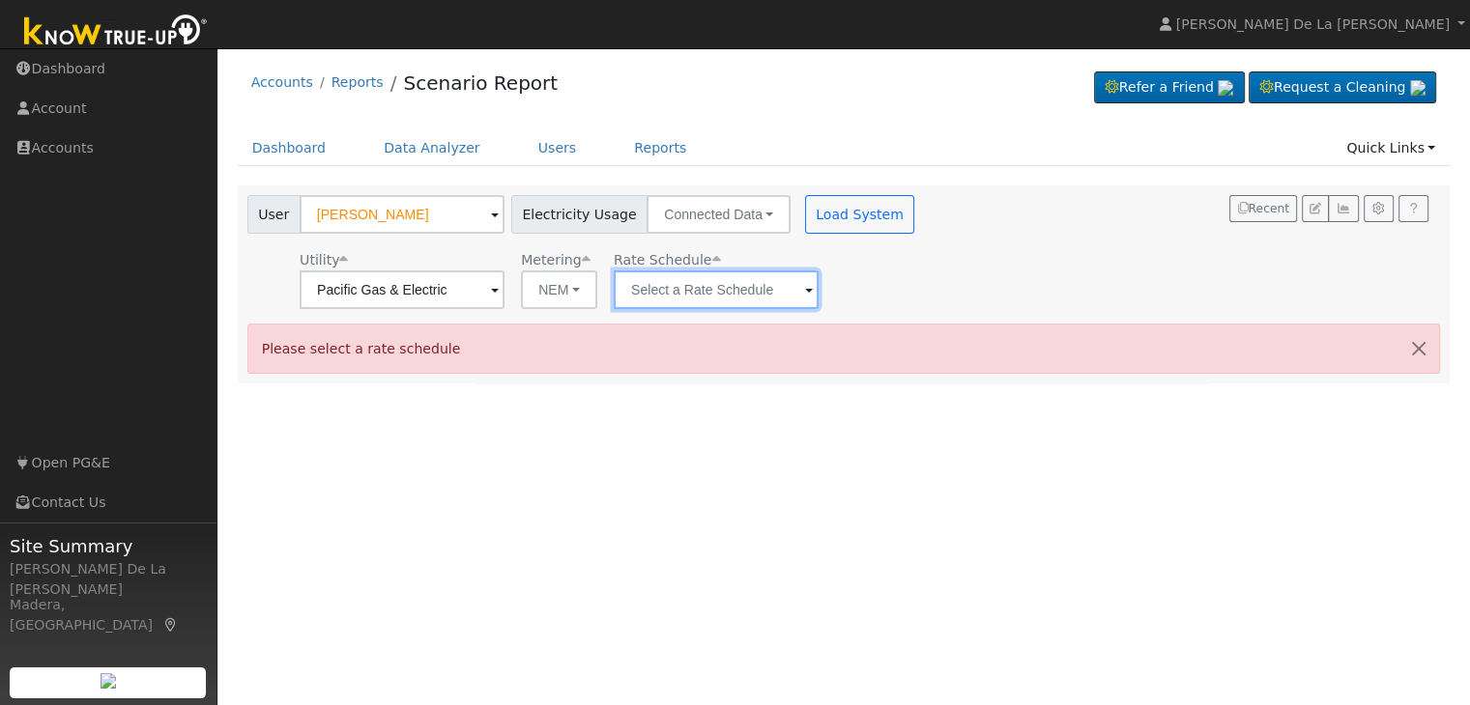
click at [798, 297] on input "text" at bounding box center [716, 290] width 205 height 39
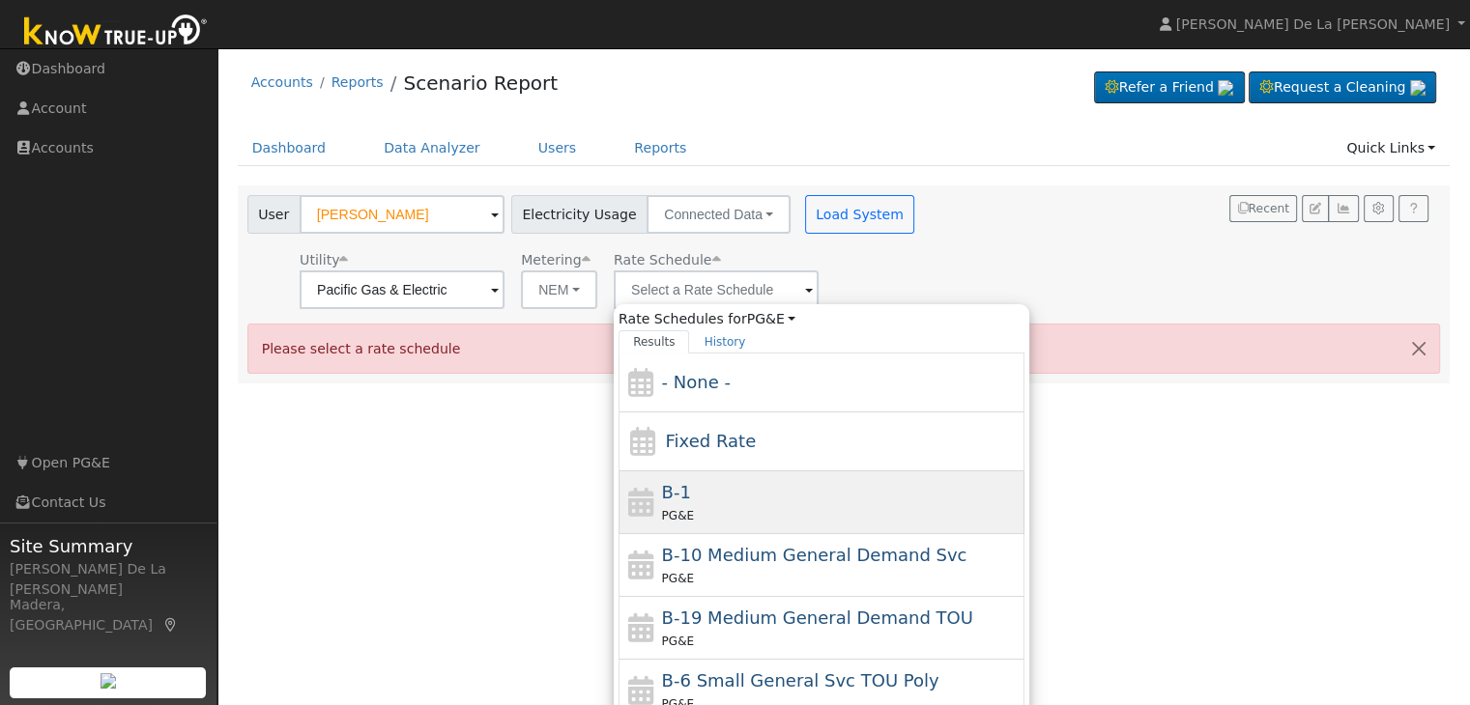
click at [798, 499] on div "B-1 PG&E" at bounding box center [841, 502] width 358 height 46
type input "B-1"
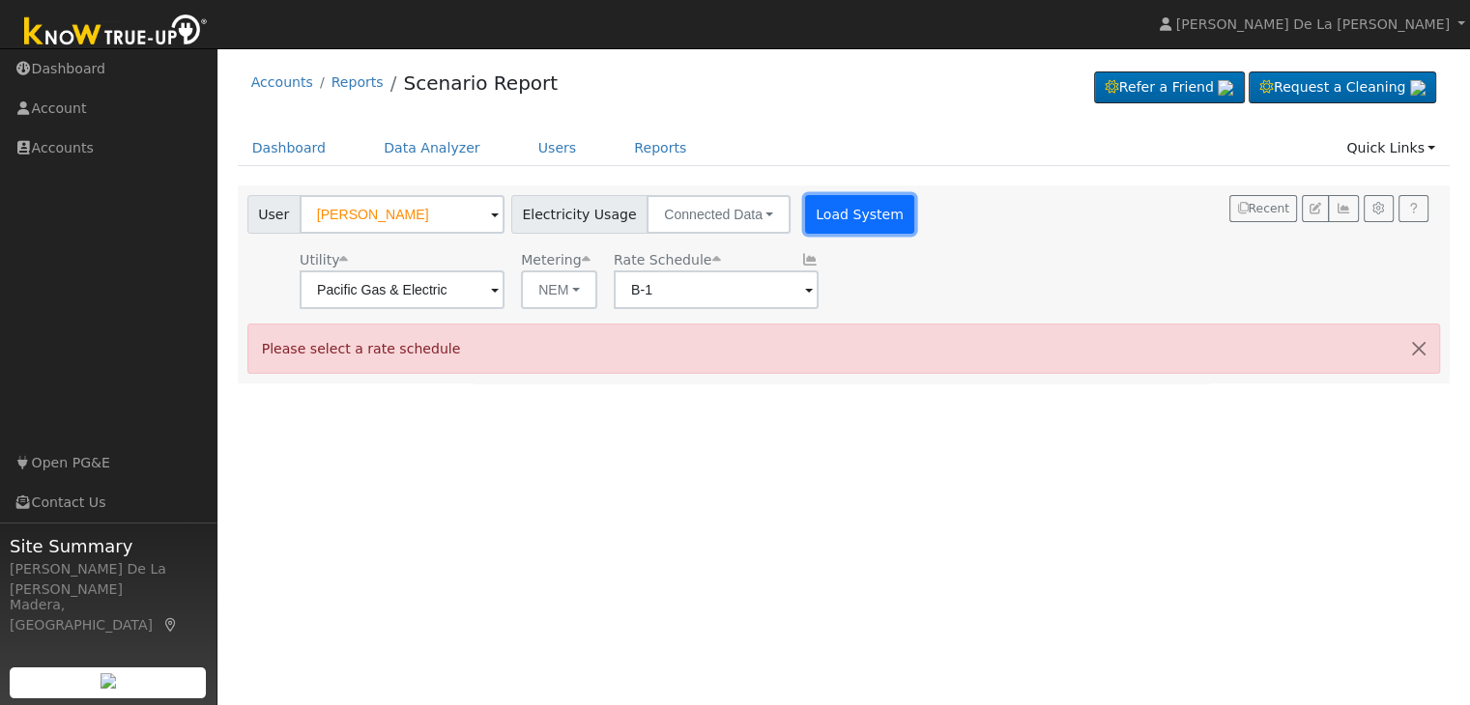
click at [852, 218] on button "Load System" at bounding box center [860, 214] width 110 height 39
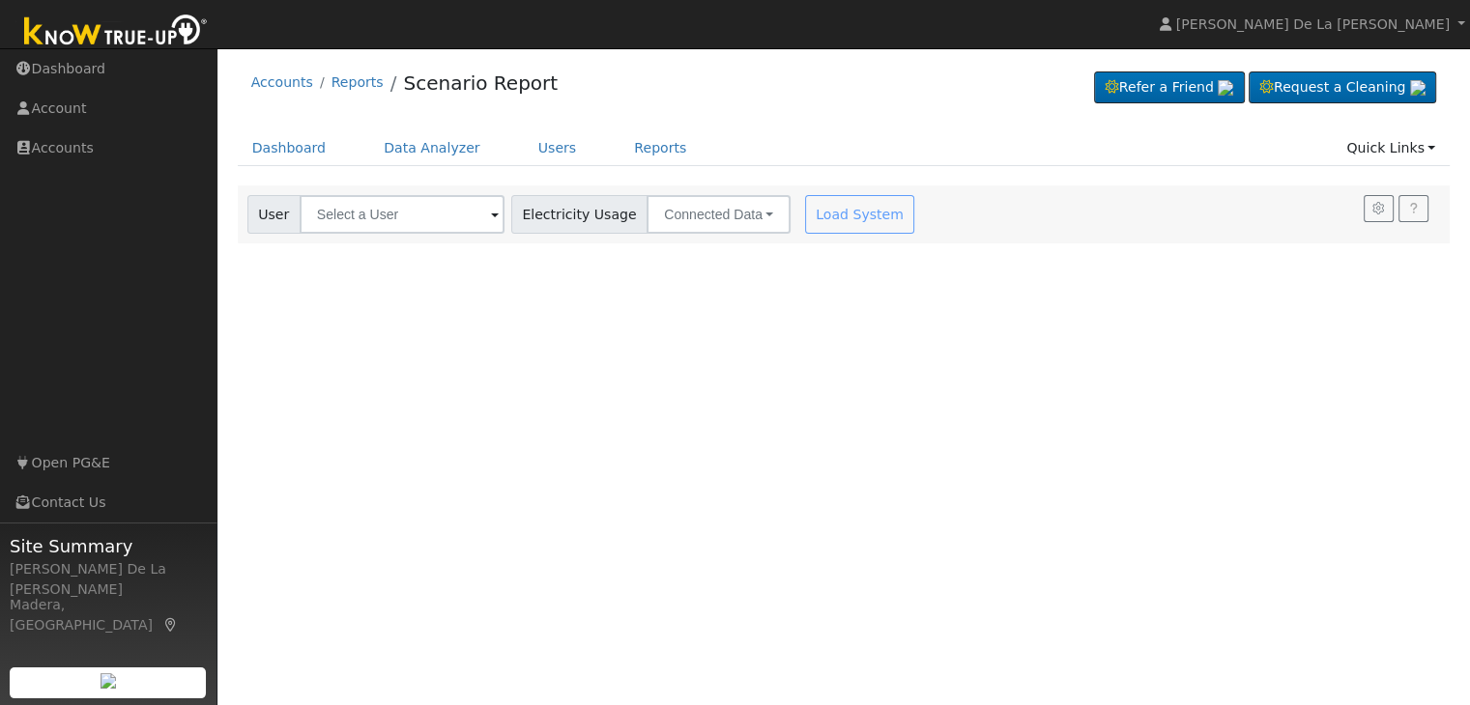
click at [491, 217] on span at bounding box center [495, 216] width 8 height 22
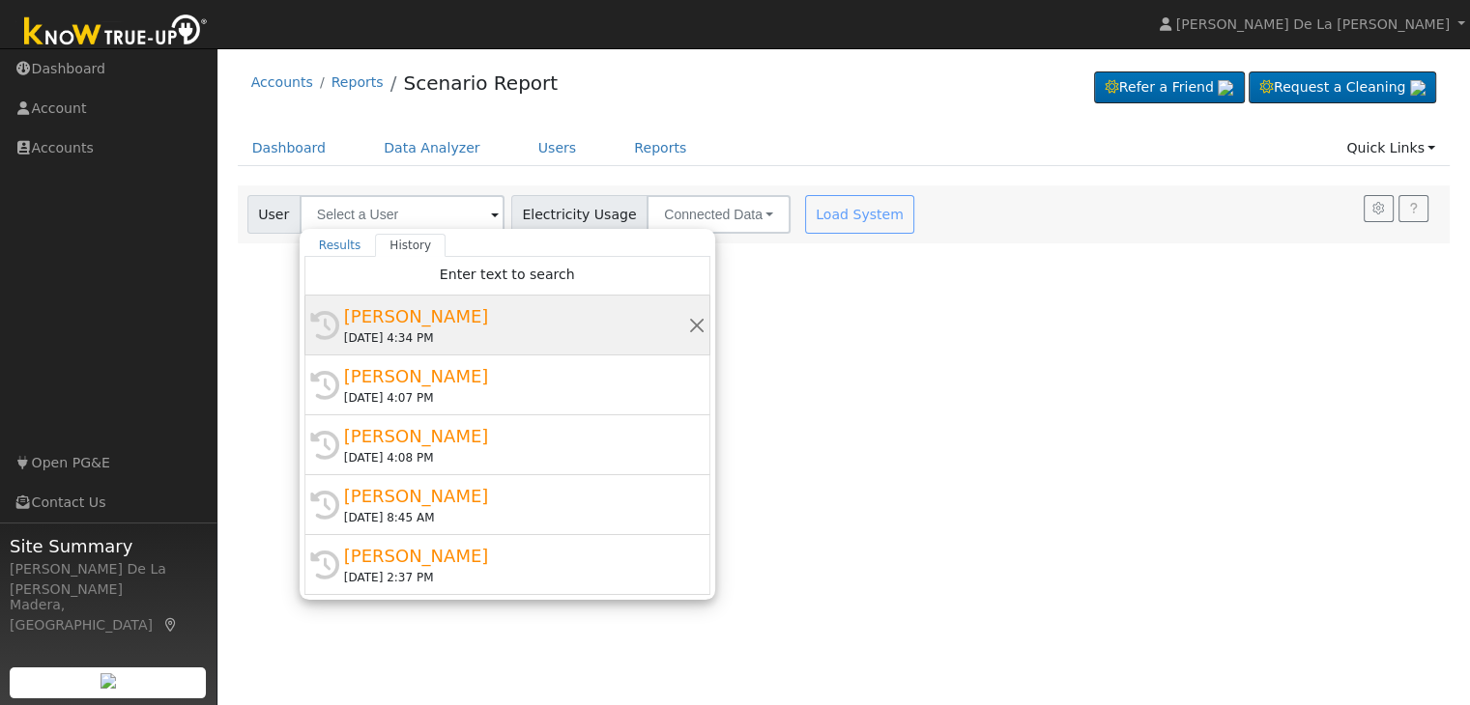
click at [410, 322] on div "[PERSON_NAME]" at bounding box center [516, 316] width 344 height 26
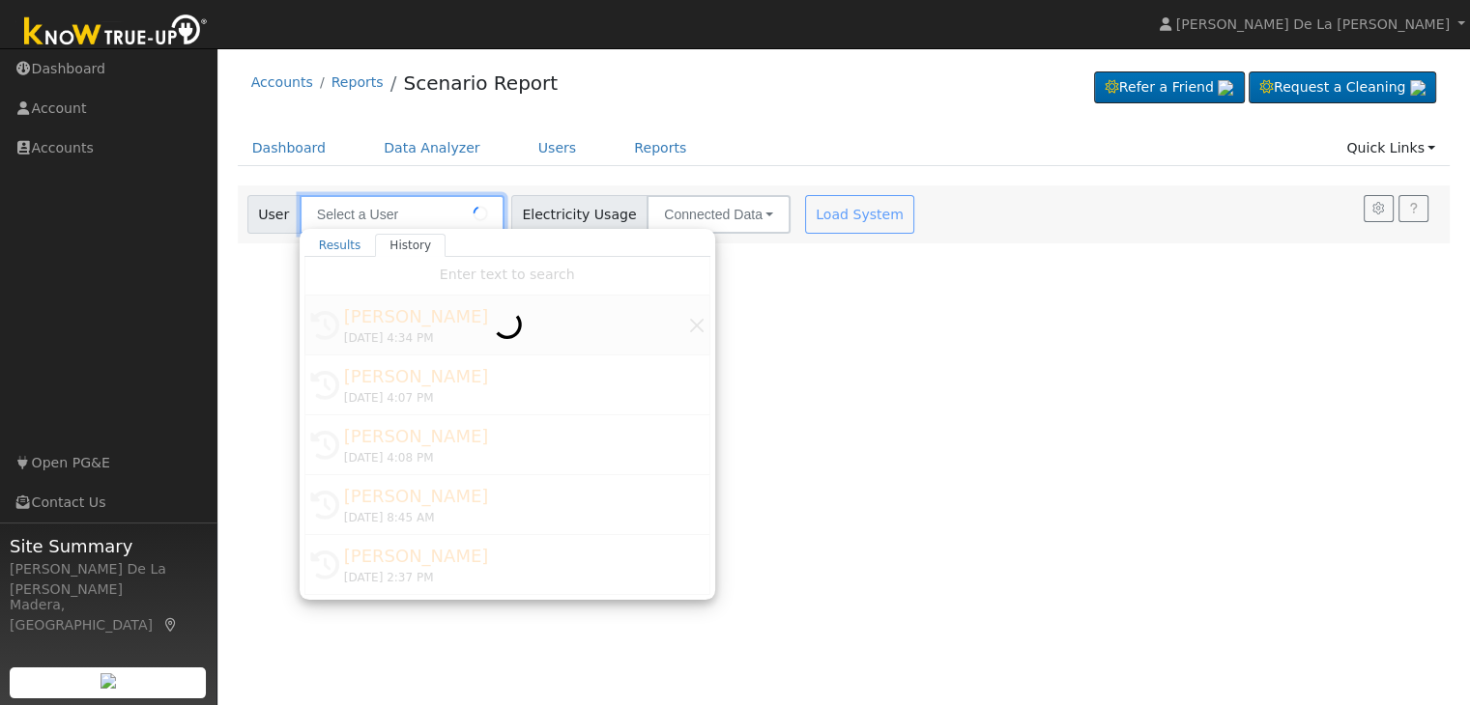
type input "[PERSON_NAME]"
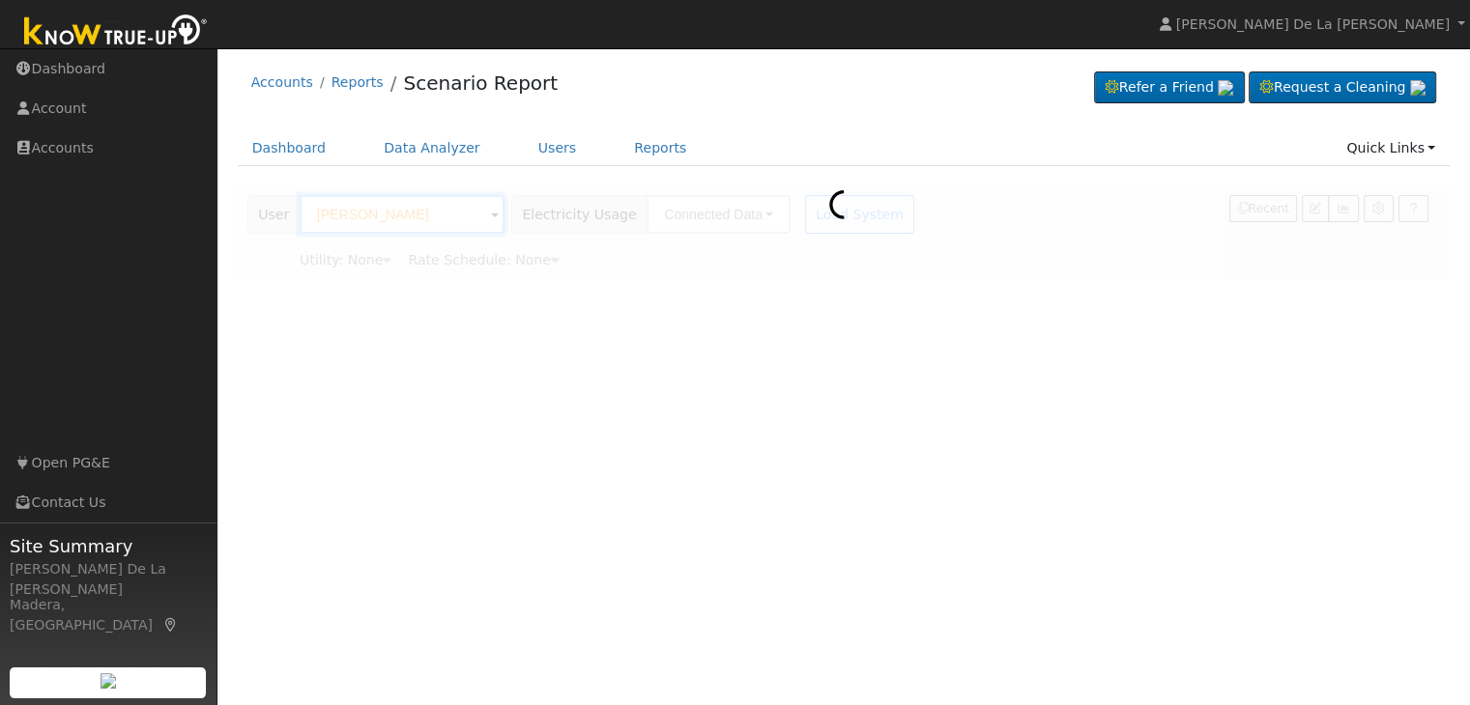
type input "Pacific Gas & Electric"
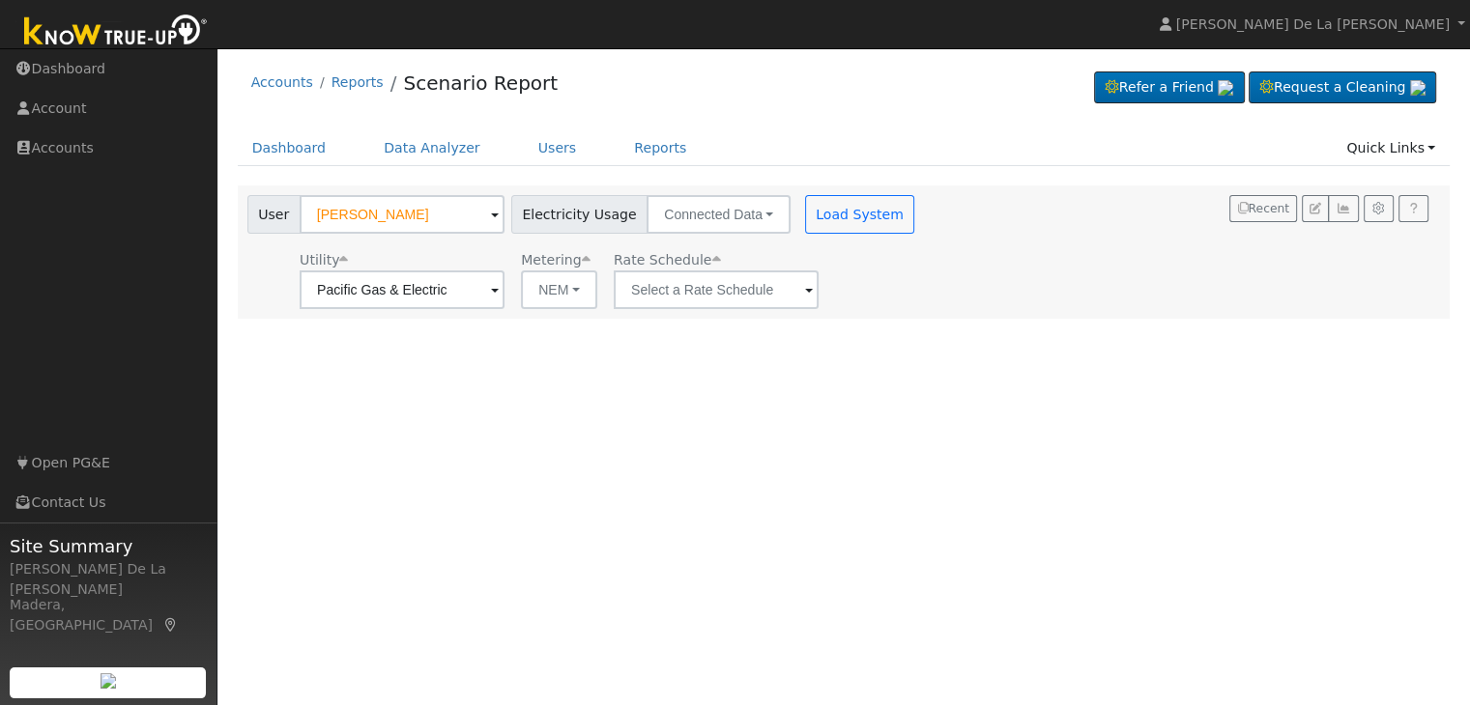
click at [805, 290] on span at bounding box center [809, 291] width 8 height 22
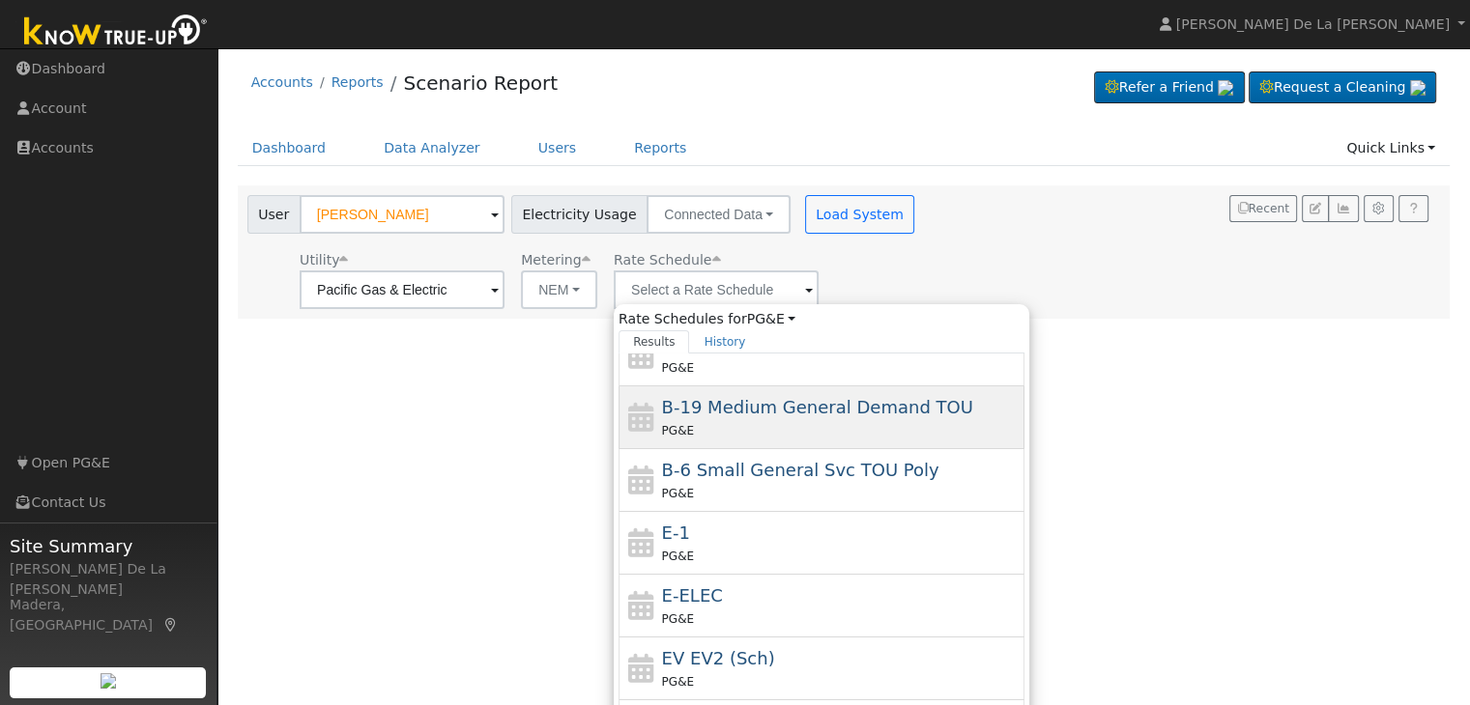
scroll to position [213, 0]
click at [757, 527] on div "E-1 PG&E" at bounding box center [841, 541] width 358 height 46
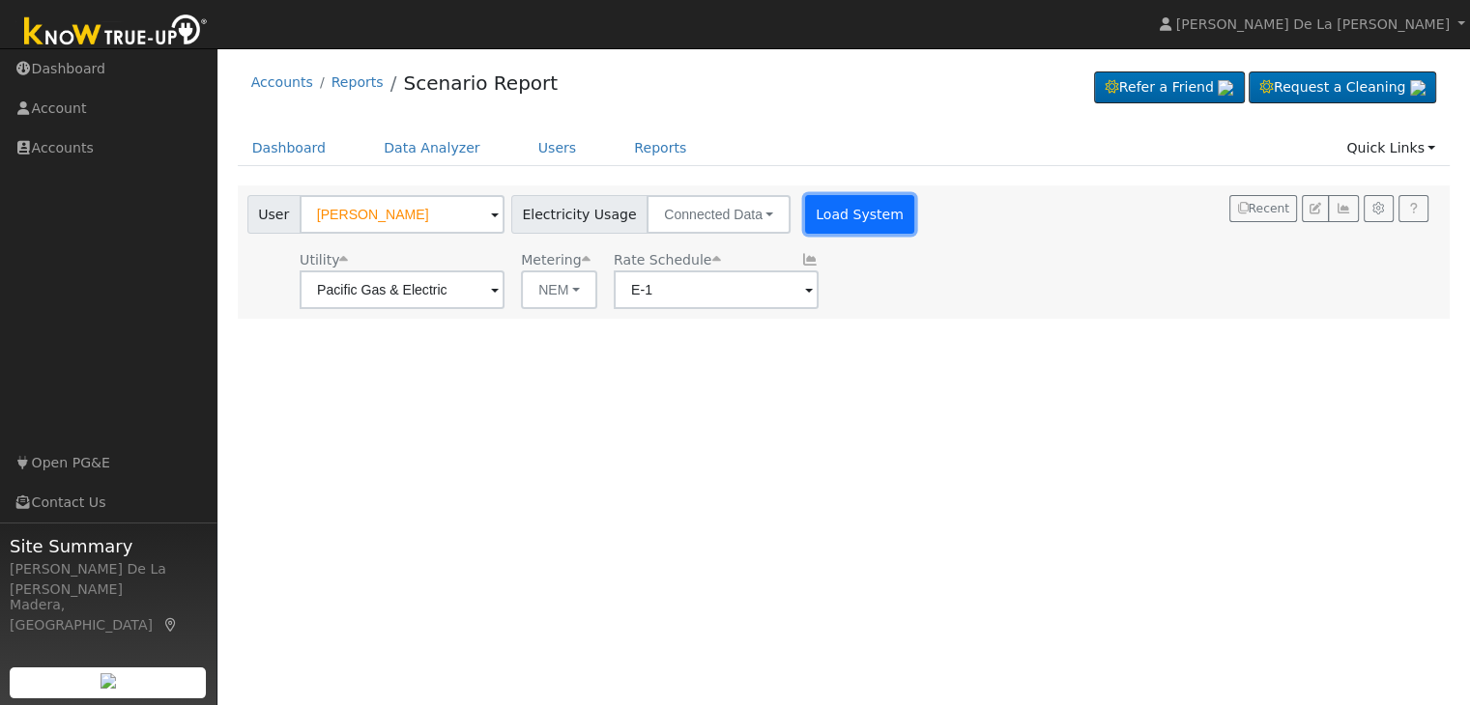
click at [849, 217] on button "Load System" at bounding box center [860, 214] width 110 height 39
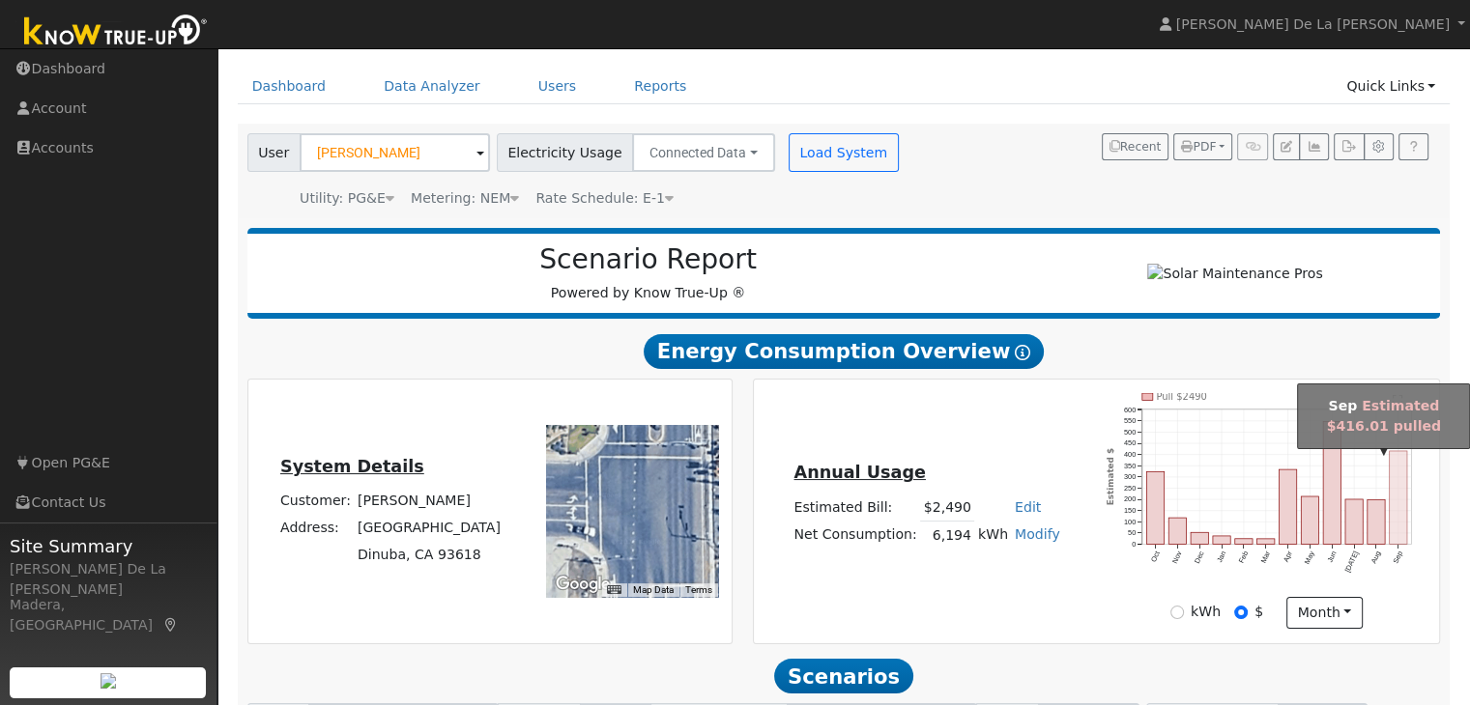
scroll to position [65, 0]
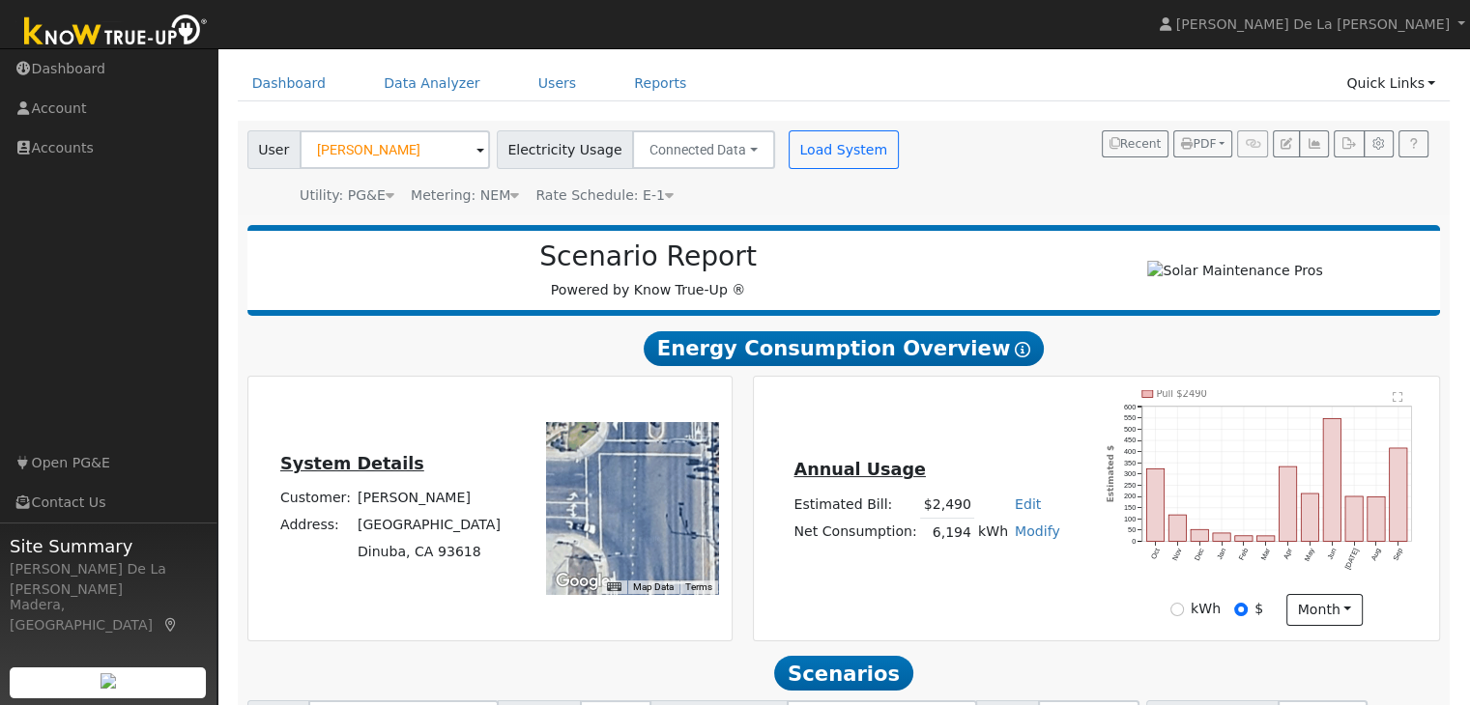
click at [665, 191] on icon at bounding box center [669, 195] width 9 height 14
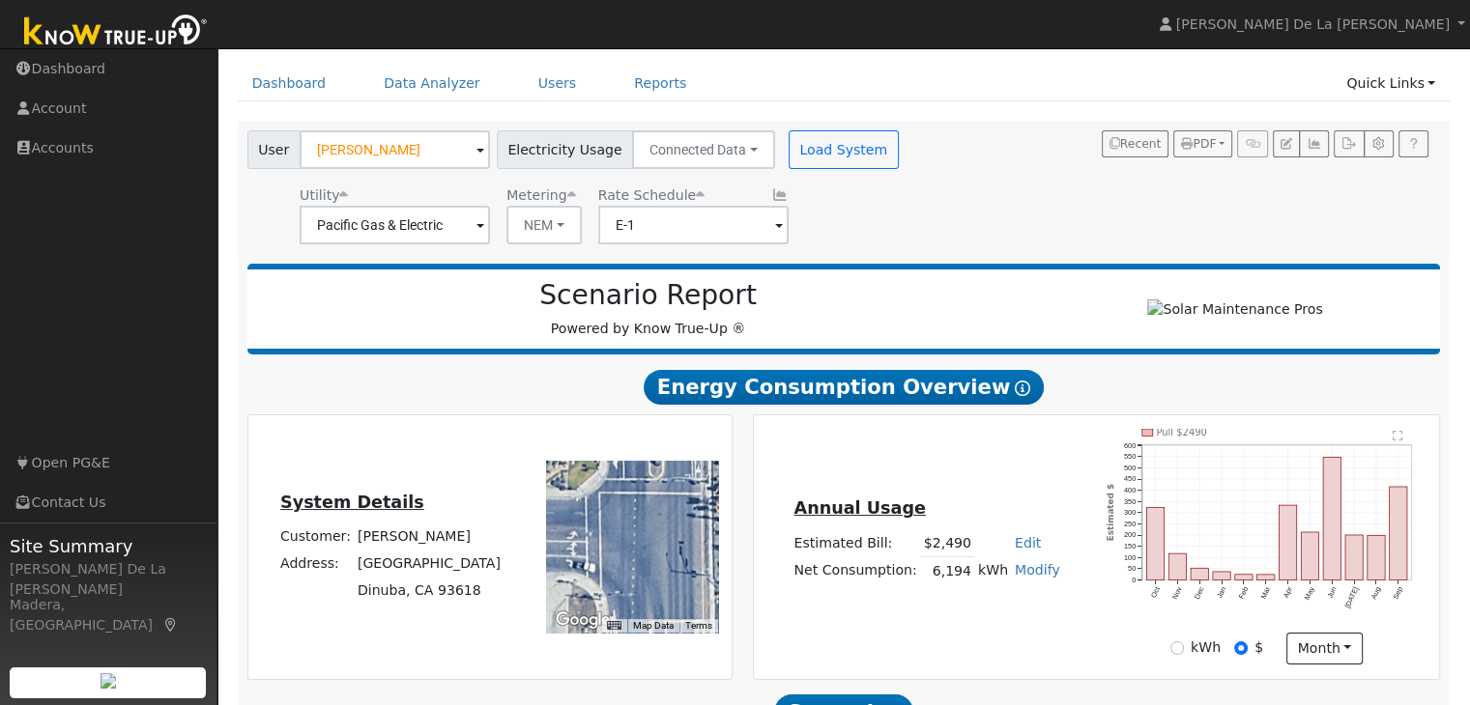
click at [775, 221] on span at bounding box center [779, 226] width 8 height 22
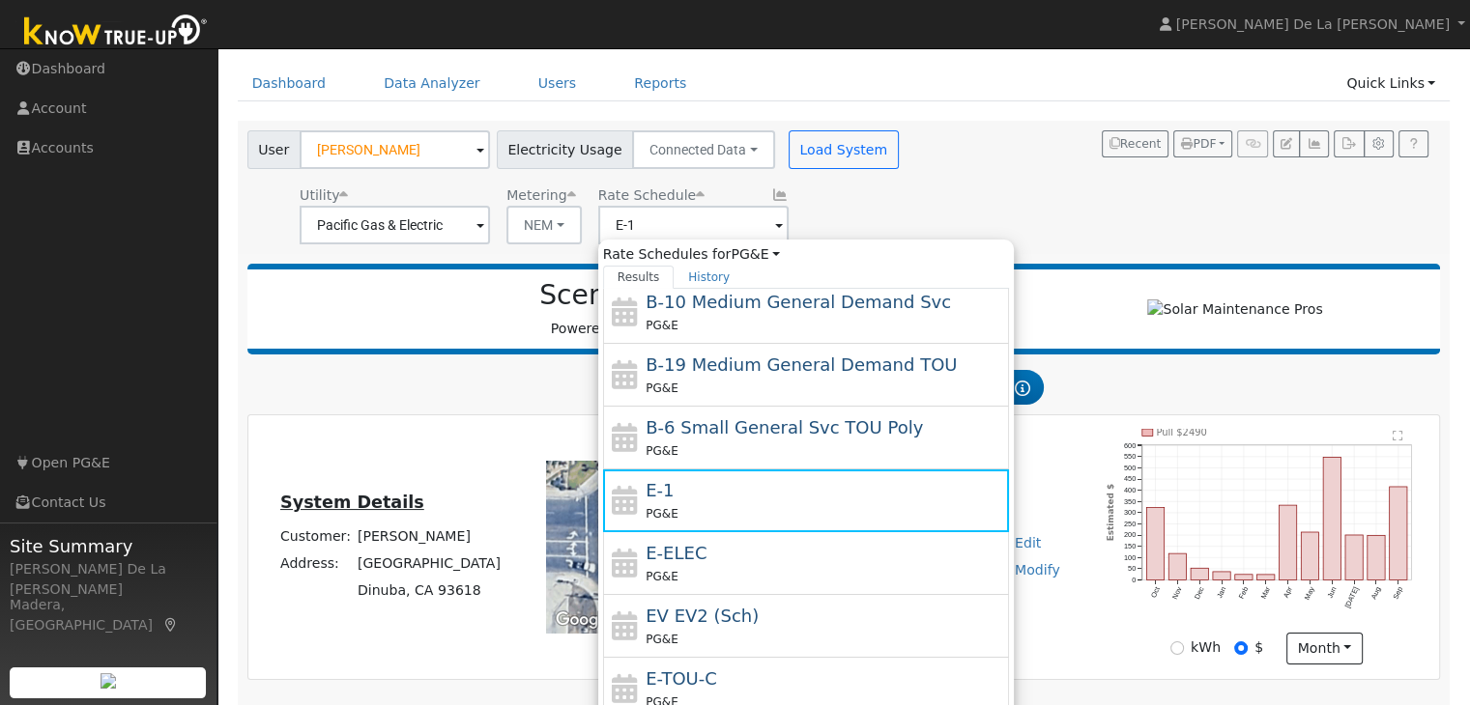
scroll to position [191, 0]
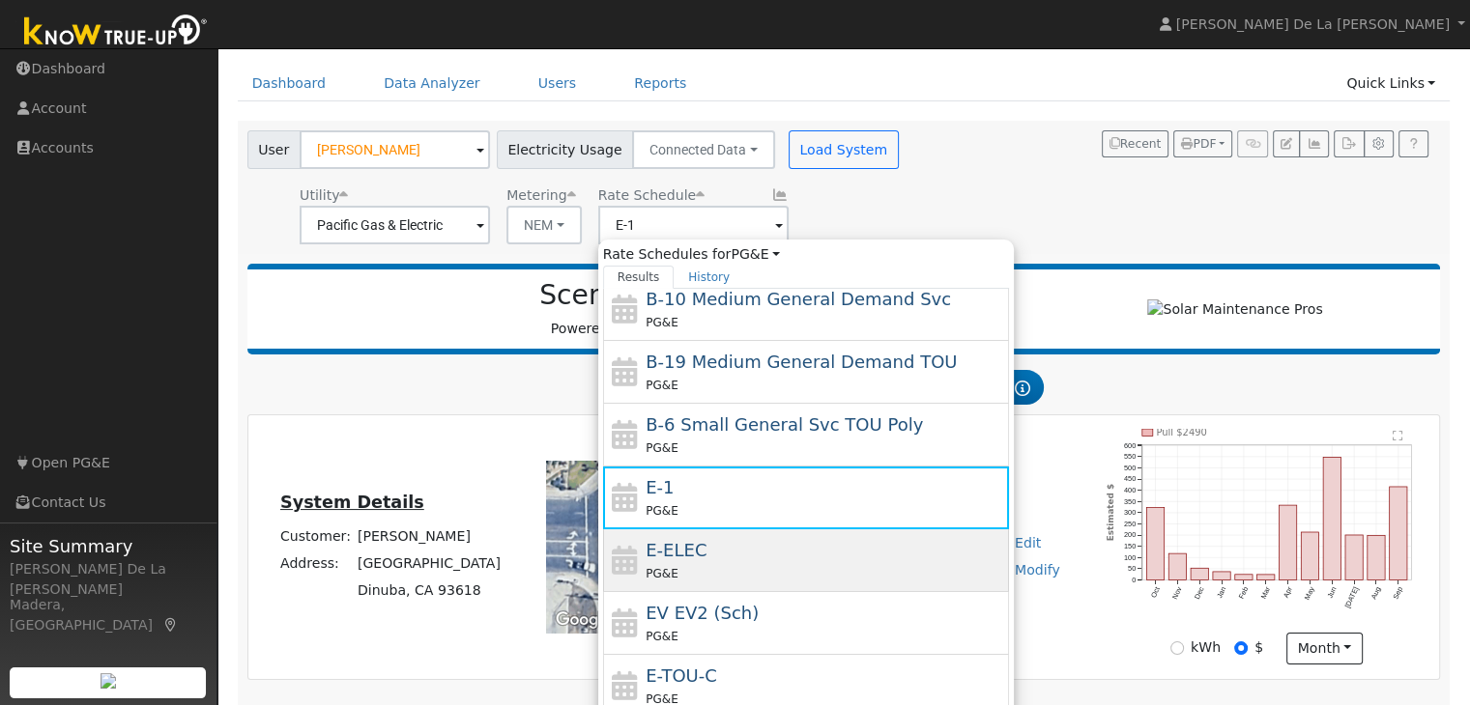
click at [750, 544] on div "E-ELEC PG&E" at bounding box center [824, 560] width 358 height 46
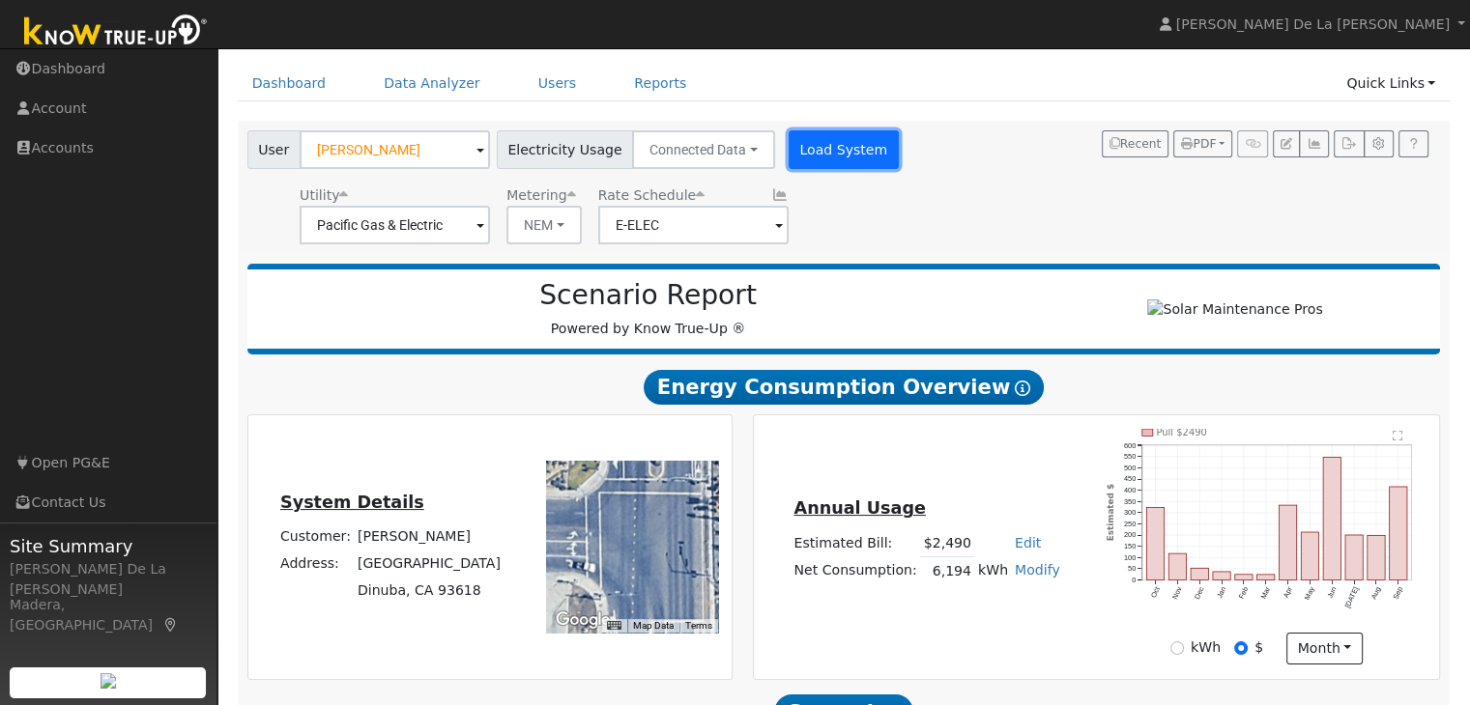
click at [816, 137] on button "Load System" at bounding box center [843, 149] width 110 height 39
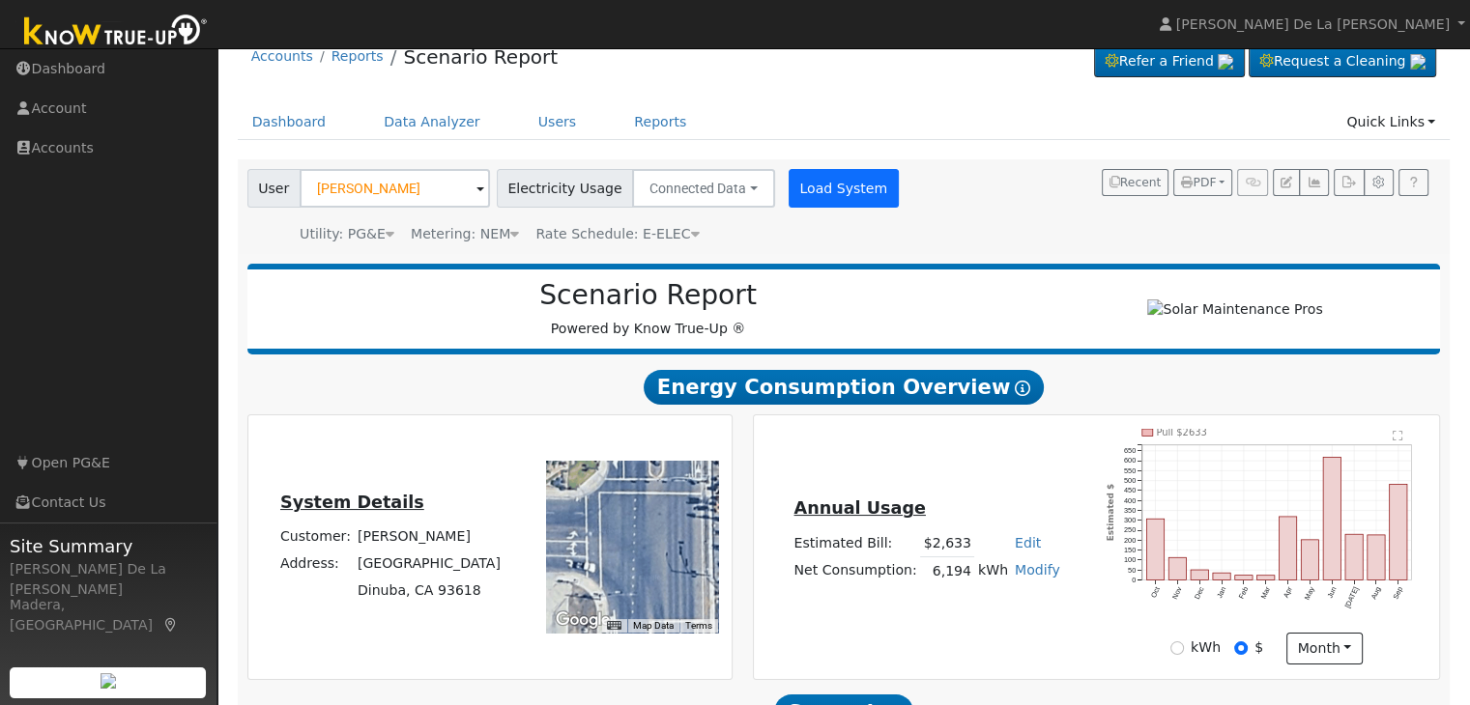
scroll to position [65, 0]
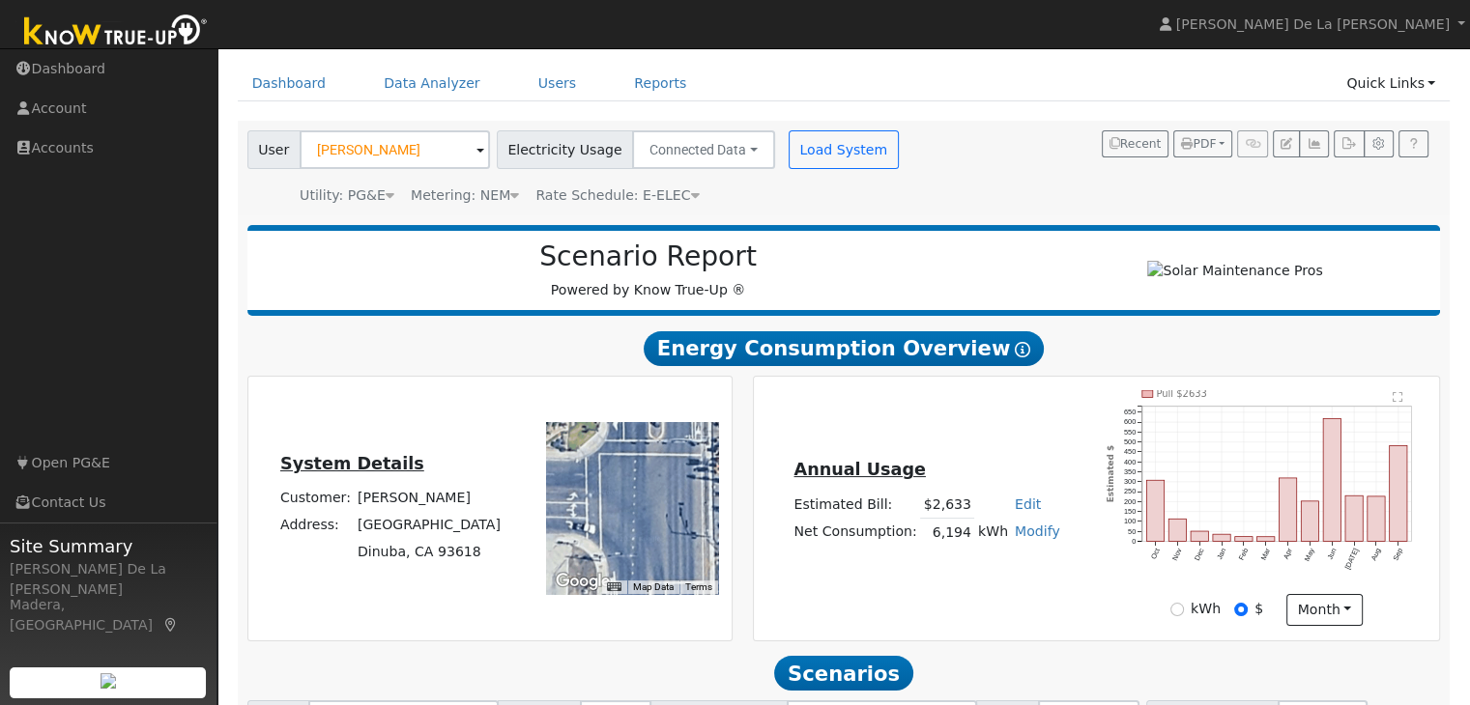
click at [690, 199] on icon at bounding box center [694, 195] width 9 height 14
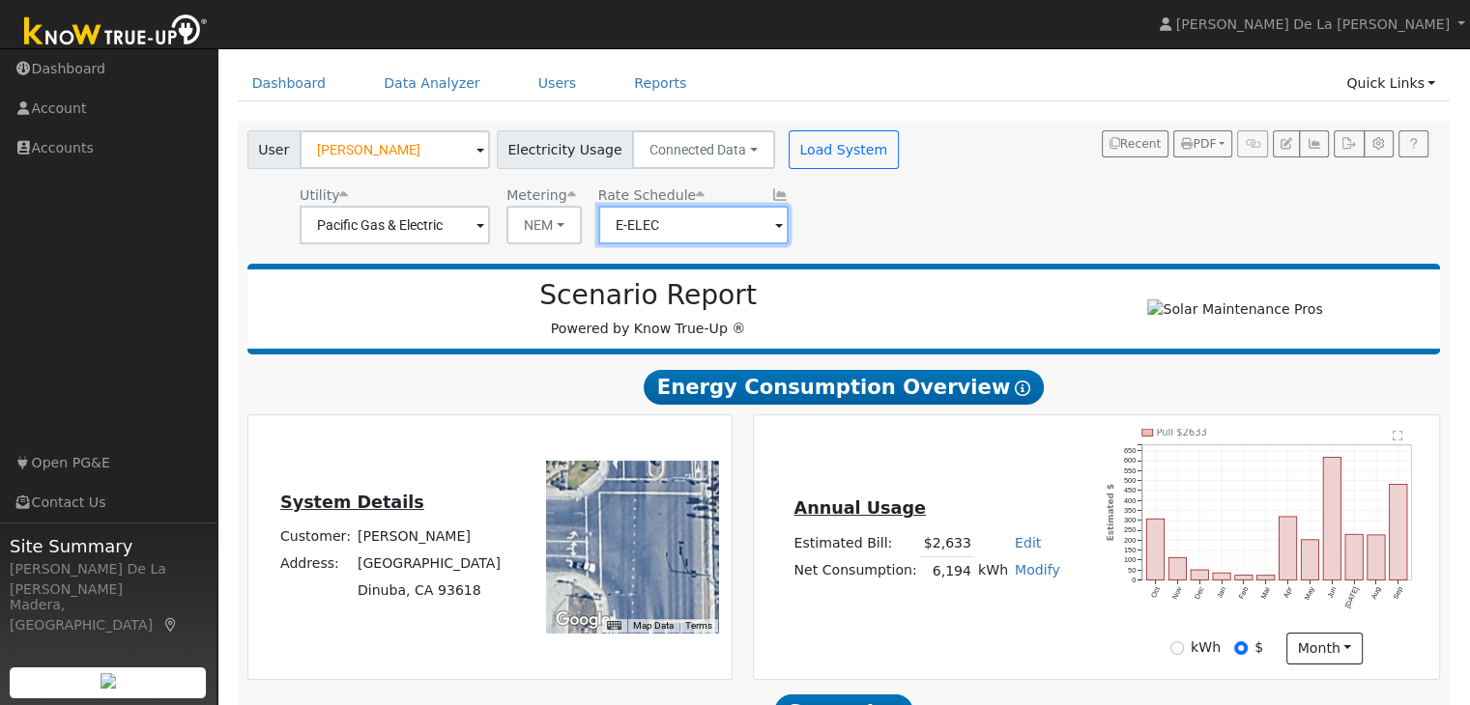
click at [763, 229] on input "E-ELEC" at bounding box center [693, 225] width 190 height 39
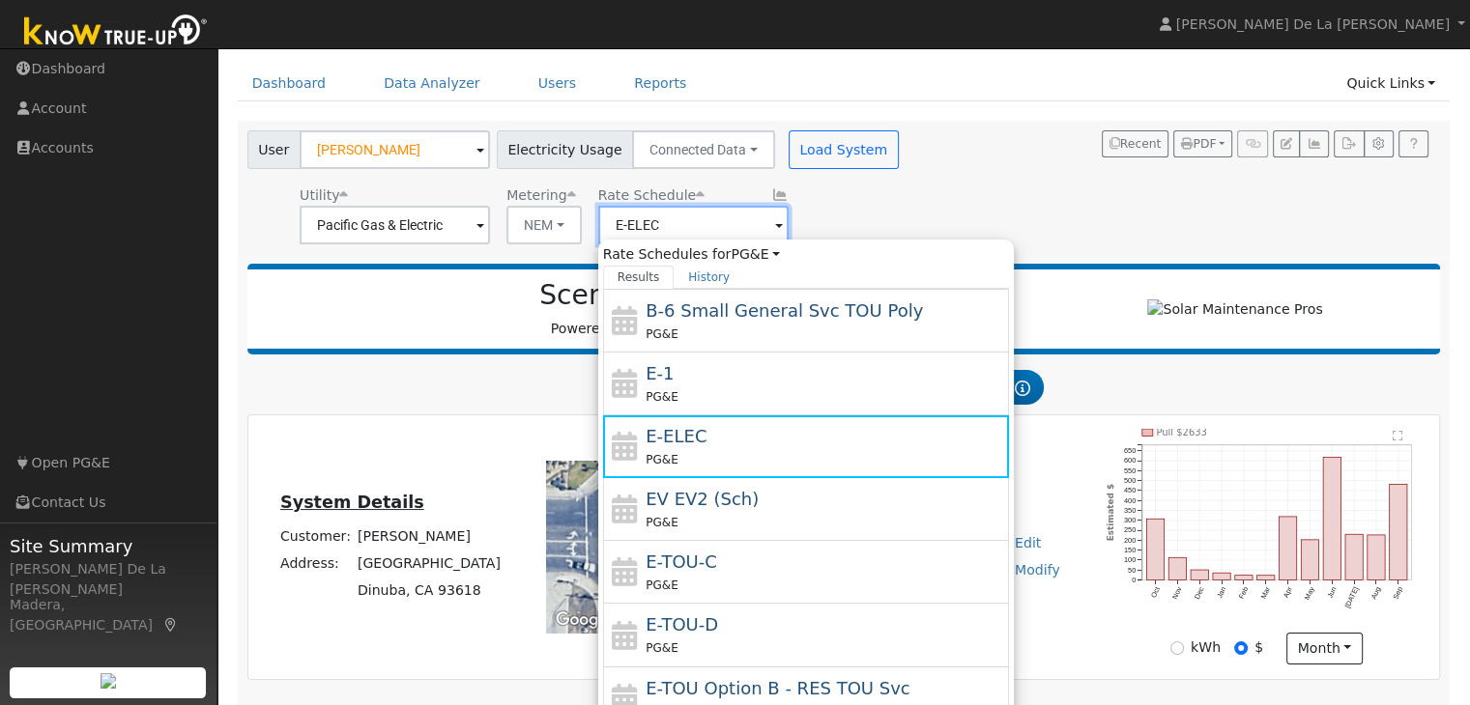
scroll to position [334, 0]
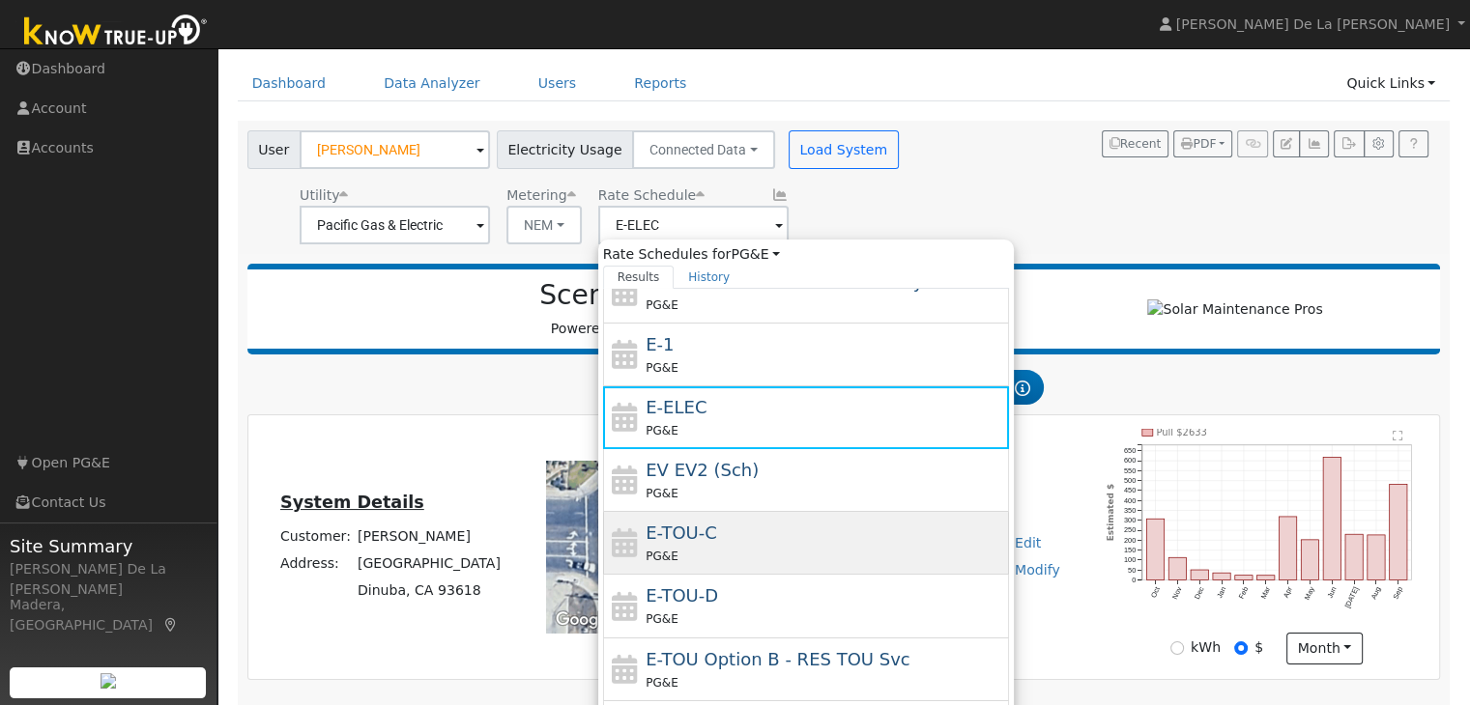
click at [699, 530] on span "E-TOU-C" at bounding box center [680, 533] width 71 height 20
type input "E-TOU-C"
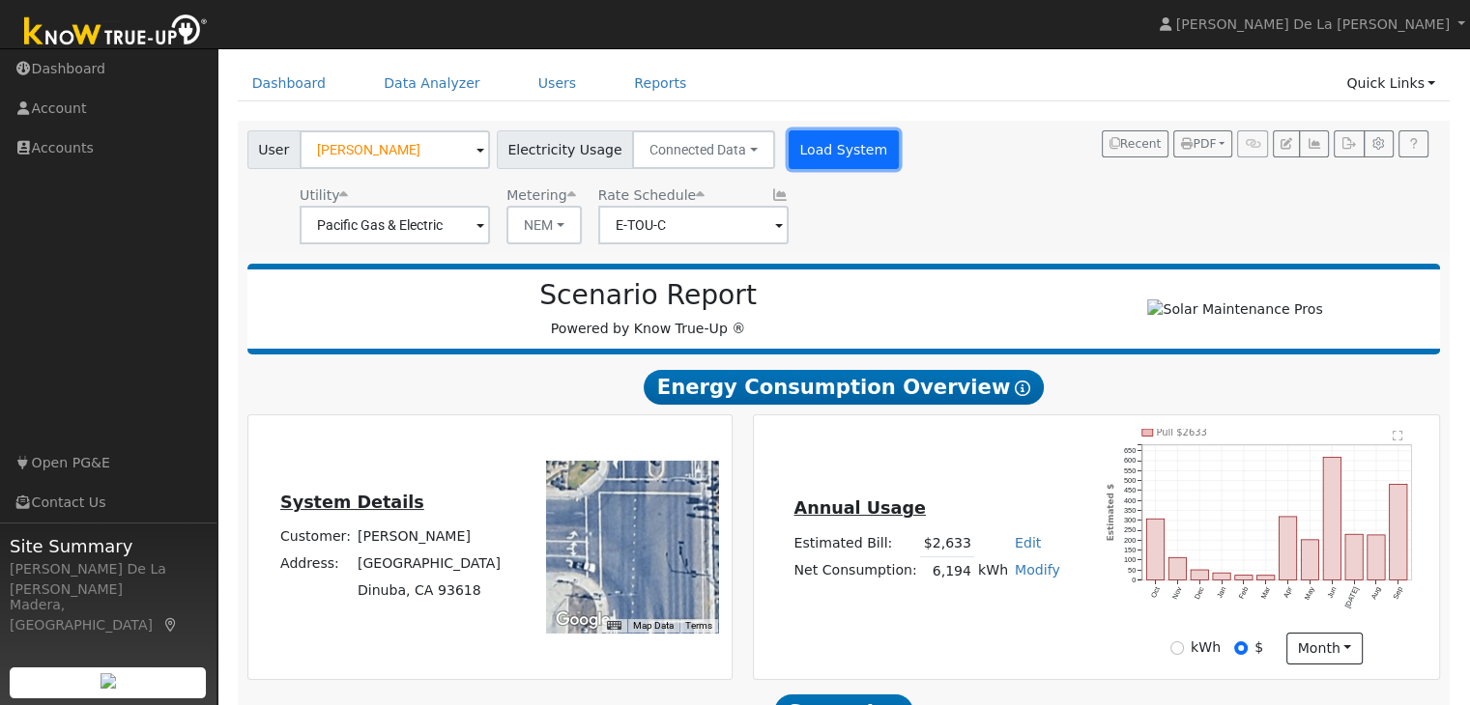
click at [816, 163] on button "Load System" at bounding box center [843, 149] width 110 height 39
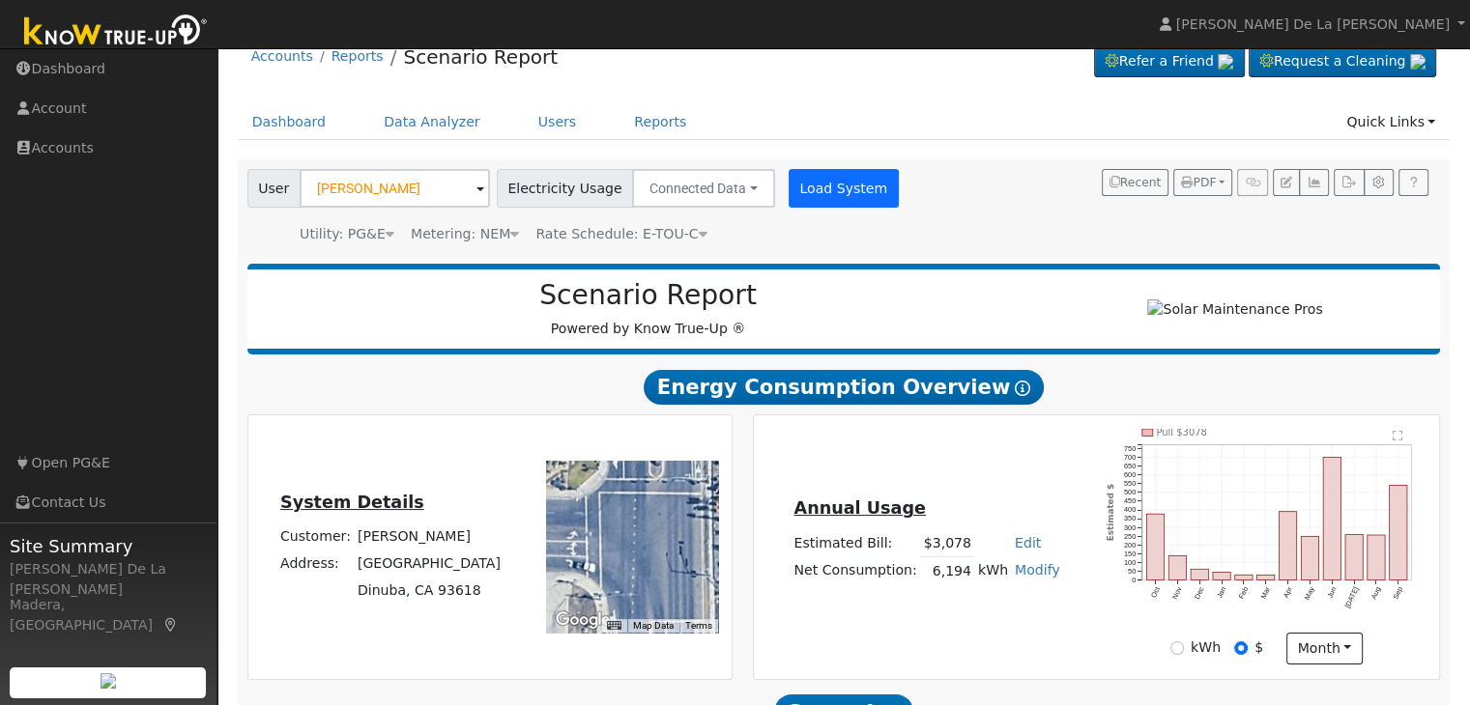
scroll to position [65, 0]
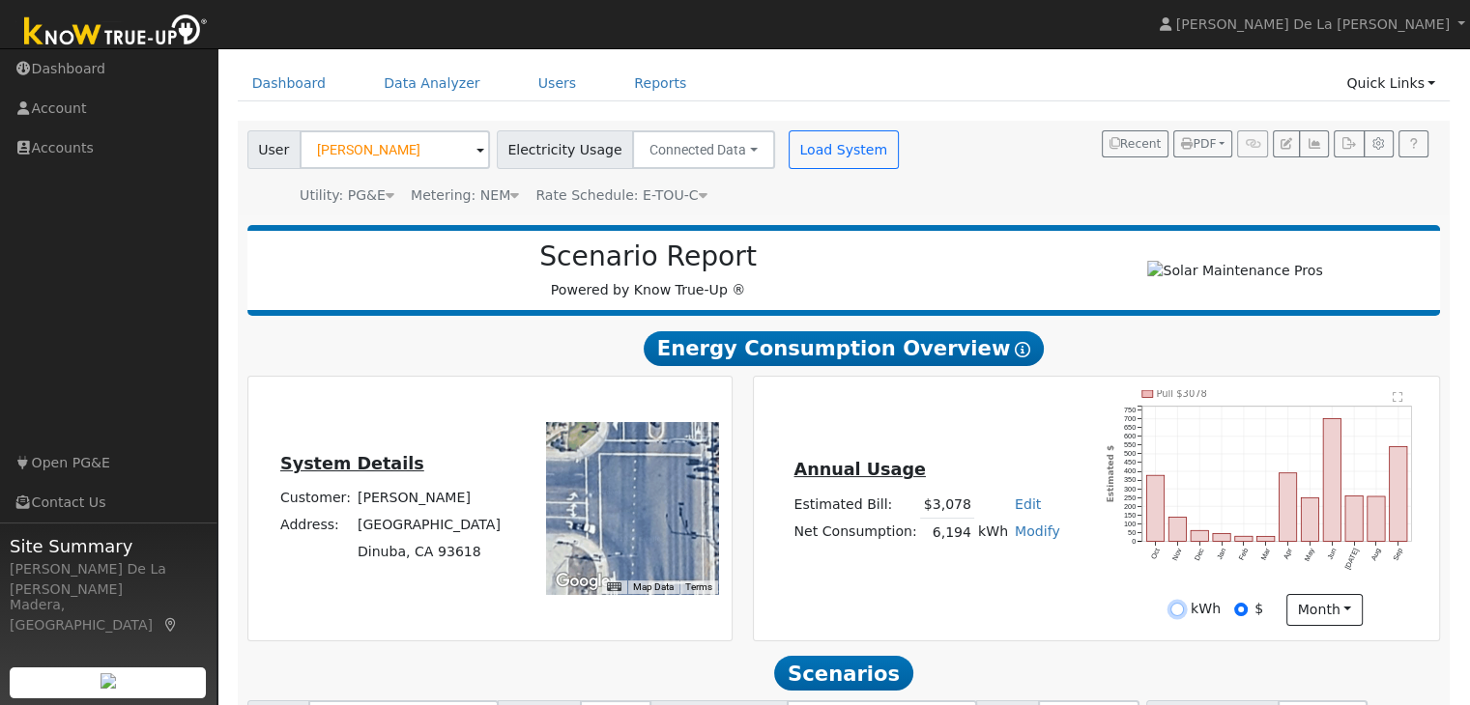
click at [1177, 616] on input "kWh" at bounding box center [1177, 610] width 14 height 14
radio input "true"
radio input "false"
click at [699, 194] on icon at bounding box center [703, 195] width 9 height 14
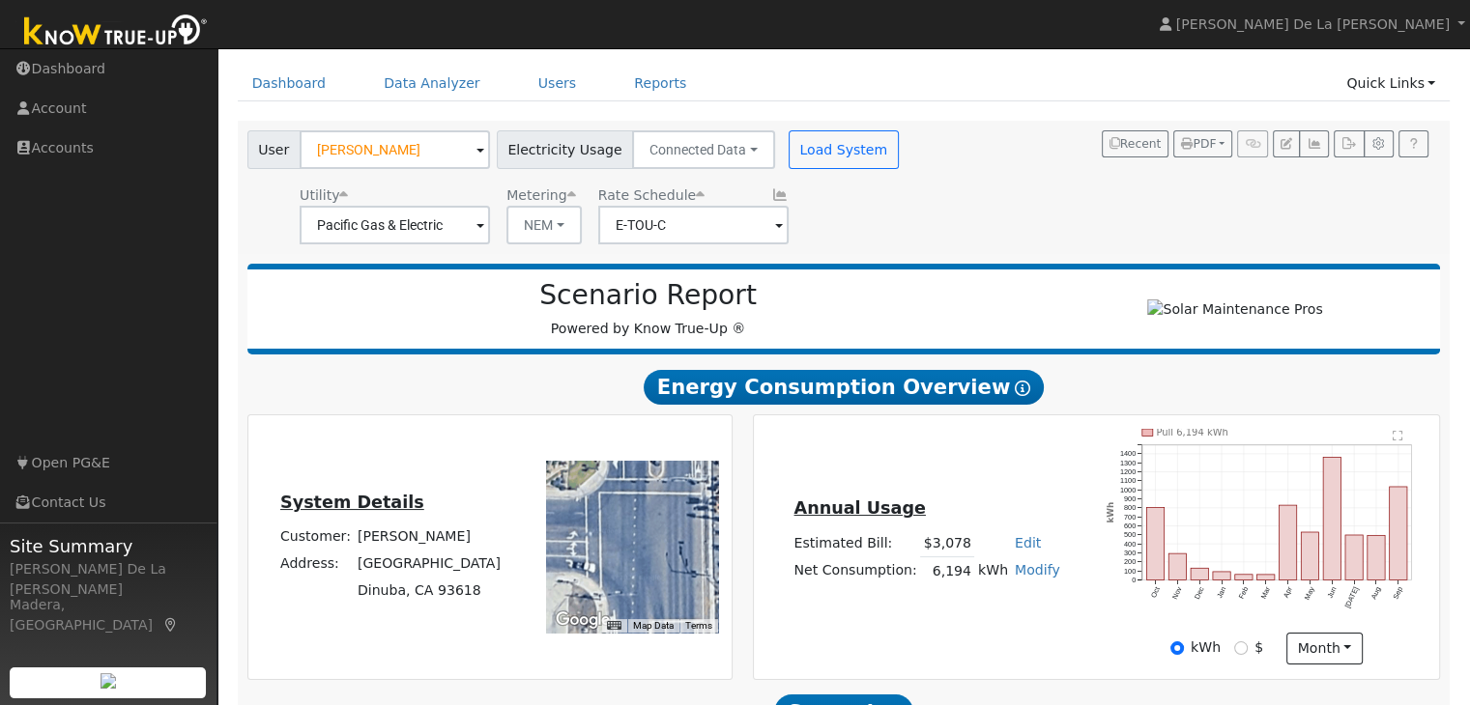
click at [775, 229] on span at bounding box center [779, 226] width 8 height 22
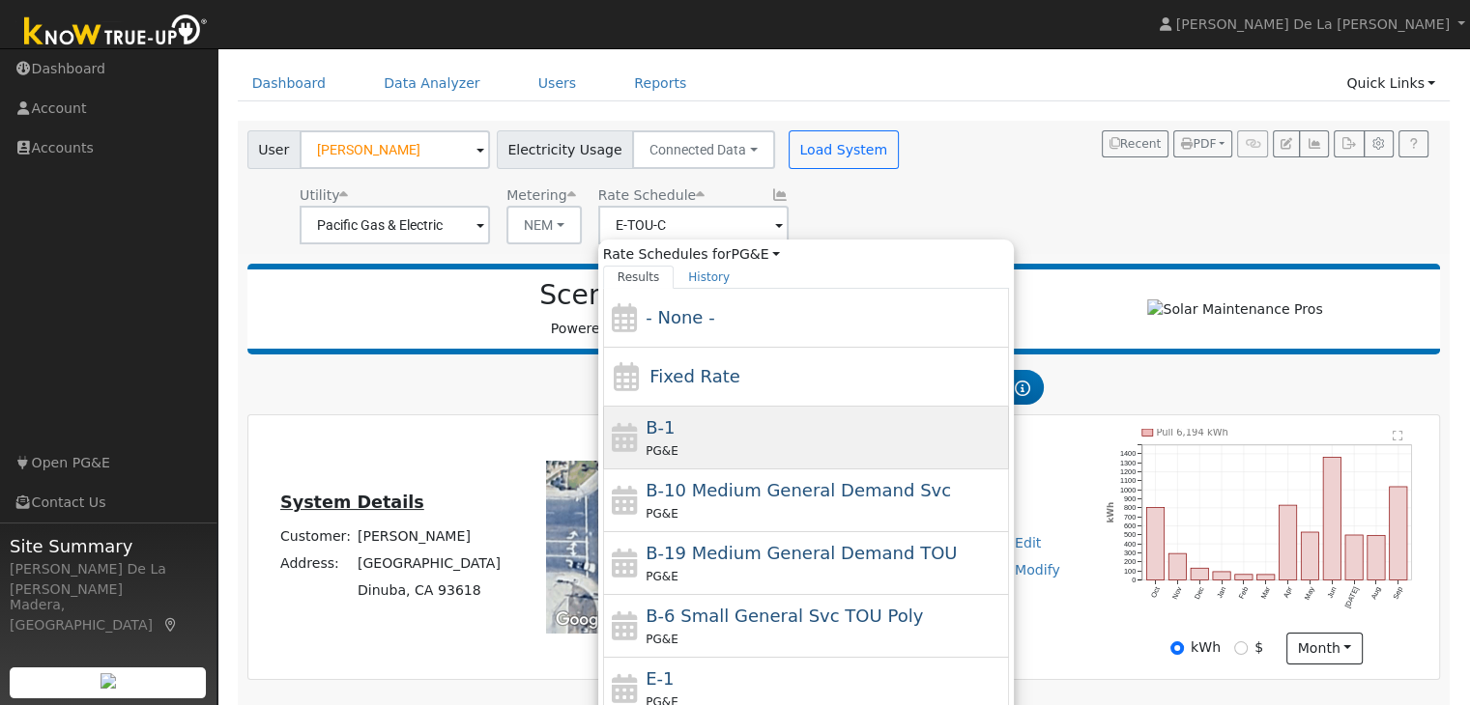
click at [746, 441] on div "PG&E" at bounding box center [824, 451] width 358 height 20
type input "B-1"
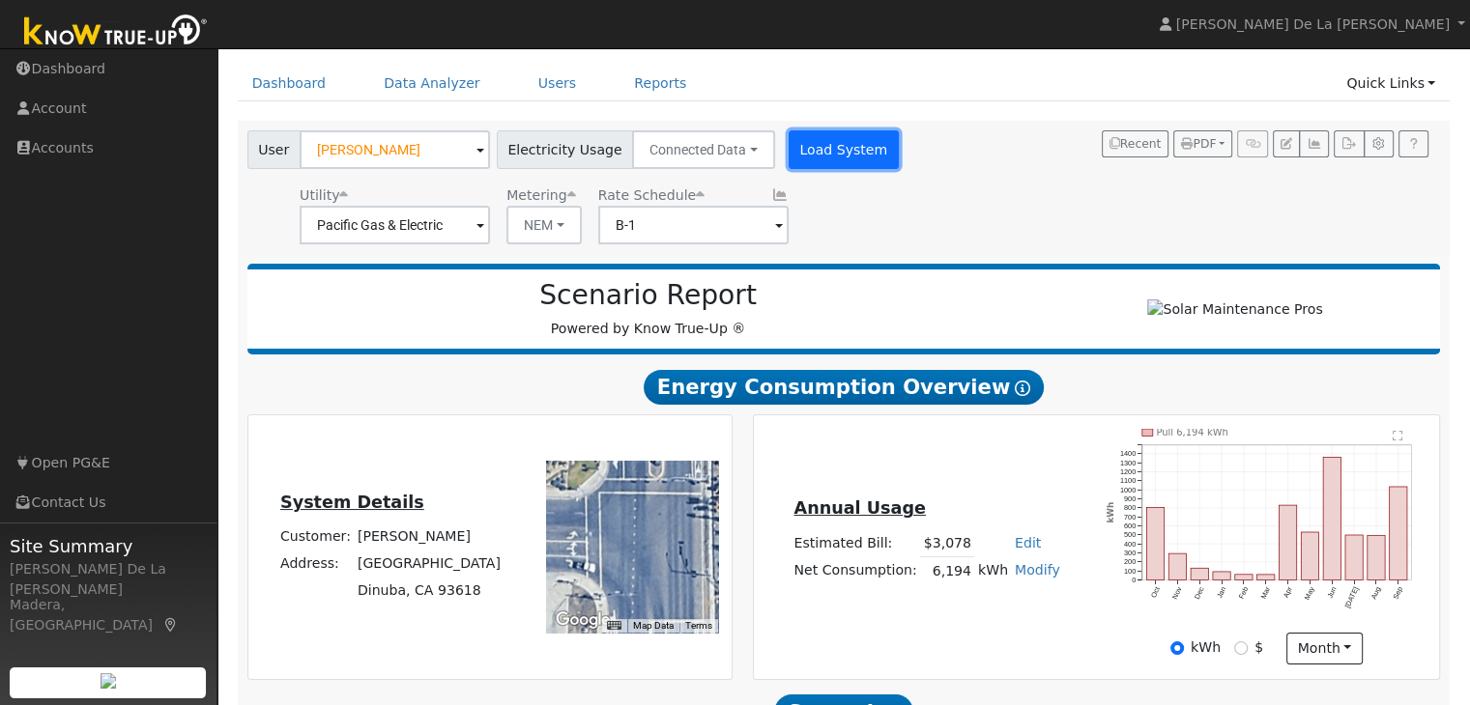
click at [821, 137] on button "Load System" at bounding box center [843, 149] width 110 height 39
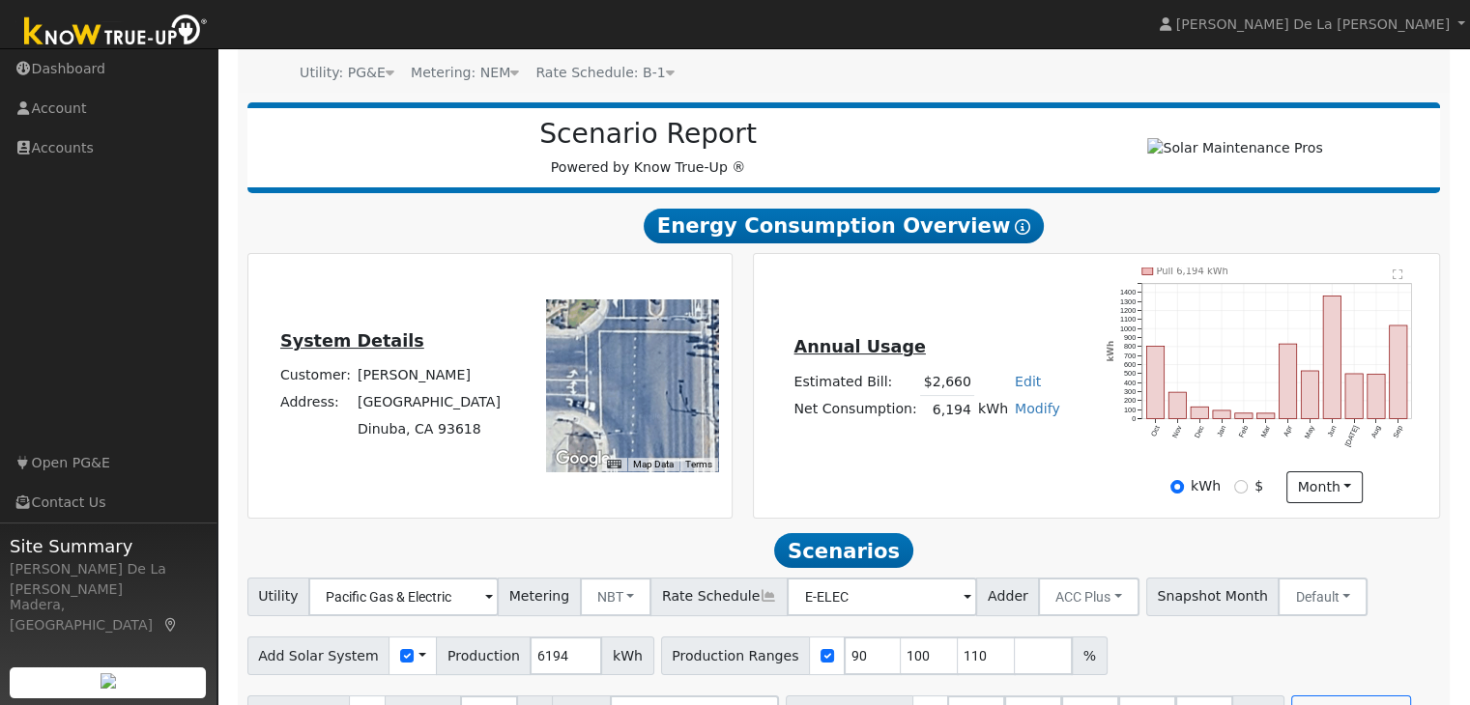
scroll to position [188, 0]
